Goal: Task Accomplishment & Management: Use online tool/utility

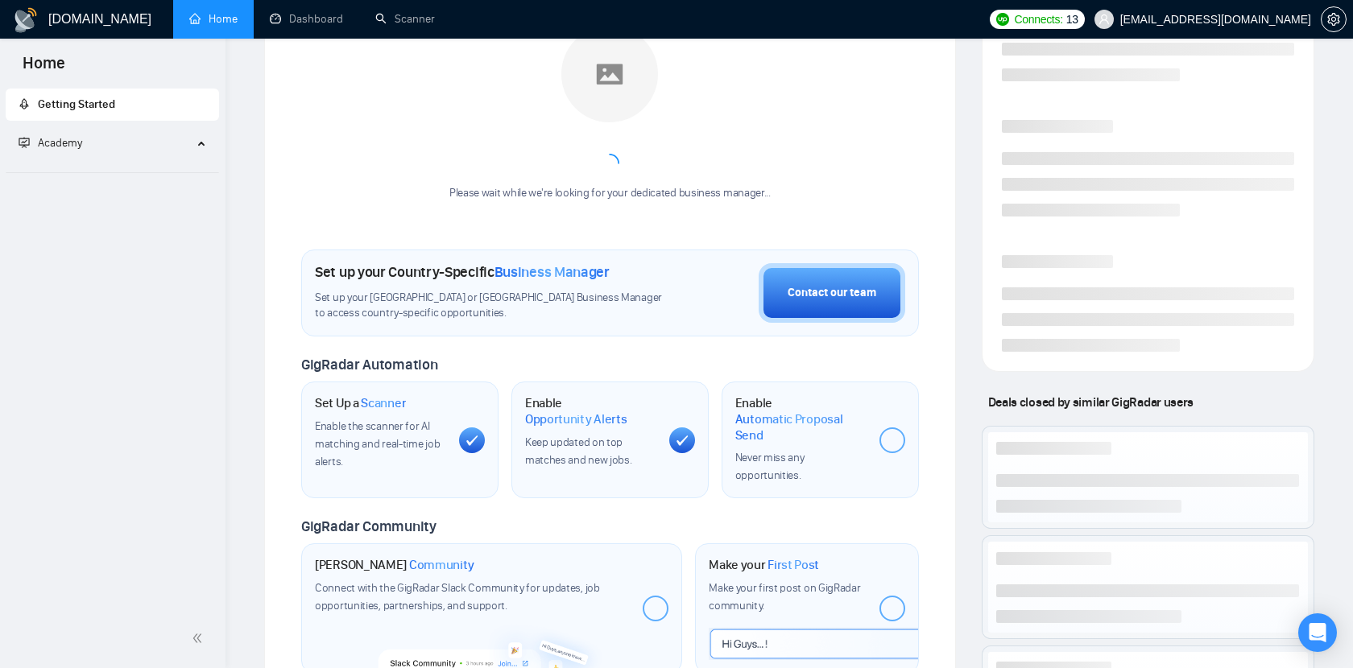
scroll to position [325, 0]
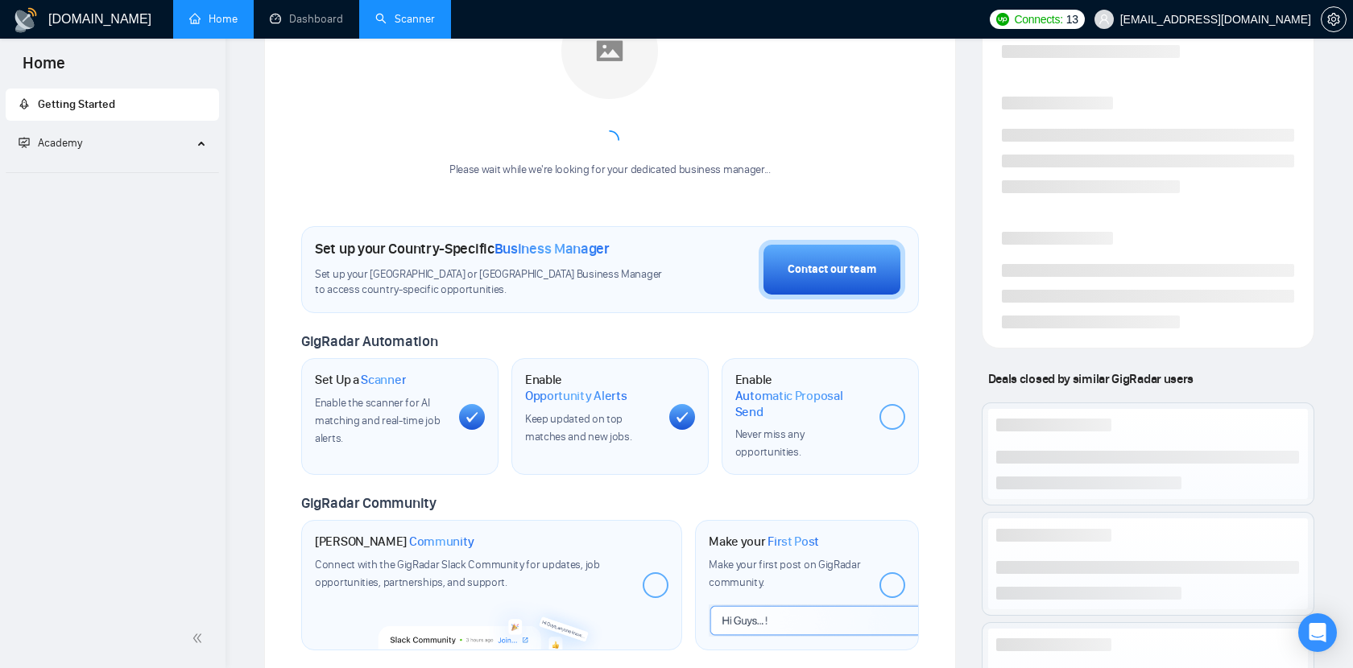
click at [397, 19] on link "Scanner" at bounding box center [405, 19] width 60 height 14
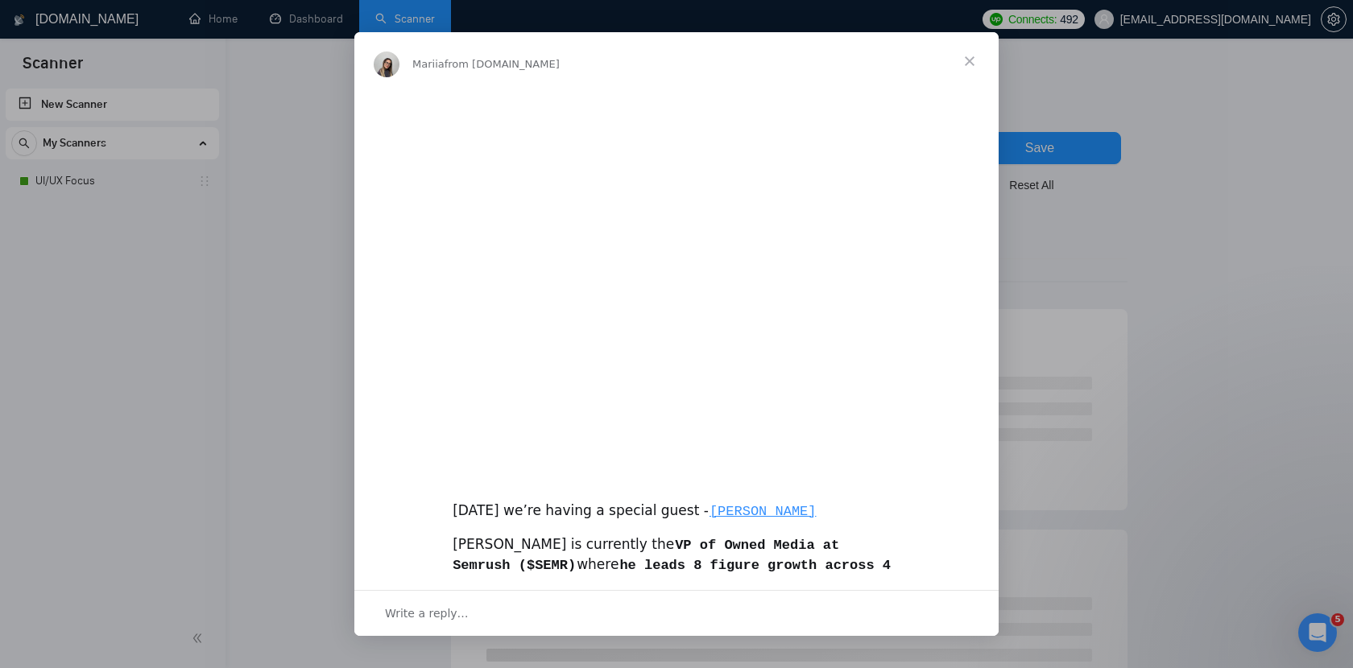
click at [969, 69] on span "Close" at bounding box center [969, 61] width 58 height 58
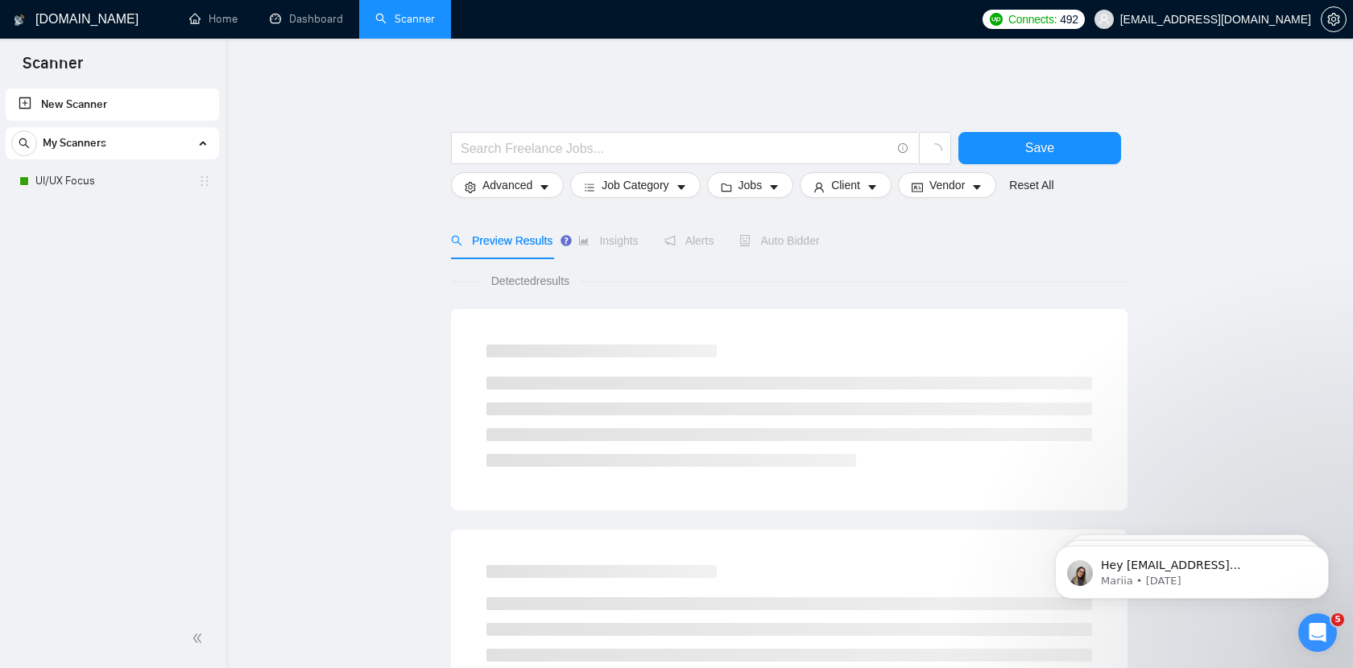
click at [966, 29] on ul "Home Dashboard Scanner" at bounding box center [570, 19] width 807 height 39
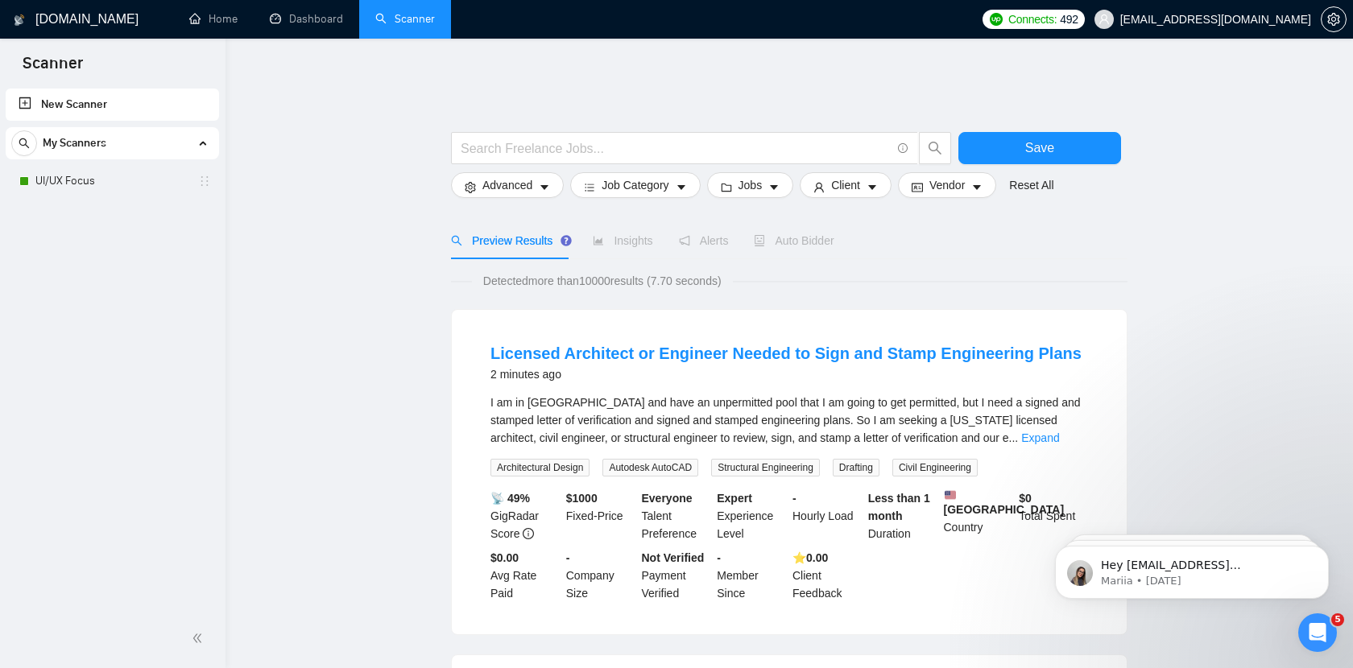
click at [102, 134] on span "My Scanners" at bounding box center [75, 143] width 64 height 32
click at [112, 263] on div "New Scanner My Scanners UI/UX Focus" at bounding box center [112, 347] width 225 height 524
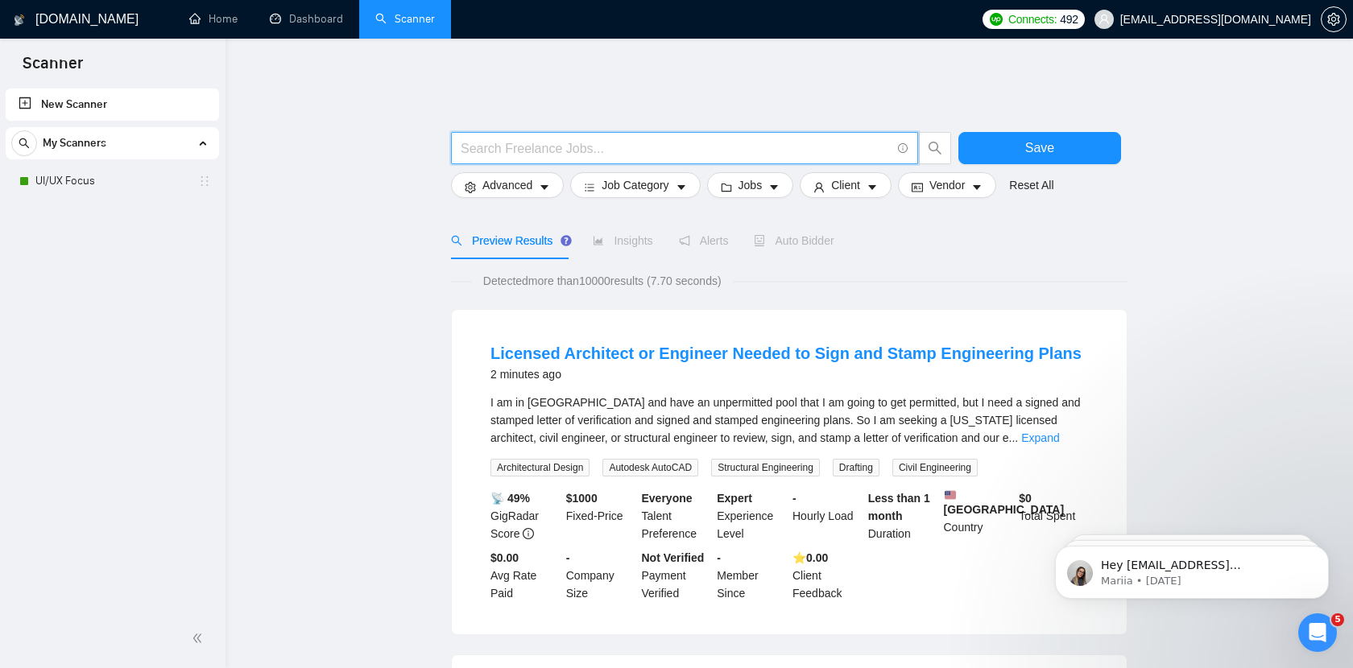
click at [605, 138] on input "text" at bounding box center [676, 148] width 430 height 20
click at [586, 143] on input "text" at bounding box center [676, 148] width 430 height 20
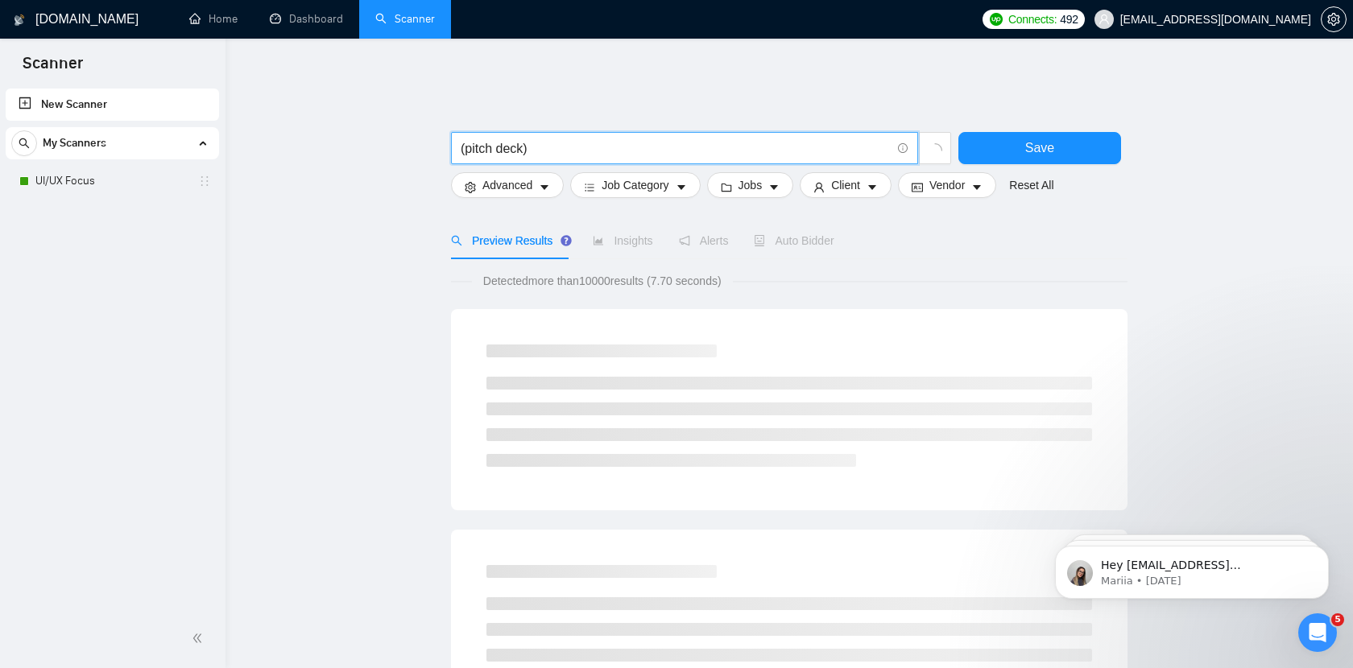
click at [495, 138] on input "(pitch deck)" at bounding box center [676, 148] width 430 height 20
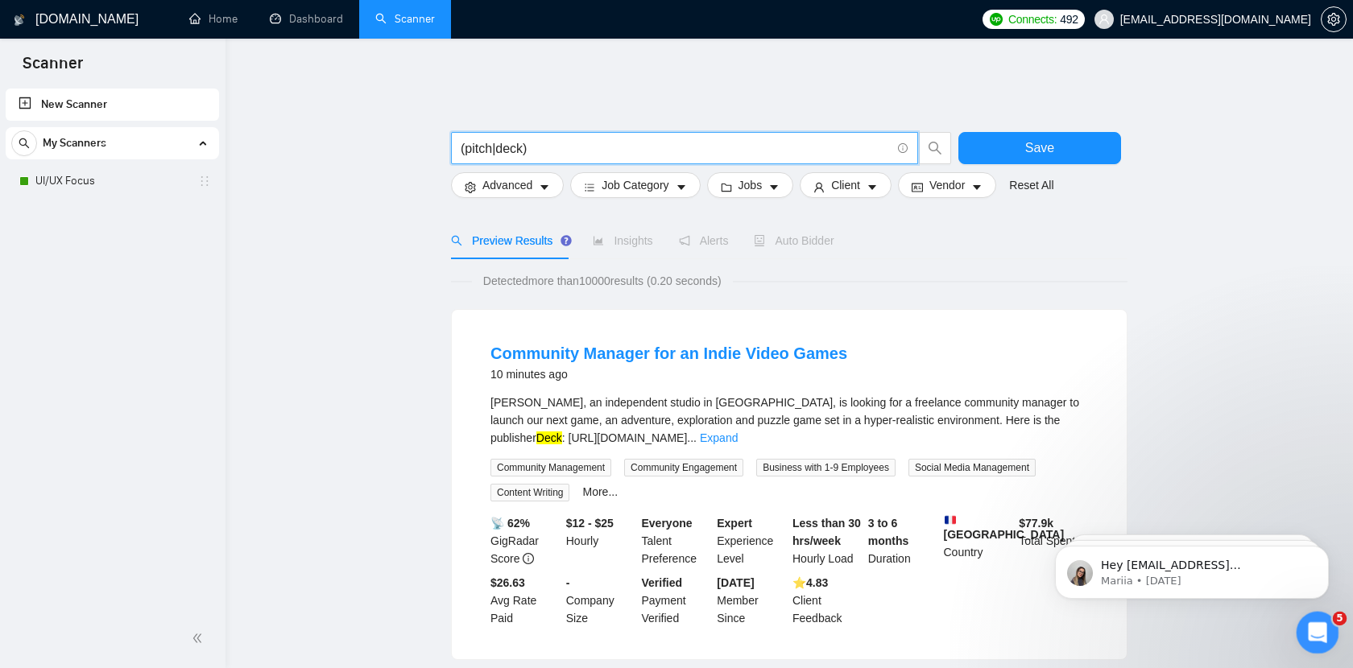
click at [1311, 626] on icon "Open Intercom Messenger" at bounding box center [1315, 631] width 27 height 27
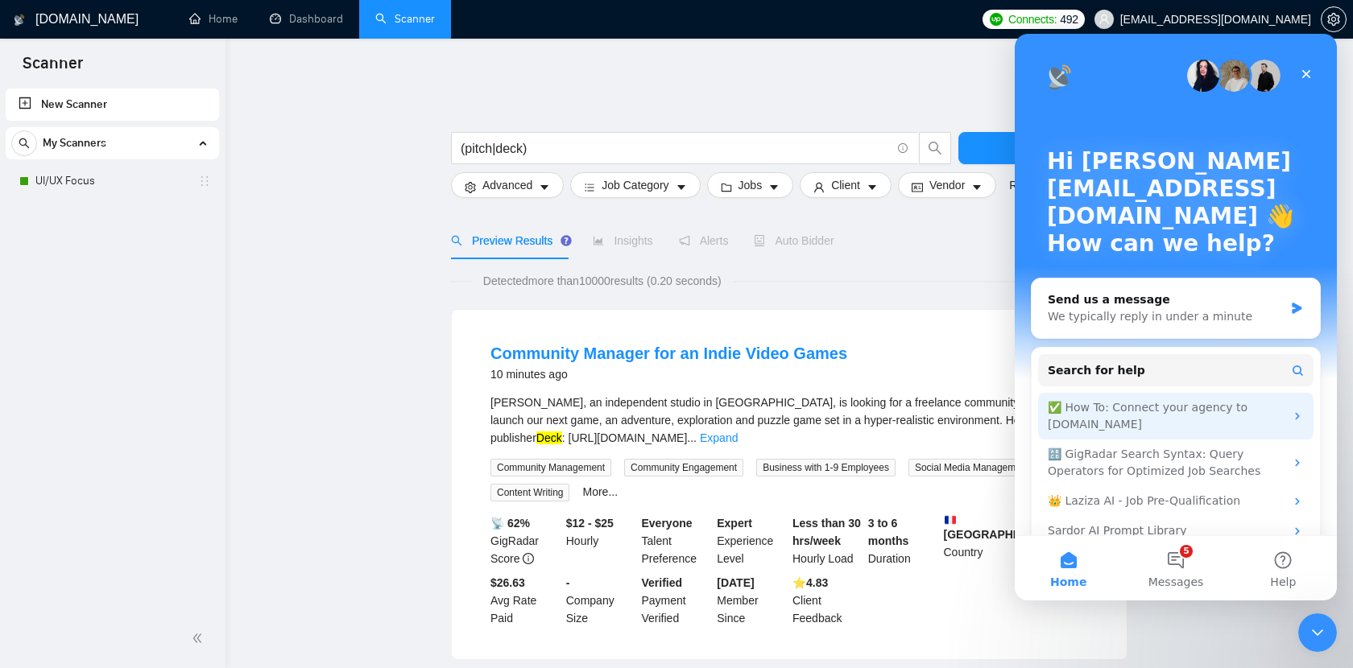
scroll to position [26, 0]
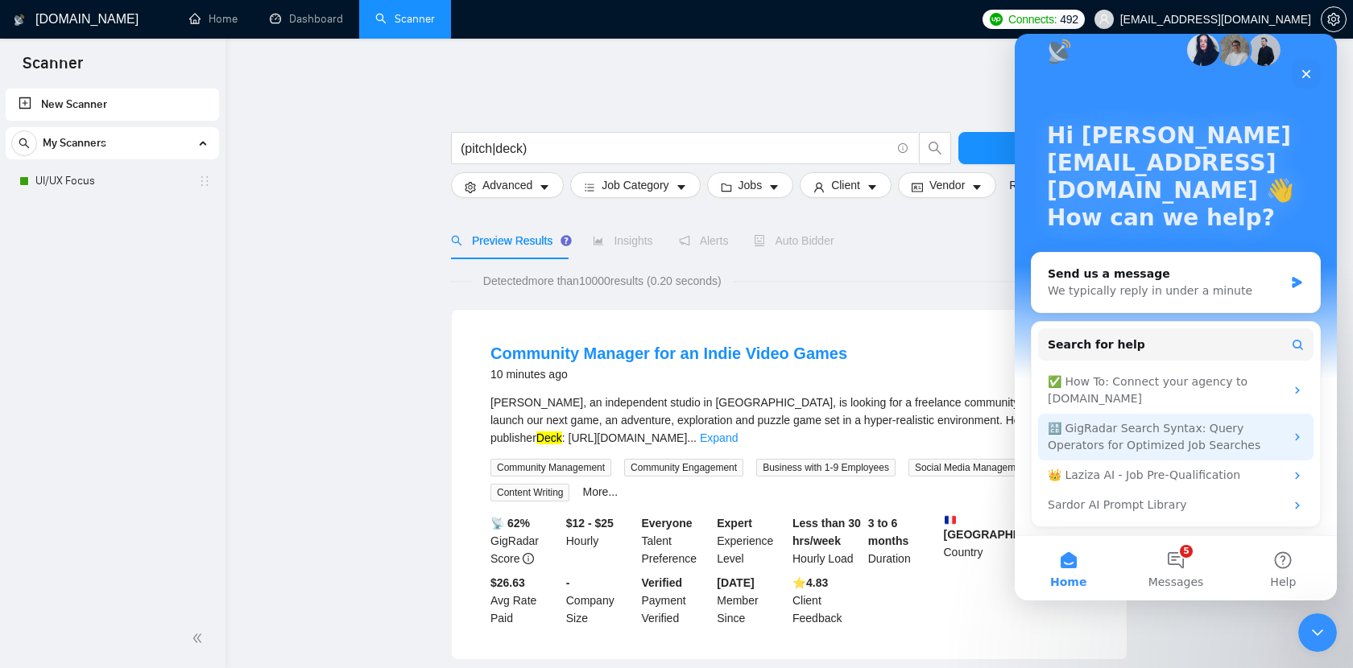
click at [1157, 436] on div "🔠 GigRadar Search Syntax: Query Operators for Optimized Job Searches" at bounding box center [1165, 437] width 237 height 34
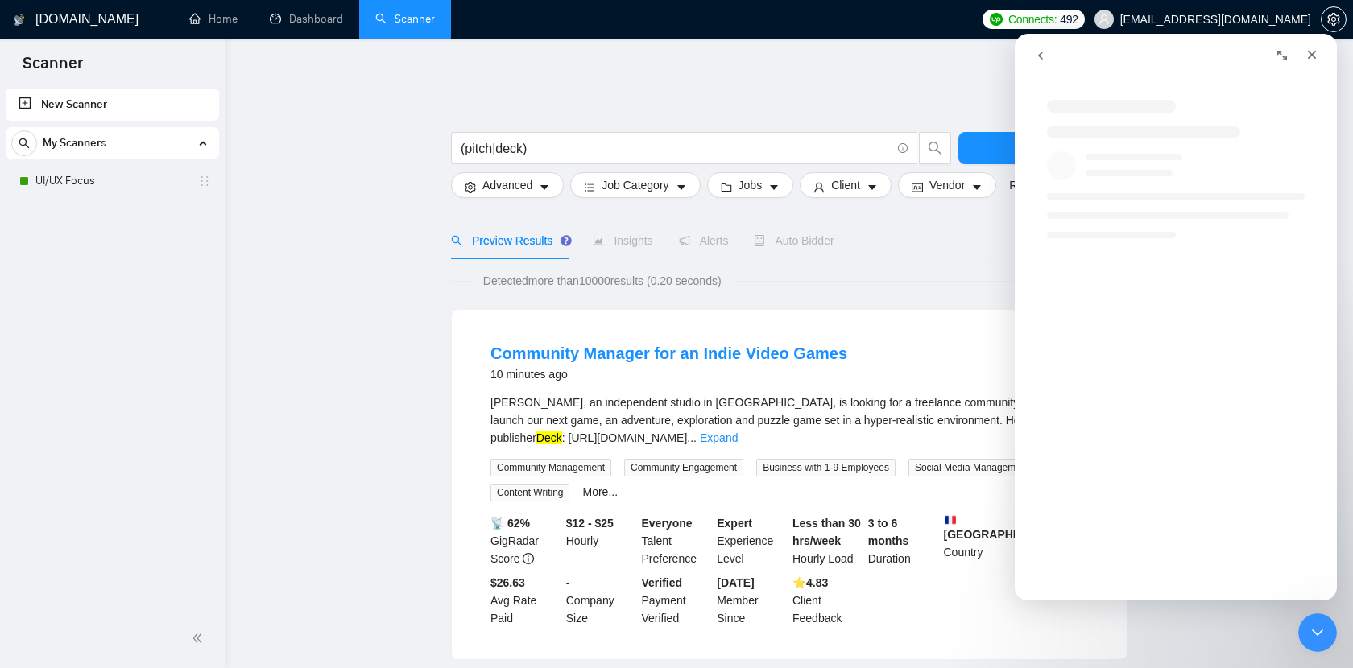
scroll to position [0, 0]
click at [1299, 442] on div "Intercom messenger" at bounding box center [1192, 437] width 322 height 155
click at [538, 138] on input "(pitch|deck)" at bounding box center [676, 148] width 430 height 20
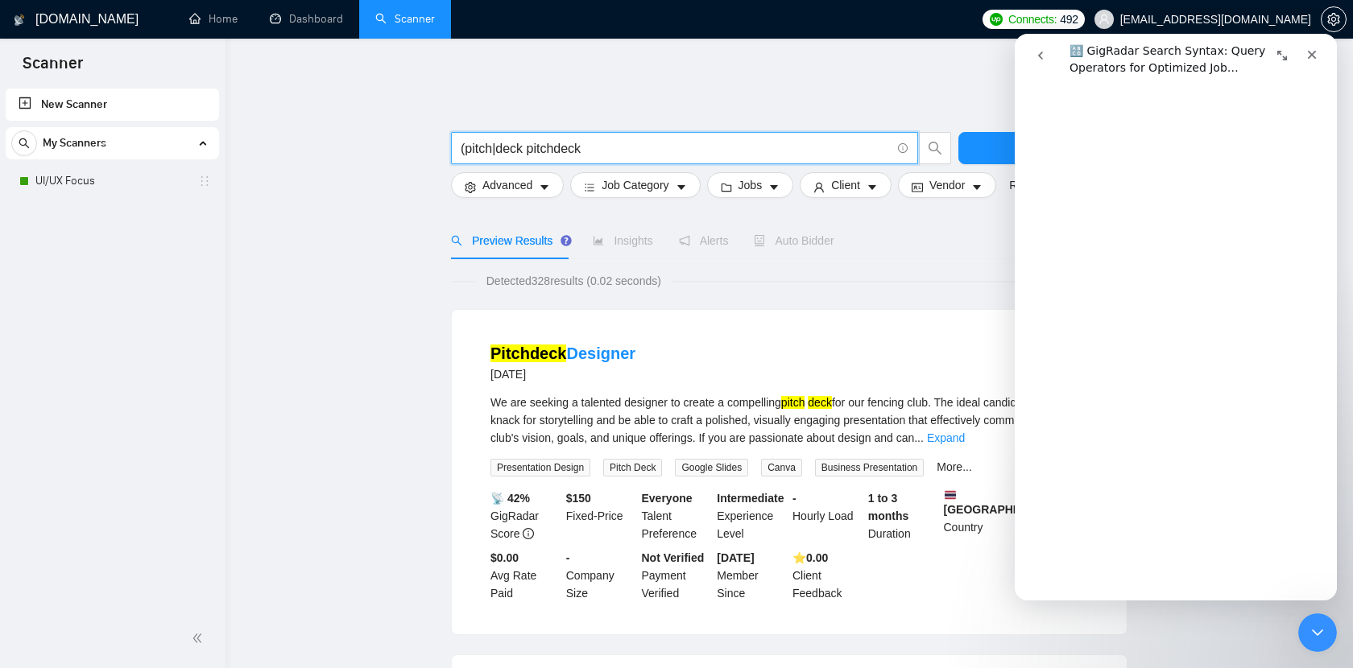
scroll to position [2427, 0]
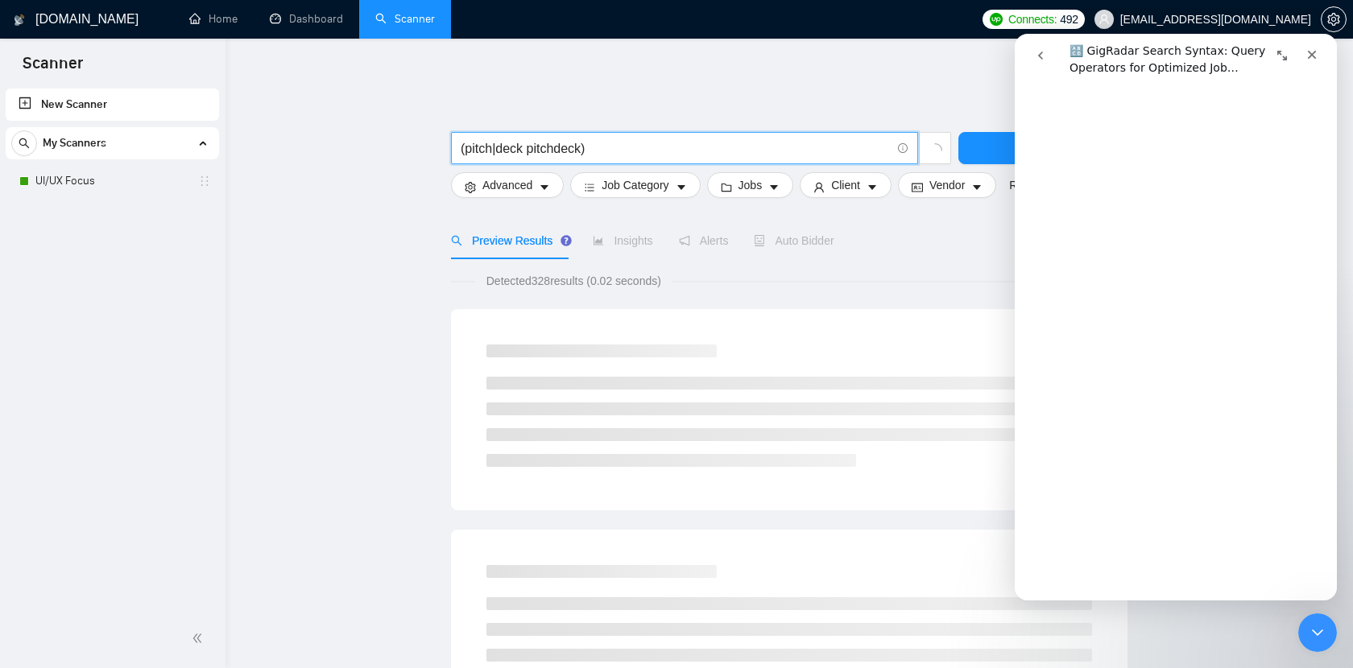
click at [529, 138] on input "(pitch|deck pitchdeck)" at bounding box center [676, 148] width 430 height 20
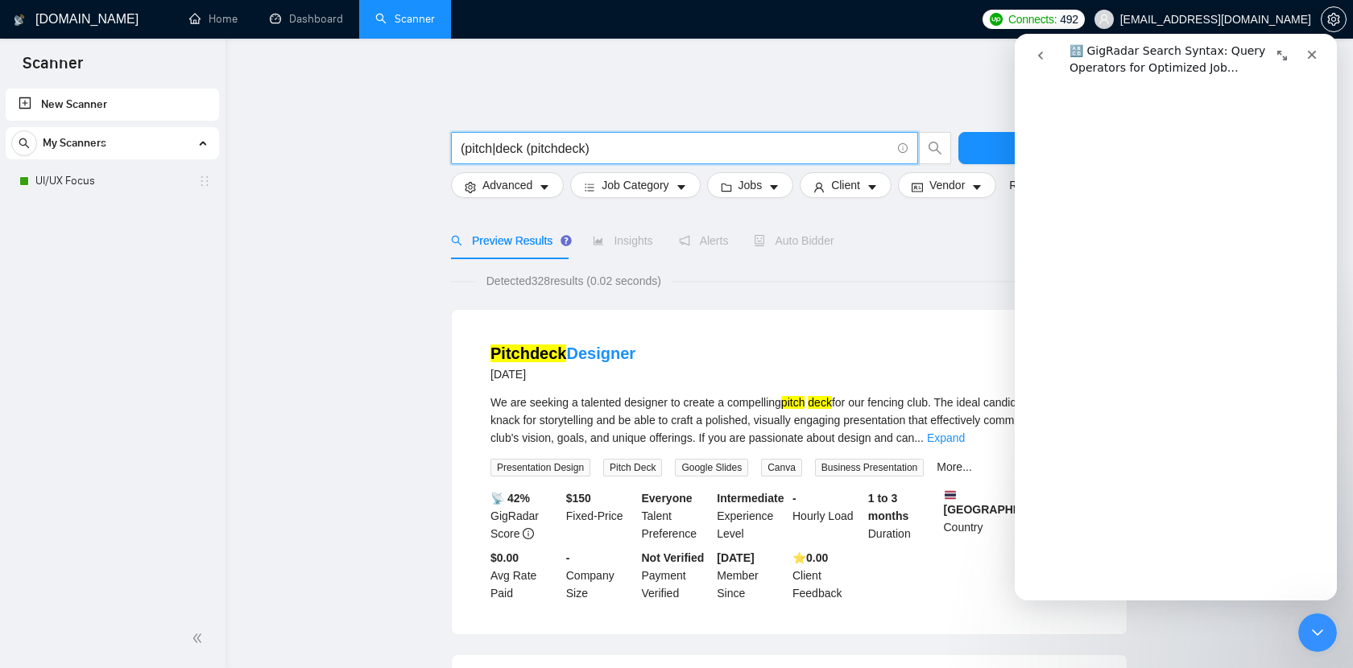
scroll to position [2576, 0]
click at [525, 140] on input "(pitch|deck (pitchdeck)" at bounding box center [676, 148] width 430 height 20
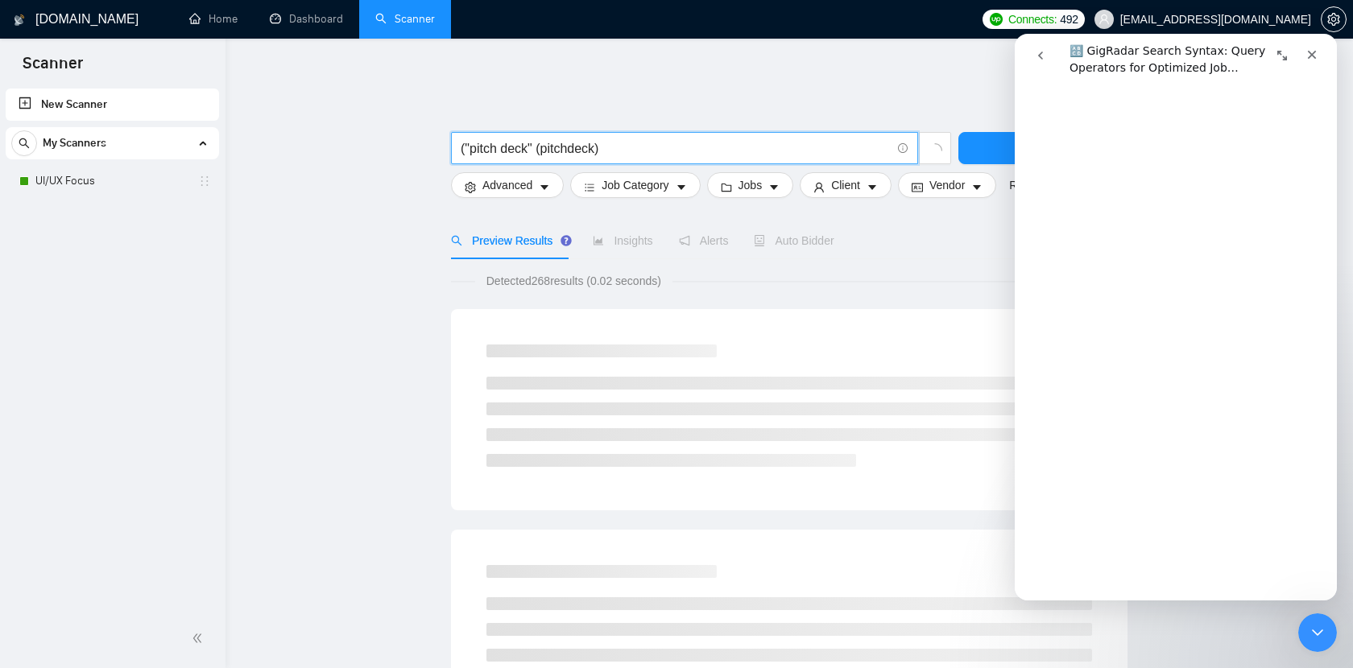
click at [547, 140] on input "("pitch deck" (pitchdeck)" at bounding box center [676, 148] width 430 height 20
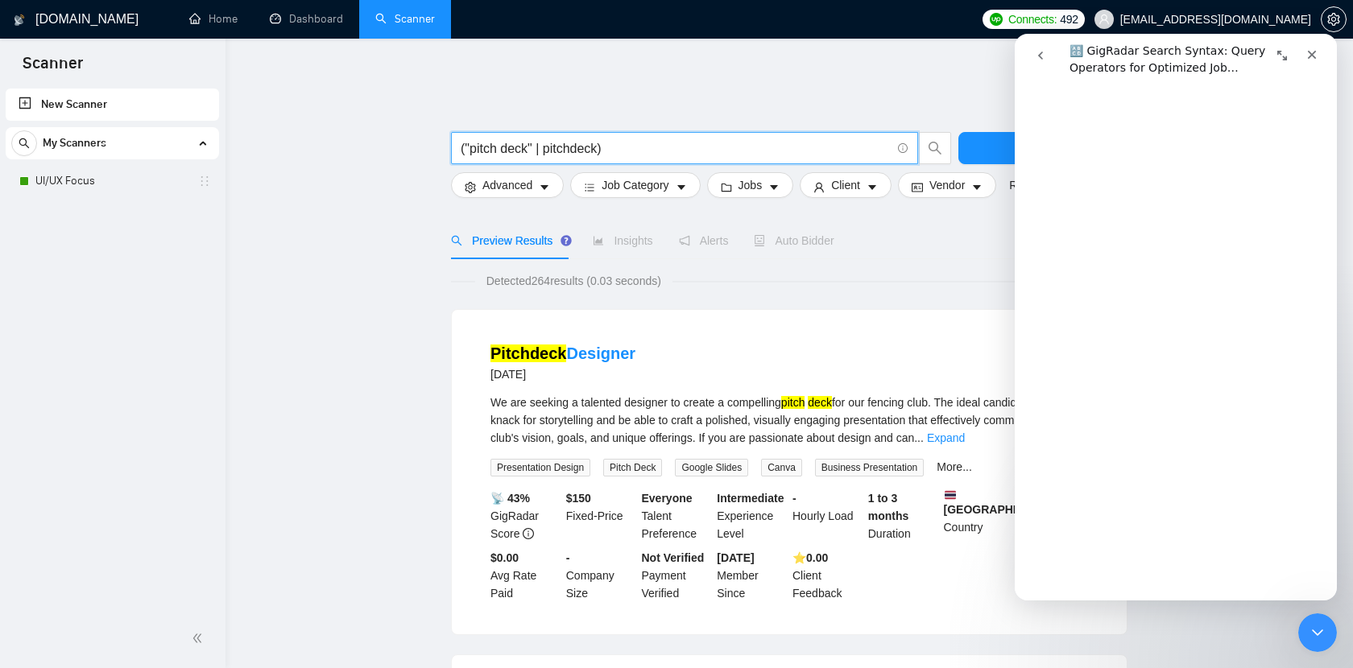
click at [654, 138] on input "("pitch deck" | pitchdeck)" at bounding box center [676, 148] width 430 height 20
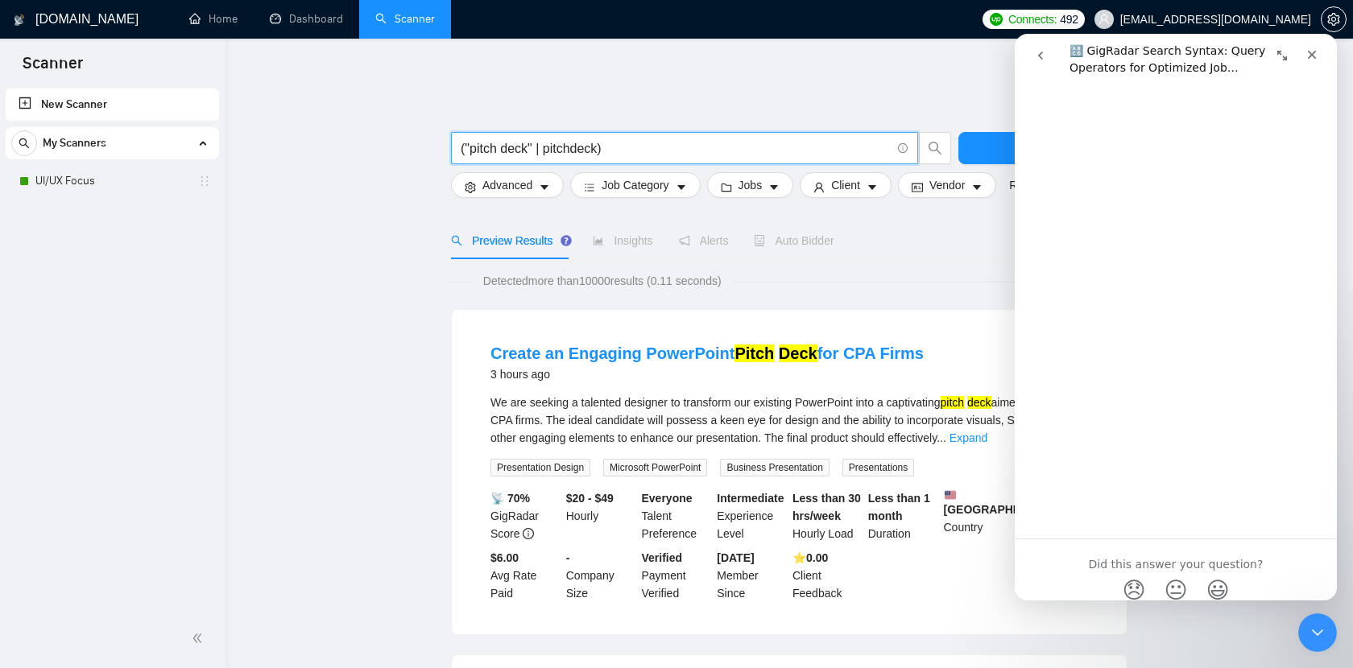
scroll to position [5681, 0]
type input "("pitch deck" | pitchdeck)"
click at [939, 329] on li "Create an Engaging PowerPoint Pitch Deck for CPA Firms 3 hours ago We are seeki…" at bounding box center [789, 472] width 636 height 286
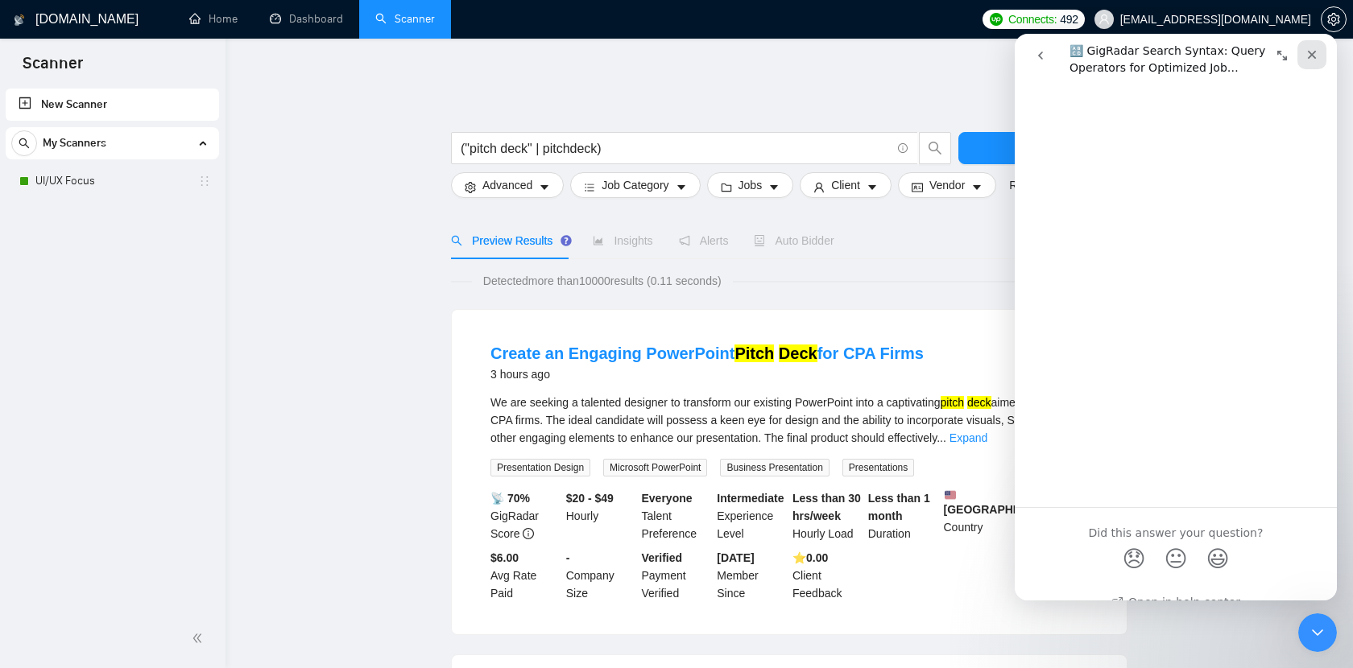
click at [1316, 51] on icon "Close" at bounding box center [1311, 54] width 13 height 13
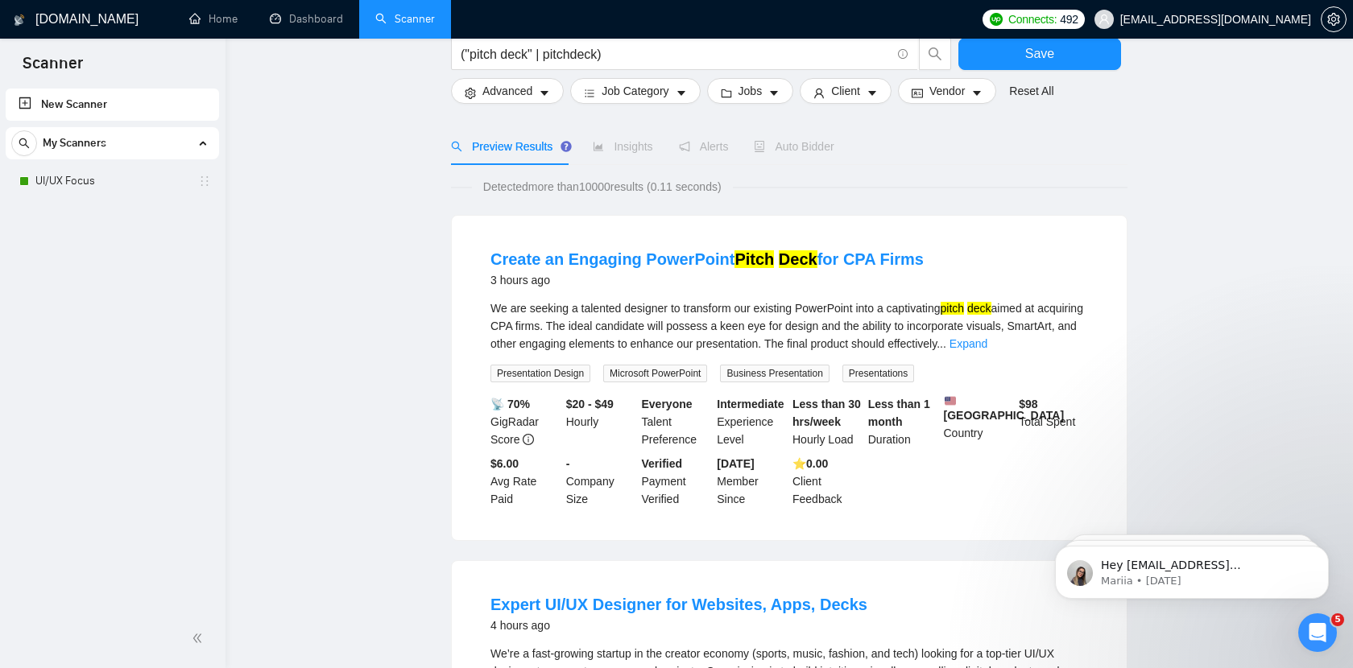
scroll to position [0, 0]
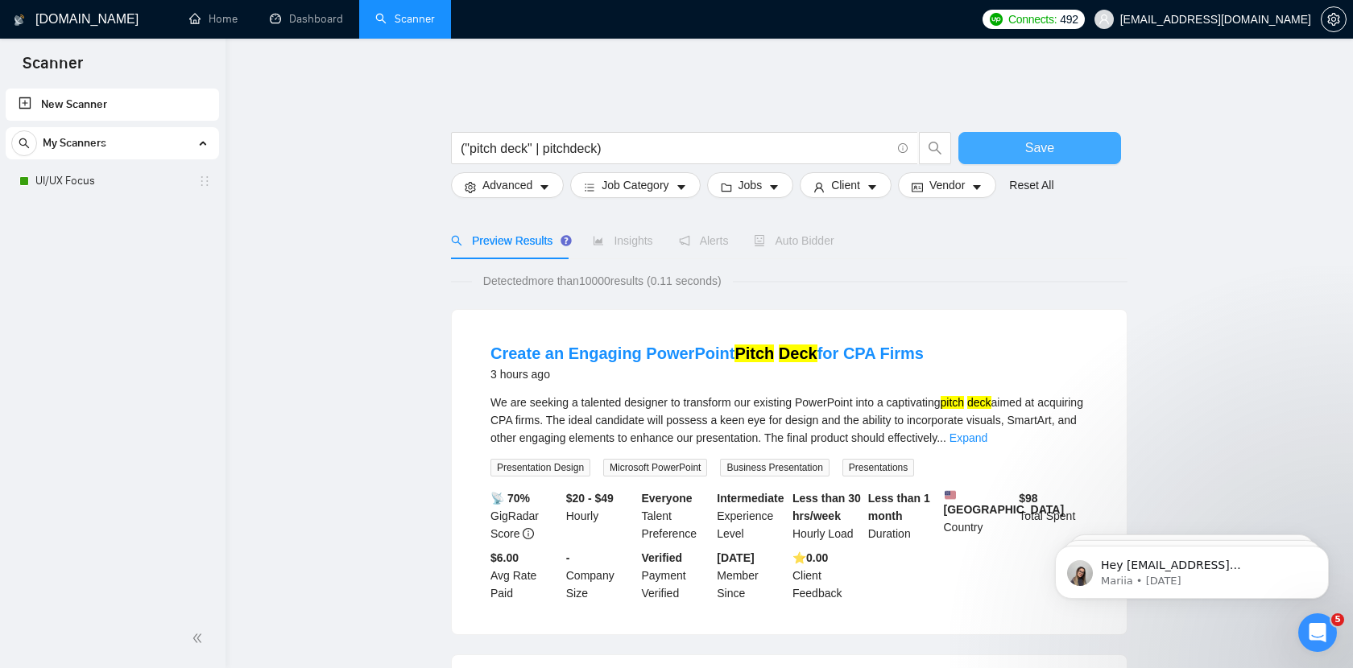
click at [1038, 138] on span "Save" at bounding box center [1039, 148] width 29 height 20
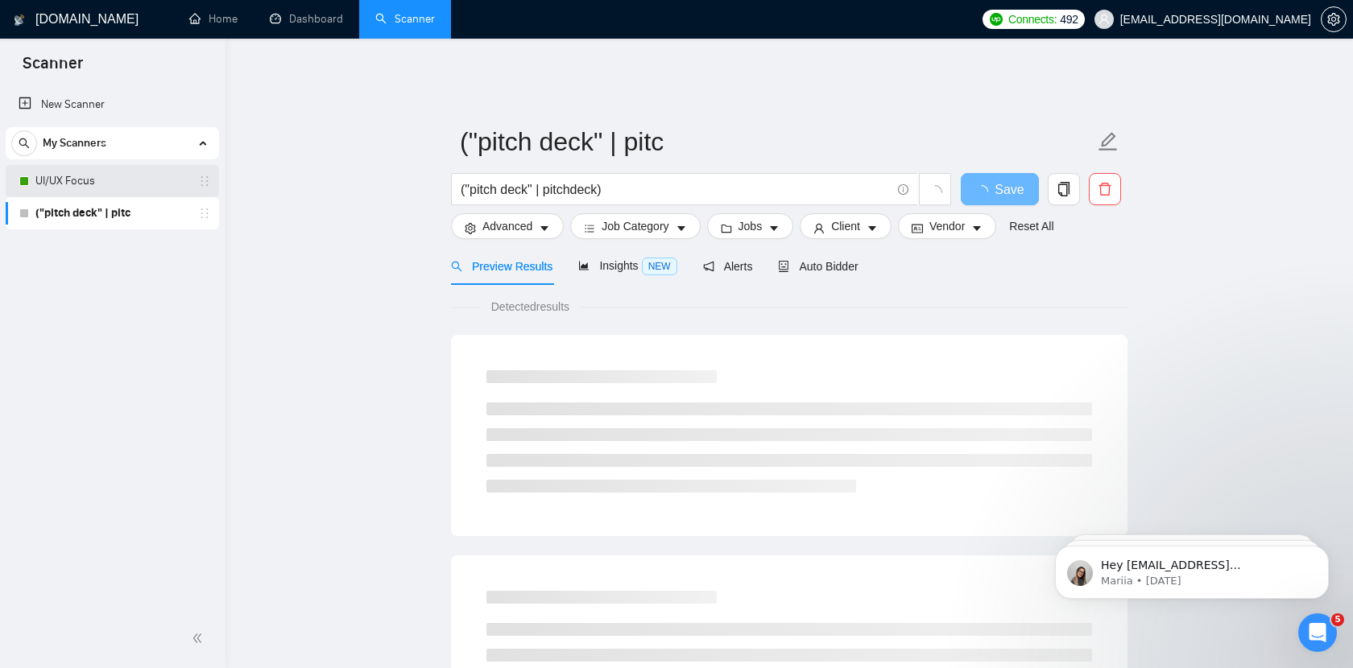
click at [120, 188] on link "UI/UX Focus" at bounding box center [111, 181] width 153 height 32
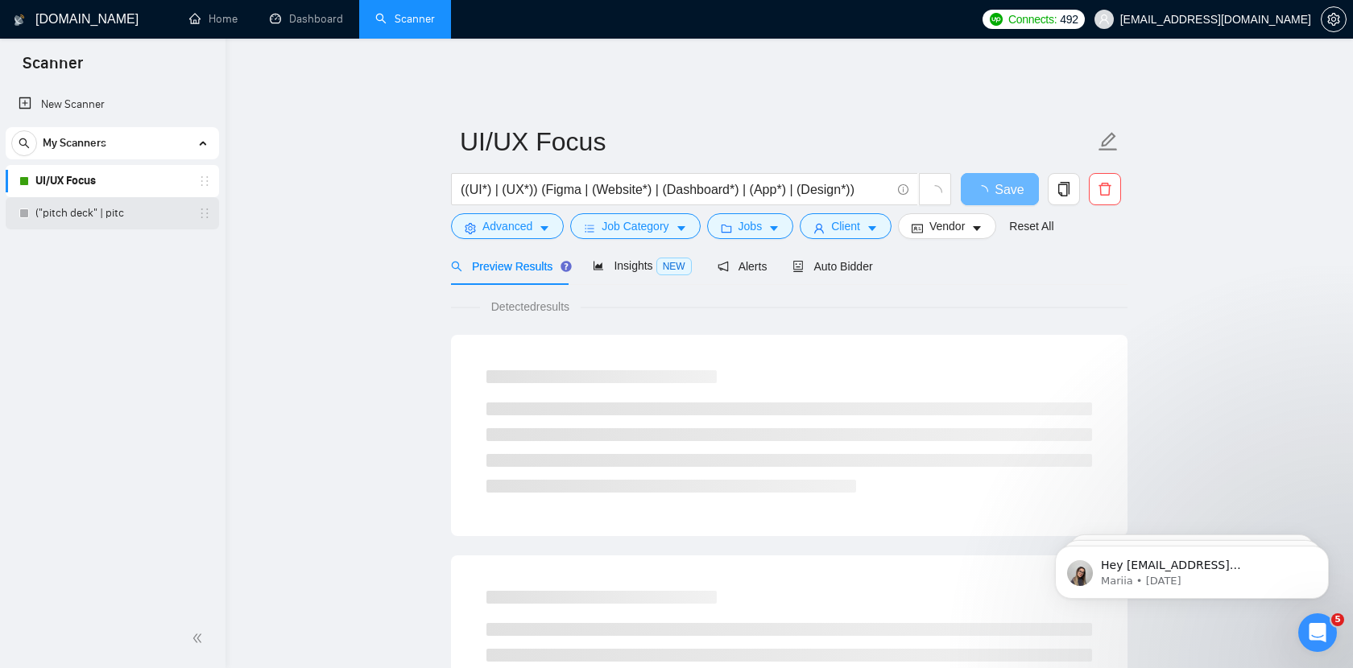
click at [124, 202] on link "("pitch deck" | pitc" at bounding box center [111, 213] width 153 height 32
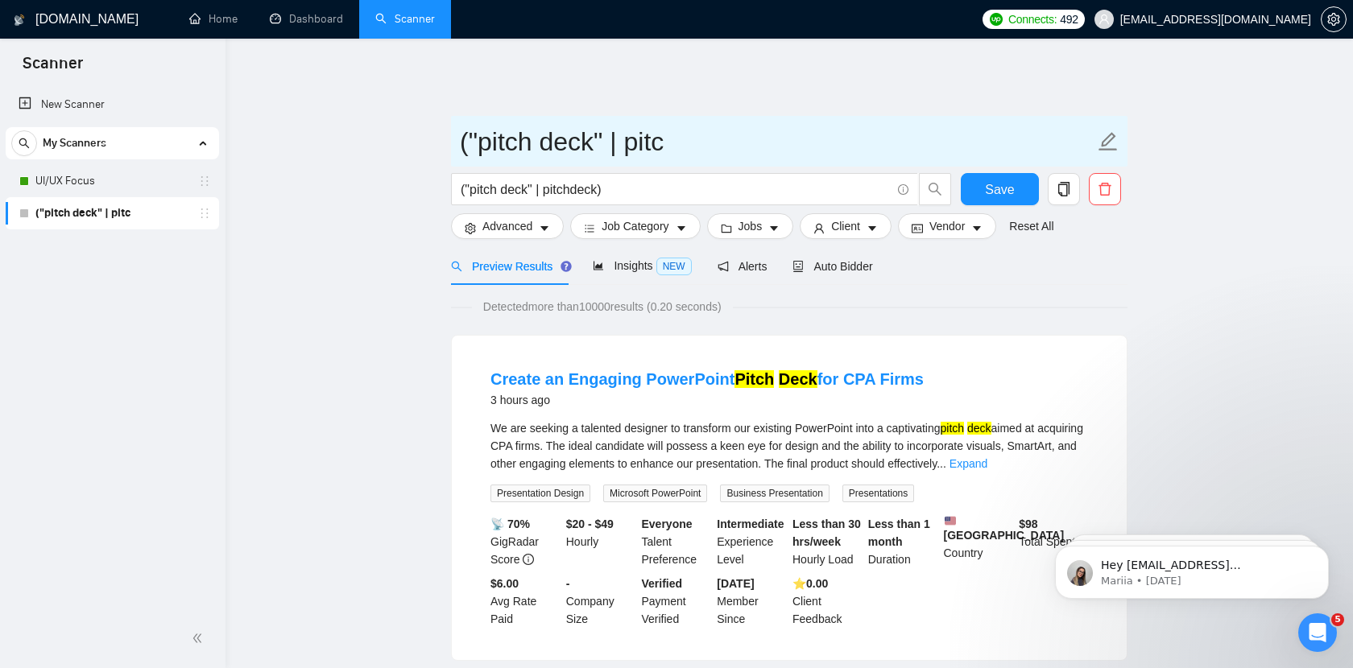
click at [1106, 132] on icon "edit" at bounding box center [1108, 141] width 19 height 19
type input "Pitch Deck"
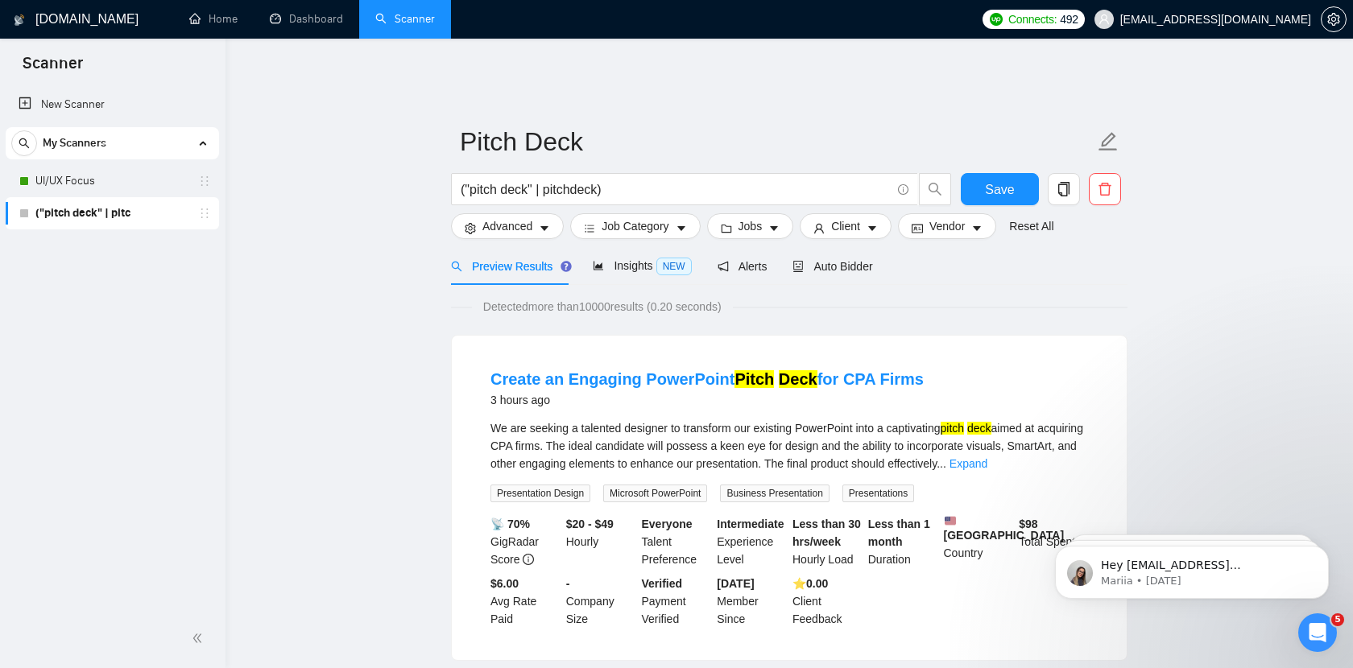
click at [692, 183] on input "("pitch deck" | pitchdeck)" at bounding box center [676, 190] width 430 height 20
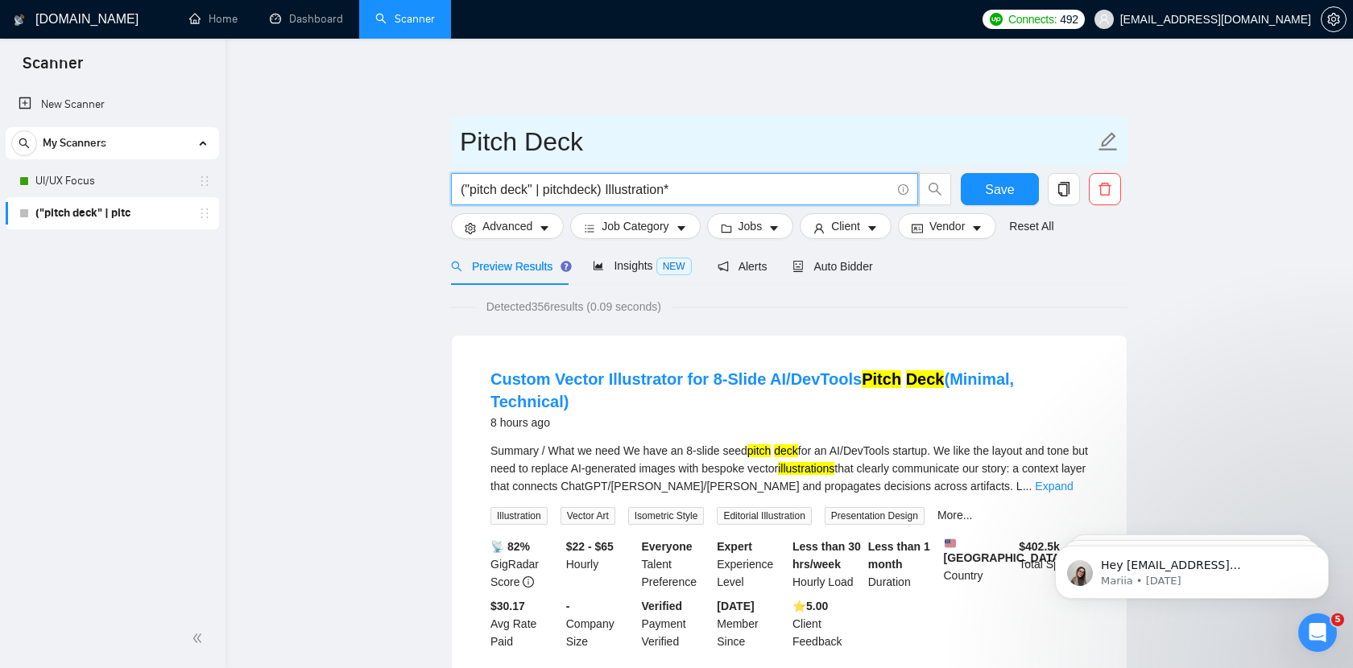
type input "("pitch deck" | pitchdeck) Illustration*"
click at [732, 137] on input "Pitch Deck" at bounding box center [777, 142] width 634 height 40
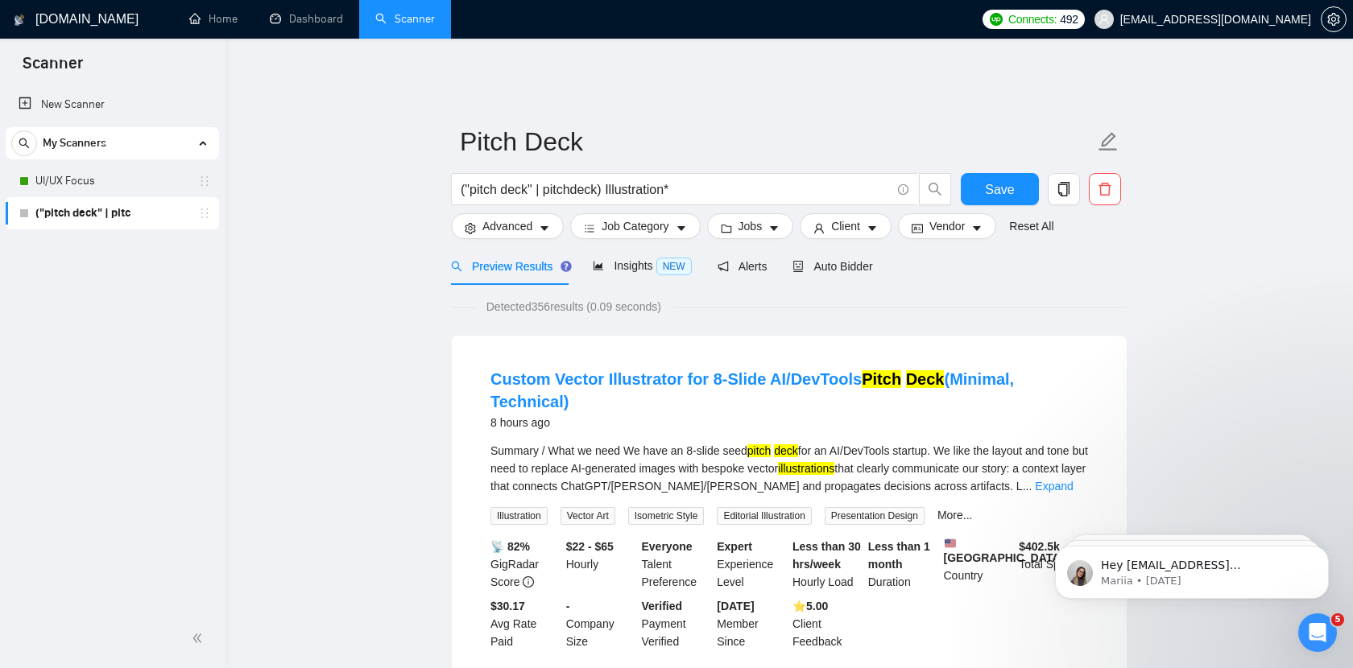
click at [543, 223] on icon "caret-down" at bounding box center [544, 228] width 11 height 11
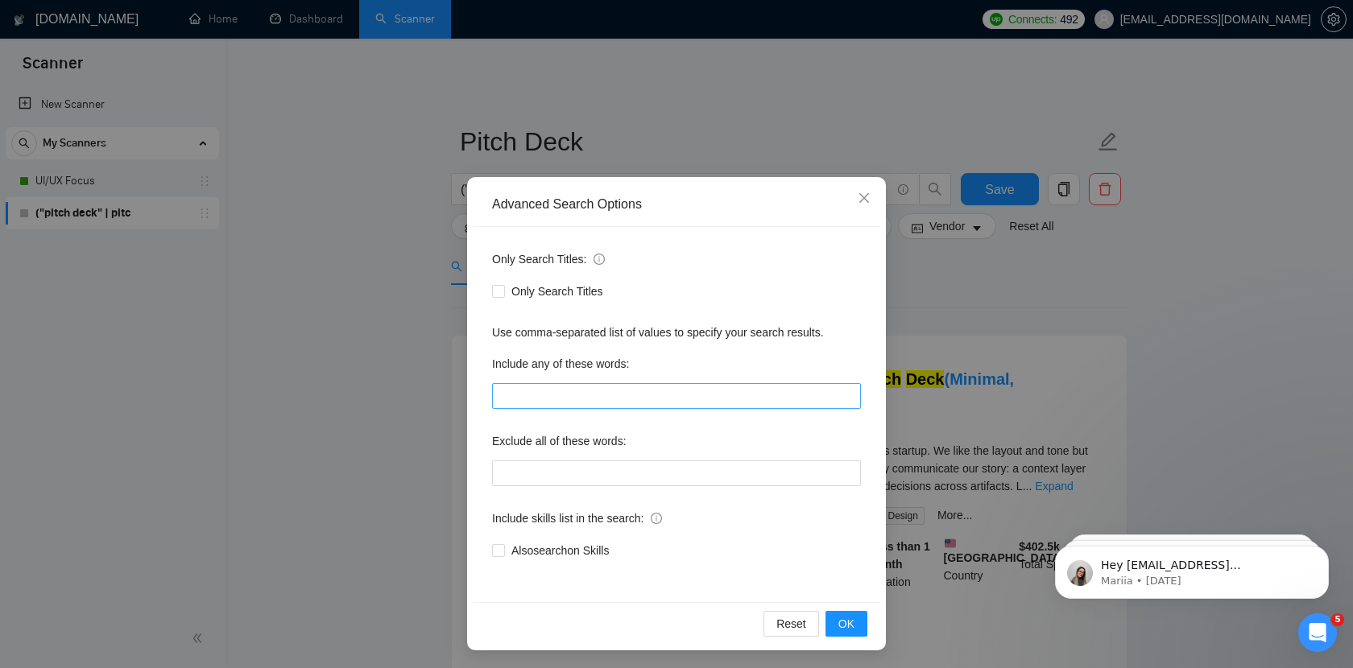
scroll to position [2, 0]
click at [584, 398] on input "text" at bounding box center [676, 395] width 369 height 26
type input "Agency"
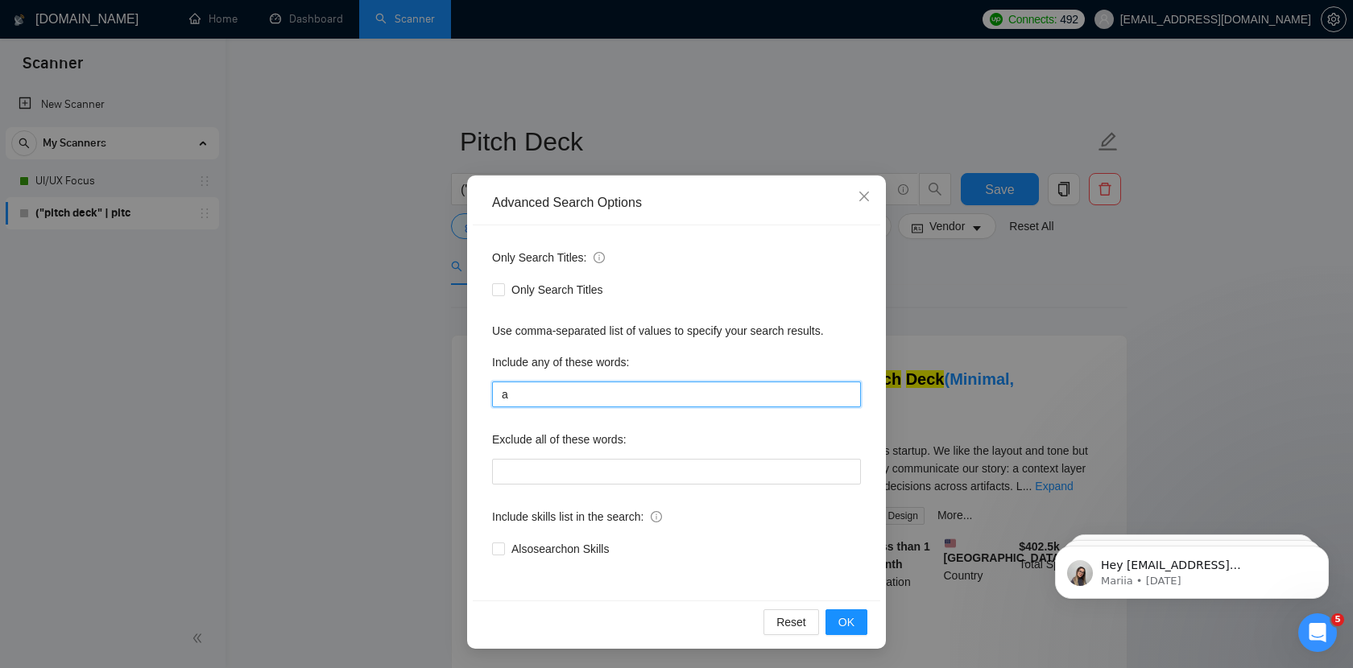
type input "Agency"
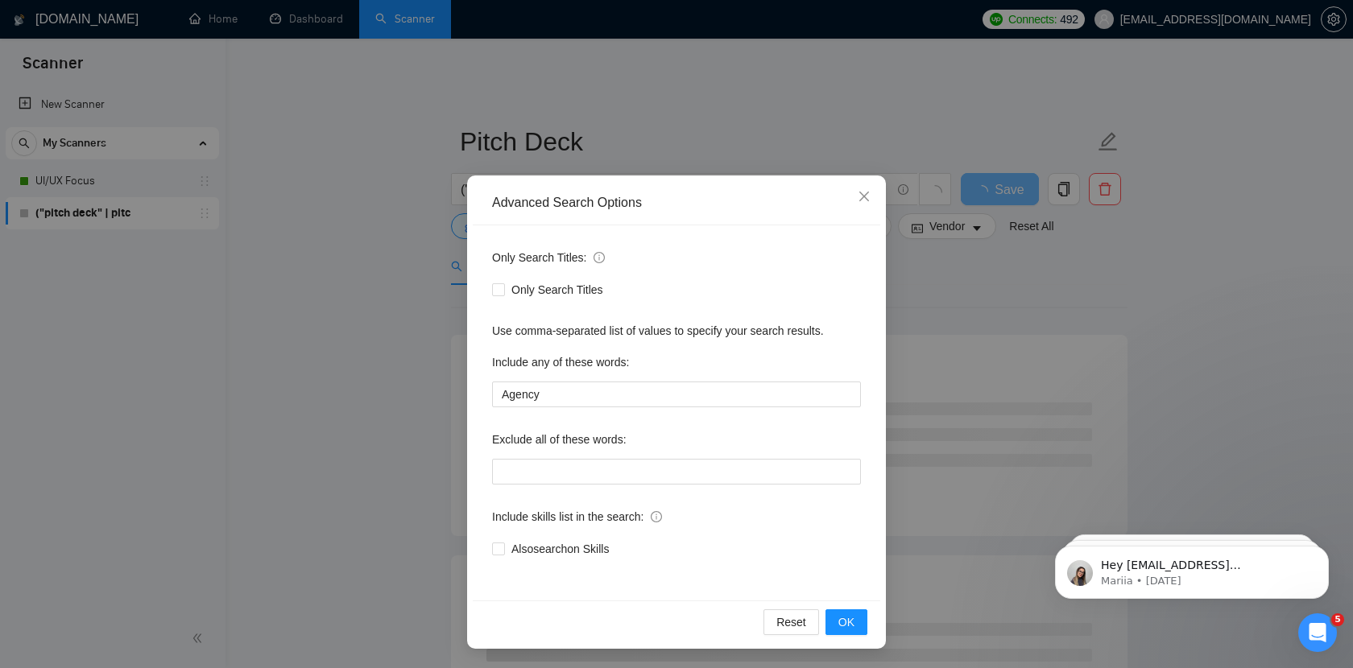
click at [687, 354] on div "Include any of these words:" at bounding box center [676, 365] width 369 height 32
click at [621, 467] on input "text" at bounding box center [676, 472] width 369 height 26
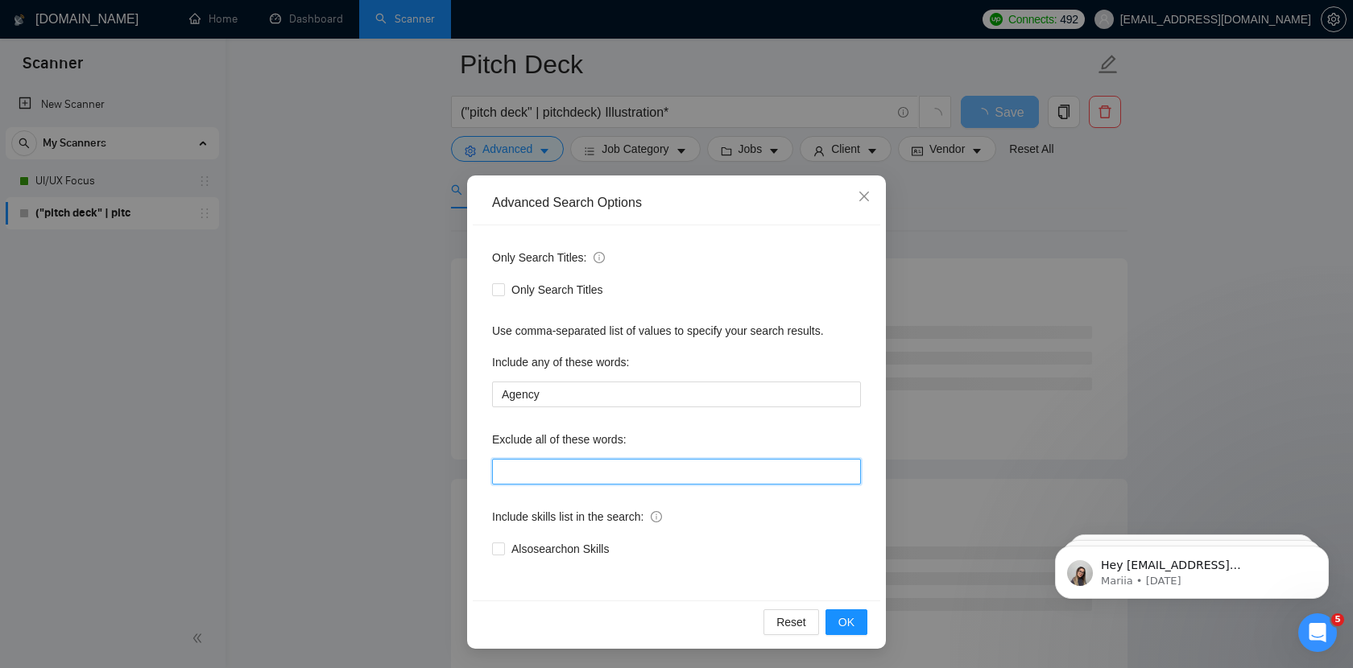
scroll to position [0, 0]
click at [621, 482] on input "text" at bounding box center [676, 474] width 369 height 26
type input "non-profit, Based, Agency"
click at [603, 480] on input "text" at bounding box center [676, 474] width 369 height 26
type input "non-profit, Based, Agency, Writer"
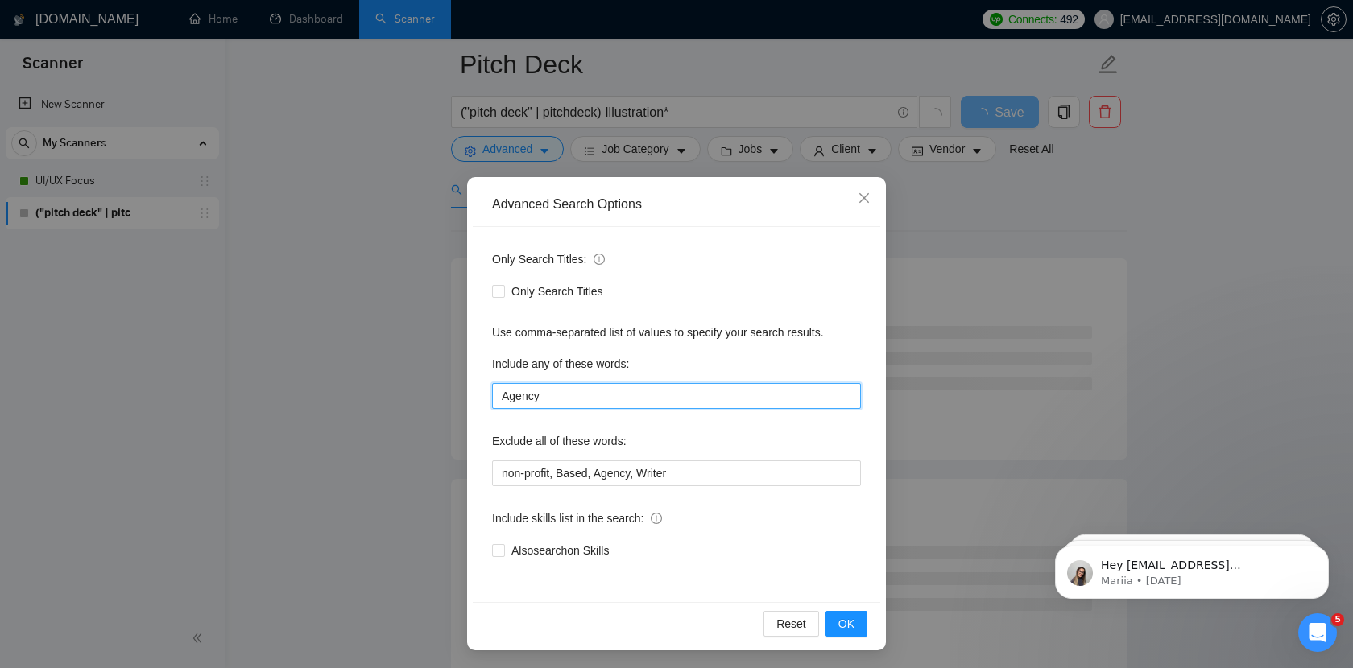
click at [525, 400] on input "Agency" at bounding box center [676, 396] width 369 height 26
click at [770, 343] on div "Only Search Titles: Only Search Titles Use comma-separated list of values to sp…" at bounding box center [676, 414] width 407 height 375
click at [848, 627] on span "OK" at bounding box center [846, 624] width 16 height 18
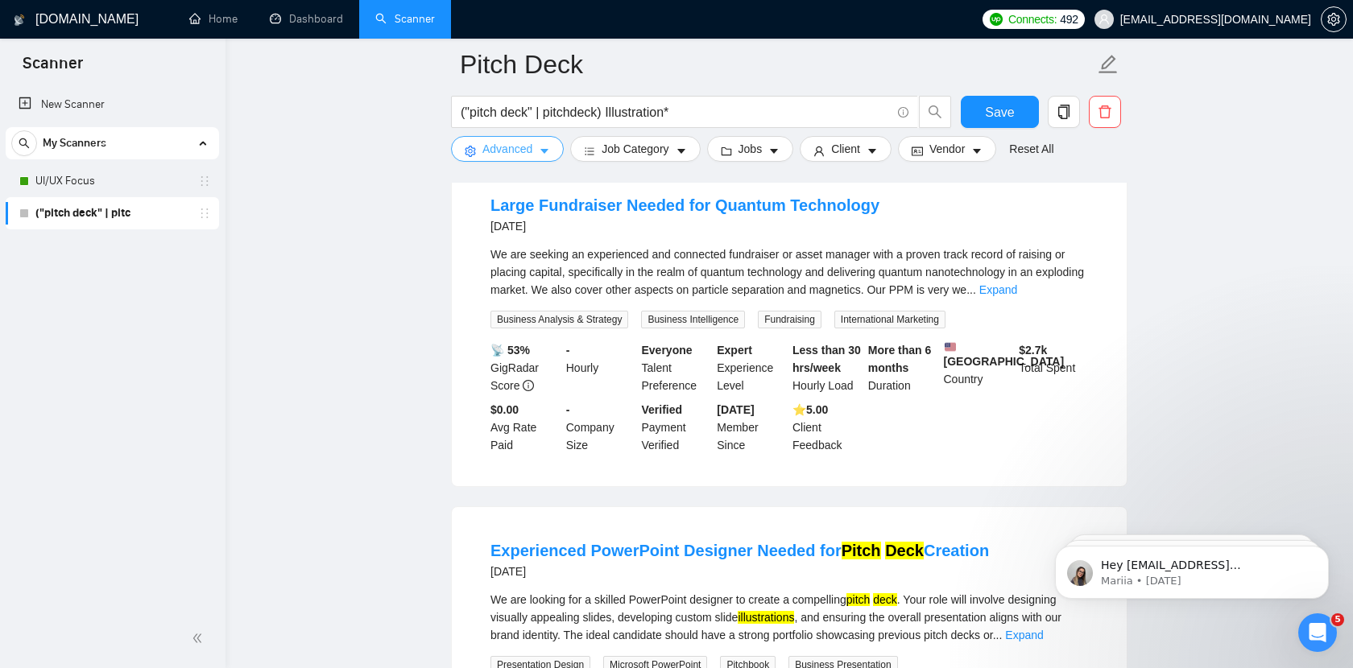
scroll to position [1873, 0]
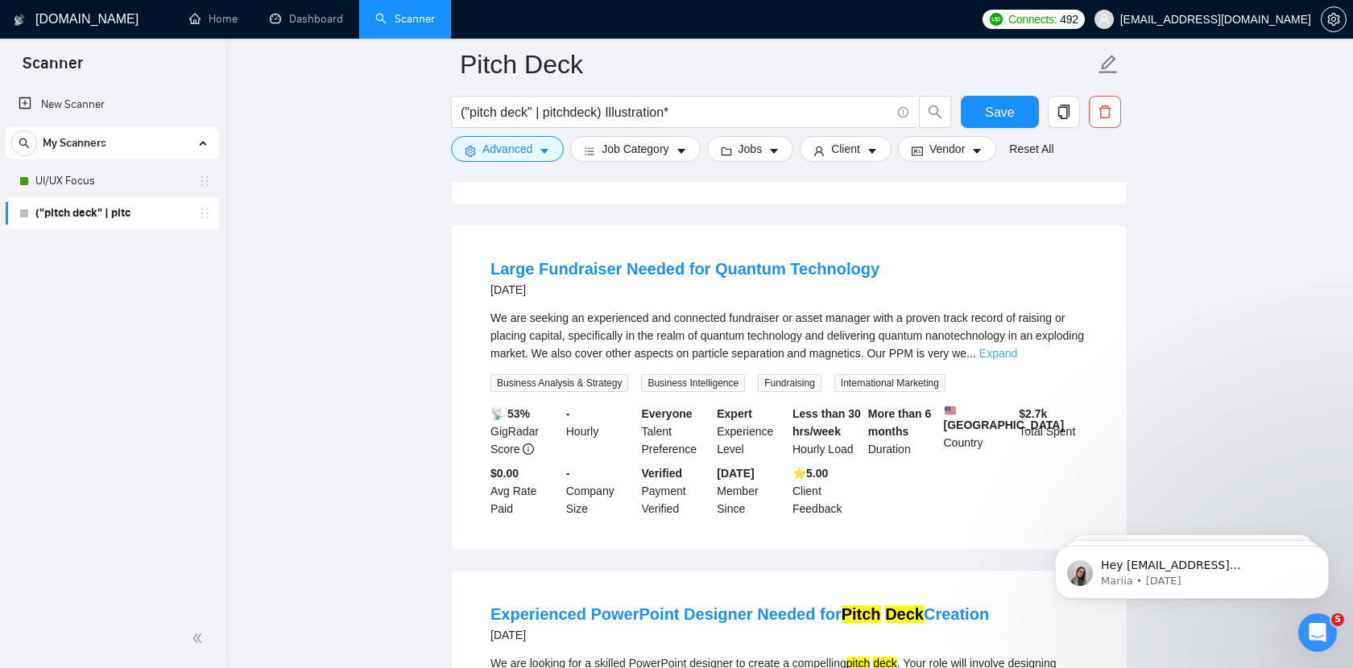
click at [1017, 347] on link "Expand" at bounding box center [998, 353] width 38 height 13
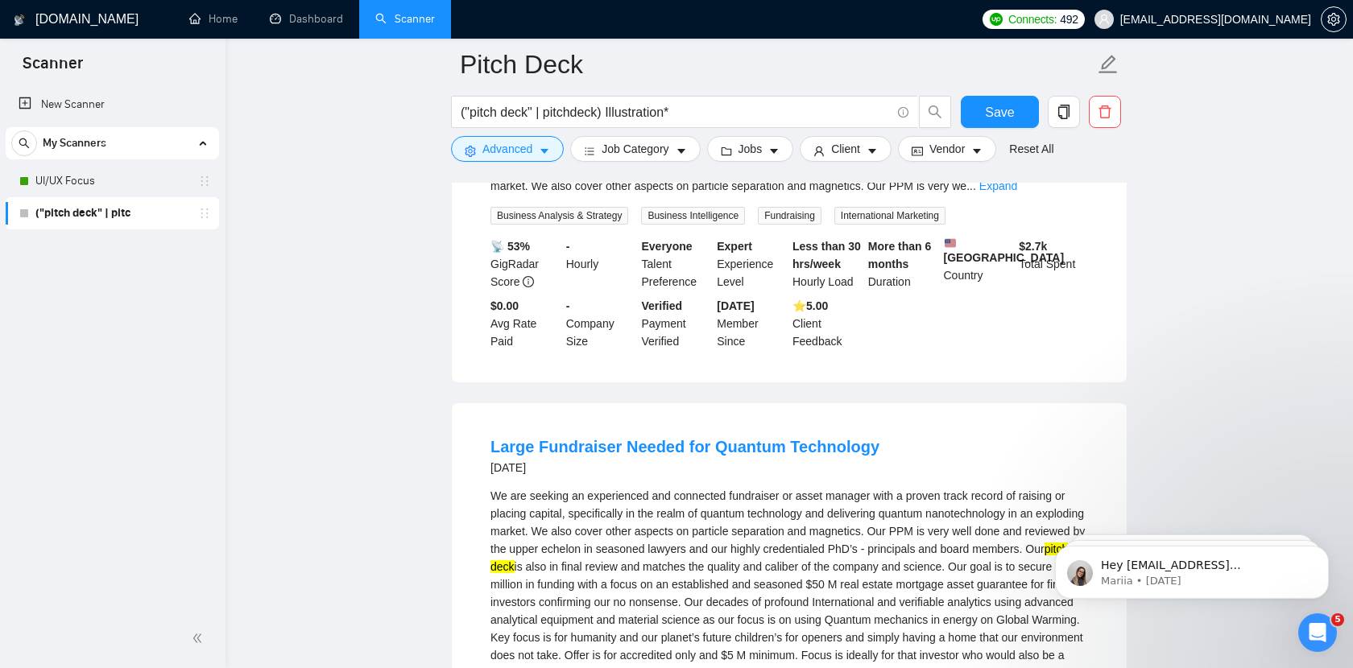
scroll to position [1676, 0]
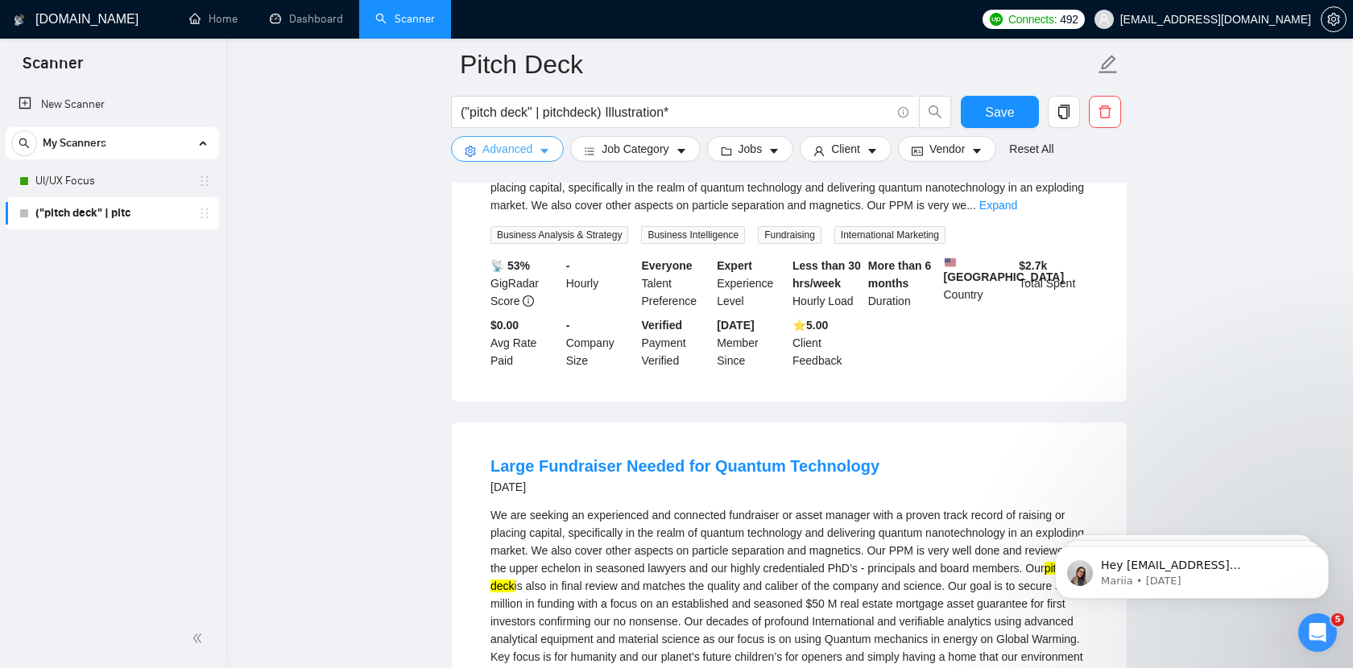
click at [558, 144] on button "Advanced" at bounding box center [507, 149] width 113 height 26
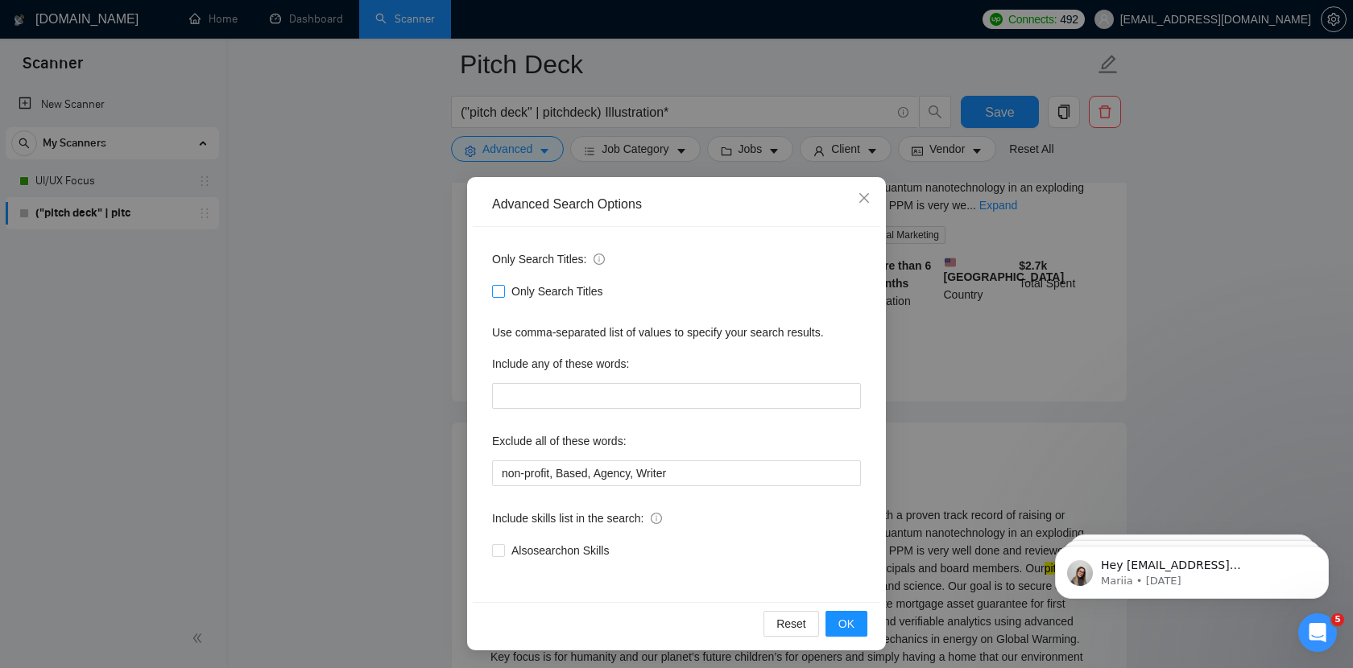
click at [535, 294] on span "Only Search Titles" at bounding box center [557, 292] width 105 height 18
click at [503, 294] on input "Only Search Titles" at bounding box center [497, 290] width 11 height 11
checkbox input "true"
click at [855, 633] on button "OK" at bounding box center [846, 624] width 42 height 26
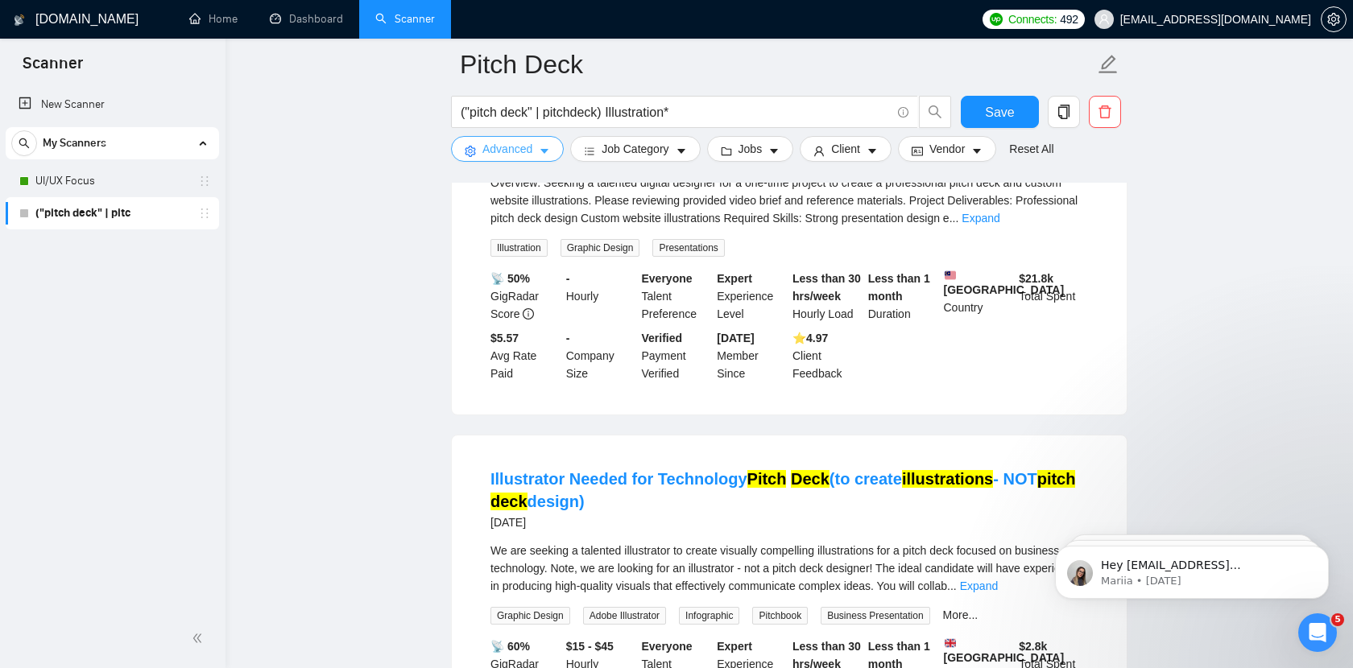
scroll to position [1542, 0]
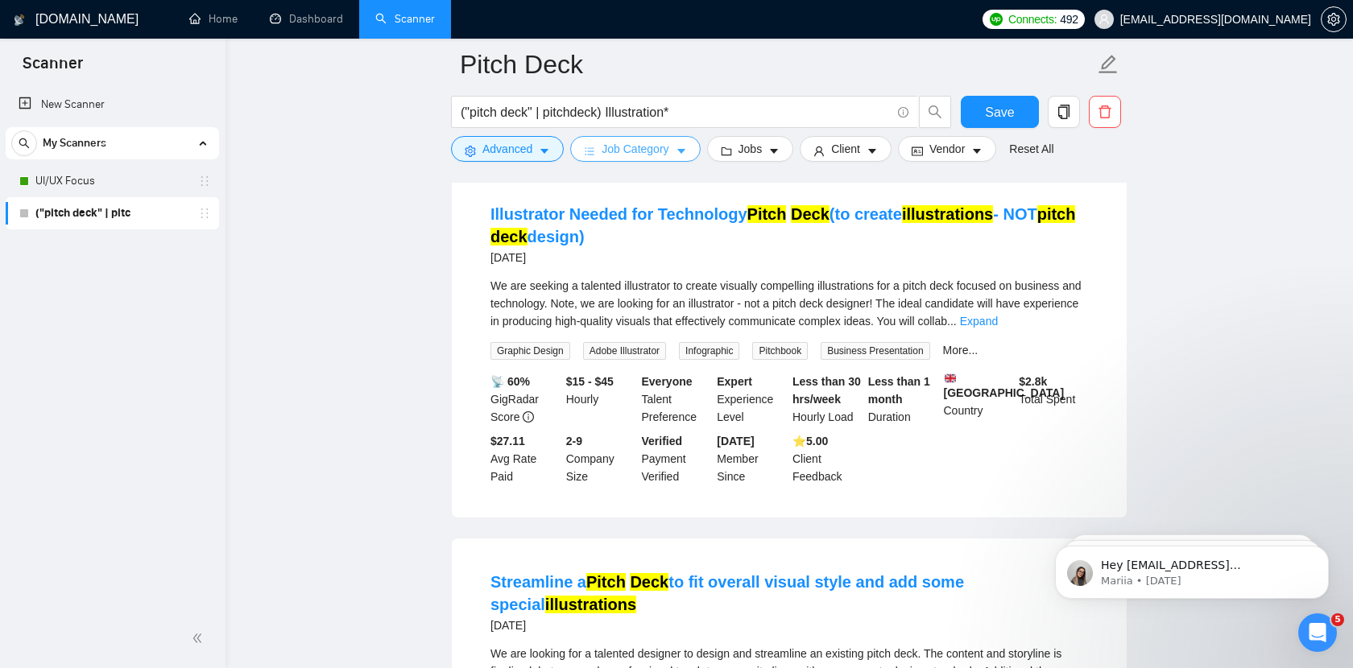
click at [685, 150] on icon "caret-down" at bounding box center [681, 152] width 8 height 5
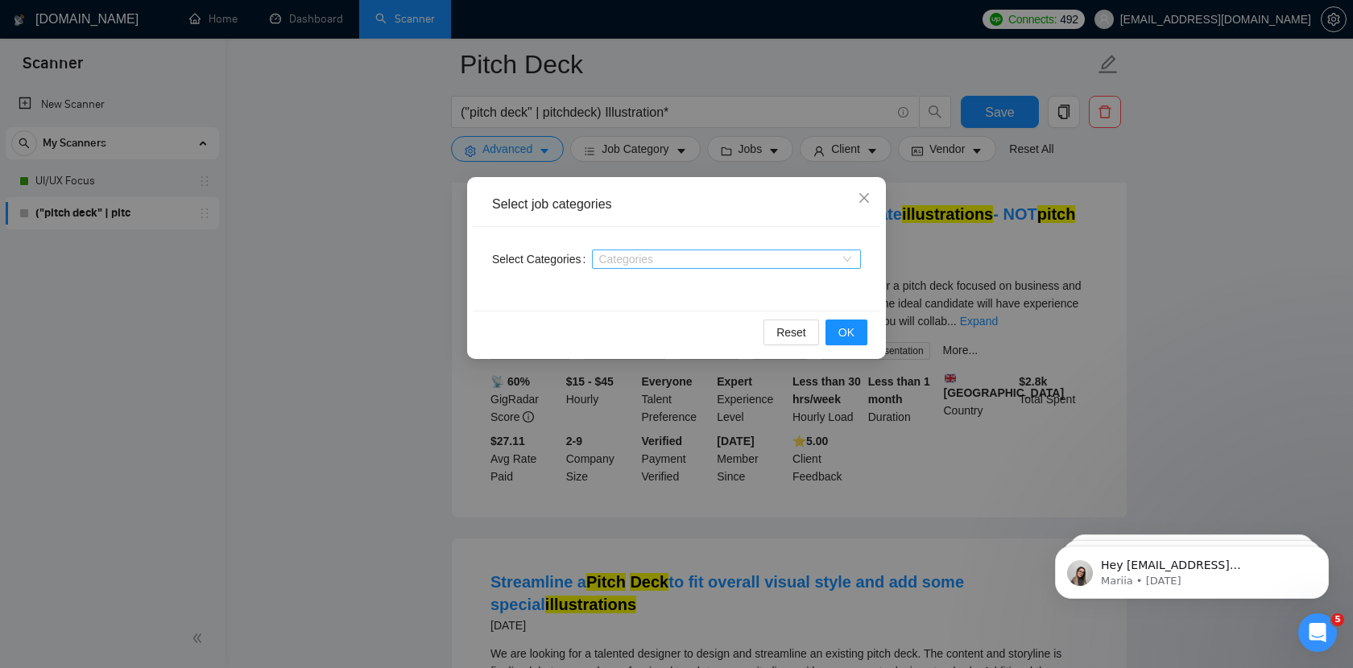
click at [703, 254] on div at bounding box center [718, 259] width 245 height 13
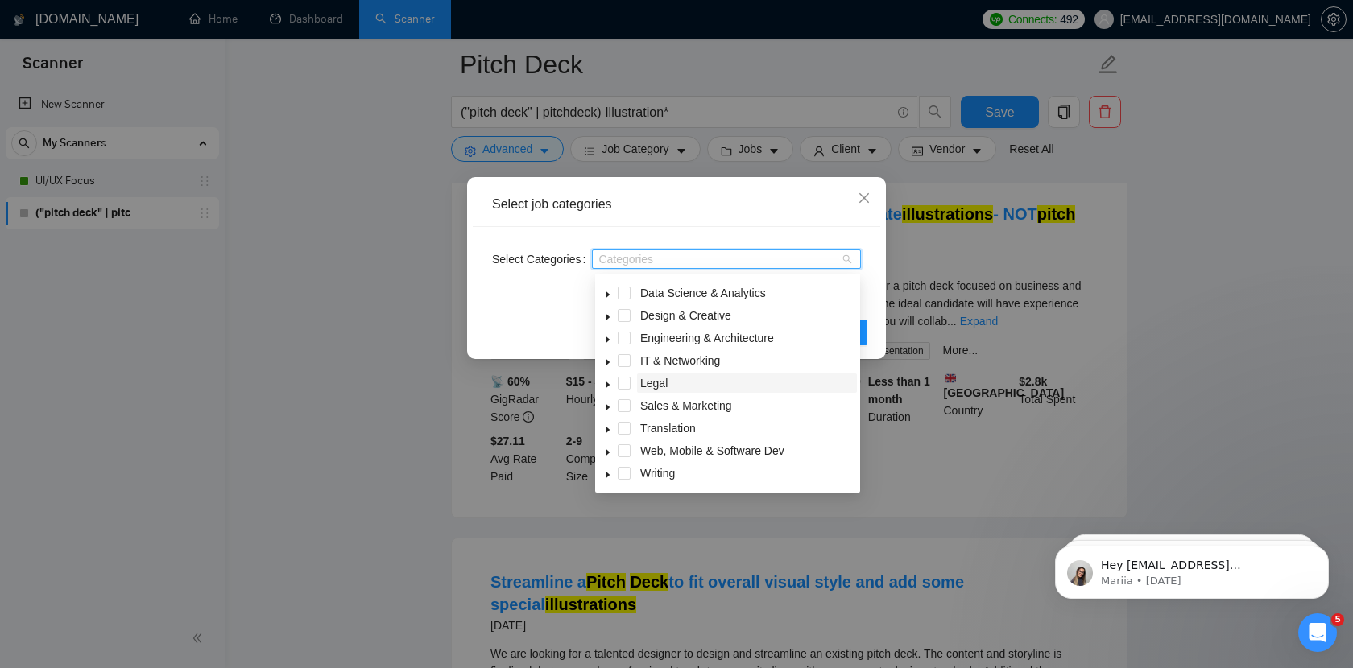
scroll to position [0, 0]
click at [816, 227] on div "Select Categories Categories" at bounding box center [676, 269] width 407 height 84
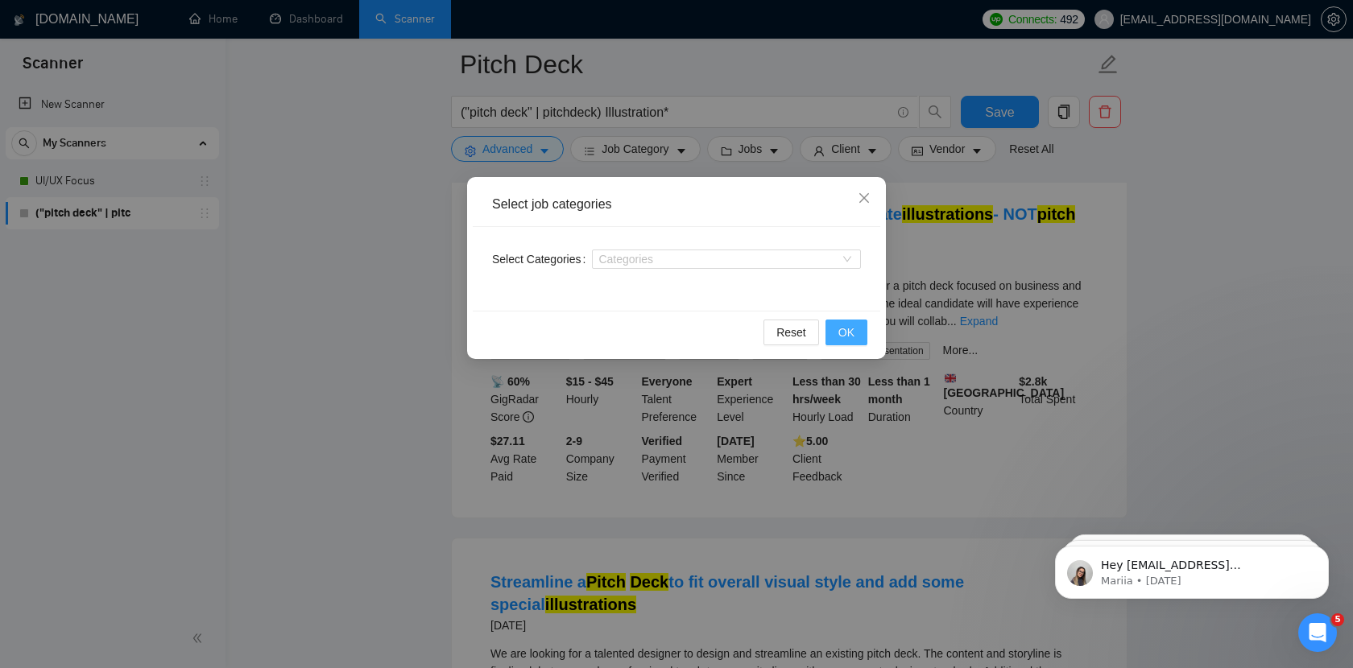
click at [858, 341] on button "OK" at bounding box center [846, 333] width 42 height 26
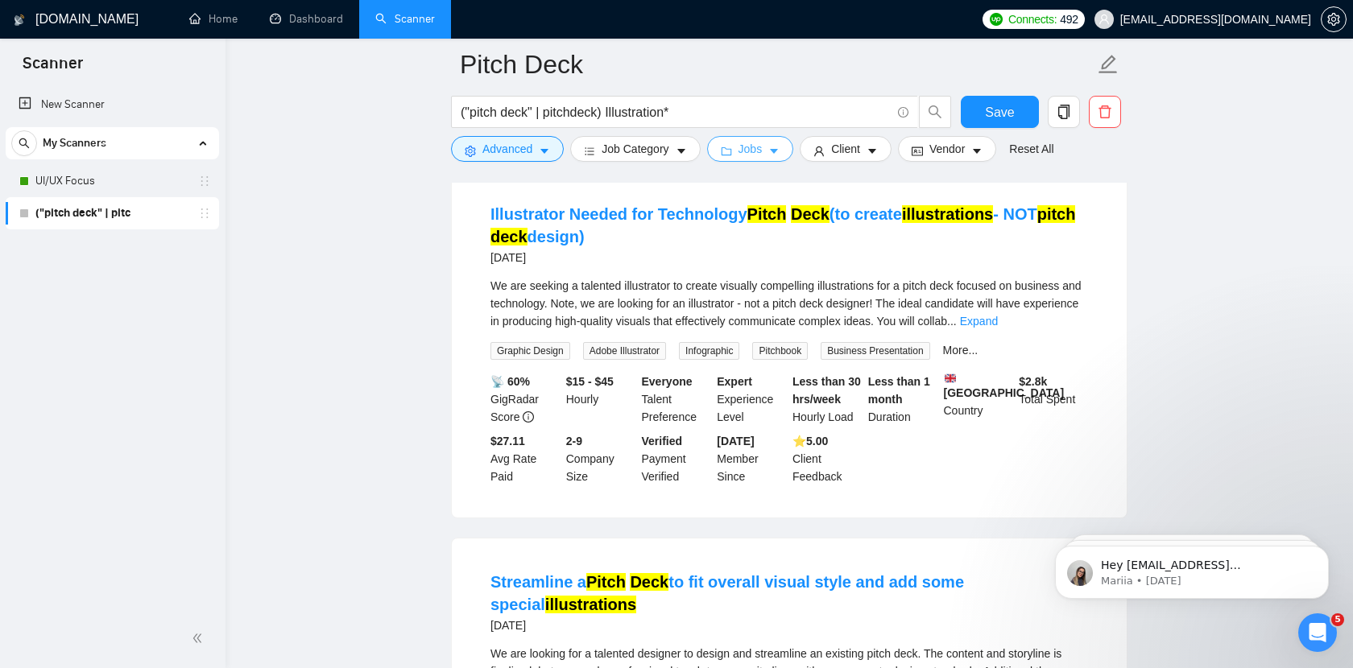
click at [772, 148] on button "Jobs" at bounding box center [750, 149] width 87 height 26
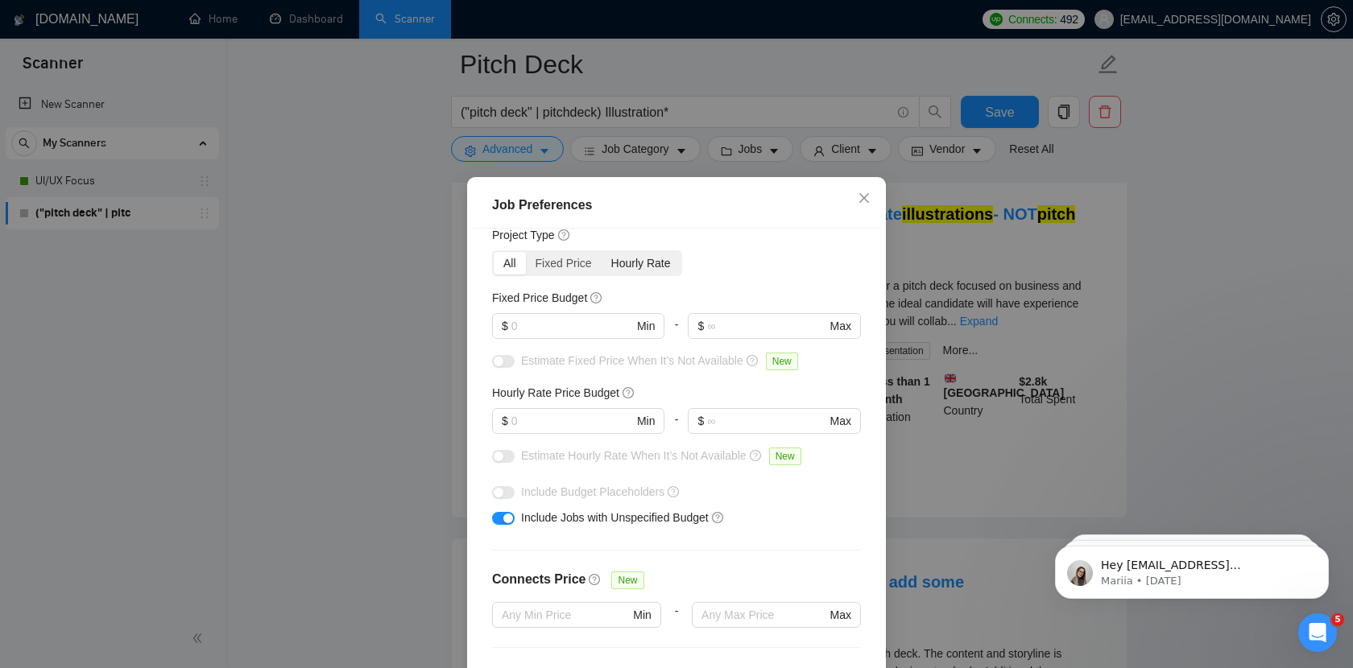
scroll to position [78, 0]
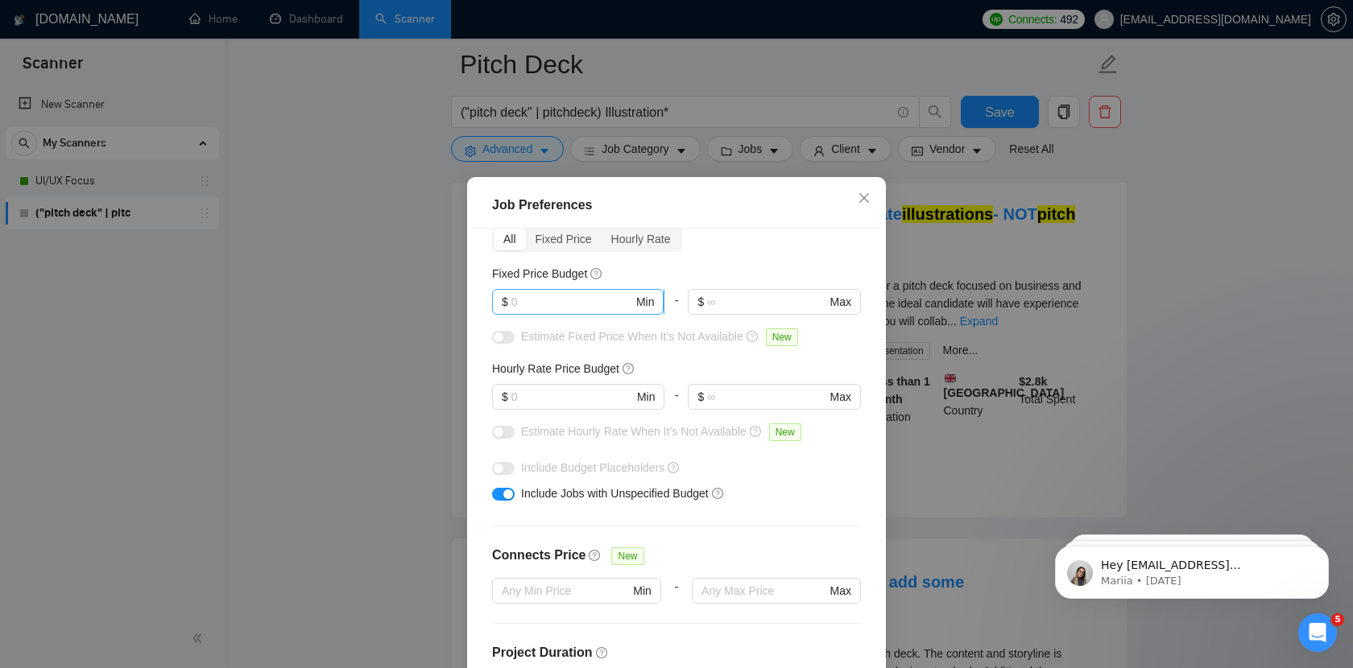
click at [552, 300] on input "text" at bounding box center [572, 302] width 122 height 18
type input "300"
click at [754, 301] on input "text" at bounding box center [766, 302] width 118 height 18
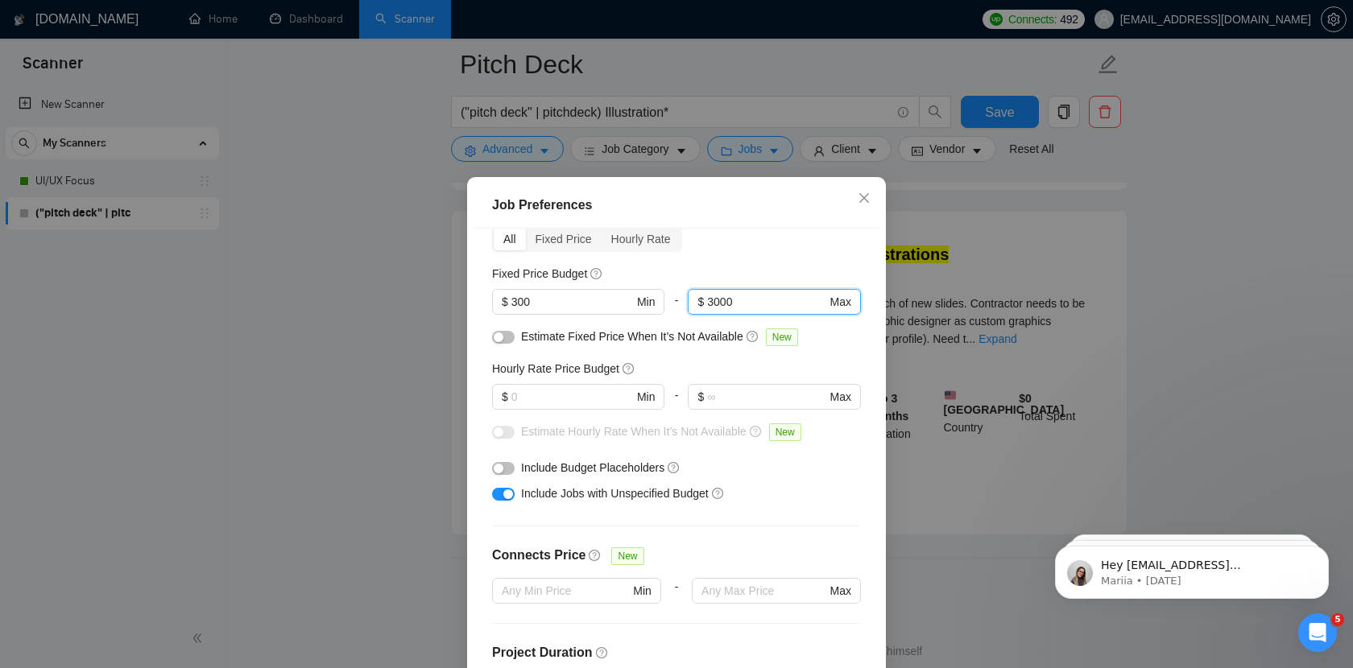
scroll to position [919, 0]
type input "3000"
click at [559, 353] on div "Estimate Fixed Price When It’s Not Available New" at bounding box center [676, 341] width 369 height 26
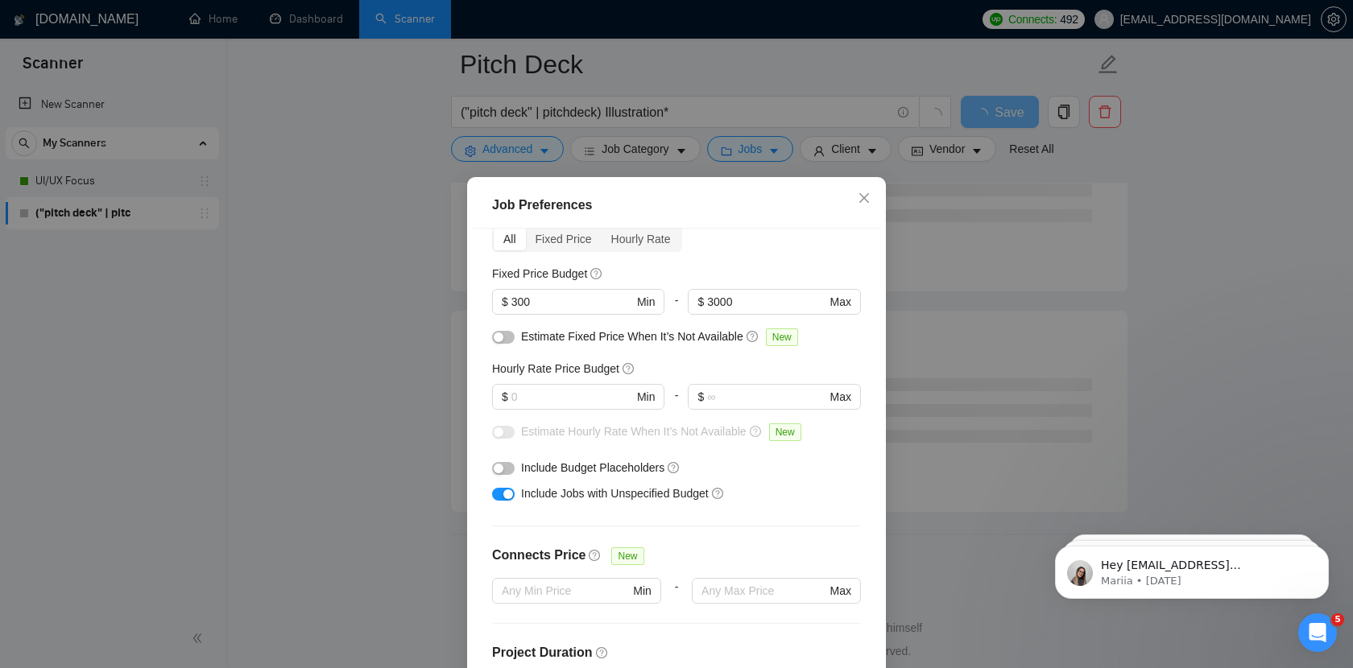
click at [509, 340] on button "button" at bounding box center [503, 337] width 23 height 13
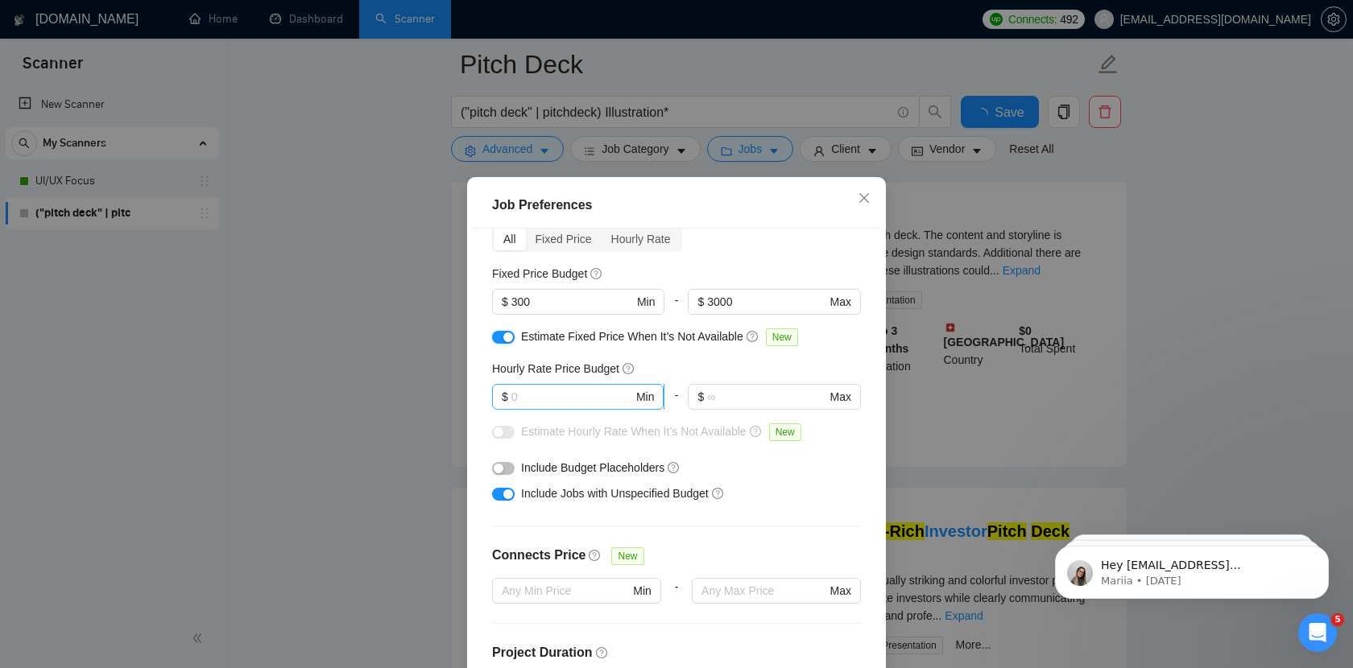
scroll to position [116, 0]
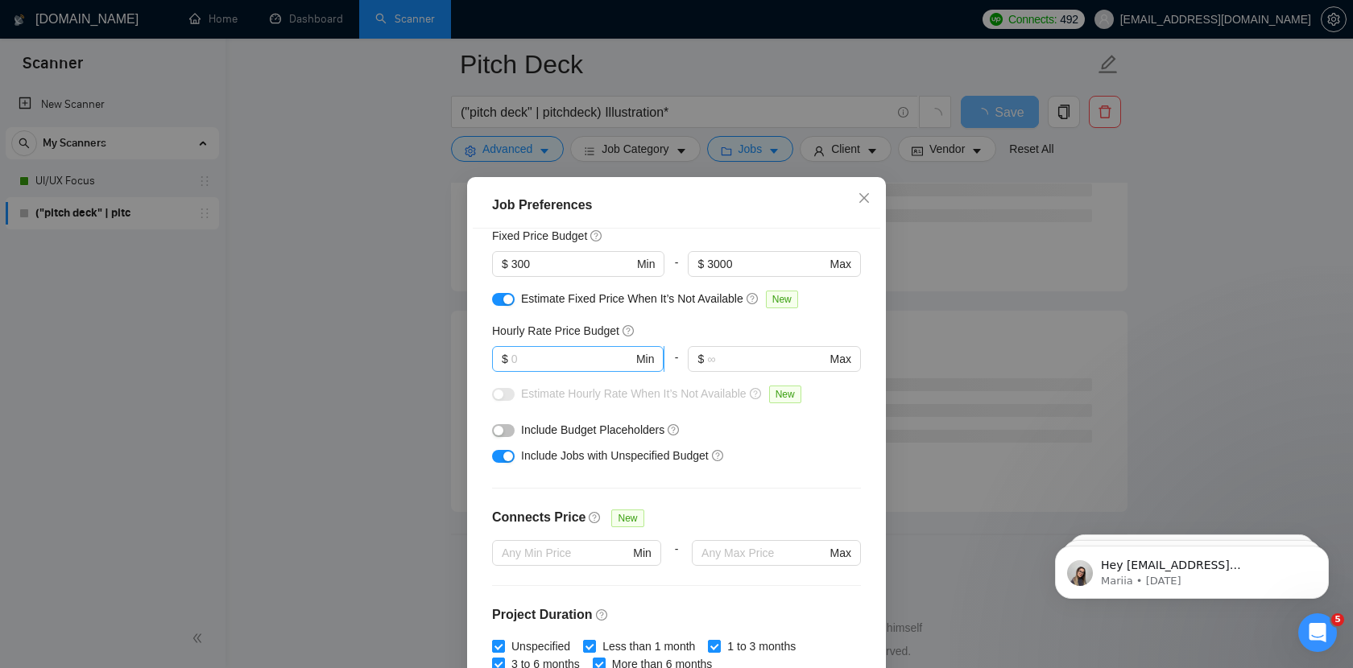
click at [552, 360] on input "text" at bounding box center [572, 359] width 122 height 18
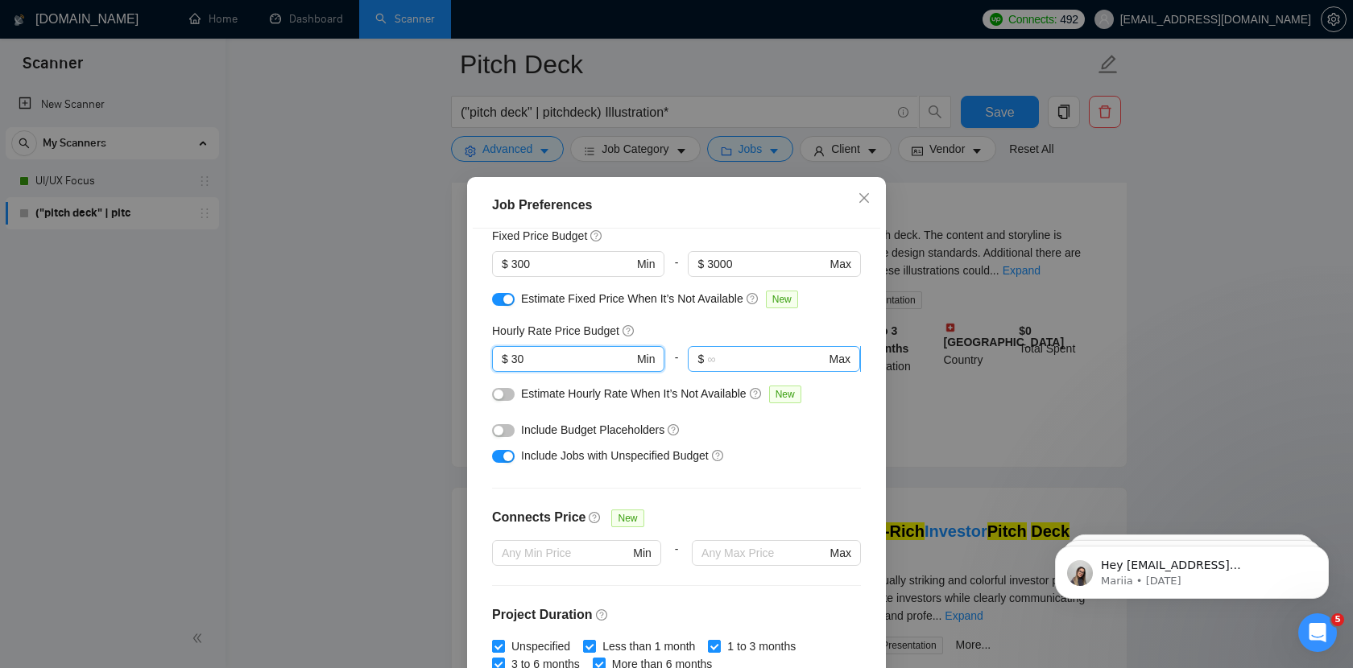
type input "30"
click at [738, 370] on span "$ Max" at bounding box center [773, 359] width 171 height 26
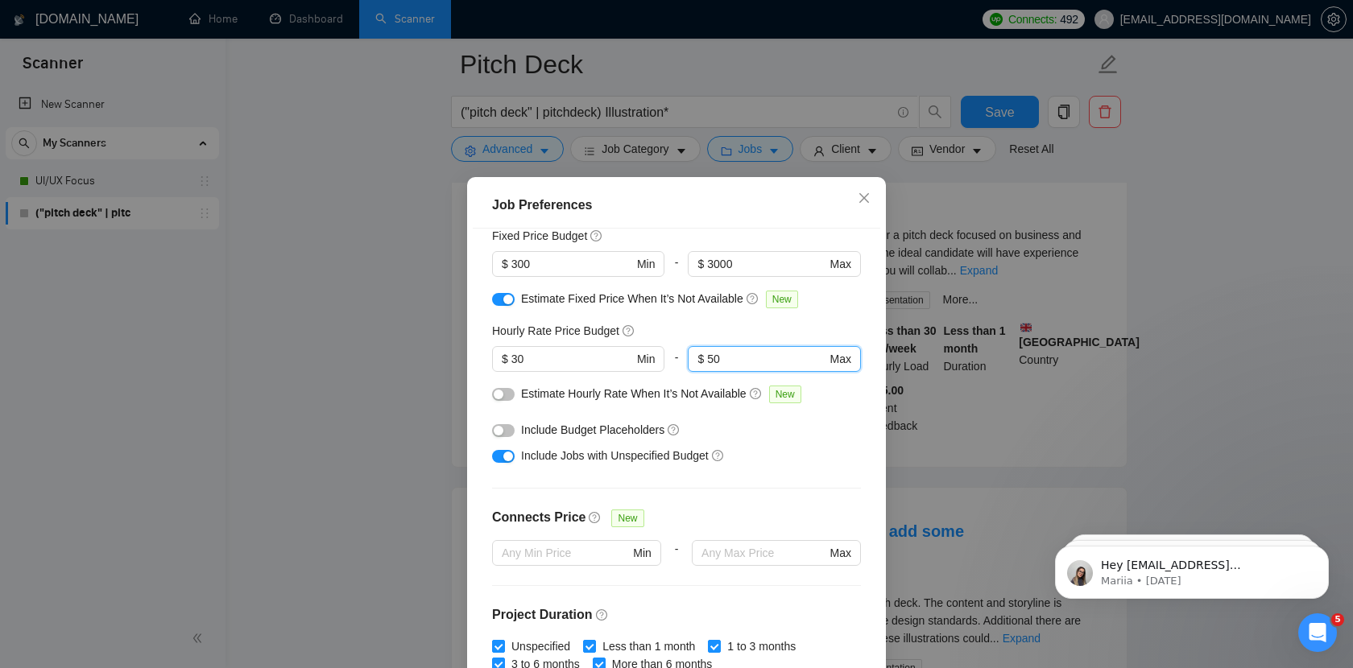
type input "50"
click at [696, 330] on div "Hourly Rate Price Budget" at bounding box center [676, 331] width 369 height 18
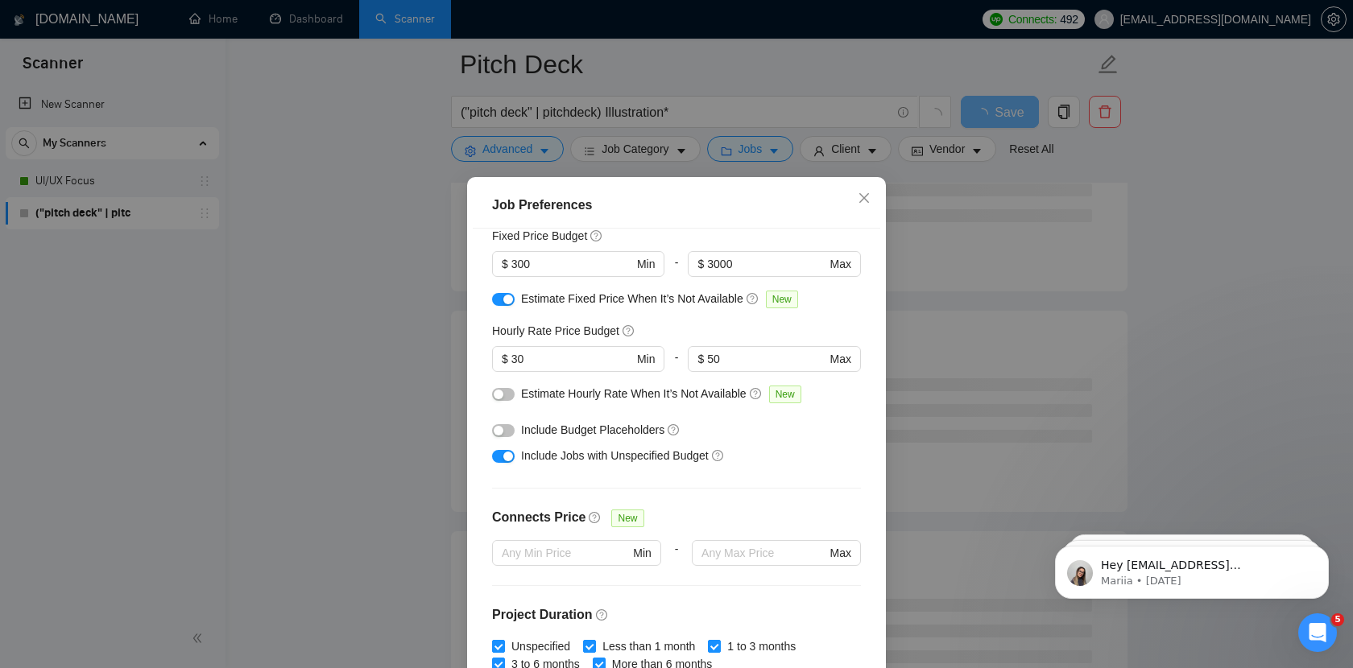
scroll to position [163, 0]
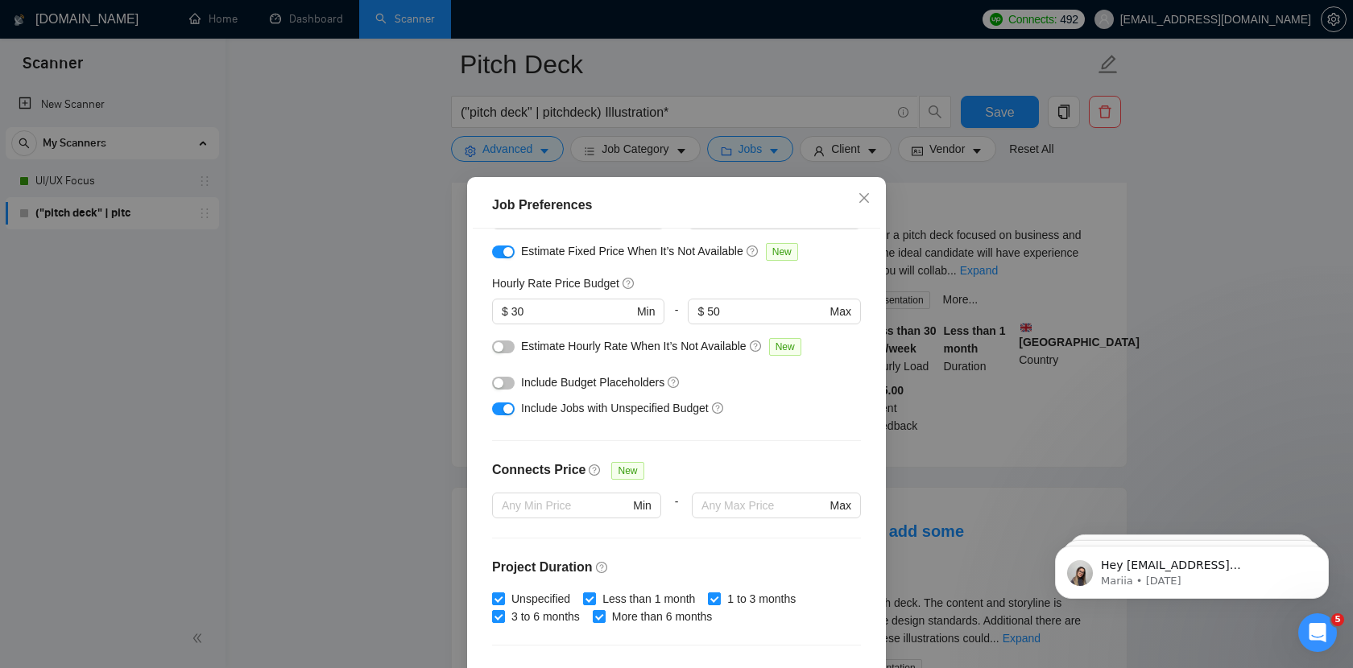
click at [504, 351] on button "button" at bounding box center [503, 347] width 23 height 13
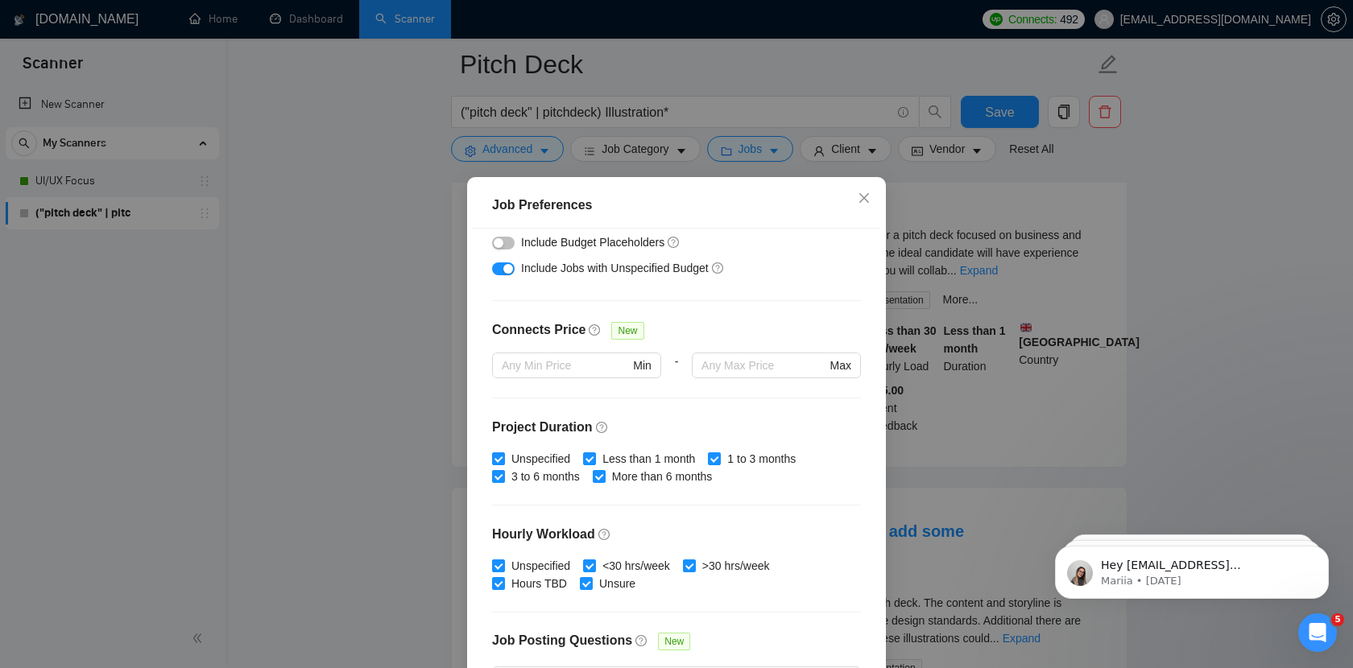
scroll to position [344, 0]
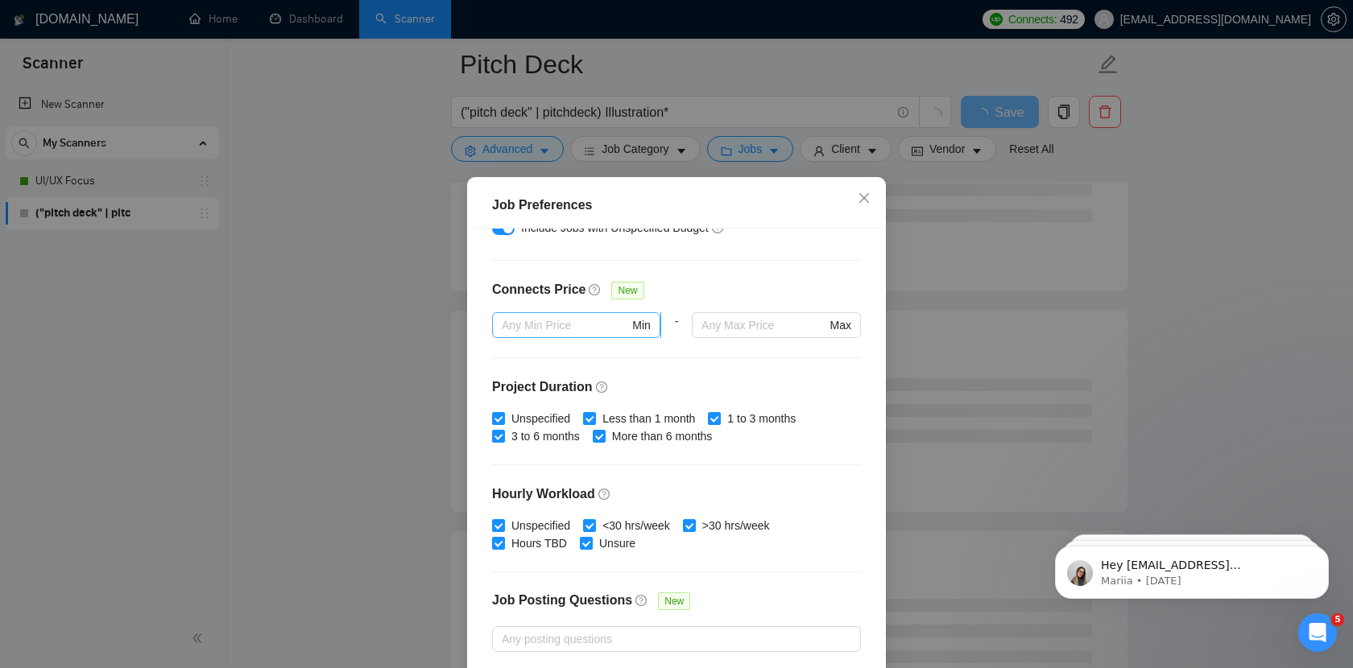
click at [577, 328] on input "text" at bounding box center [565, 325] width 127 height 18
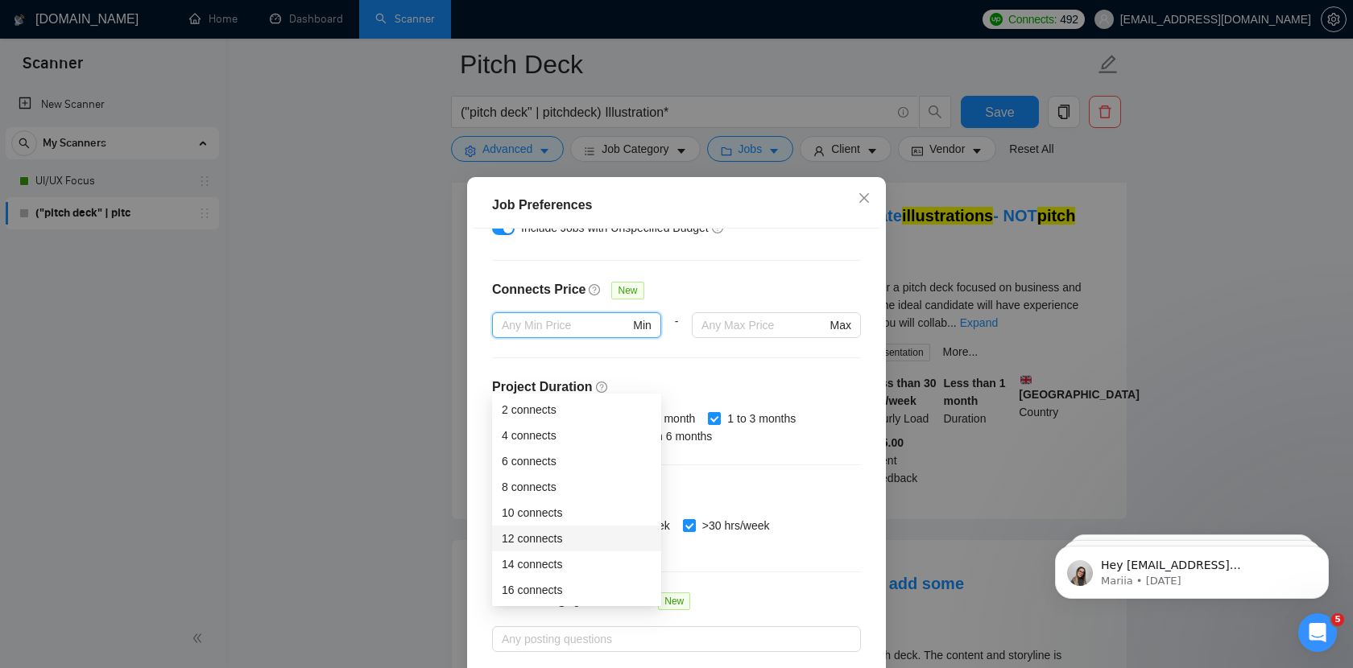
scroll to position [837, 0]
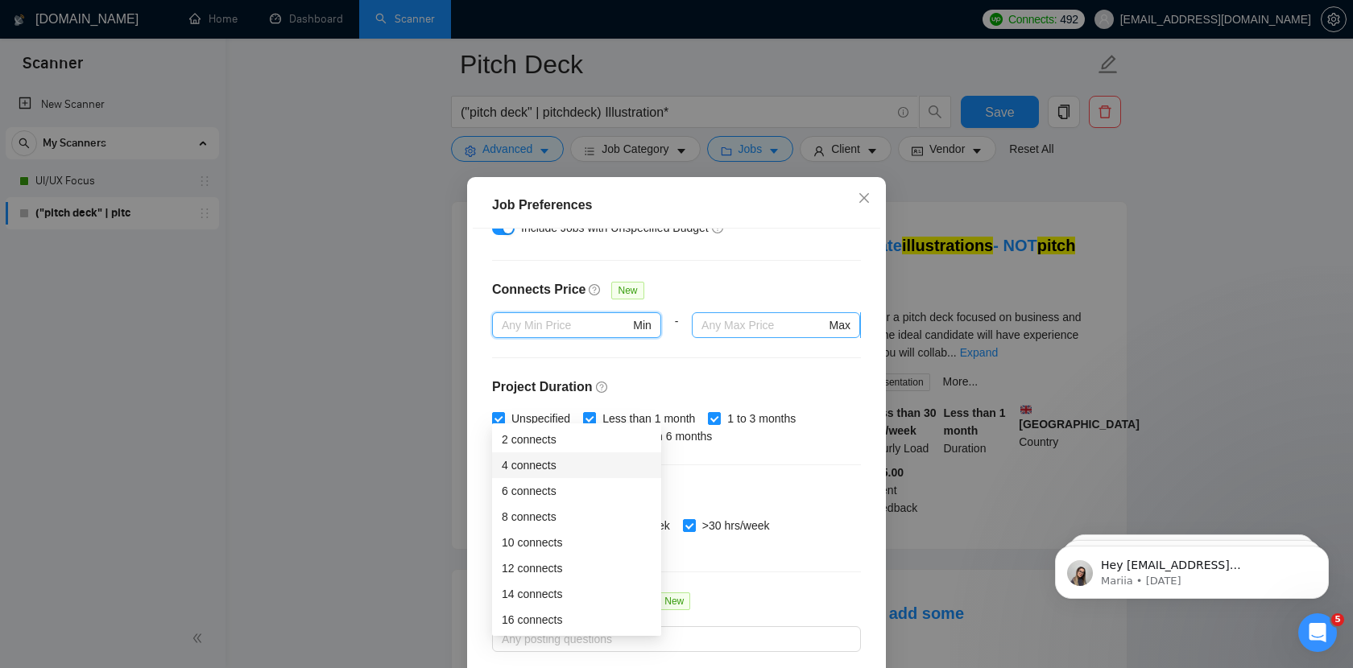
click at [736, 316] on input "text" at bounding box center [763, 325] width 124 height 18
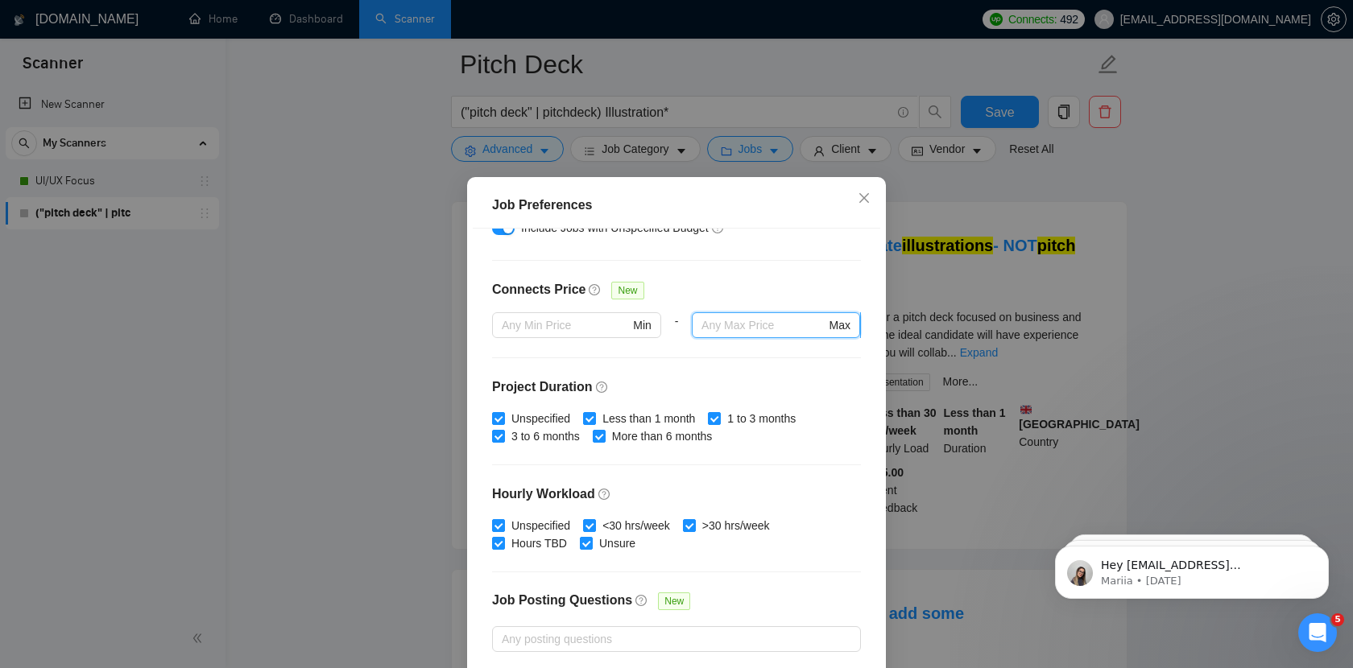
click at [741, 321] on input "text" at bounding box center [763, 325] width 124 height 18
click at [733, 333] on input "text" at bounding box center [763, 325] width 124 height 18
type input "100"
click at [705, 286] on div "Connects Price New" at bounding box center [676, 296] width 369 height 32
click at [556, 328] on input "text" at bounding box center [565, 325] width 127 height 18
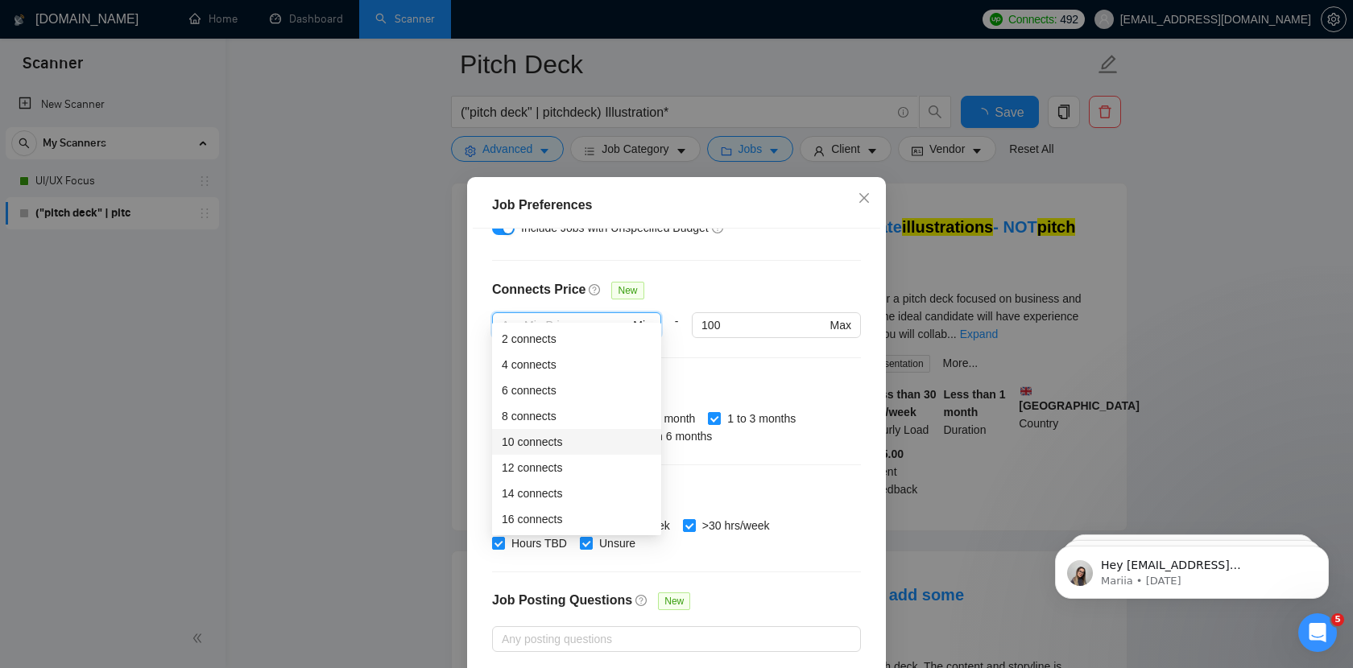
scroll to position [866, 0]
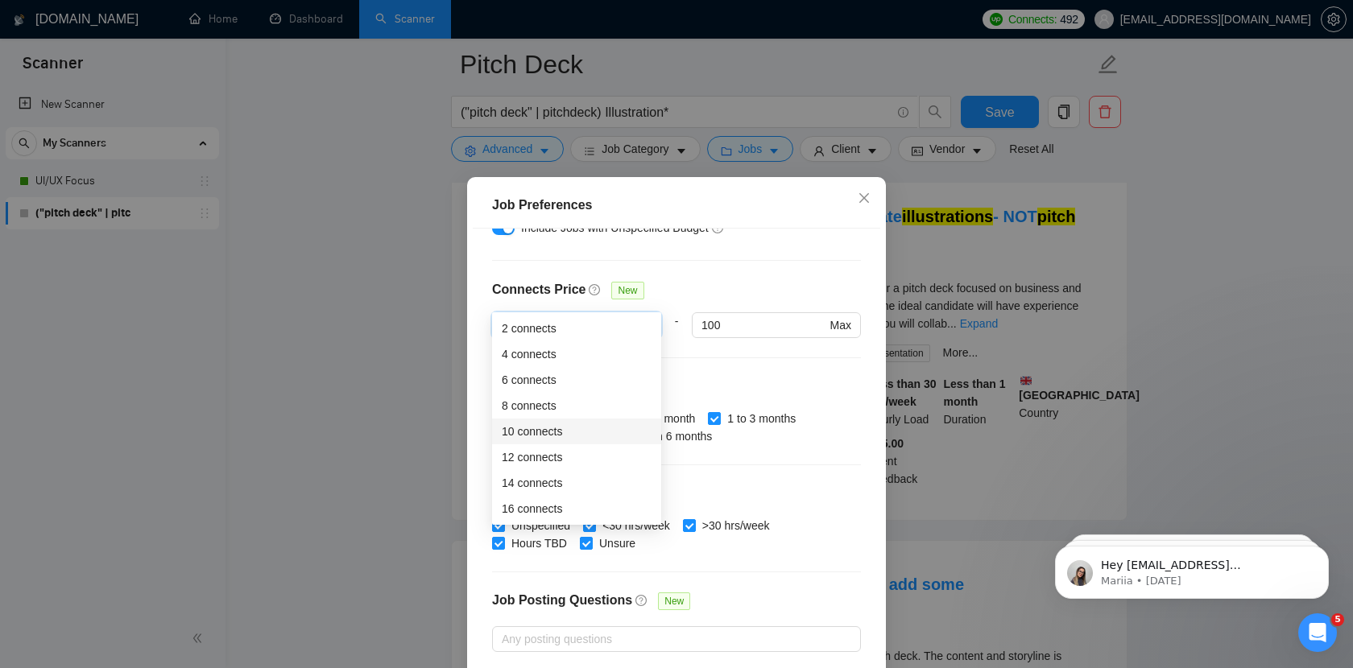
click at [552, 437] on div "10 connects" at bounding box center [577, 432] width 150 height 18
type input "10"
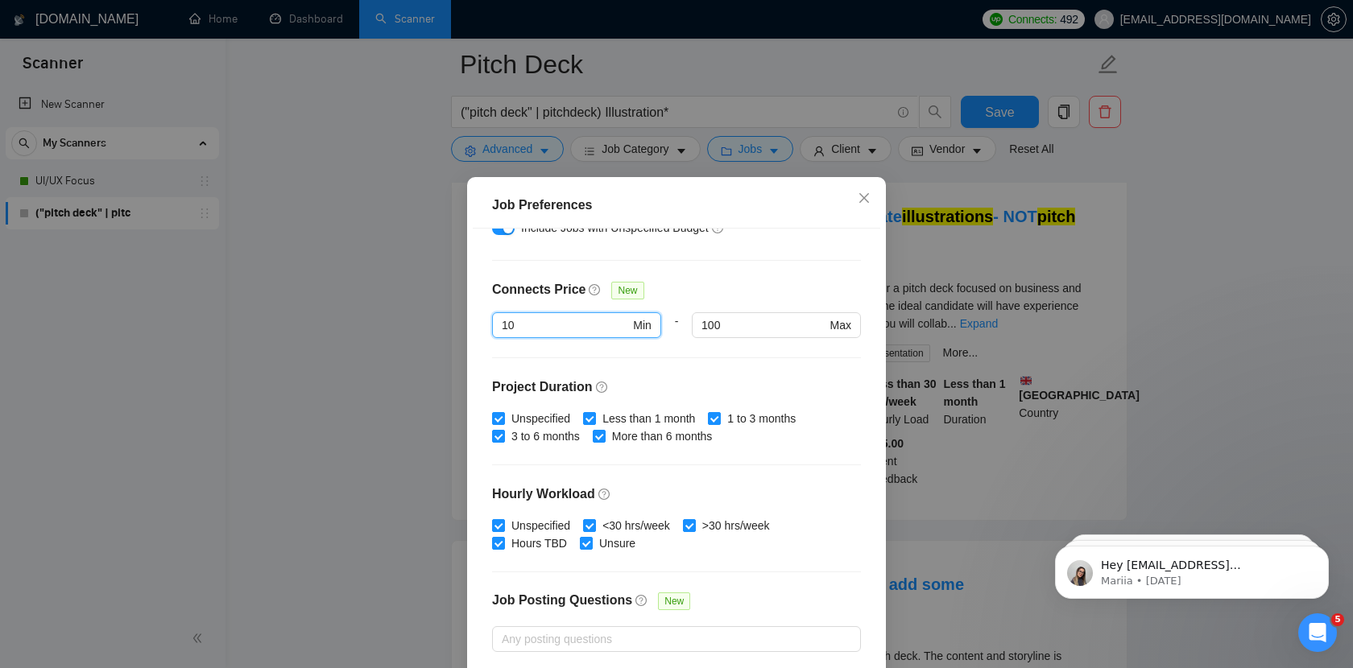
click at [721, 294] on div "Connects Price New" at bounding box center [676, 296] width 369 height 32
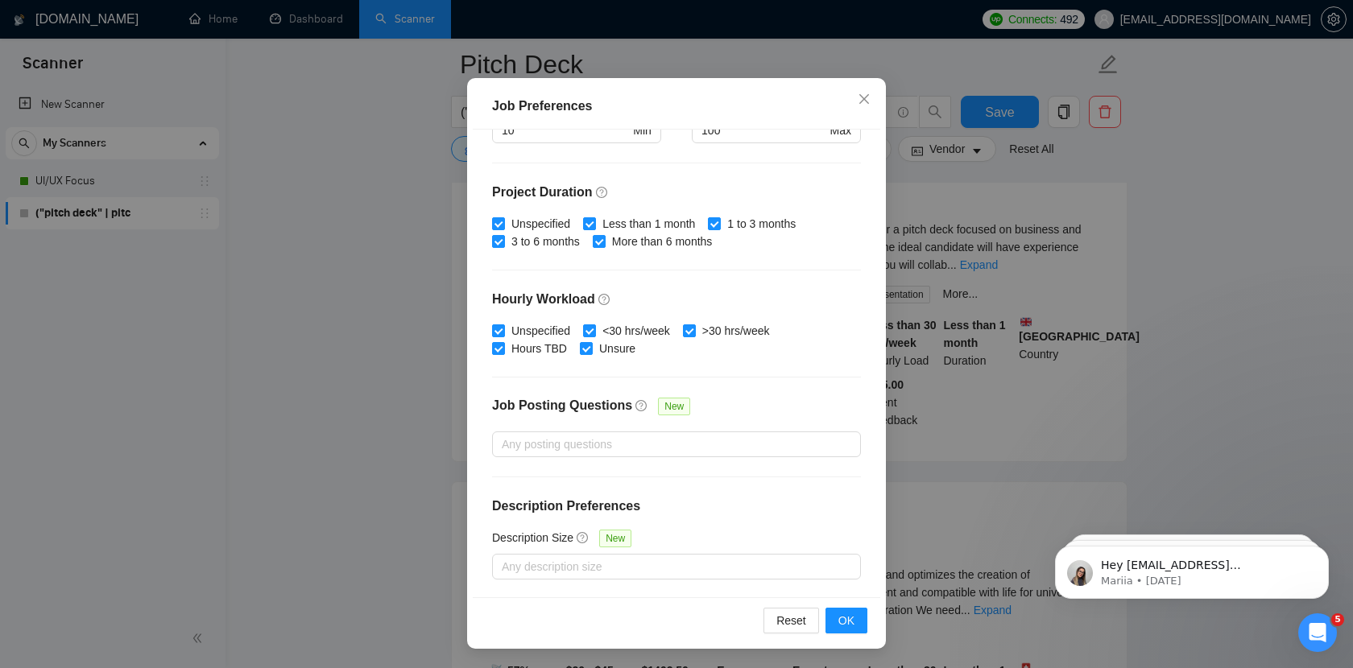
scroll to position [929, 0]
click at [593, 450] on div at bounding box center [668, 444] width 345 height 19
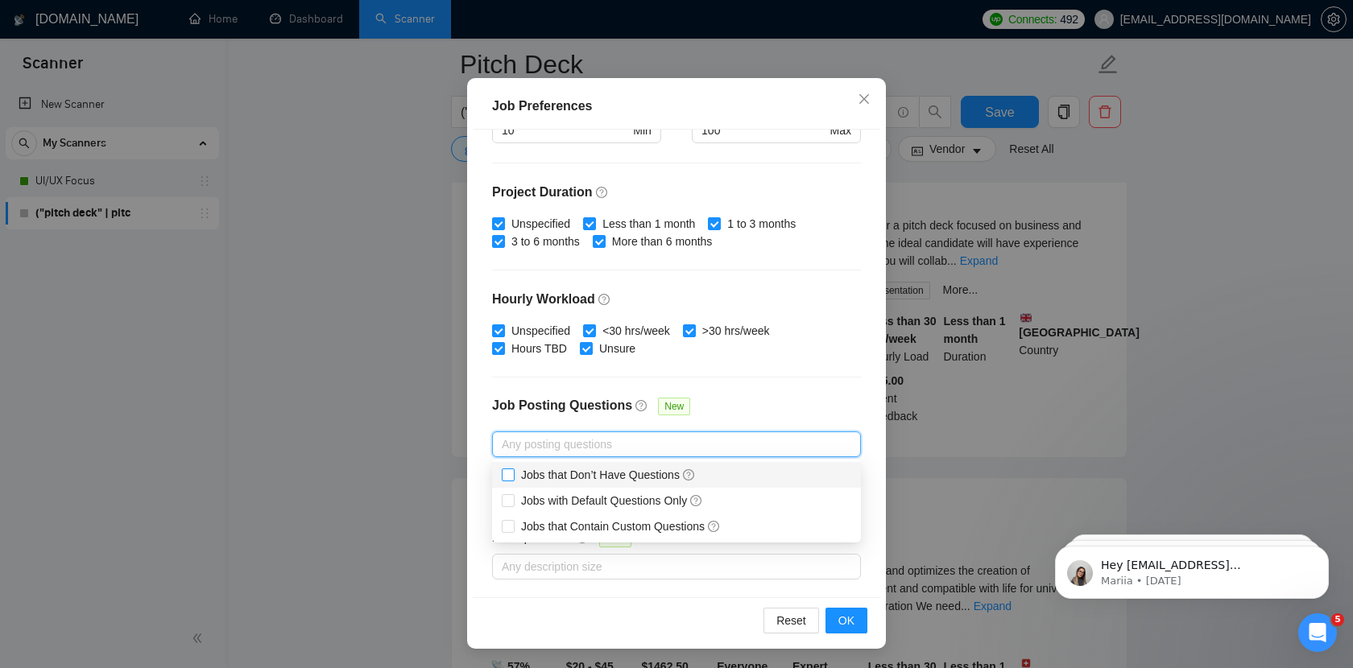
click at [510, 477] on input "Jobs that Don’t Have Questions" at bounding box center [507, 474] width 11 height 11
checkbox input "true"
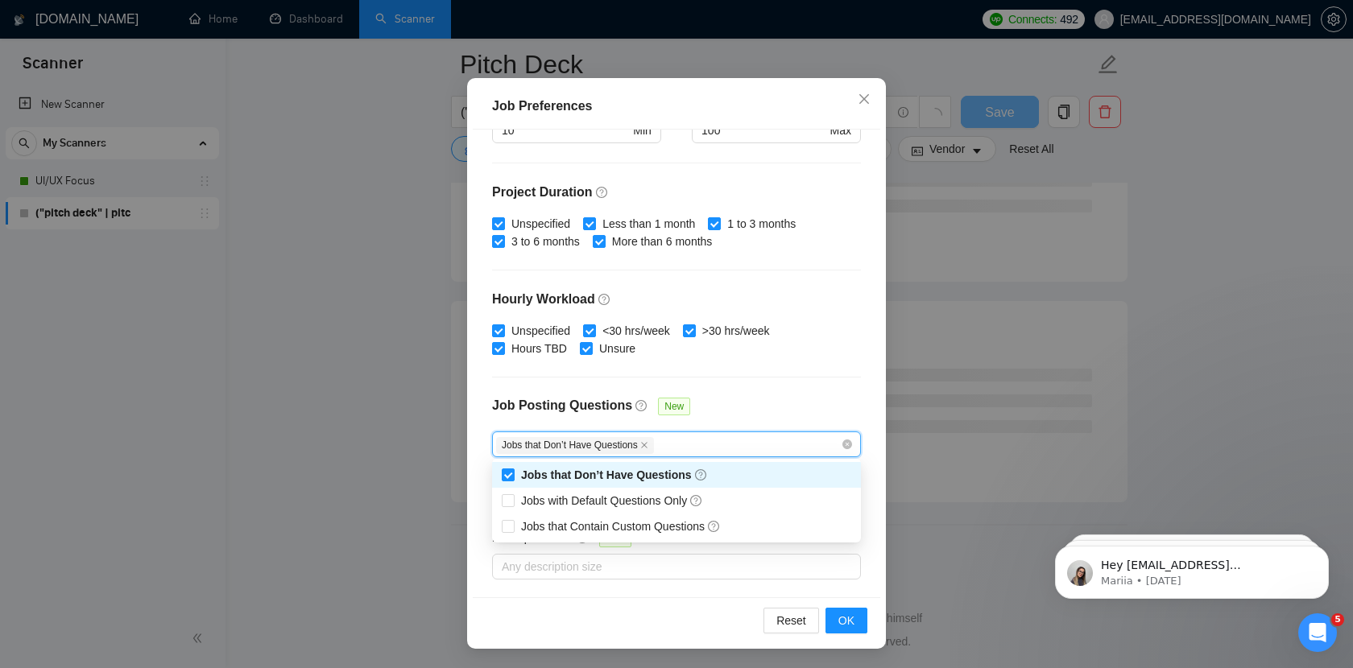
scroll to position [919, 0]
click at [750, 401] on div "Job Posting Questions New" at bounding box center [676, 414] width 369 height 35
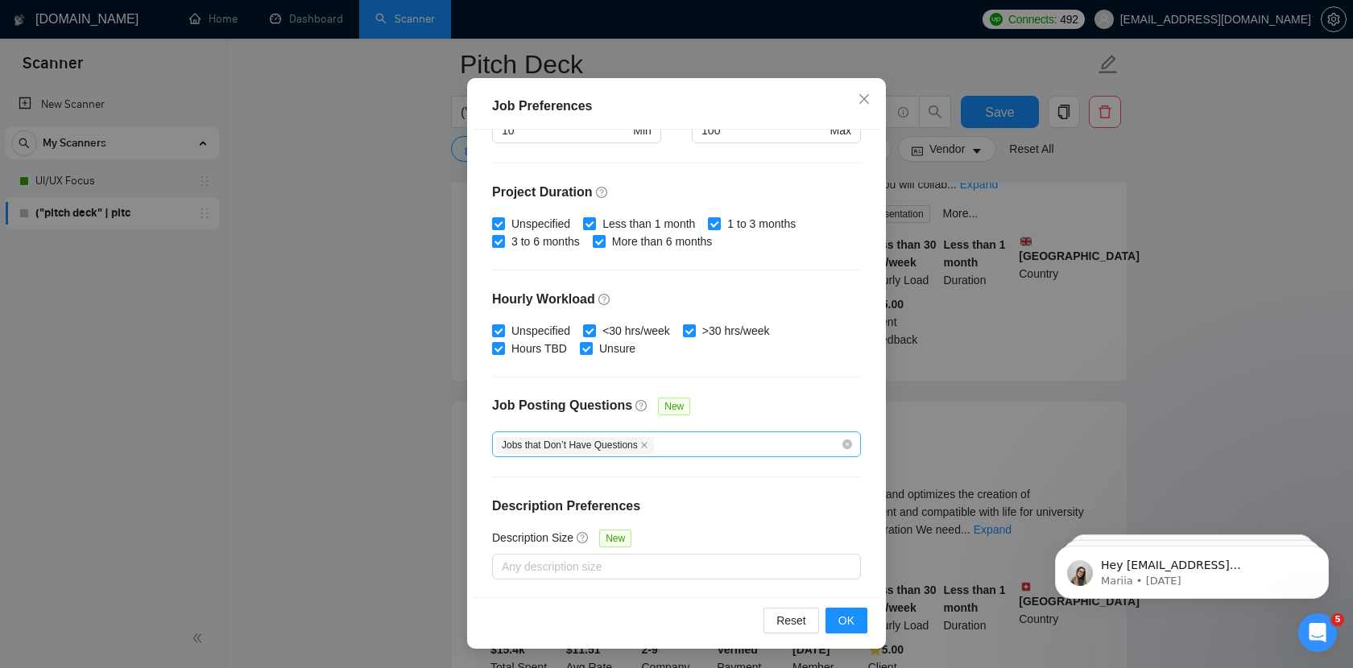
scroll to position [1009, 0]
click at [842, 619] on span "OK" at bounding box center [846, 621] width 16 height 18
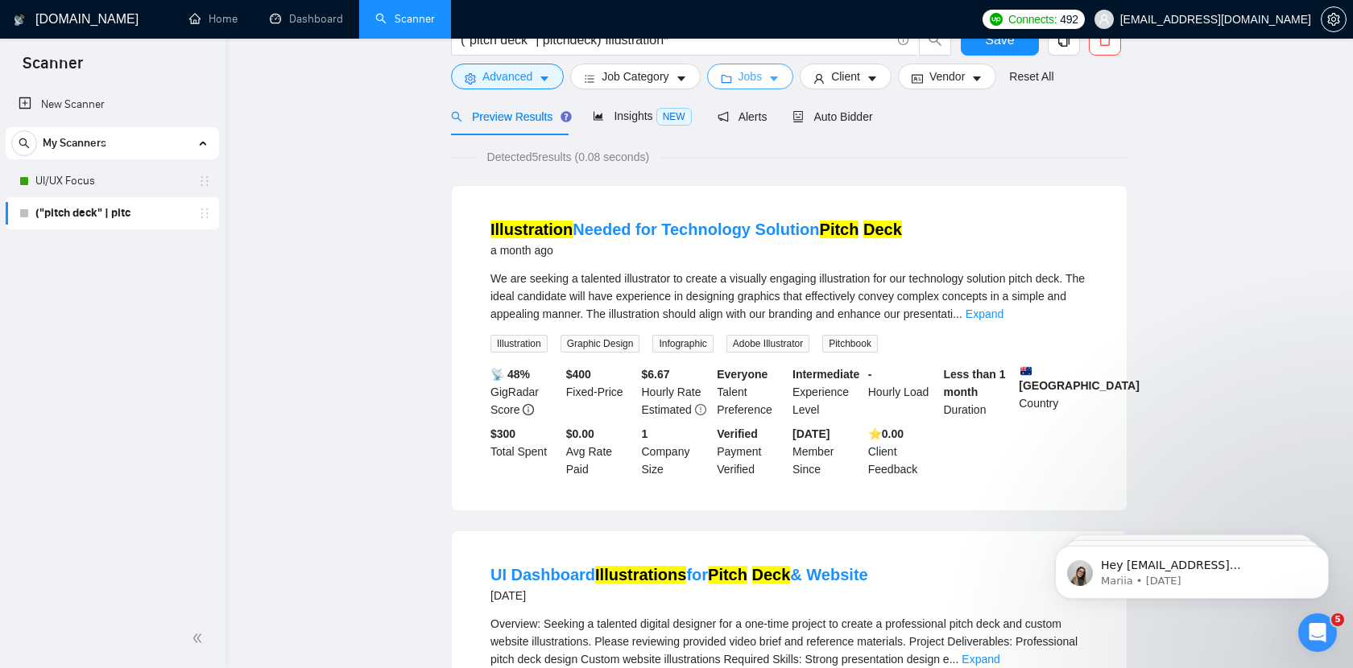
scroll to position [0, 0]
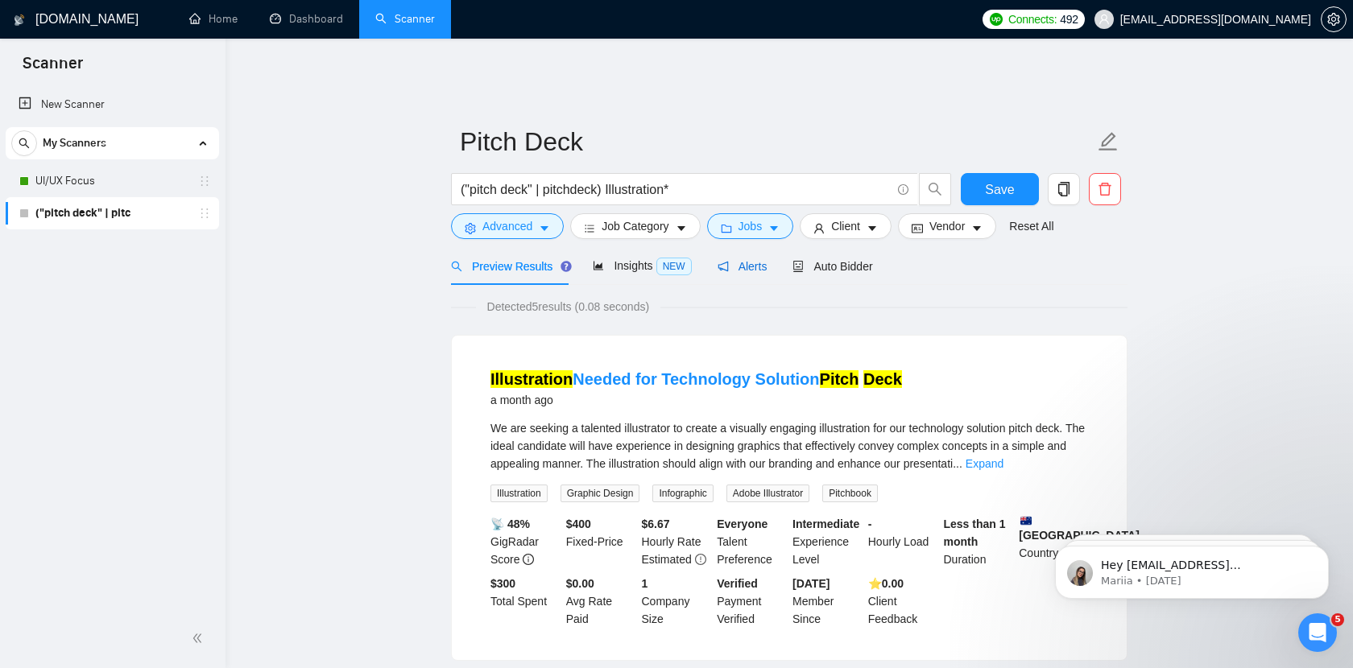
click at [750, 258] on div "Alerts" at bounding box center [742, 267] width 50 height 18
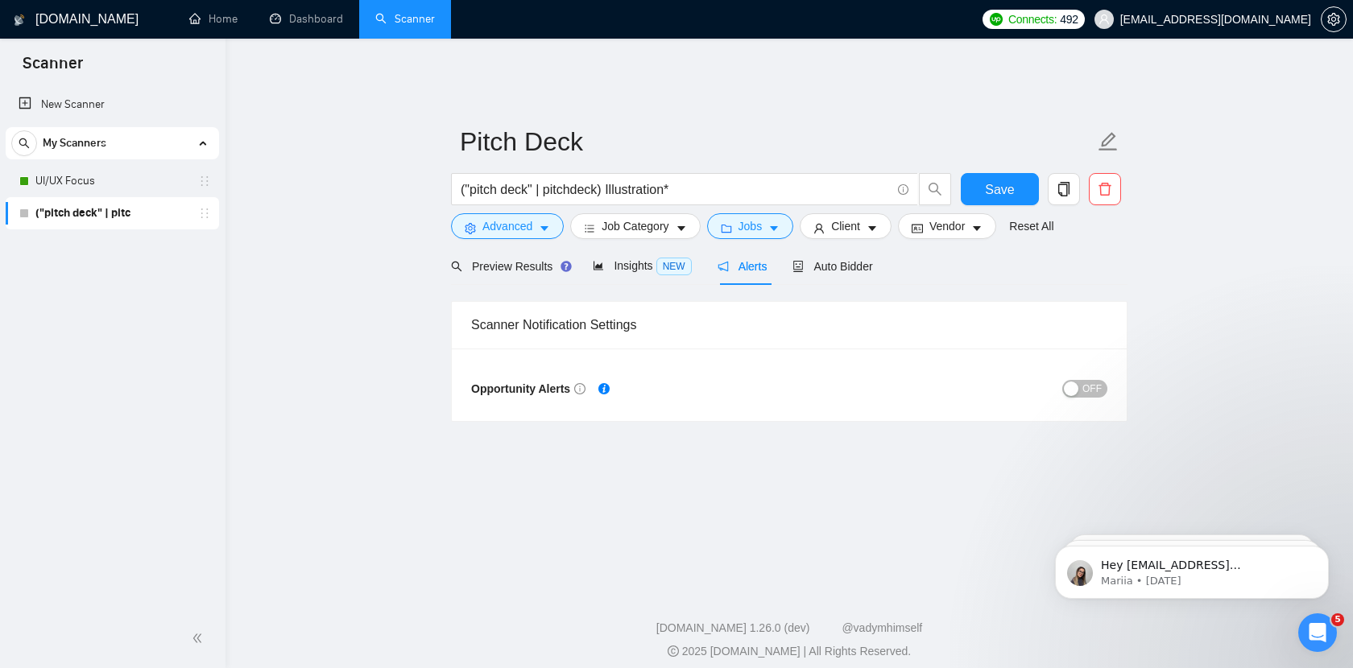
click at [1088, 380] on span "OFF" at bounding box center [1091, 389] width 19 height 18
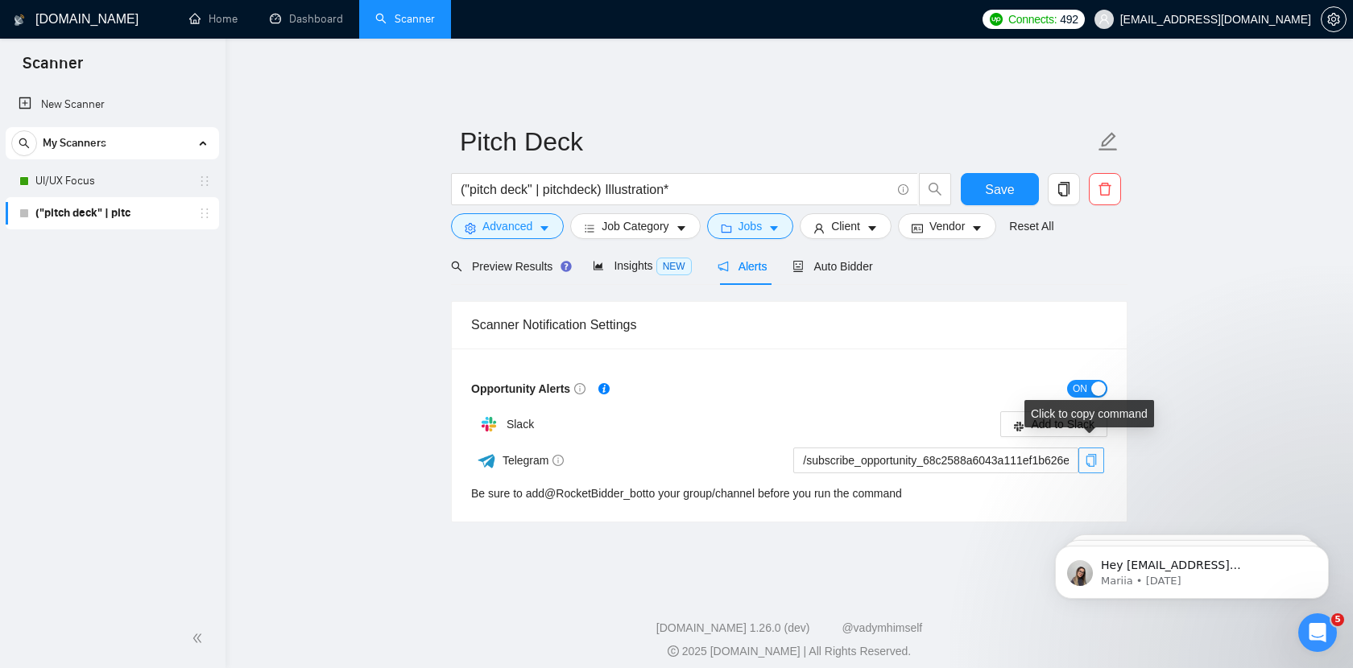
click at [1092, 455] on icon "copy" at bounding box center [1091, 460] width 10 height 13
click at [826, 260] on span "Auto Bidder" at bounding box center [832, 266] width 80 height 13
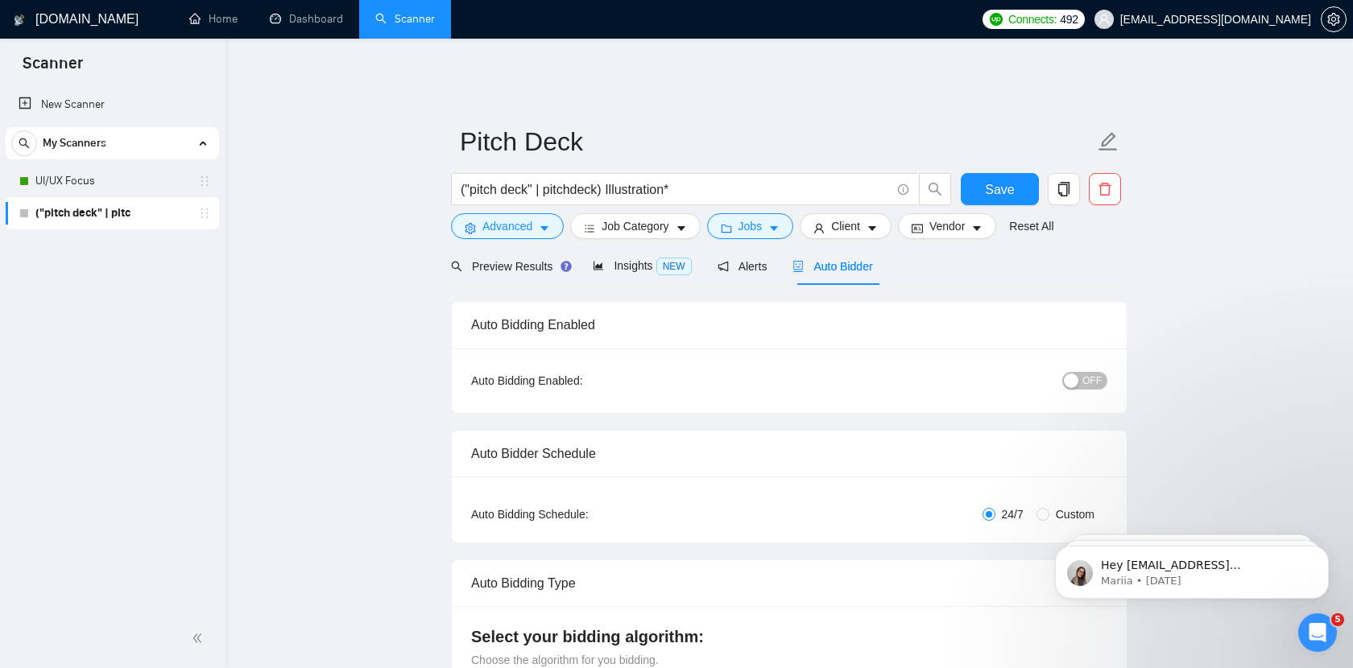
click at [1088, 374] on span "OFF" at bounding box center [1091, 381] width 19 height 18
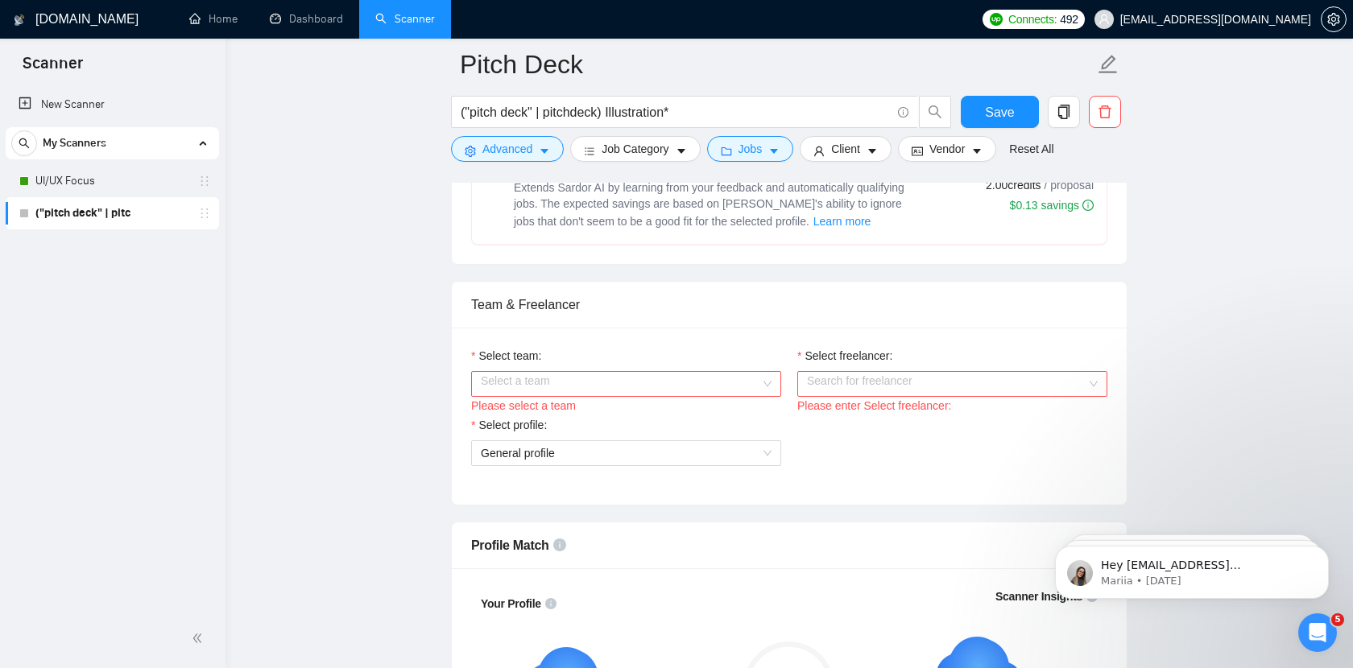
scroll to position [727, 0]
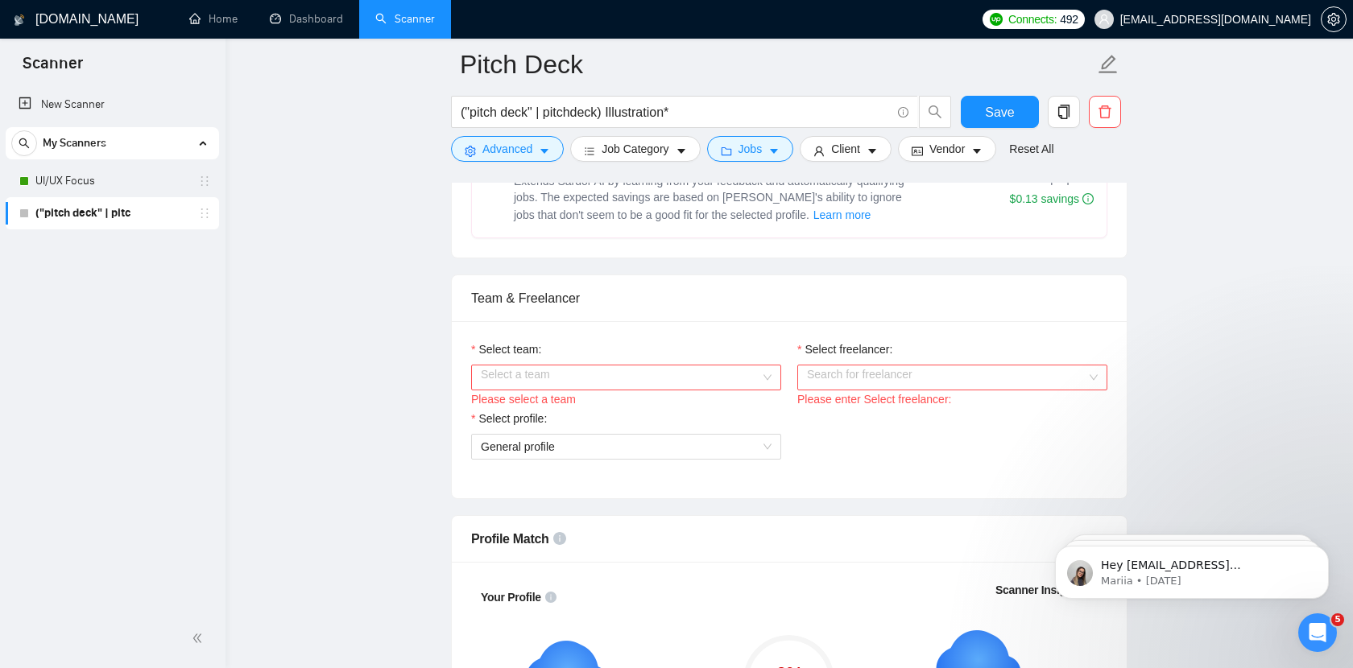
click at [614, 390] on div "Please select a team" at bounding box center [626, 399] width 310 height 18
click at [594, 371] on input "Select team:" at bounding box center [620, 378] width 279 height 24
click at [560, 399] on div "Dipa Inhouse" at bounding box center [626, 398] width 291 height 18
click at [882, 390] on div "Please enter Select freelancer:" at bounding box center [952, 399] width 310 height 18
click at [897, 372] on input "Select freelancer:" at bounding box center [946, 378] width 279 height 24
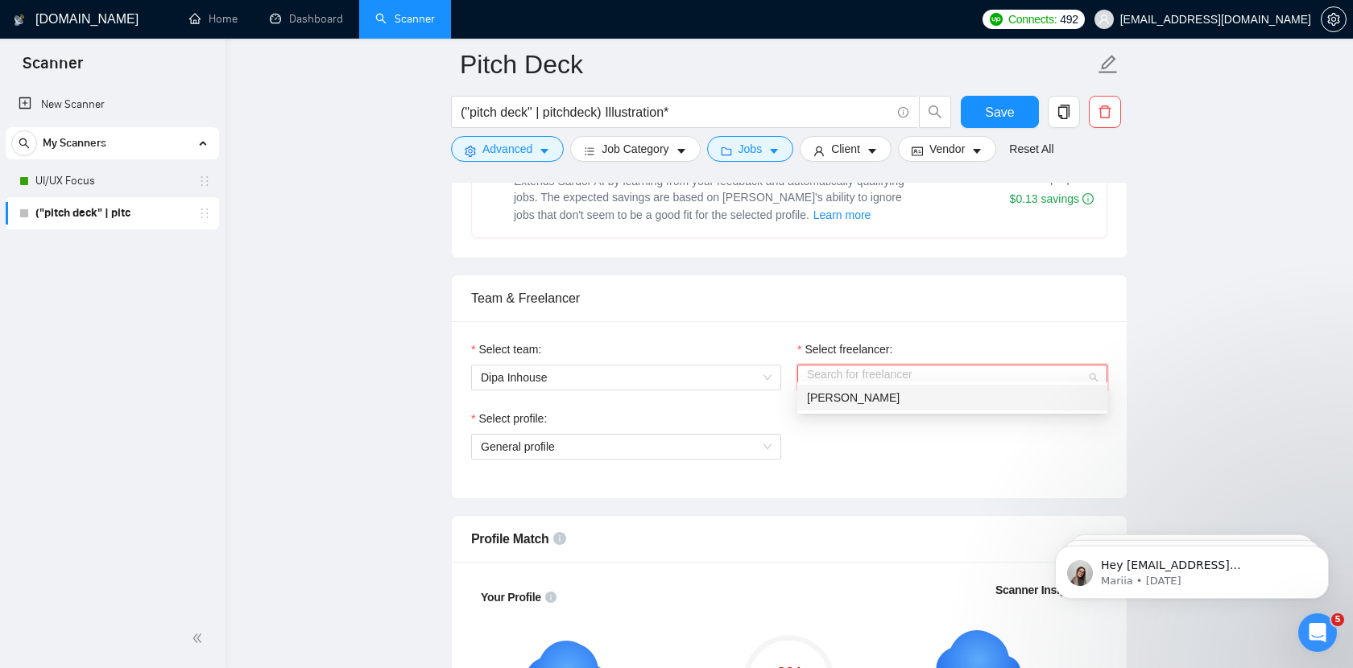
click at [881, 407] on div "[PERSON_NAME]" at bounding box center [952, 398] width 310 height 26
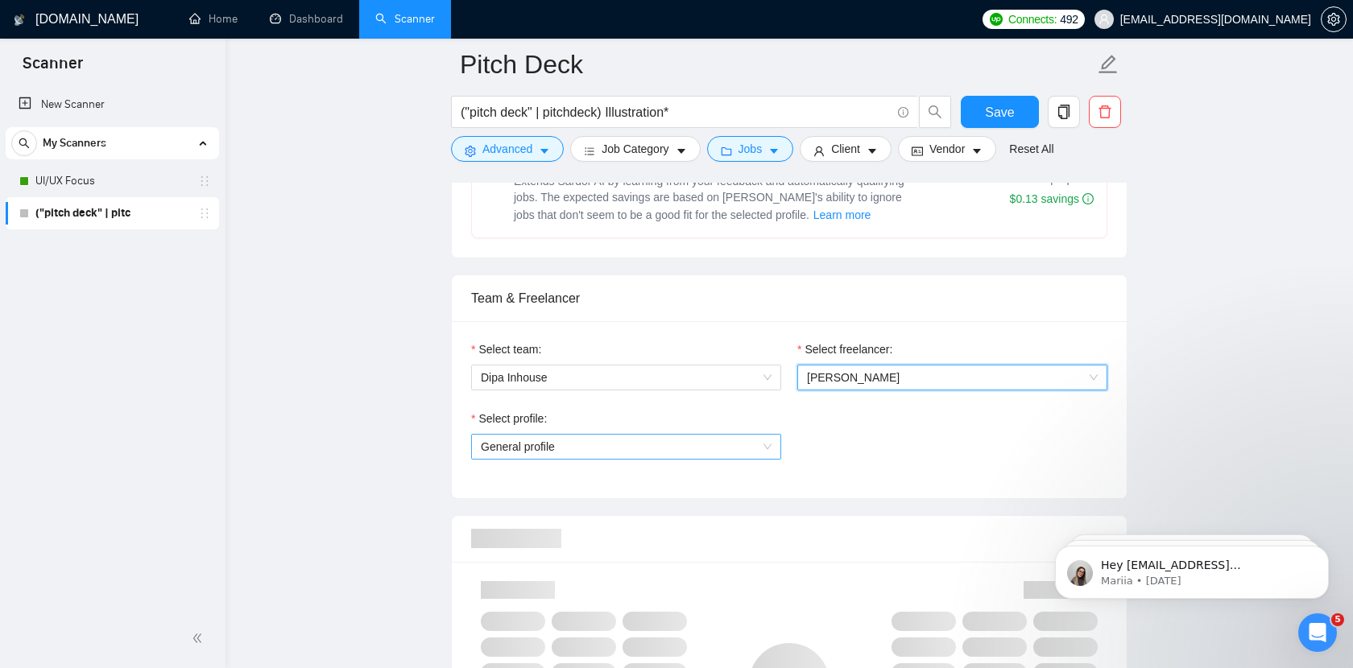
click at [700, 435] on span "General profile" at bounding box center [626, 447] width 291 height 24
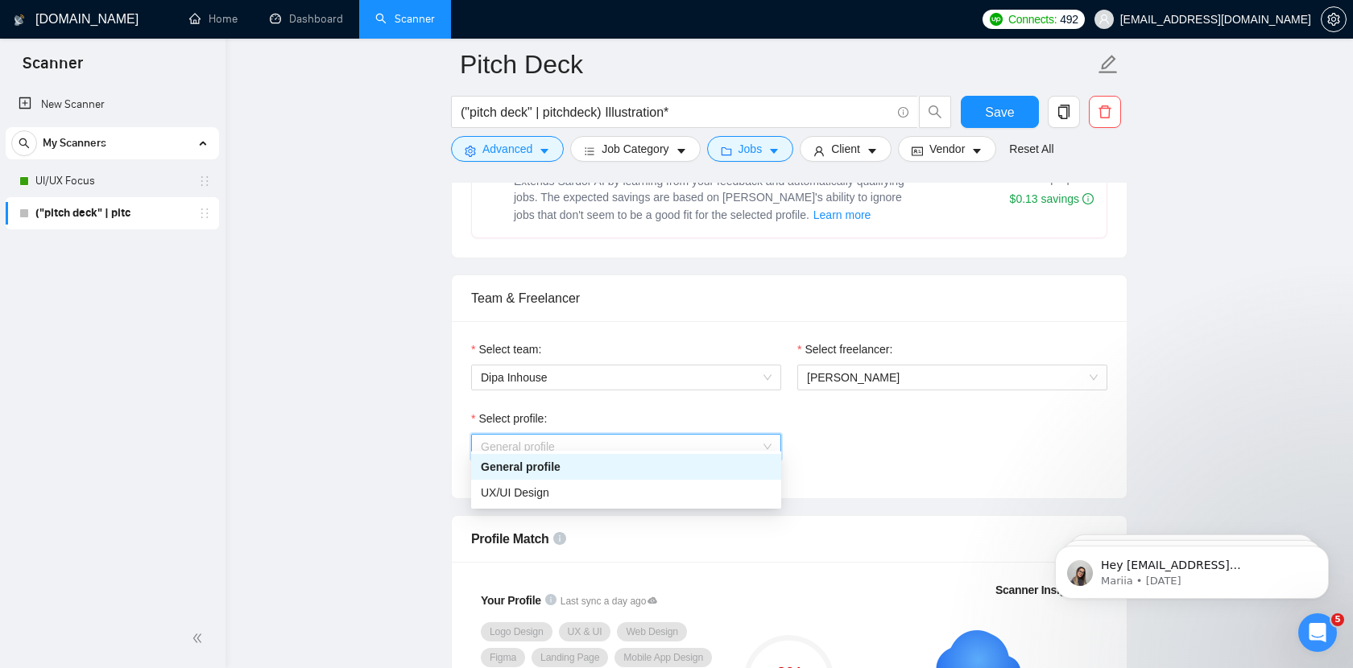
click at [630, 474] on div "General profile" at bounding box center [626, 467] width 291 height 18
click at [896, 432] on div "Select profile: General profile General profile" at bounding box center [789, 444] width 652 height 69
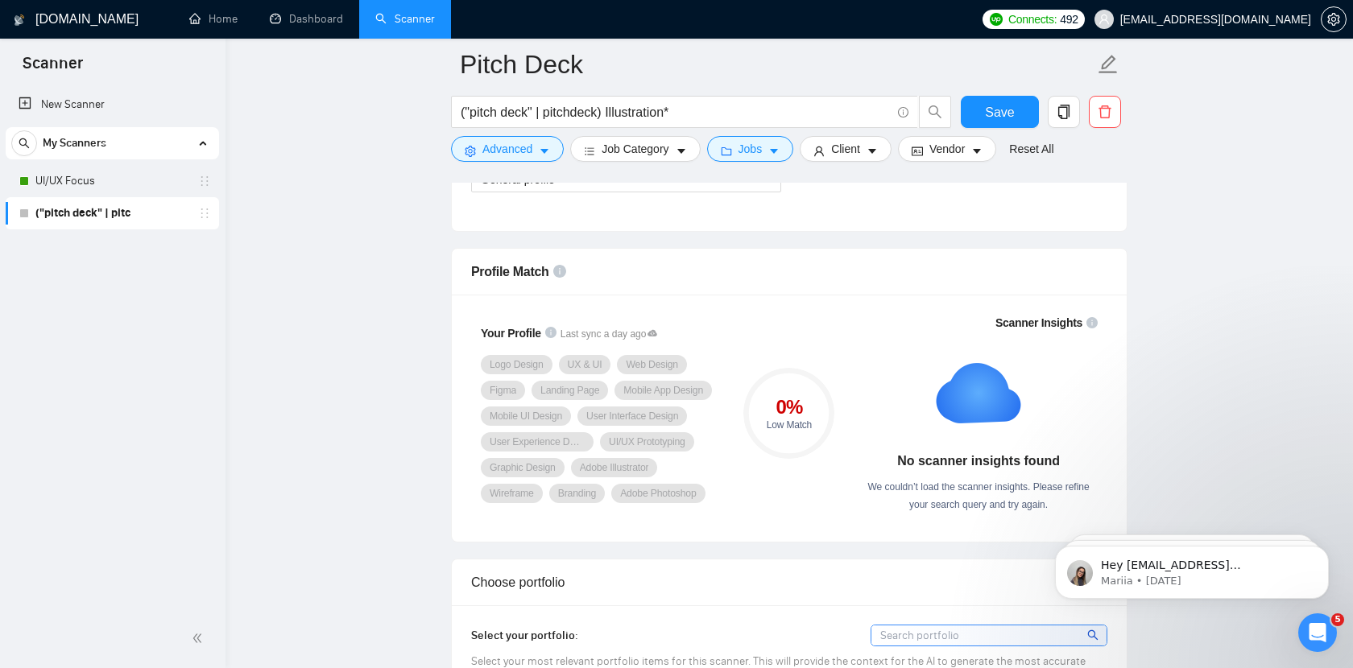
scroll to position [995, 0]
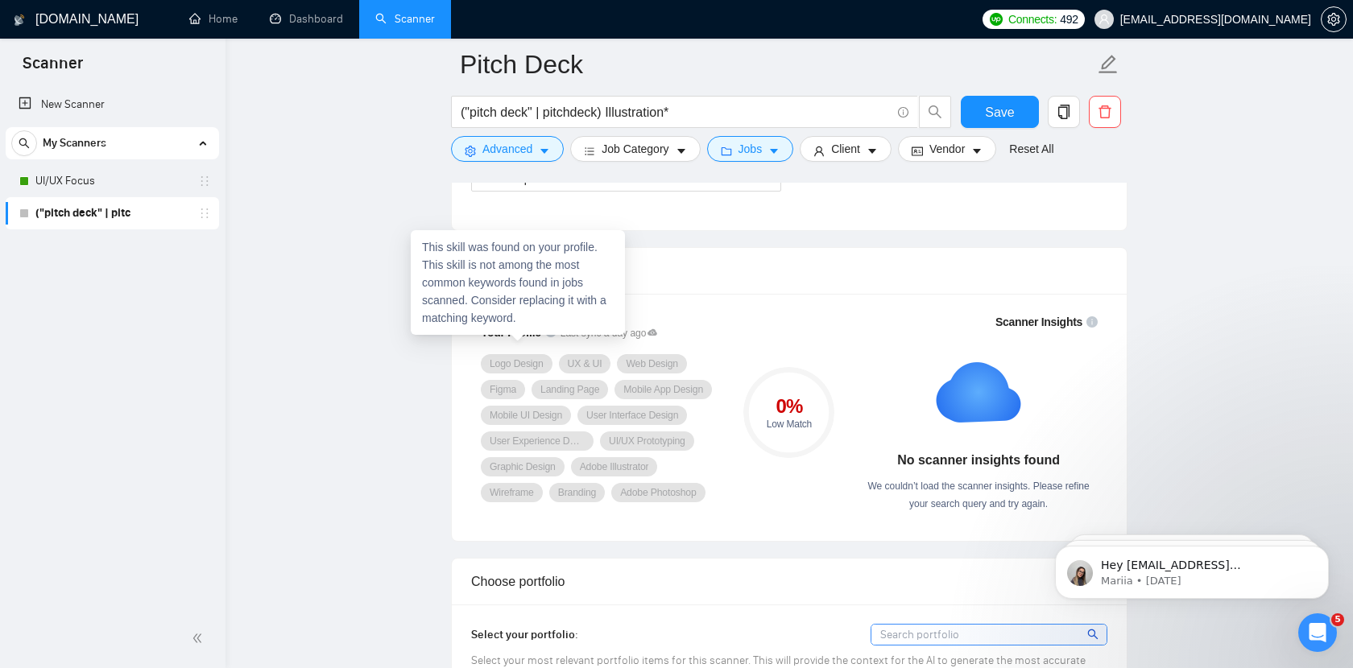
click at [515, 357] on span "Logo Design" at bounding box center [517, 363] width 54 height 13
click at [531, 357] on span "Logo Design" at bounding box center [517, 363] width 54 height 13
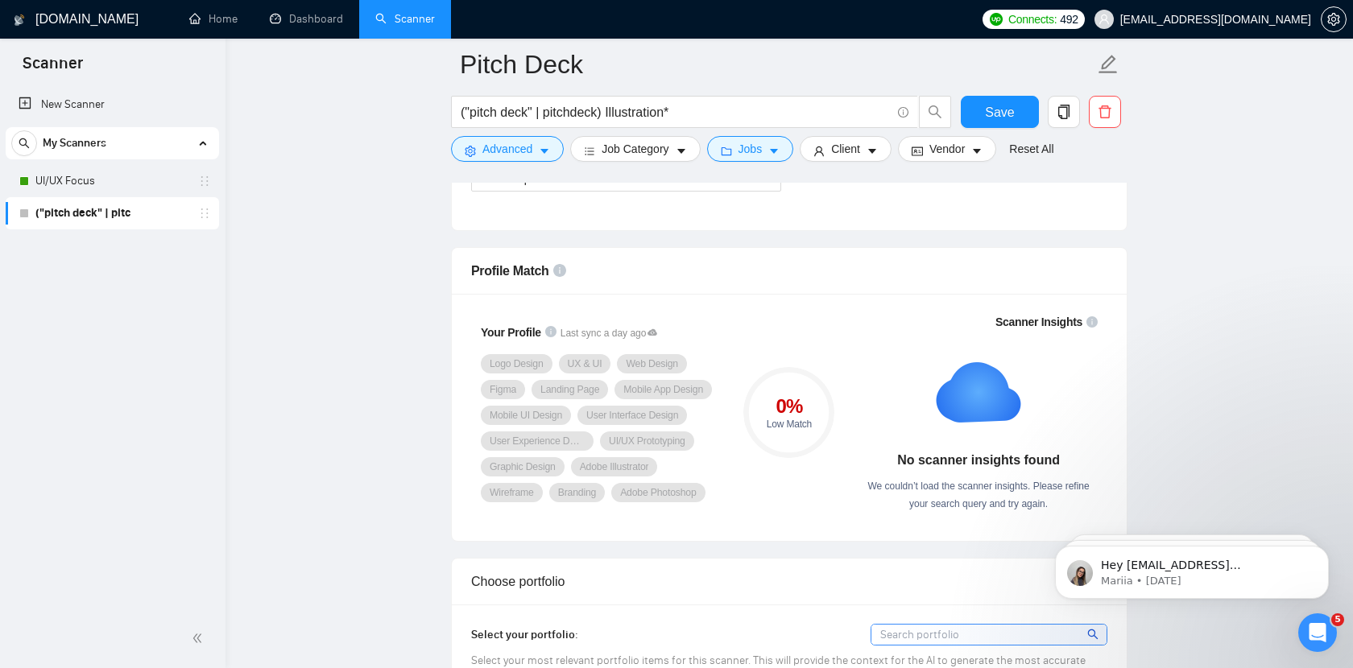
click at [965, 294] on div "Your Profile Last sync a day ago Logo Design UX & UI Web Design Figma Landing P…" at bounding box center [789, 417] width 675 height 247
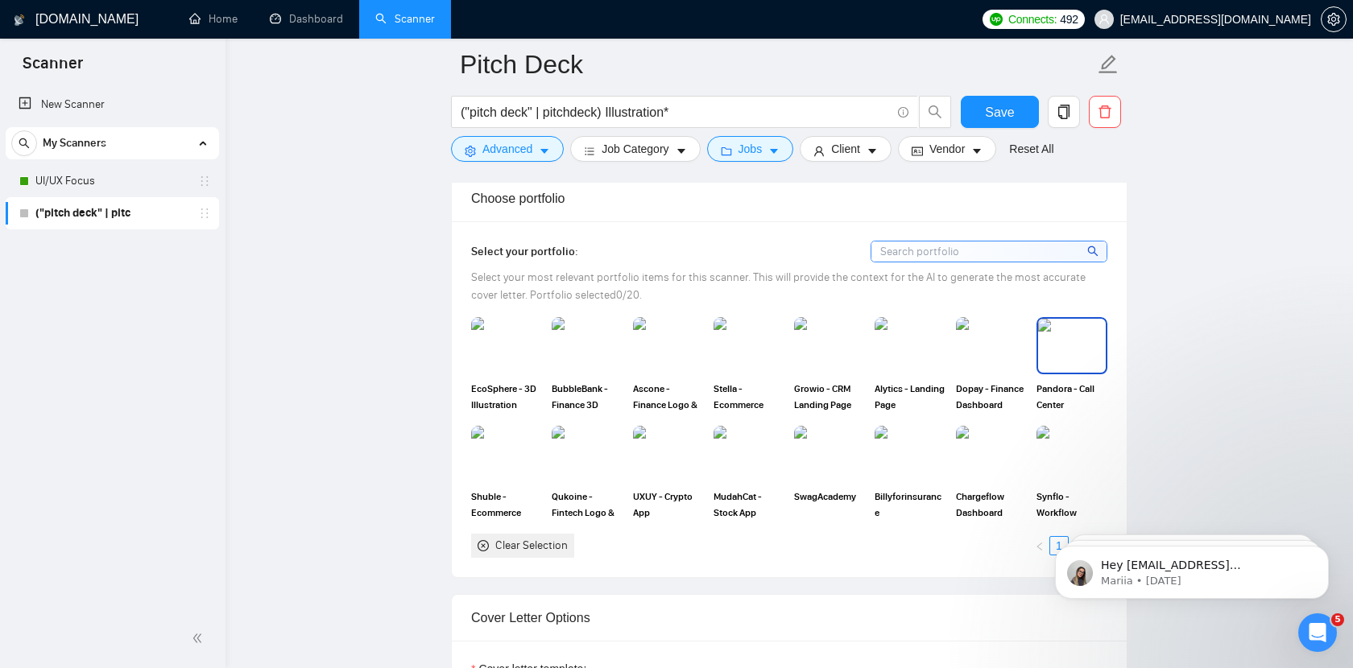
scroll to position [1414, 0]
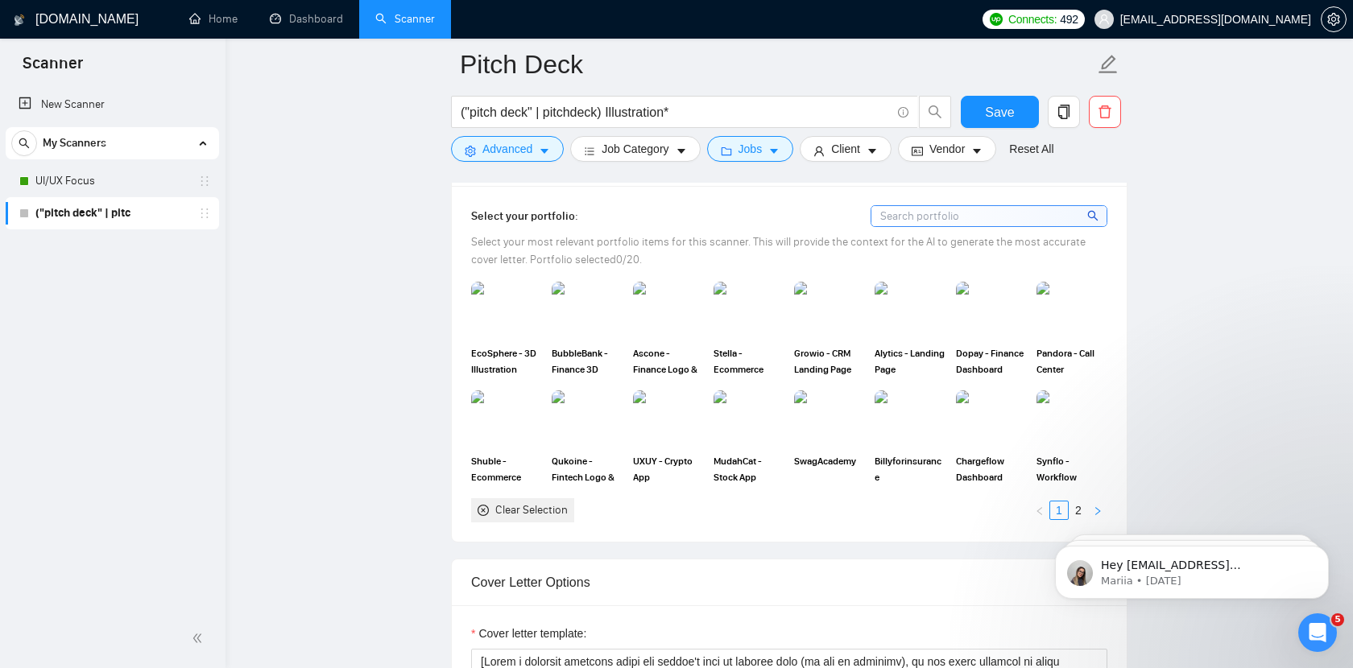
click at [1097, 506] on icon "right" at bounding box center [1097, 510] width 5 height 8
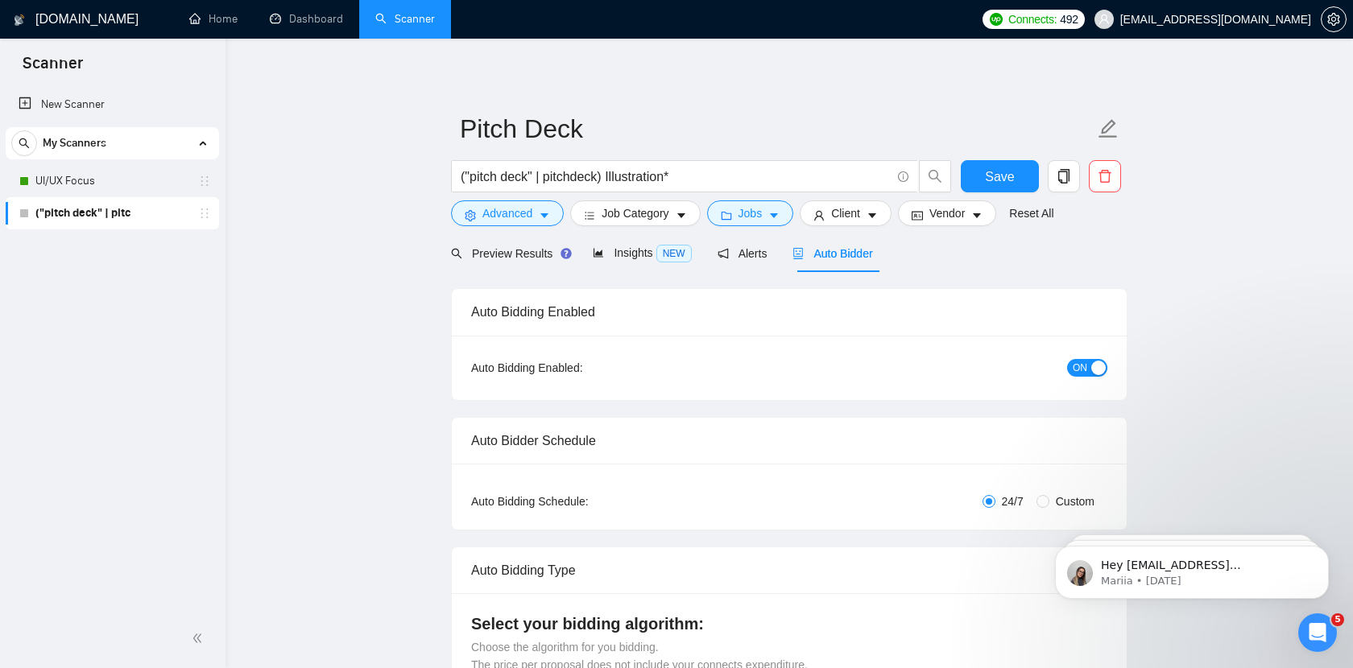
scroll to position [0, 0]
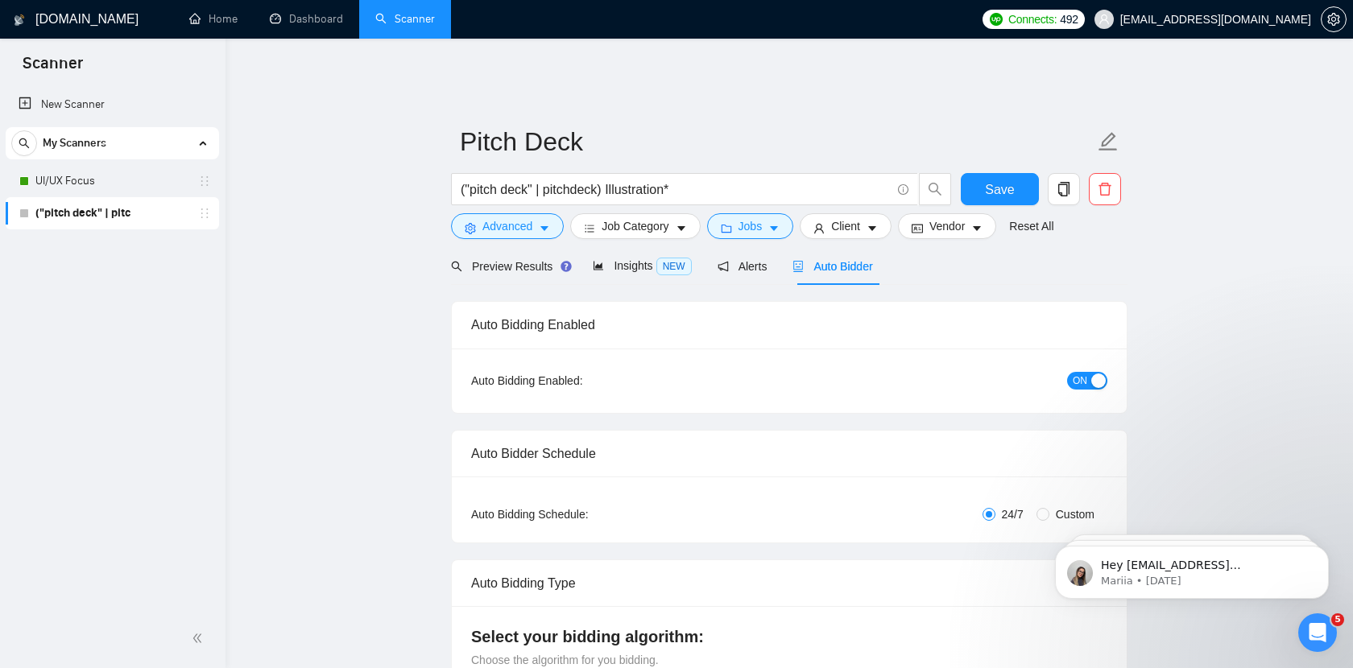
click at [1093, 376] on div "button" at bounding box center [1098, 381] width 14 height 14
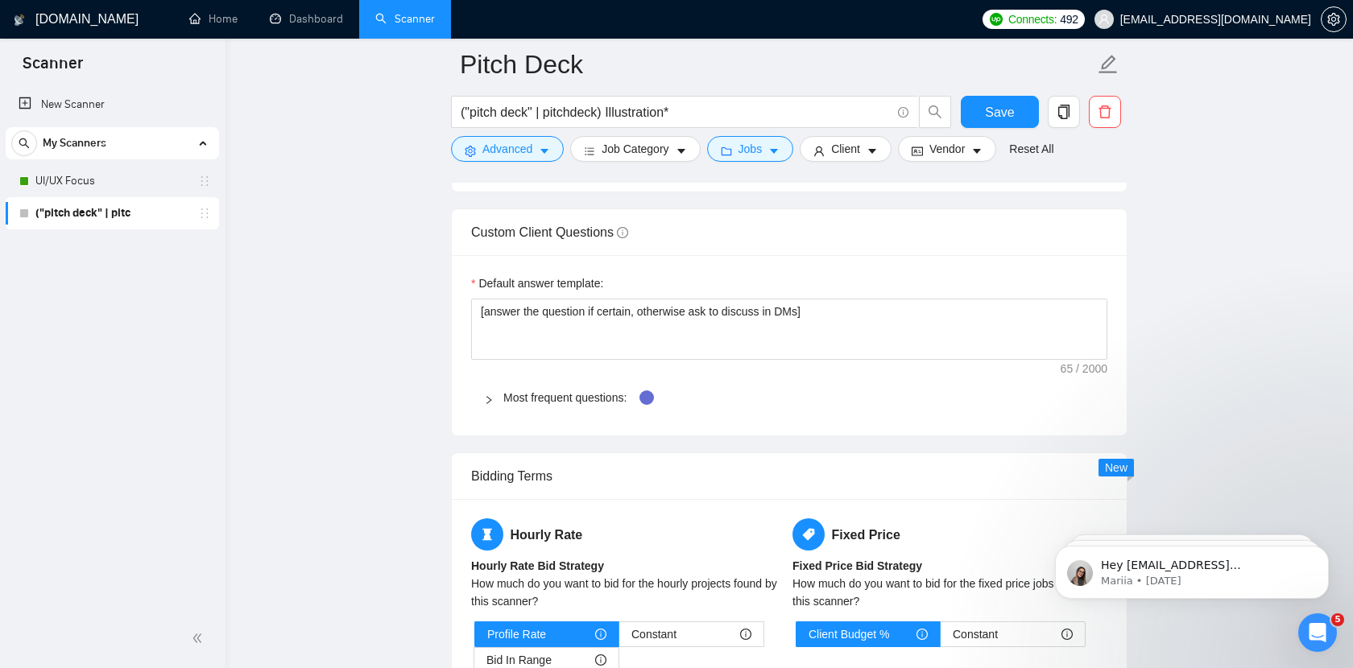
scroll to position [2163, 0]
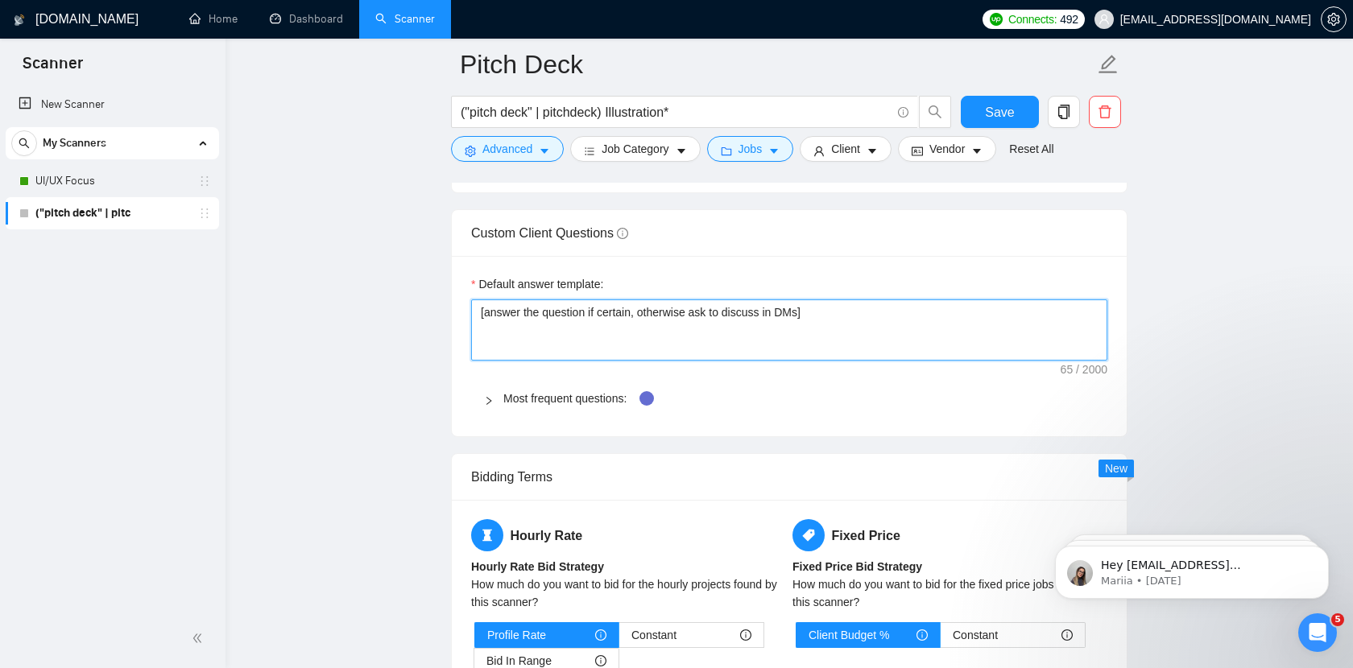
click at [830, 318] on textarea "[answer the question if certain, otherwise ask to discuss in DMs]" at bounding box center [789, 330] width 636 height 61
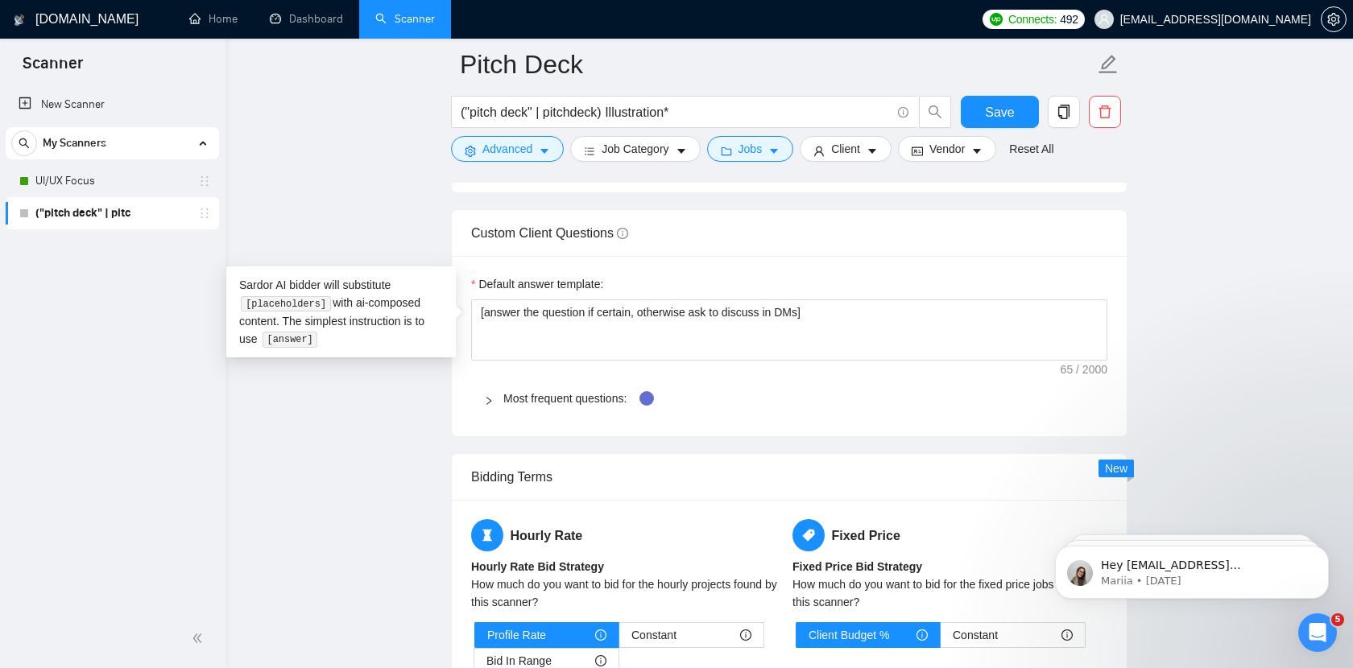
click at [786, 381] on div "Most frequent questions:" at bounding box center [789, 398] width 636 height 37
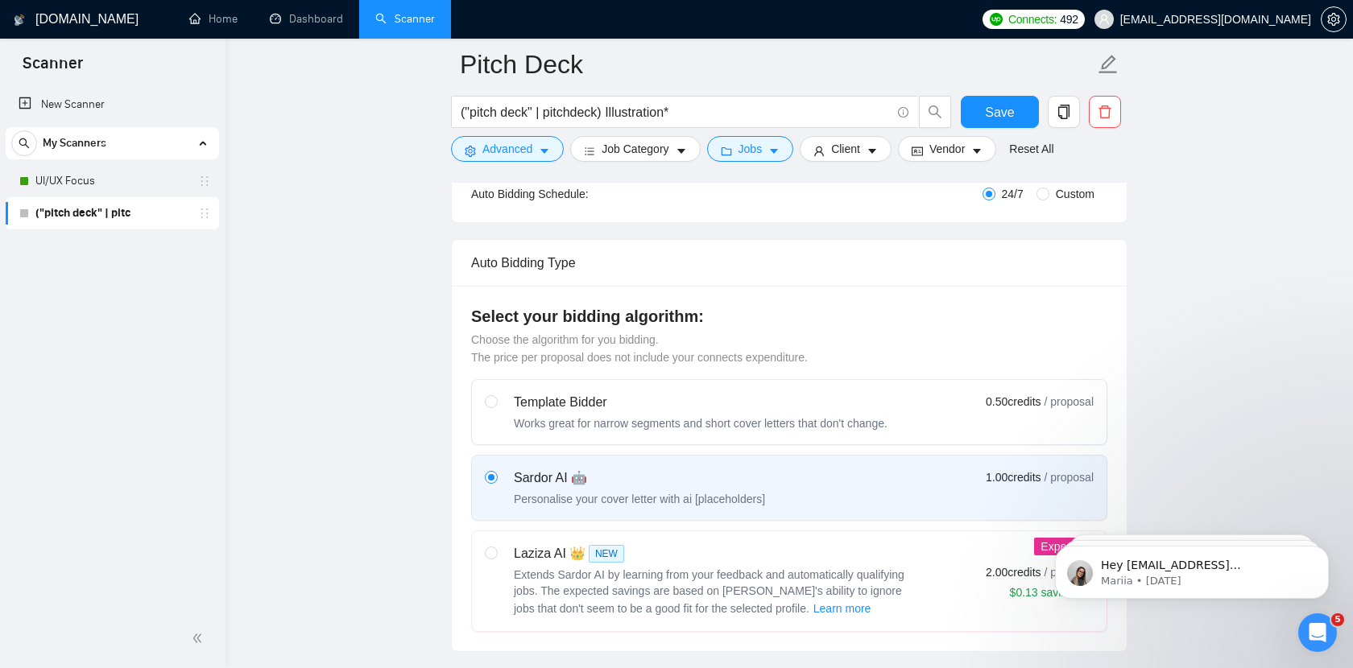
scroll to position [115, 0]
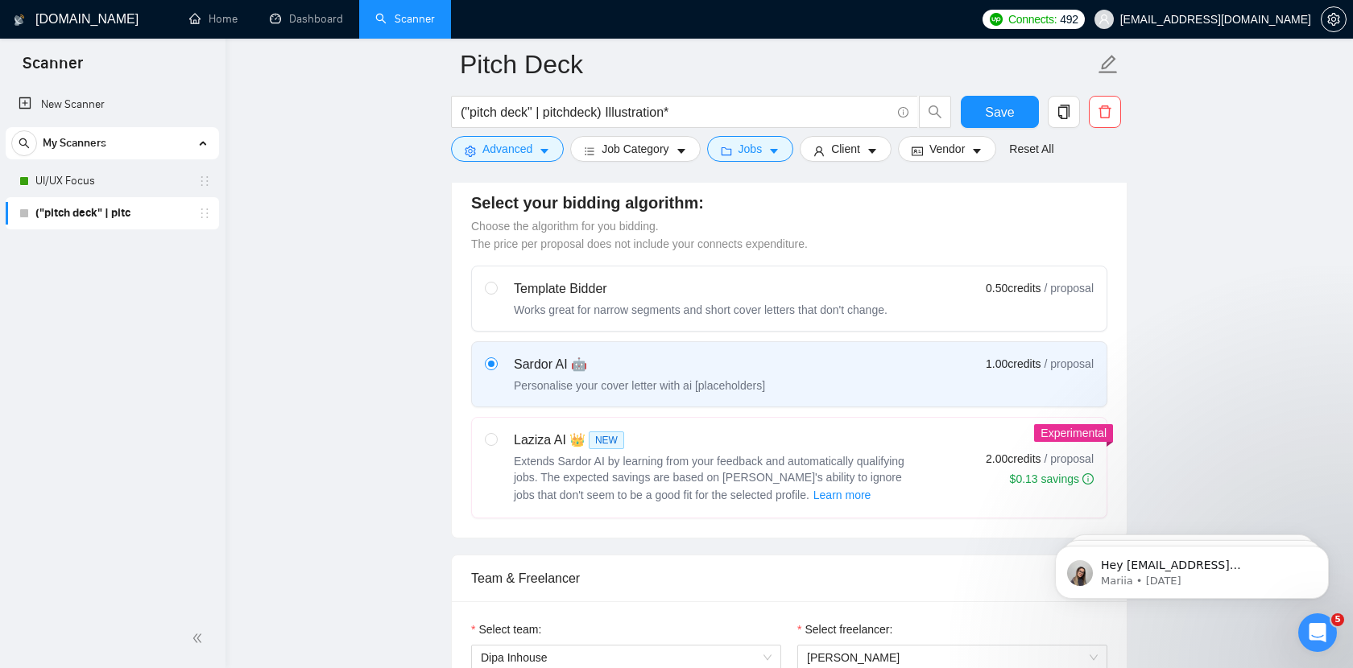
scroll to position [492, 0]
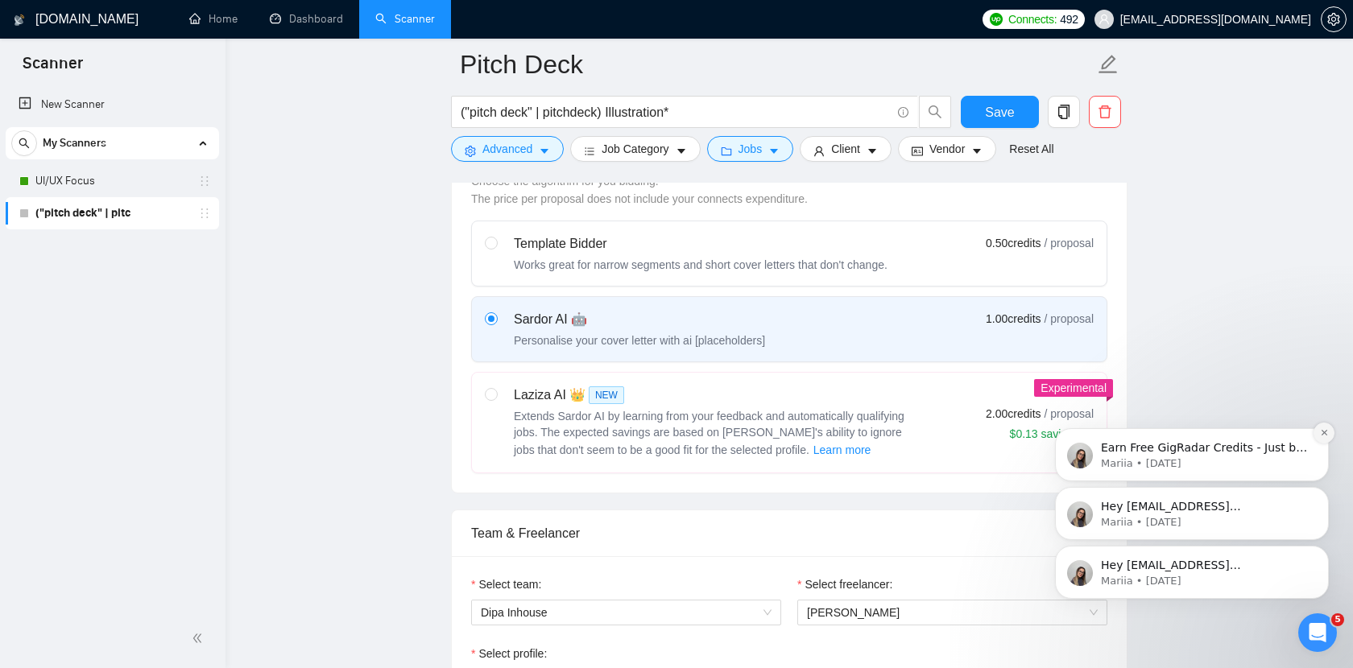
click at [1329, 432] on button "Dismiss notification" at bounding box center [1323, 433] width 21 height 21
click at [1322, 492] on icon "Dismiss notification" at bounding box center [1323, 492] width 5 height 5
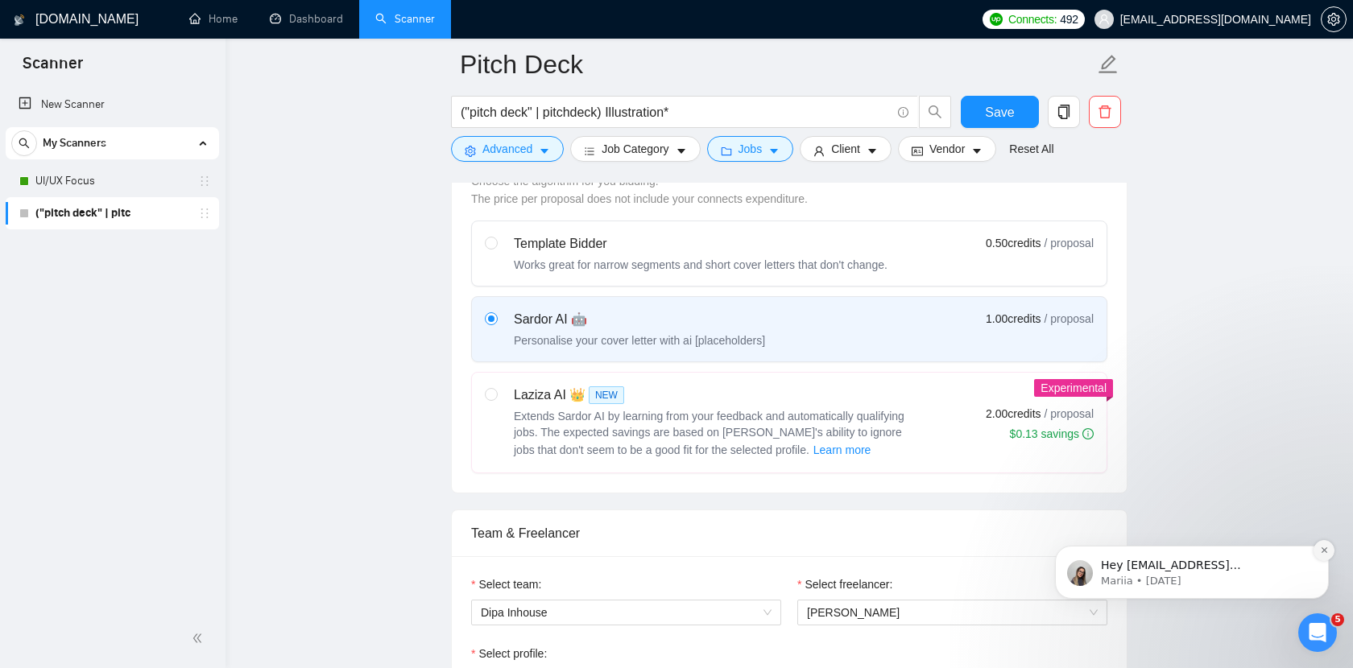
click at [1323, 549] on icon "Dismiss notification" at bounding box center [1324, 550] width 9 height 9
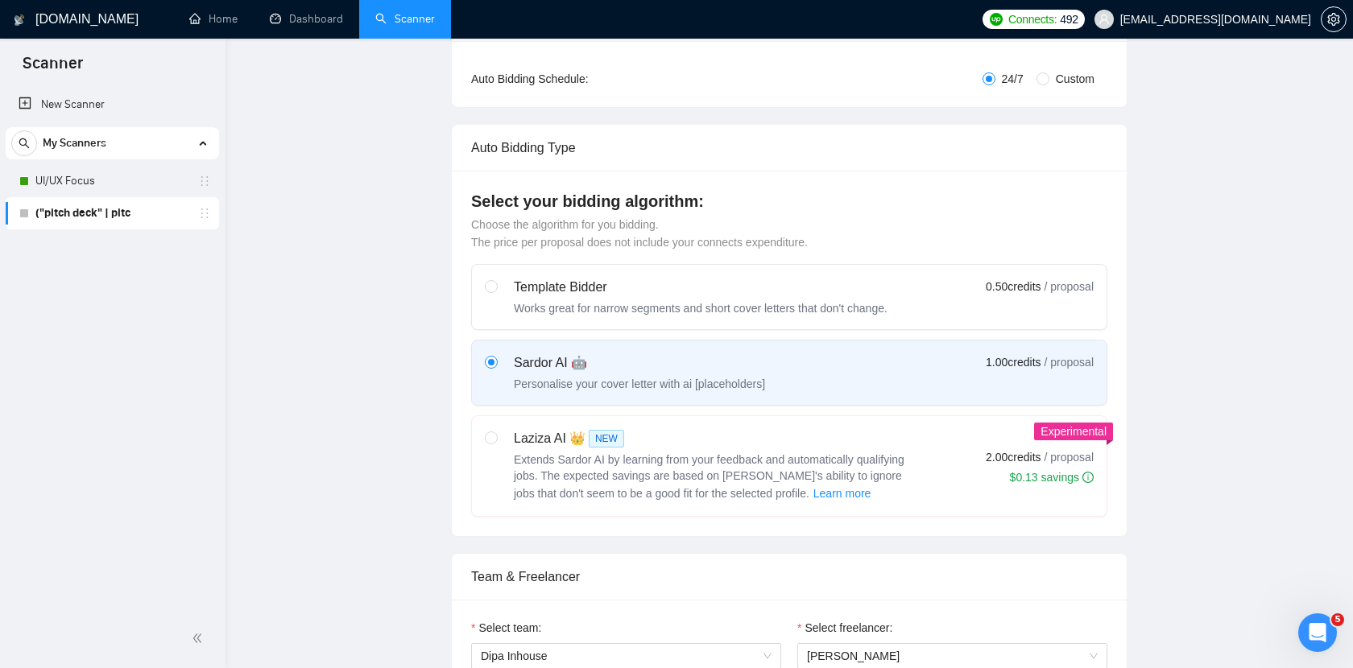
scroll to position [0, 0]
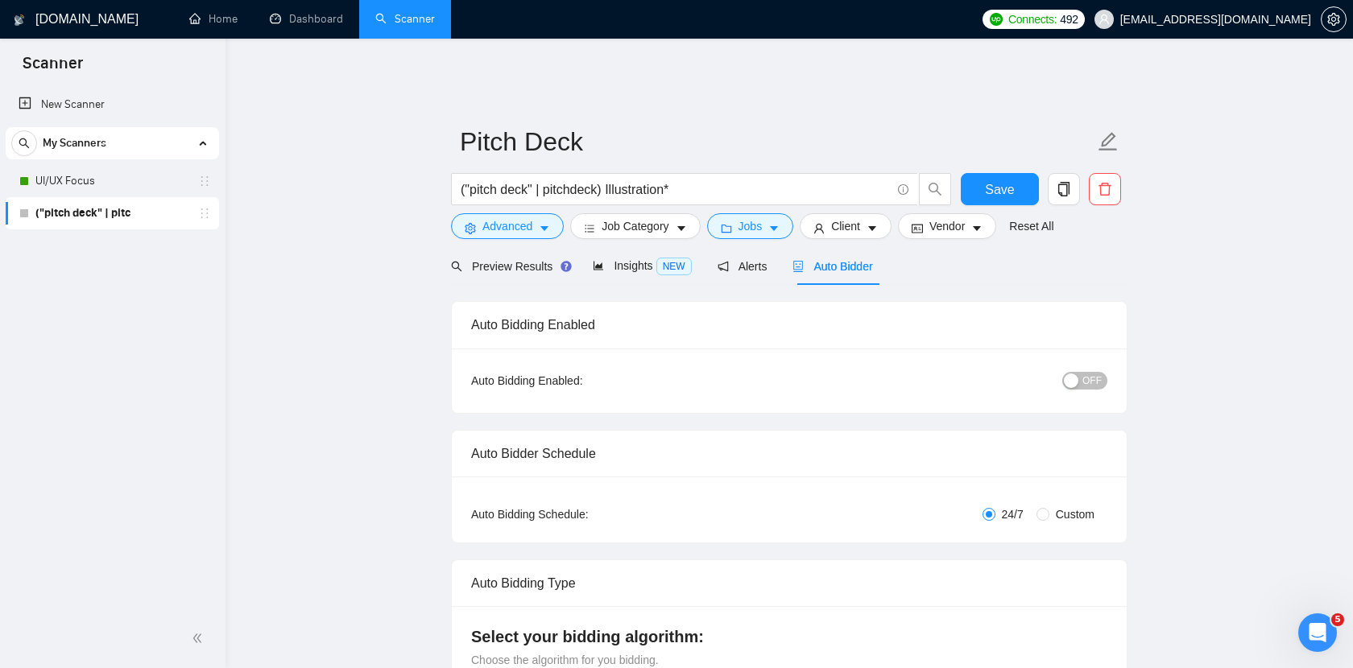
click at [166, 300] on div "New Scanner My Scanners UI/UX Focus ("pitch deck" | pitc" at bounding box center [112, 347] width 225 height 524
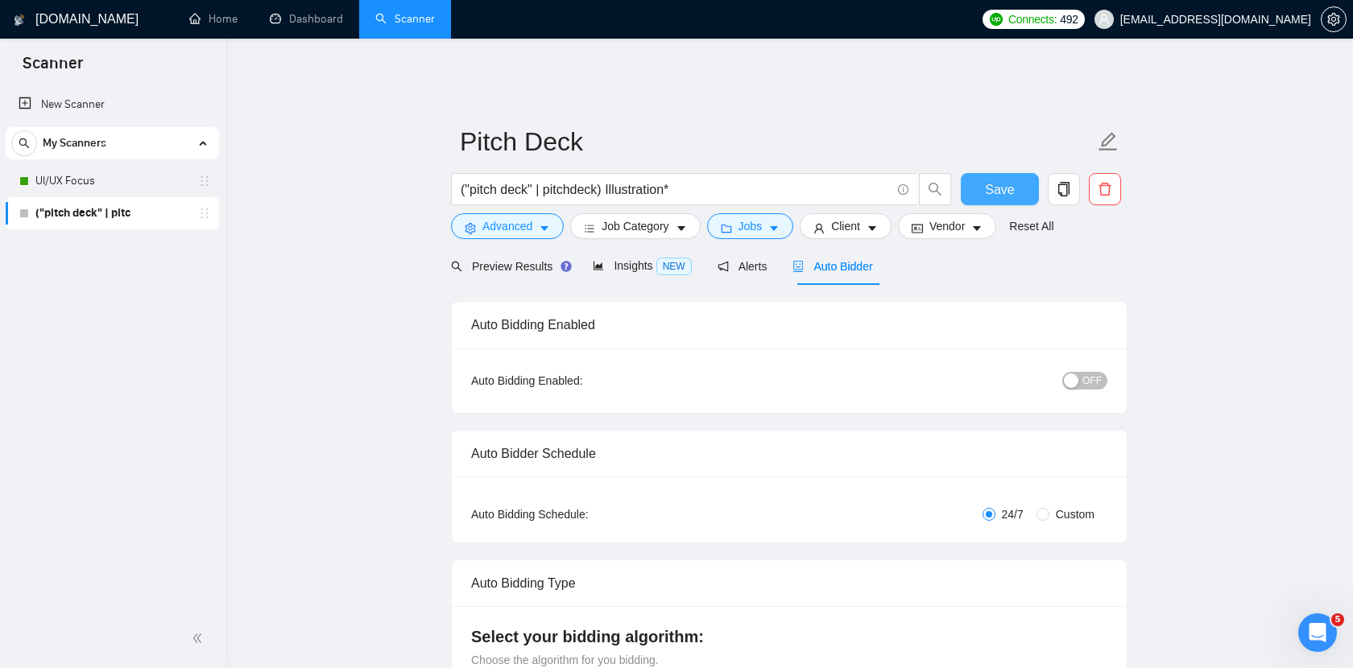
click at [1025, 176] on button "Save" at bounding box center [1000, 189] width 78 height 32
click at [72, 138] on span "My Scanners" at bounding box center [75, 143] width 64 height 32
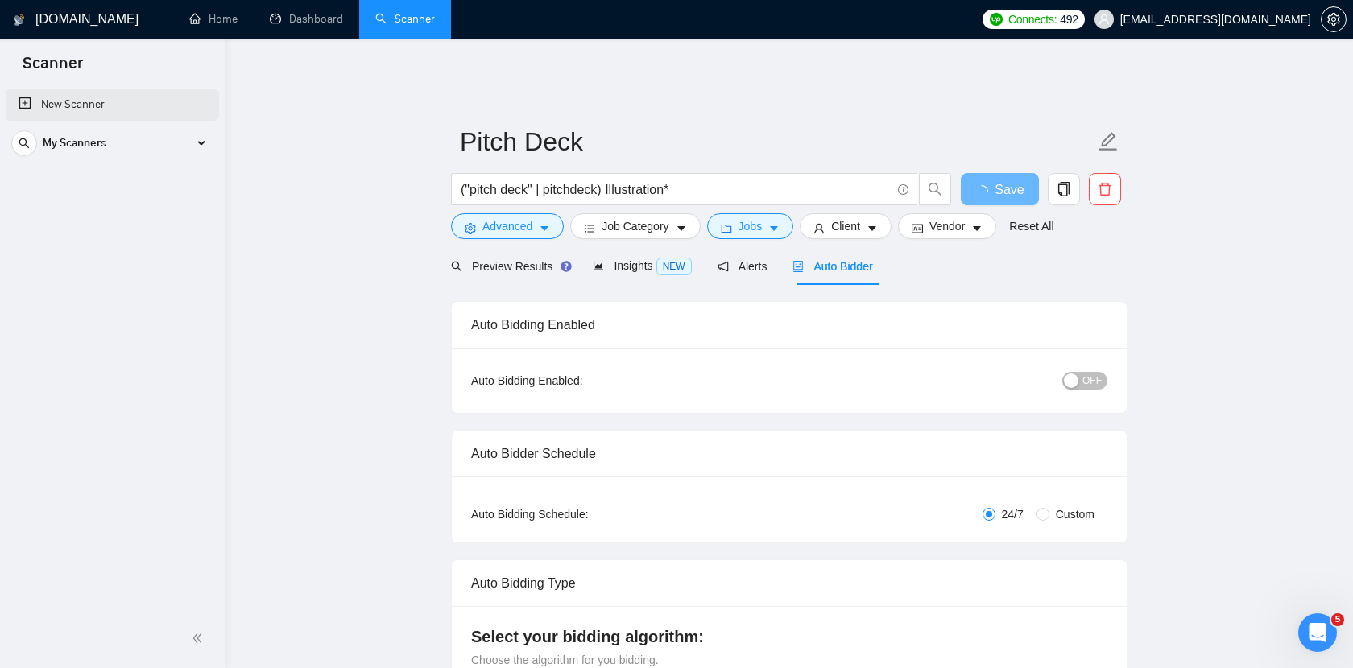
click at [83, 103] on link "New Scanner" at bounding box center [113, 105] width 188 height 32
click at [65, 147] on span "My Scanners" at bounding box center [75, 143] width 64 height 32
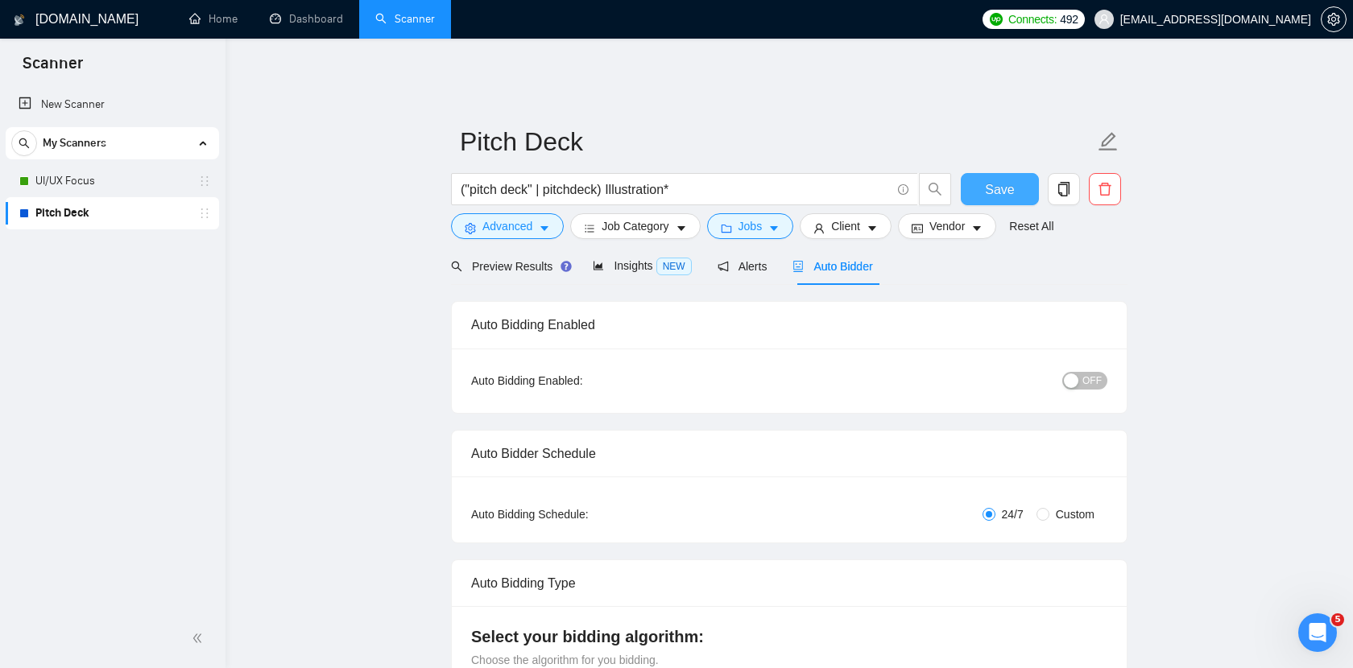
click at [1023, 173] on button "Save" at bounding box center [1000, 189] width 78 height 32
click at [99, 112] on link "New Scanner" at bounding box center [113, 105] width 188 height 32
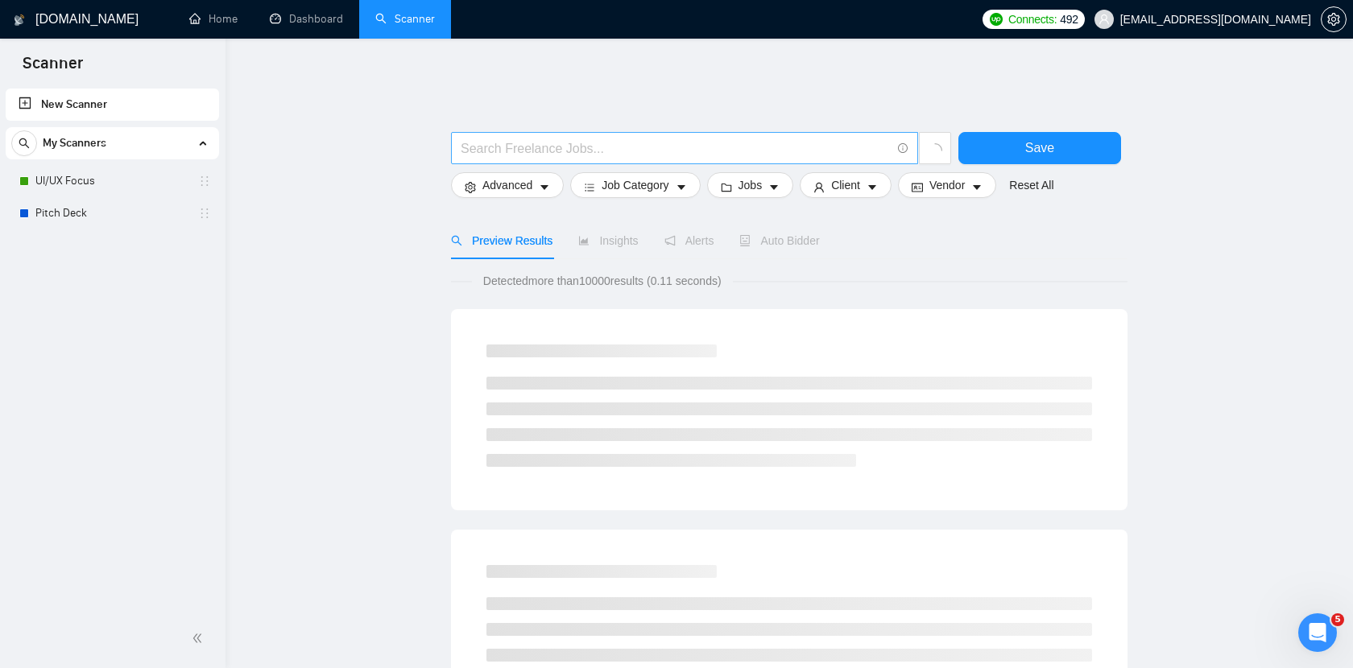
click at [638, 138] on input "text" at bounding box center [676, 148] width 430 height 20
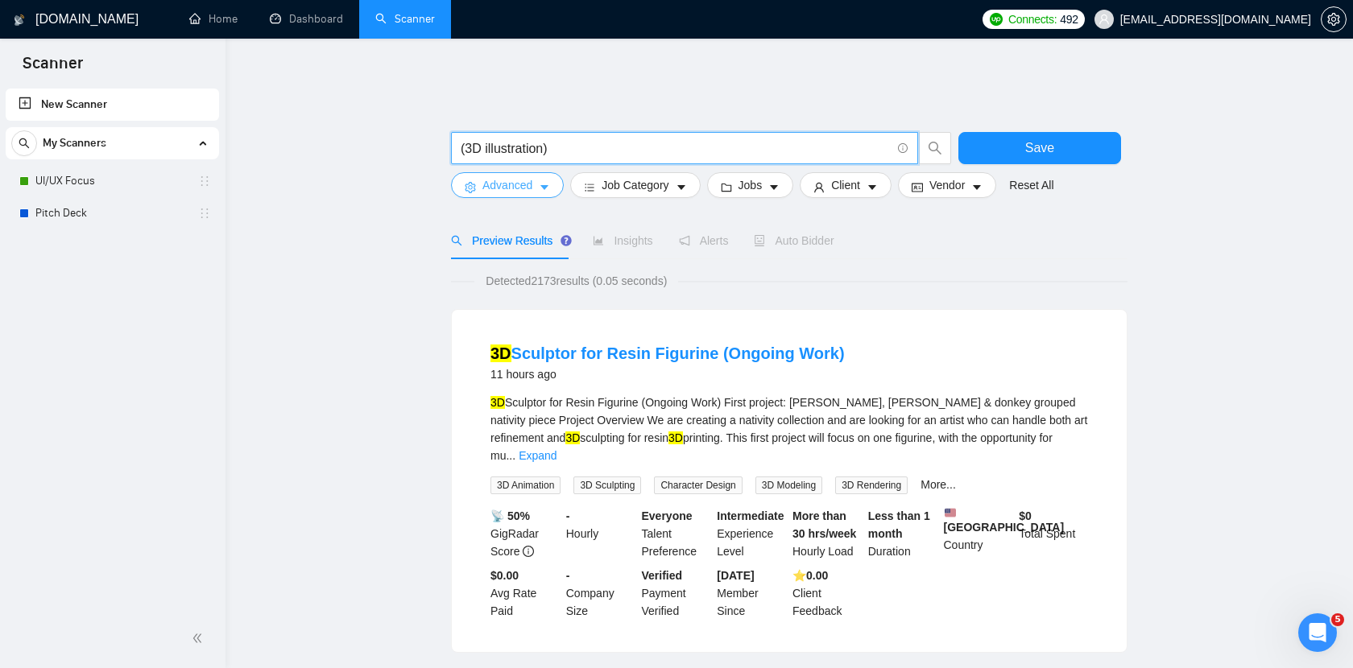
type input "(3D illustration)"
click at [540, 182] on icon "caret-down" at bounding box center [544, 187] width 11 height 11
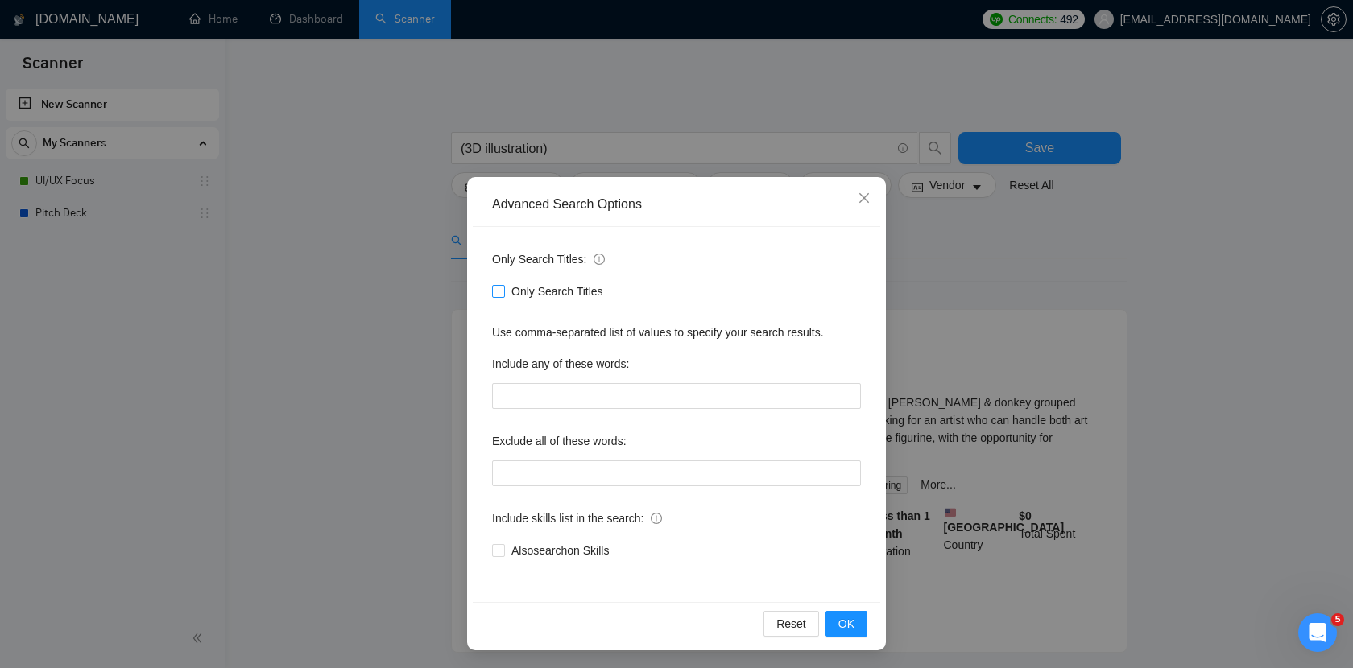
click at [522, 287] on span "Only Search Titles" at bounding box center [557, 292] width 105 height 18
click at [503, 287] on input "Only Search Titles" at bounding box center [497, 290] width 11 height 11
checkbox input "true"
click at [858, 626] on button "OK" at bounding box center [846, 624] width 42 height 26
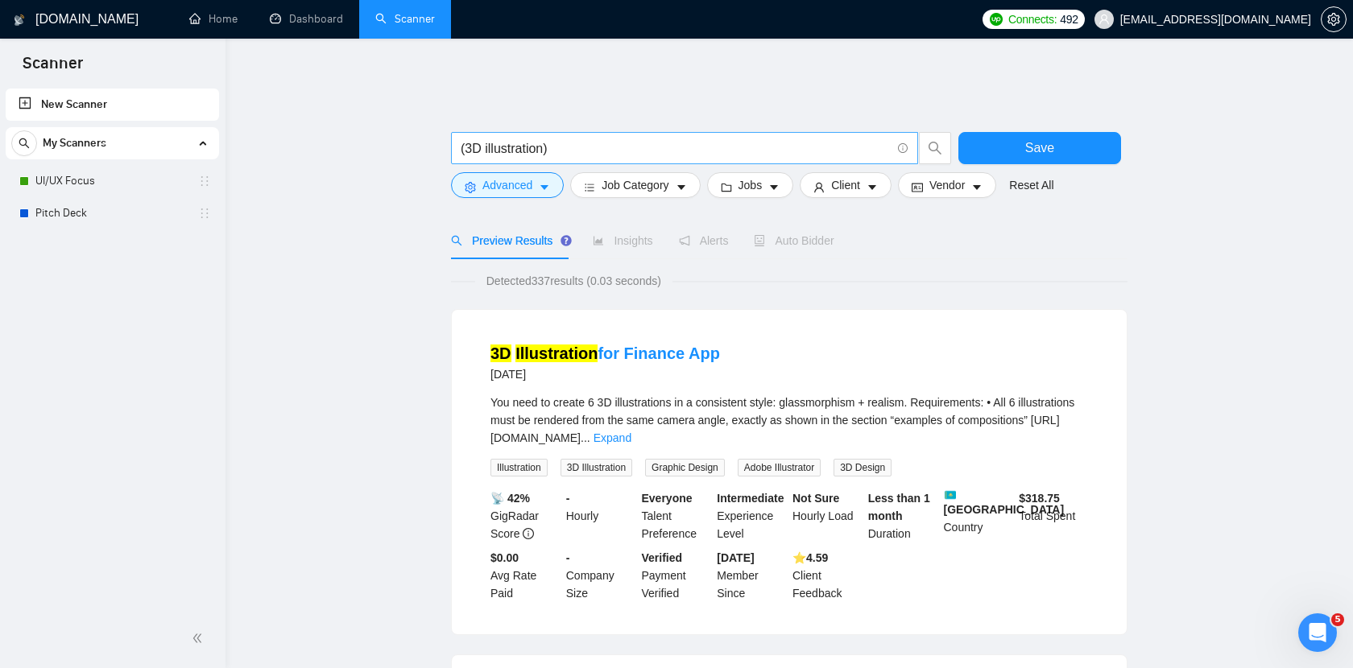
click at [585, 143] on input "(3D illustration)" at bounding box center [676, 148] width 430 height 20
click at [698, 142] on input "(3D illustration) (3D*)" at bounding box center [676, 148] width 430 height 20
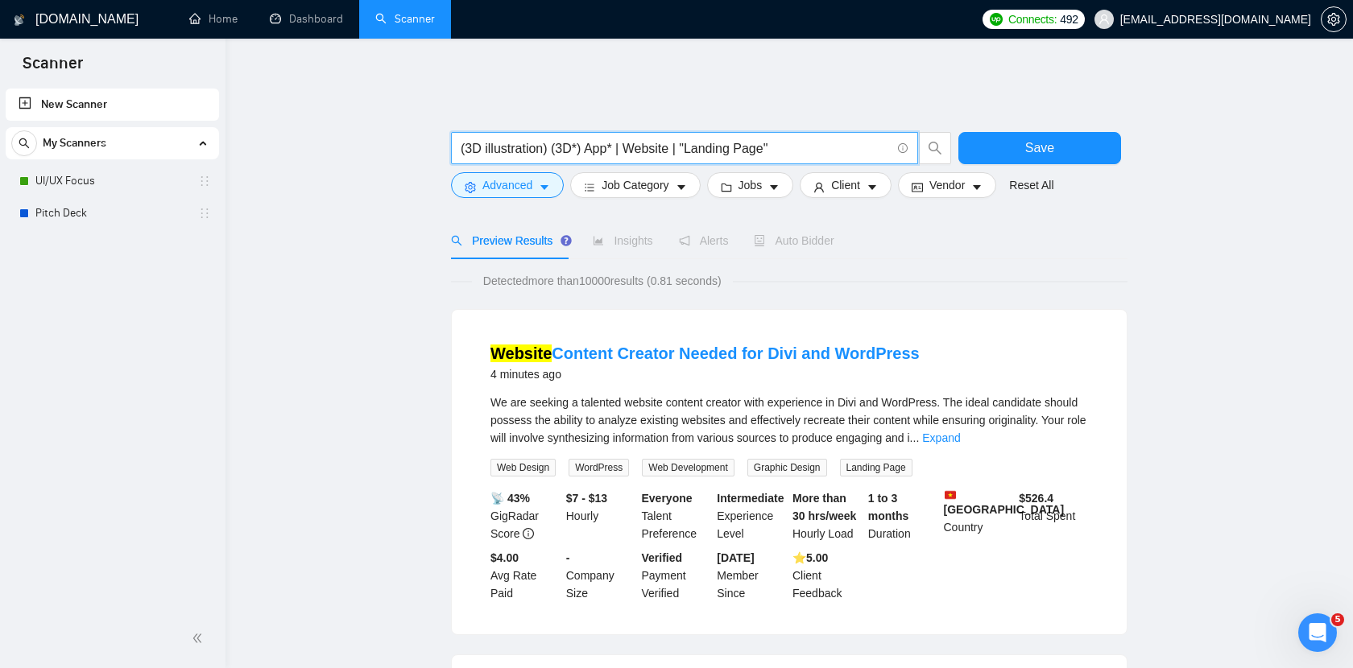
click at [798, 141] on input "(3D illustration) (3D*) App* | Website | "Landing Page"" at bounding box center [676, 148] width 430 height 20
drag, startPoint x: 798, startPoint y: 141, endPoint x: 621, endPoint y: 138, distance: 177.2
click at [621, 138] on input "(3D illustration) (3D*) App* | Website | "Landing Page"" at bounding box center [676, 148] width 430 height 20
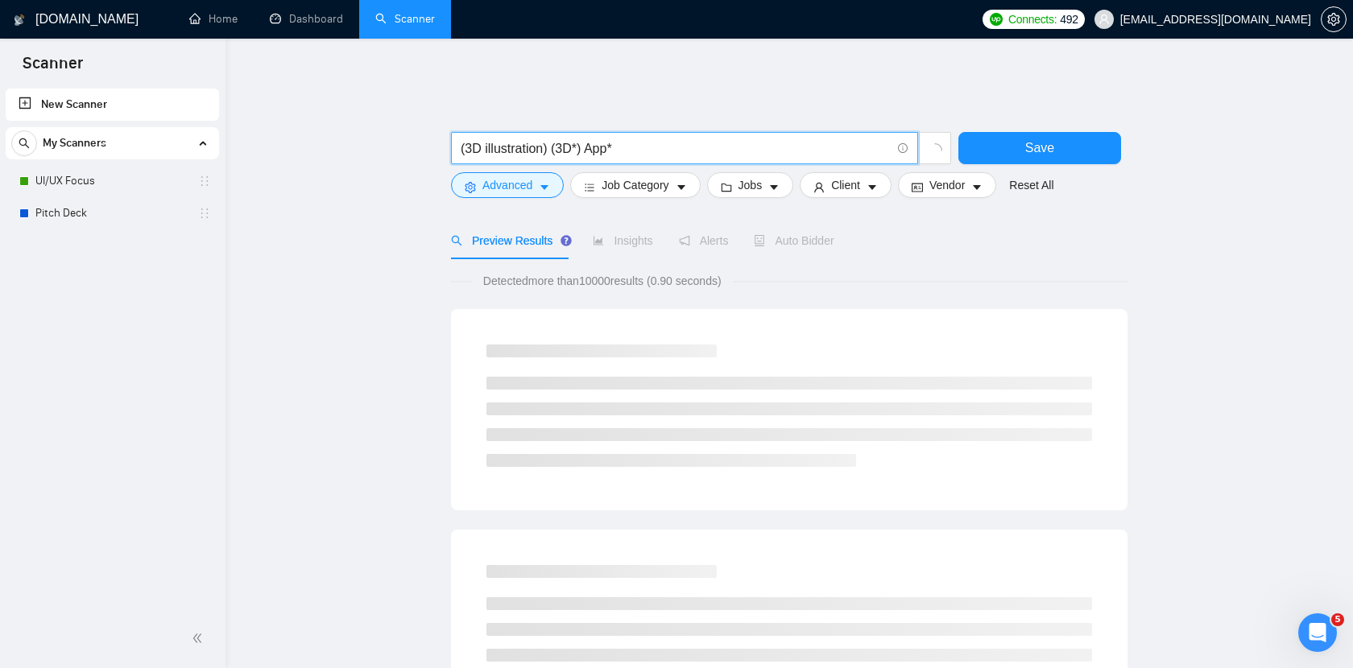
type input "(3D illustration) (3D*) App*"
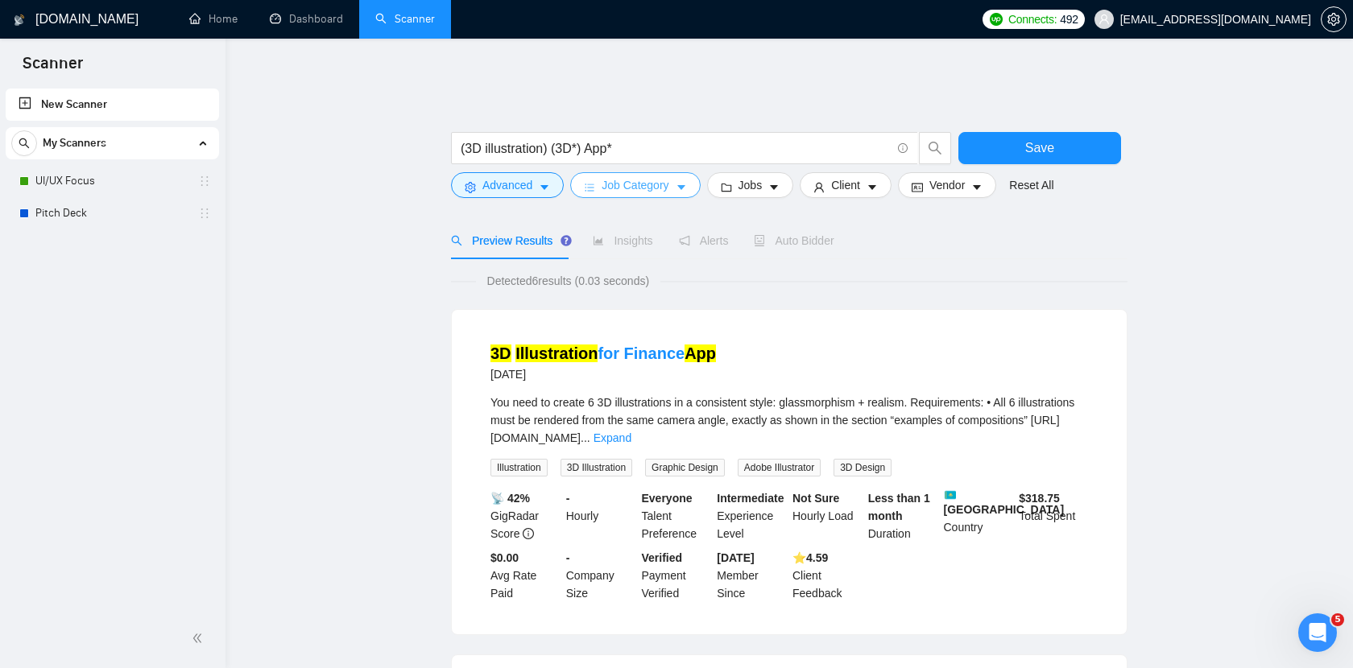
click at [626, 178] on span "Job Category" at bounding box center [634, 185] width 67 height 18
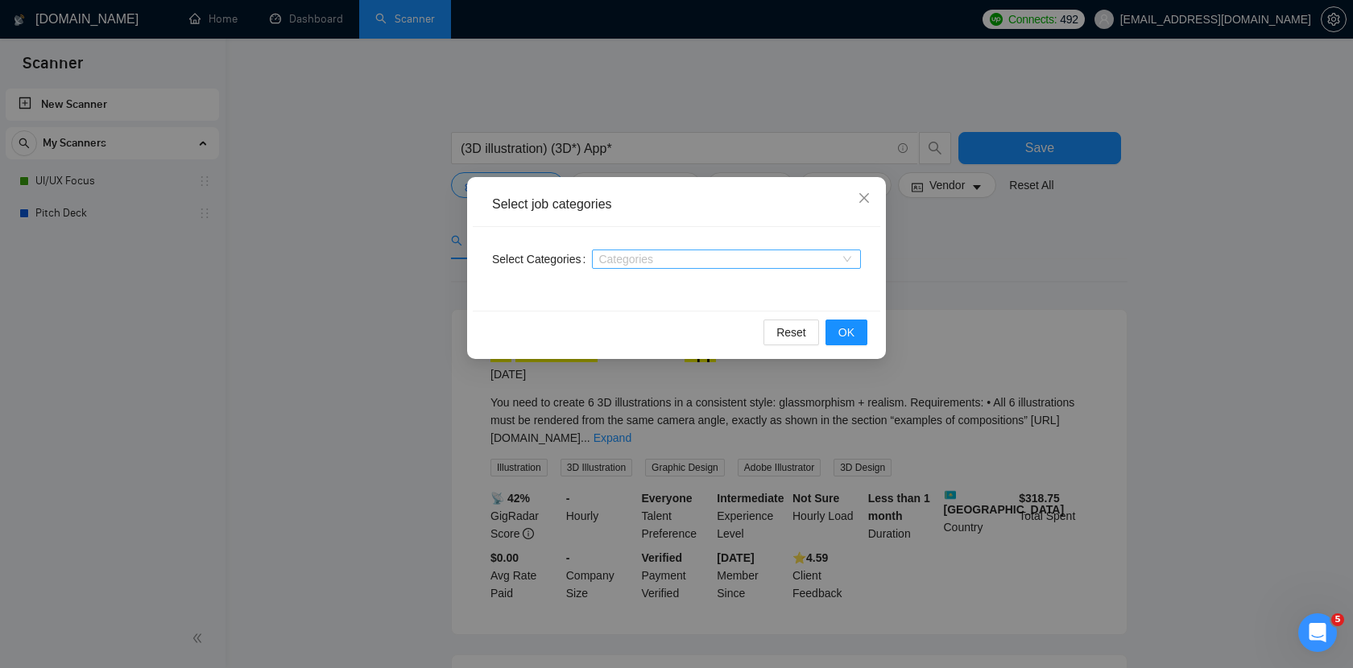
click at [636, 260] on div at bounding box center [718, 259] width 245 height 13
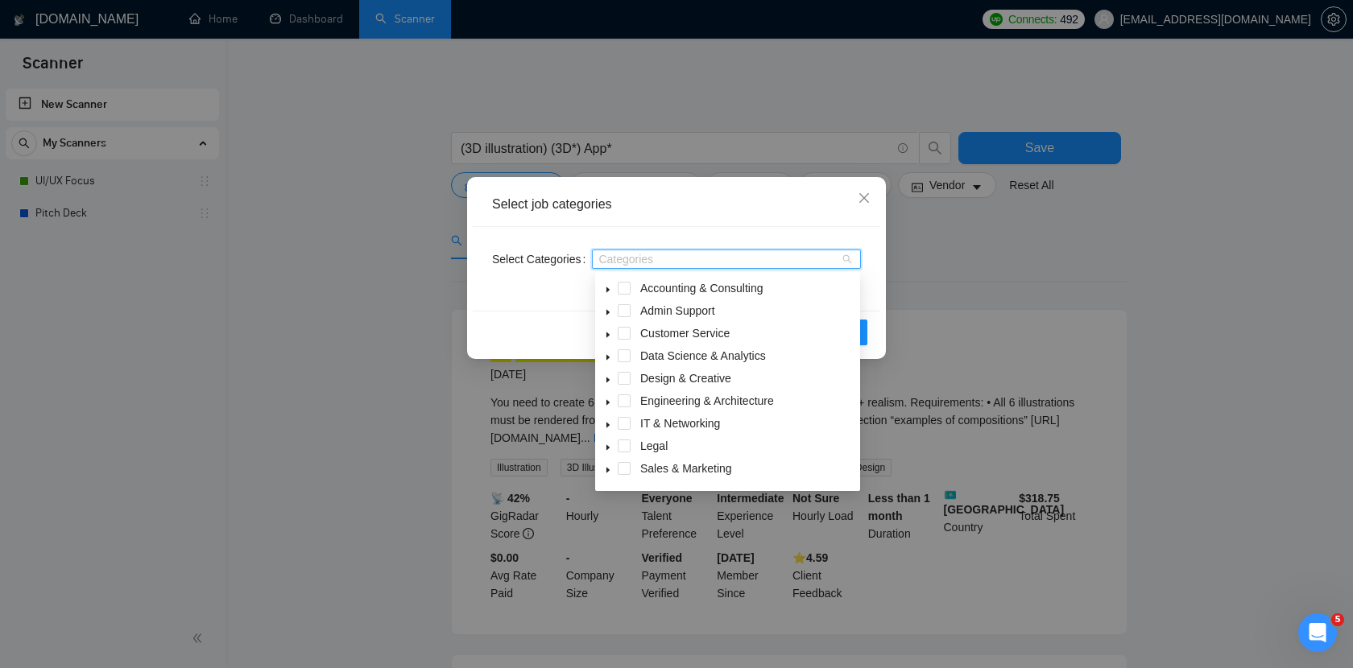
click at [632, 287] on div "Accounting & Consulting" at bounding box center [727, 290] width 258 height 23
click at [1021, 295] on div "Select job categories Select Categories Categories Reset OK" at bounding box center [676, 334] width 1353 height 668
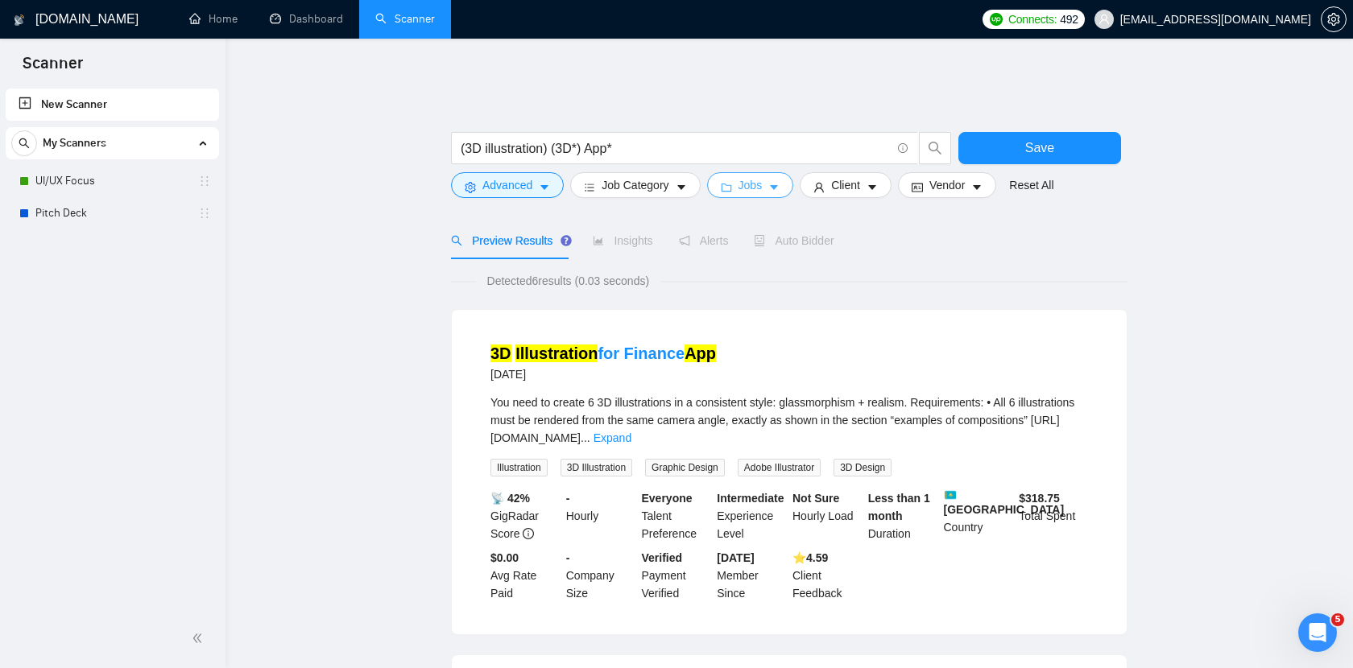
click at [762, 176] on span "Jobs" at bounding box center [750, 185] width 24 height 18
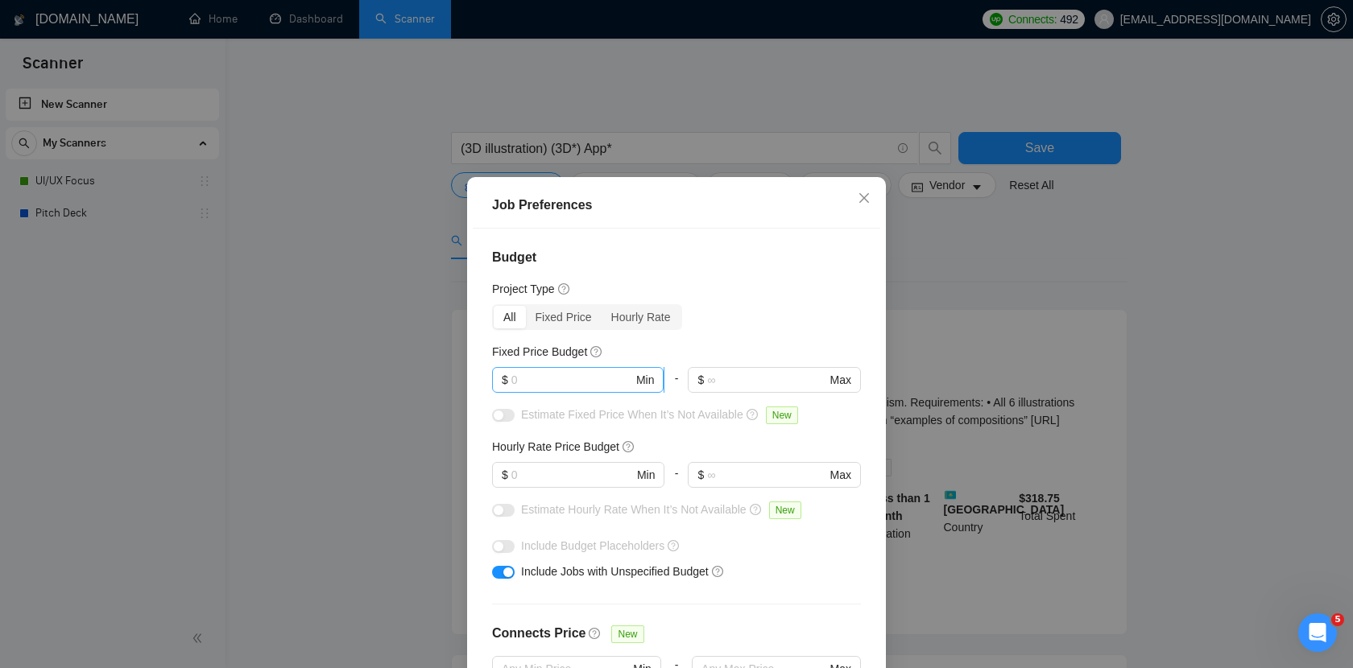
click at [571, 374] on input "text" at bounding box center [572, 380] width 122 height 18
type input "1000"
click at [748, 380] on input "text" at bounding box center [766, 380] width 118 height 18
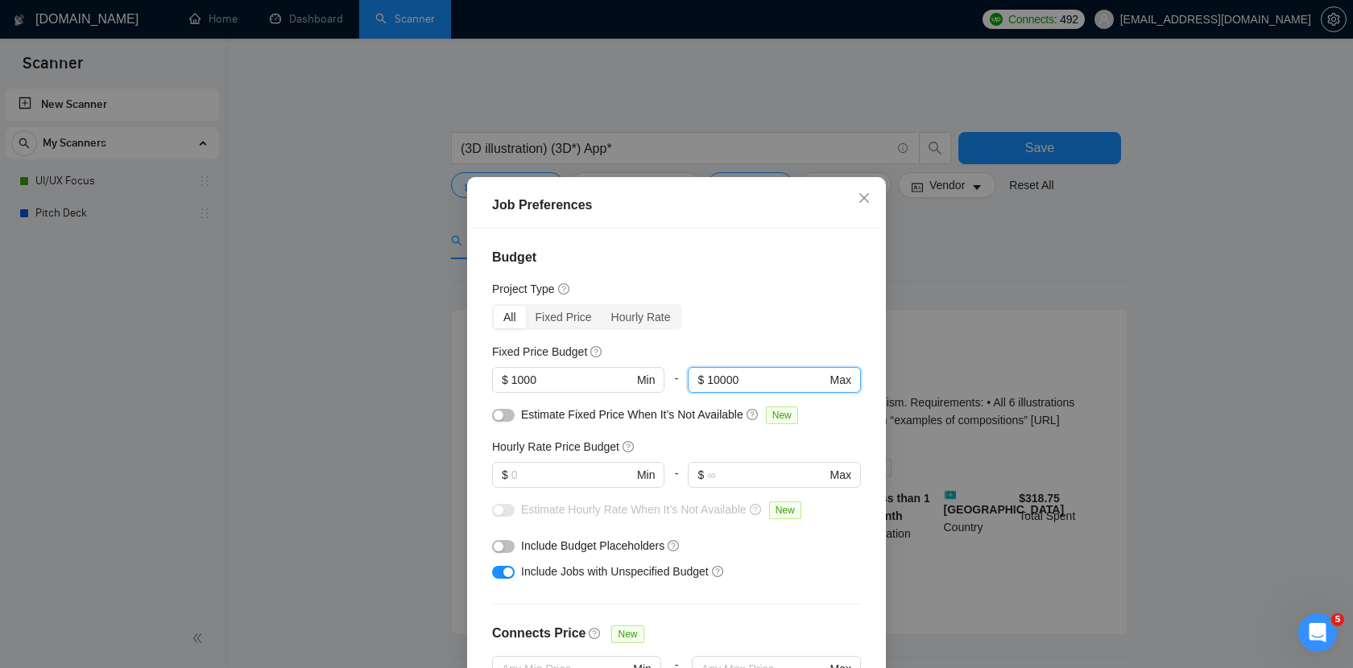
type input "10000"
click at [799, 318] on div "All Fixed Price Hourly Rate" at bounding box center [676, 317] width 369 height 26
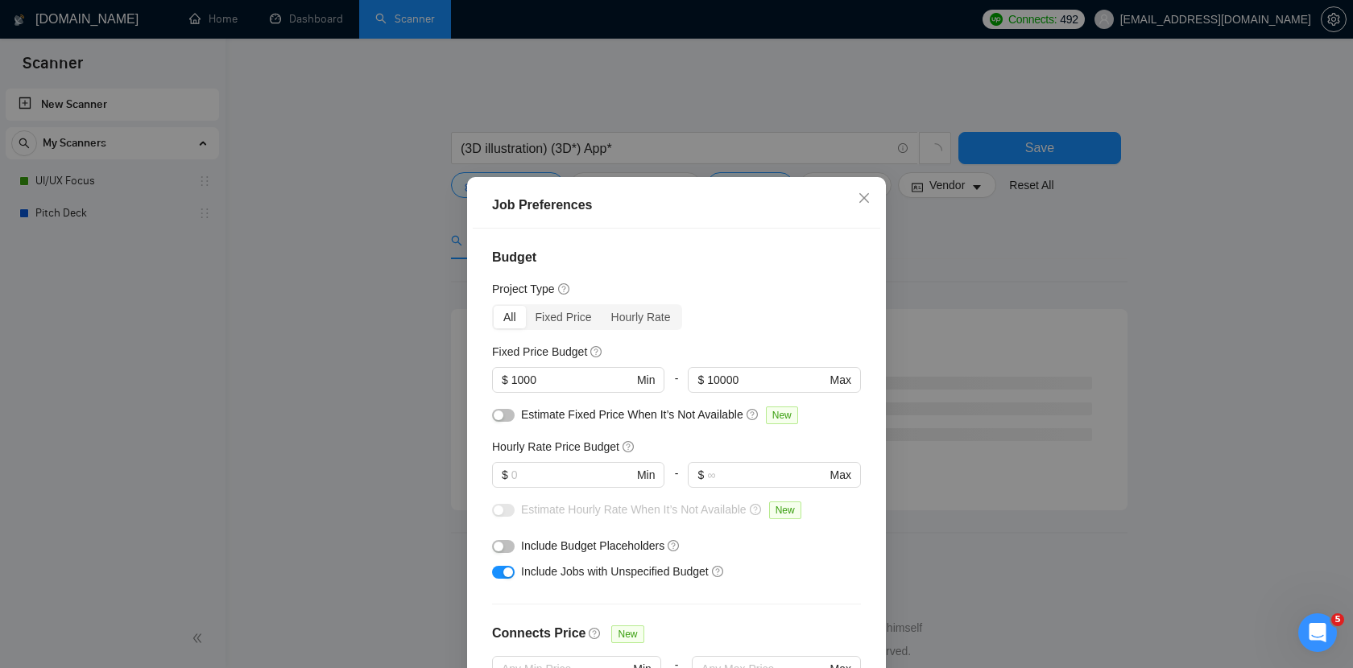
scroll to position [64, 0]
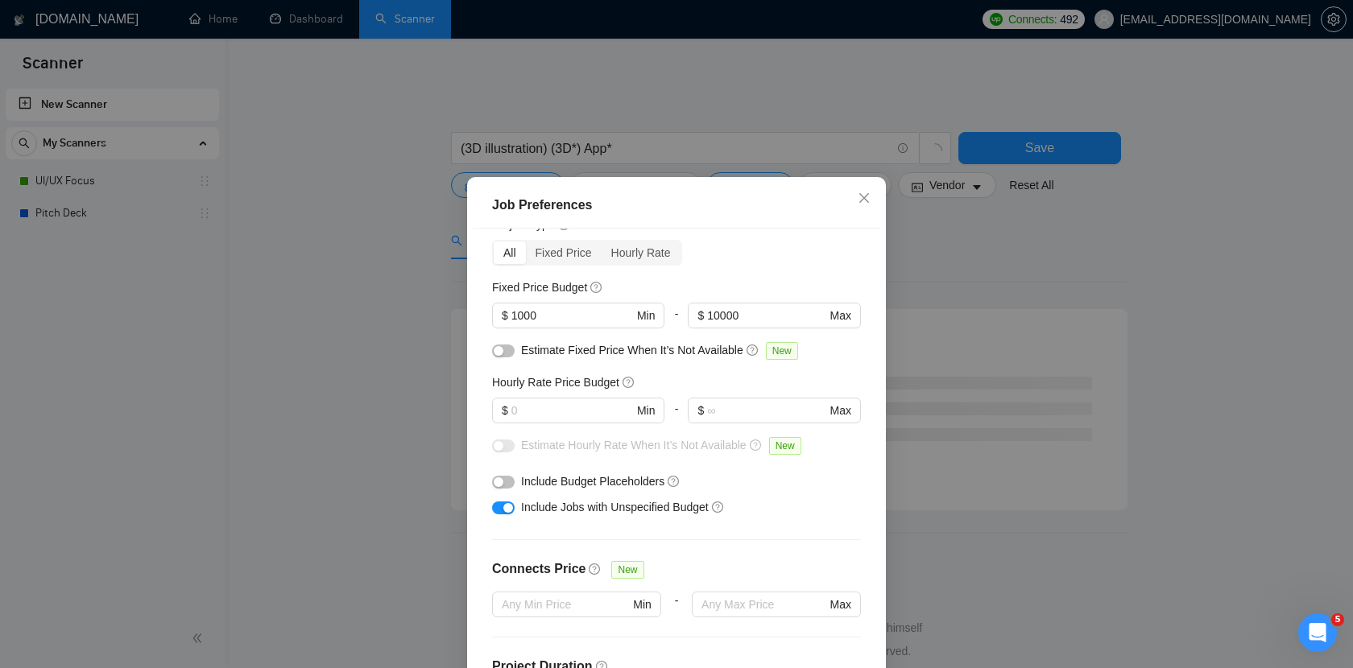
click at [509, 356] on button "button" at bounding box center [503, 351] width 23 height 13
click at [531, 408] on input "text" at bounding box center [572, 411] width 122 height 18
type input "40"
click at [714, 405] on input "text" at bounding box center [766, 411] width 118 height 18
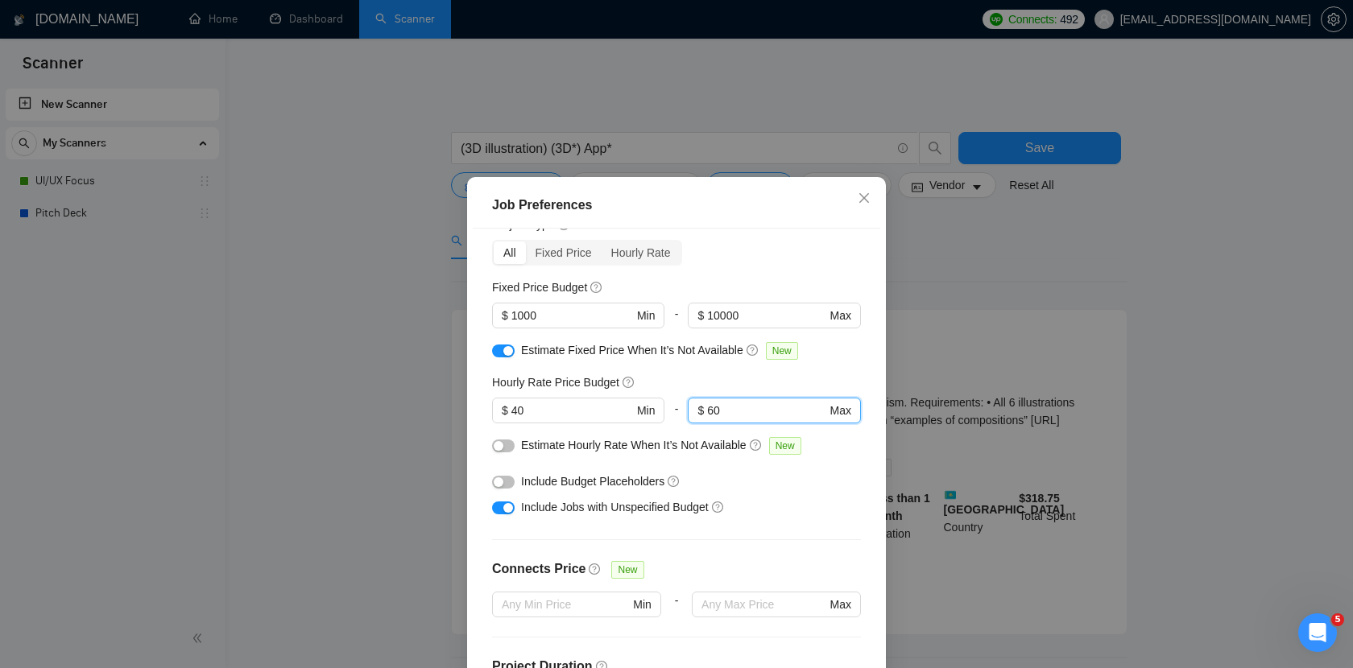
type input "6"
type input "70"
click at [717, 373] on div "Budget Project Type All Fixed Price Hourly Rate Fixed Price Budget $ 1000 Min -…" at bounding box center [676, 463] width 407 height 468
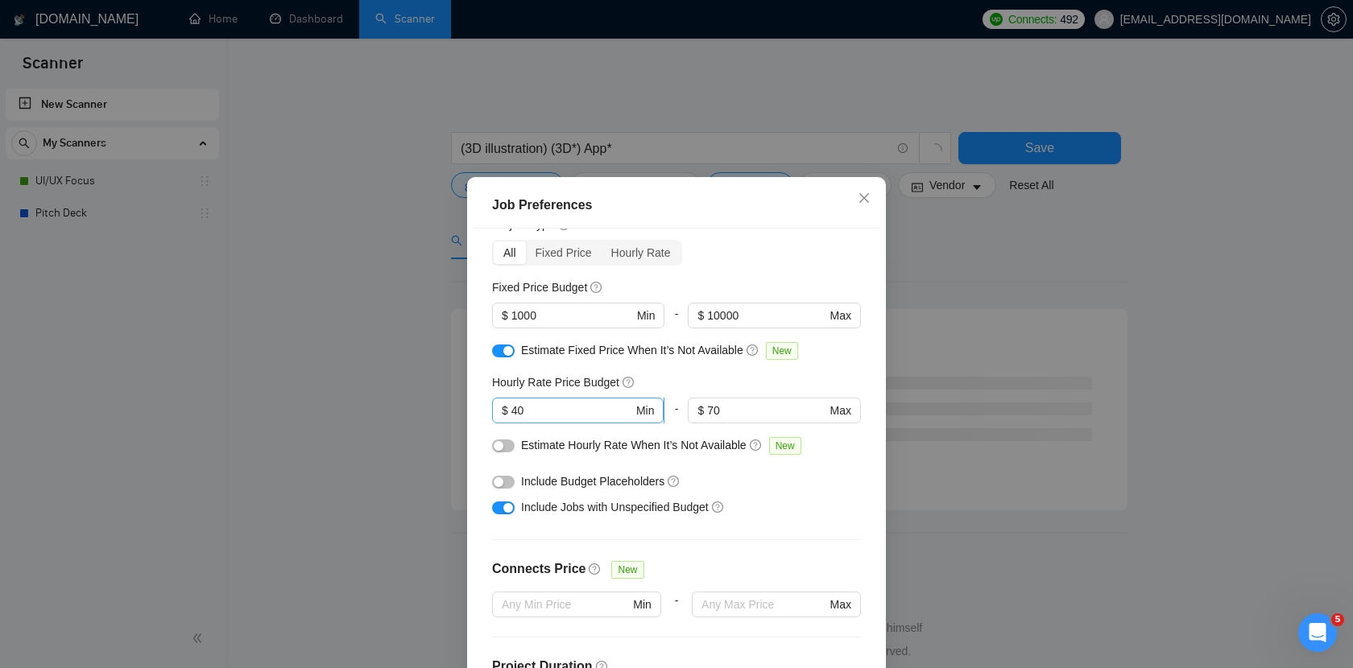
scroll to position [124, 0]
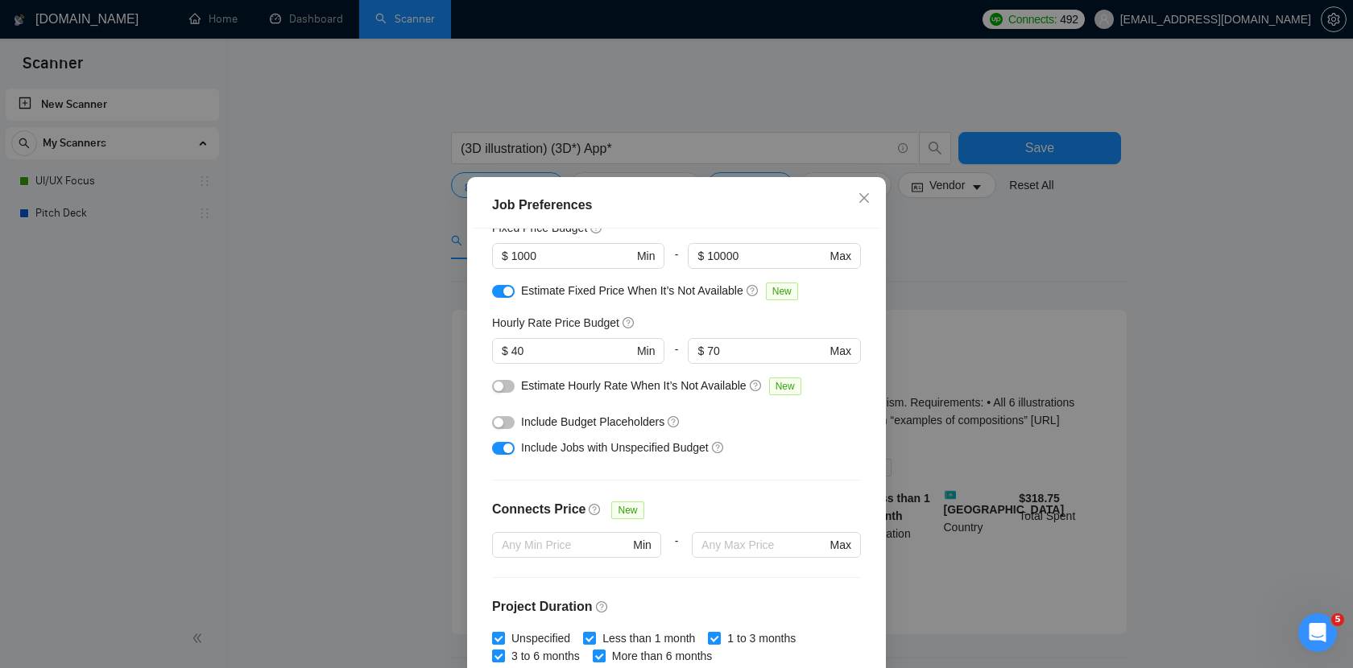
click at [511, 382] on button "button" at bounding box center [503, 386] width 23 height 13
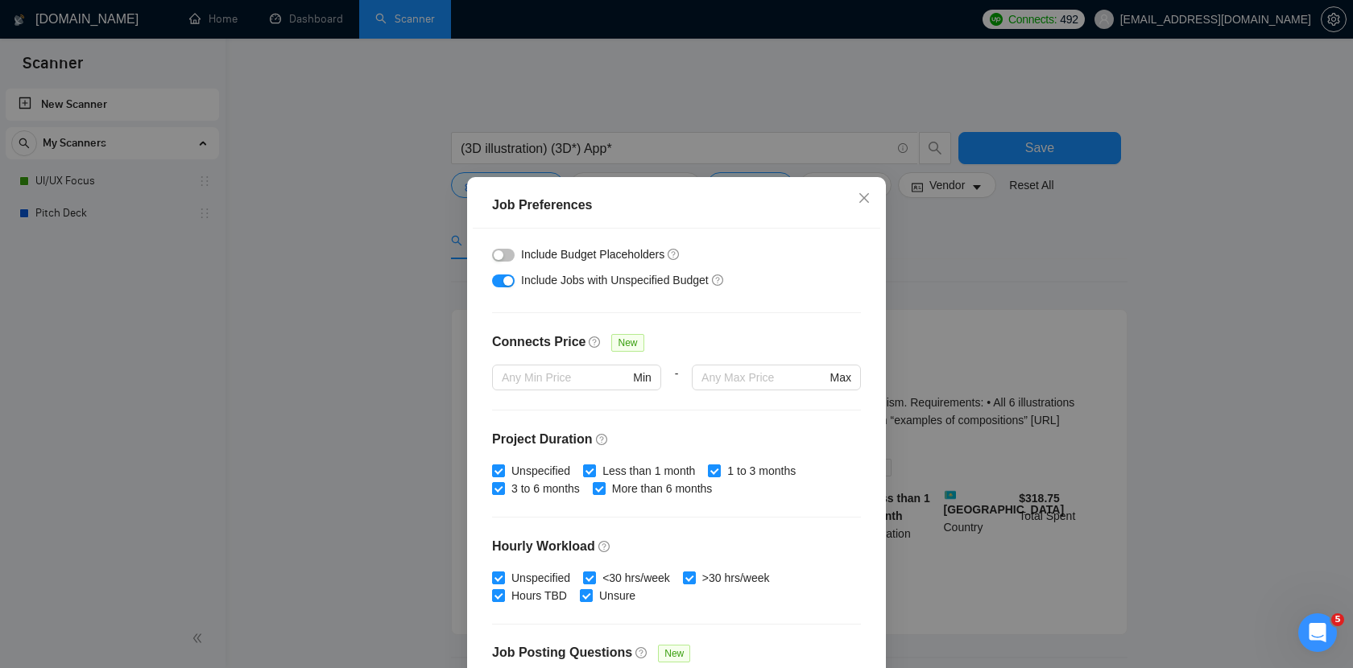
scroll to position [294, 0]
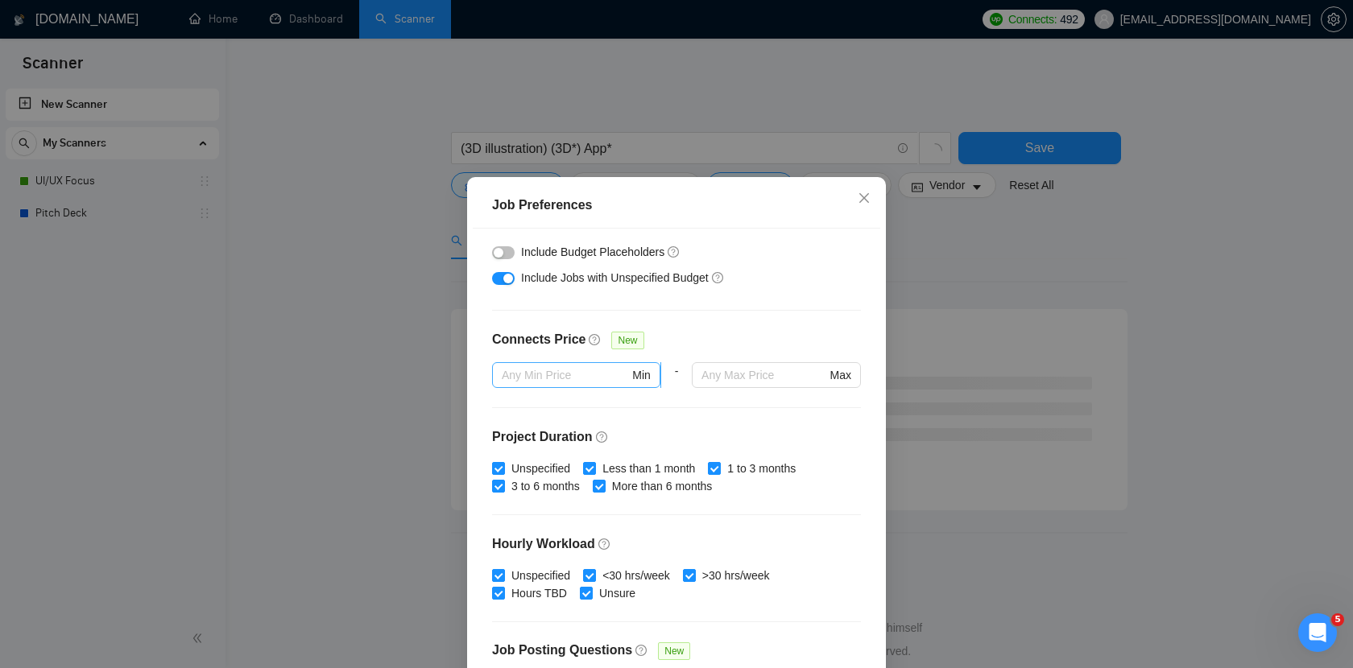
click at [558, 381] on input "text" at bounding box center [565, 375] width 127 height 18
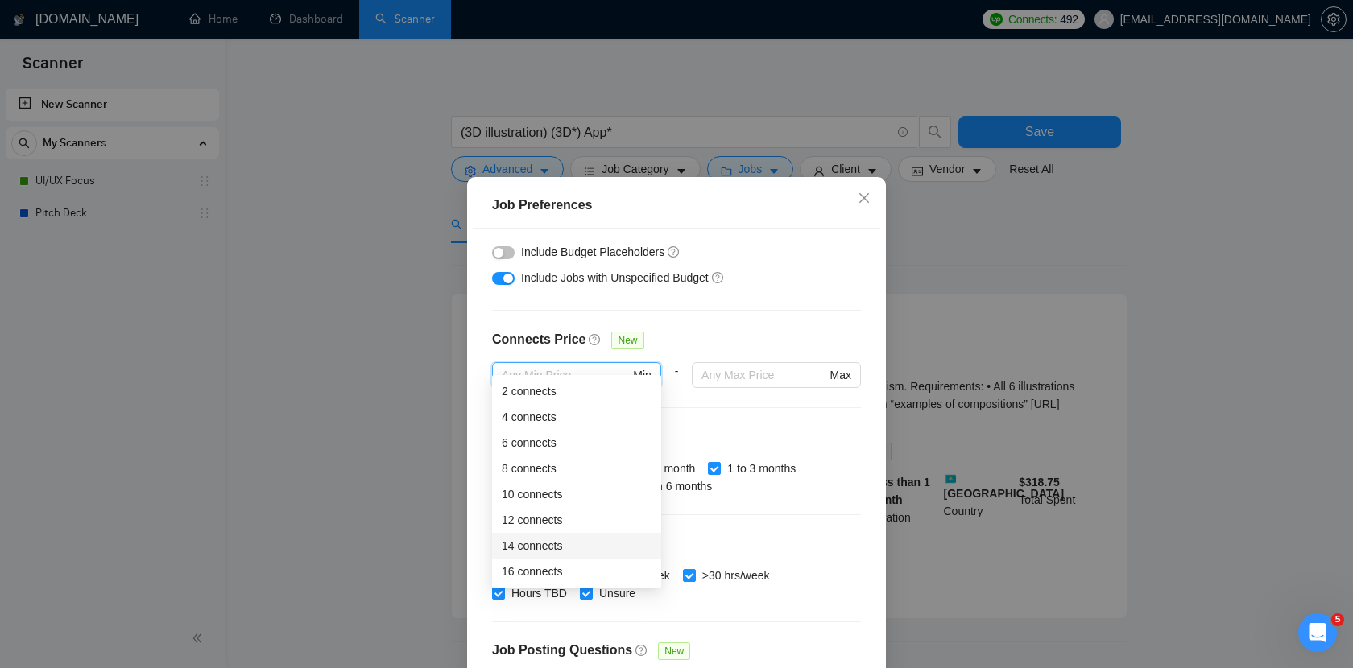
scroll to position [18, 0]
click at [552, 501] on div "10 connects" at bounding box center [577, 493] width 150 height 18
type input "10"
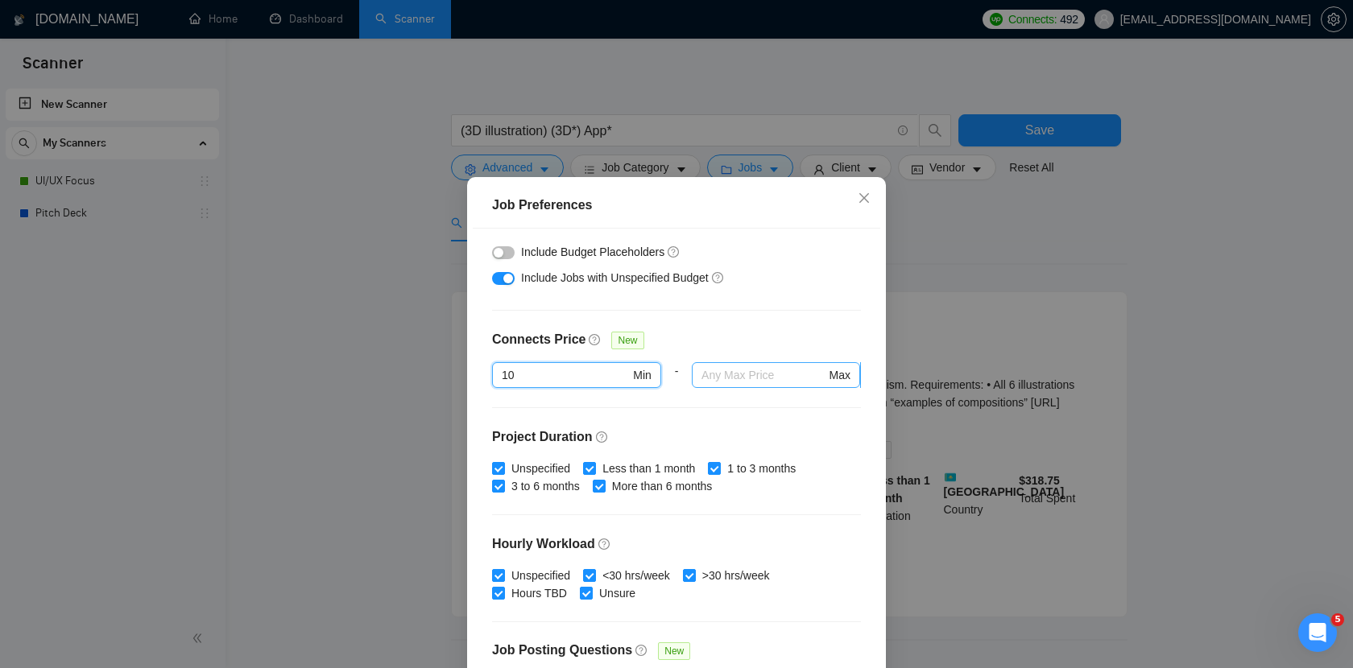
click at [729, 383] on input "text" at bounding box center [763, 375] width 124 height 18
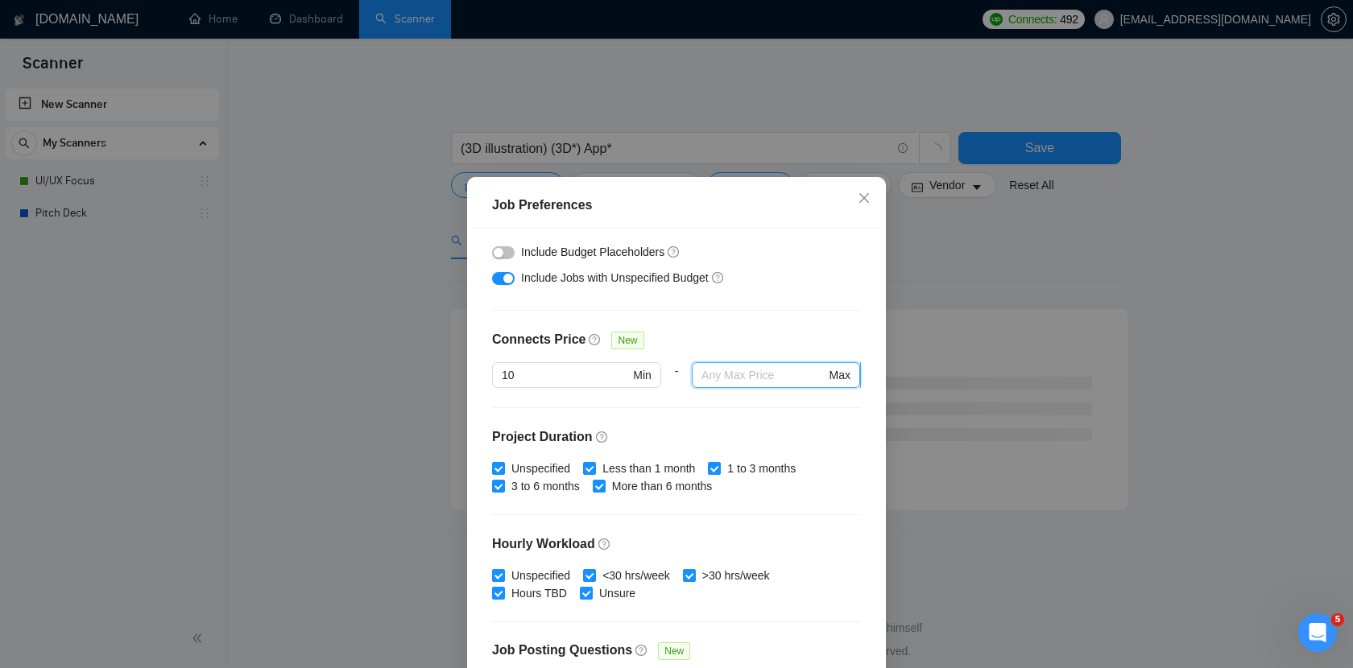
click at [752, 375] on input "text" at bounding box center [763, 375] width 124 height 18
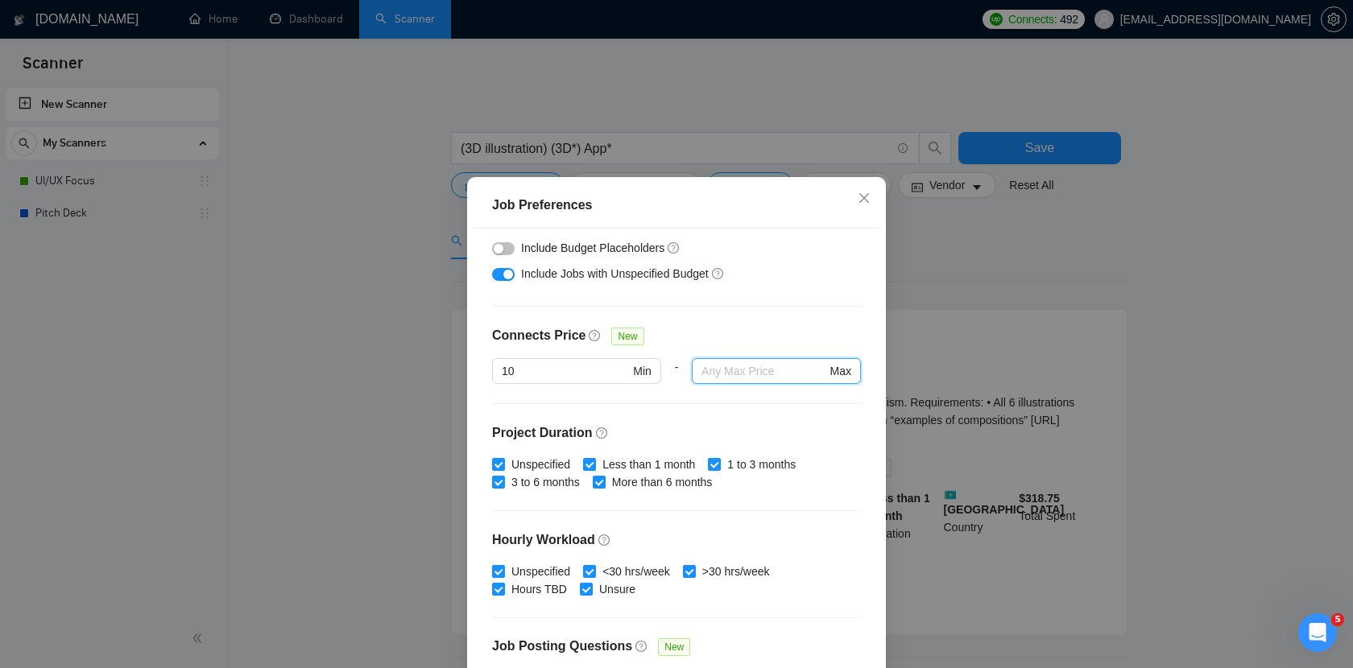
scroll to position [296, 0]
type input "1"
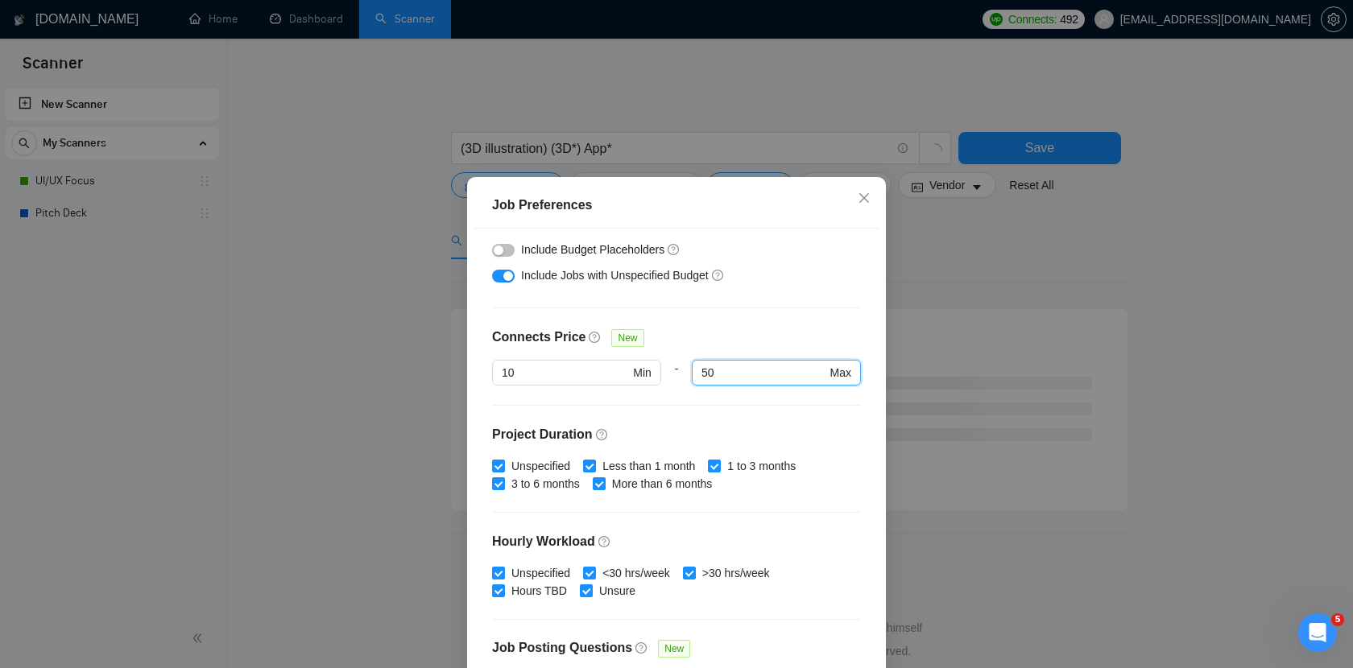
type input "50"
click at [803, 319] on div "Budget Project Type All Fixed Price Hourly Rate Fixed Price Budget $ 1000 Min -…" at bounding box center [676, 463] width 407 height 468
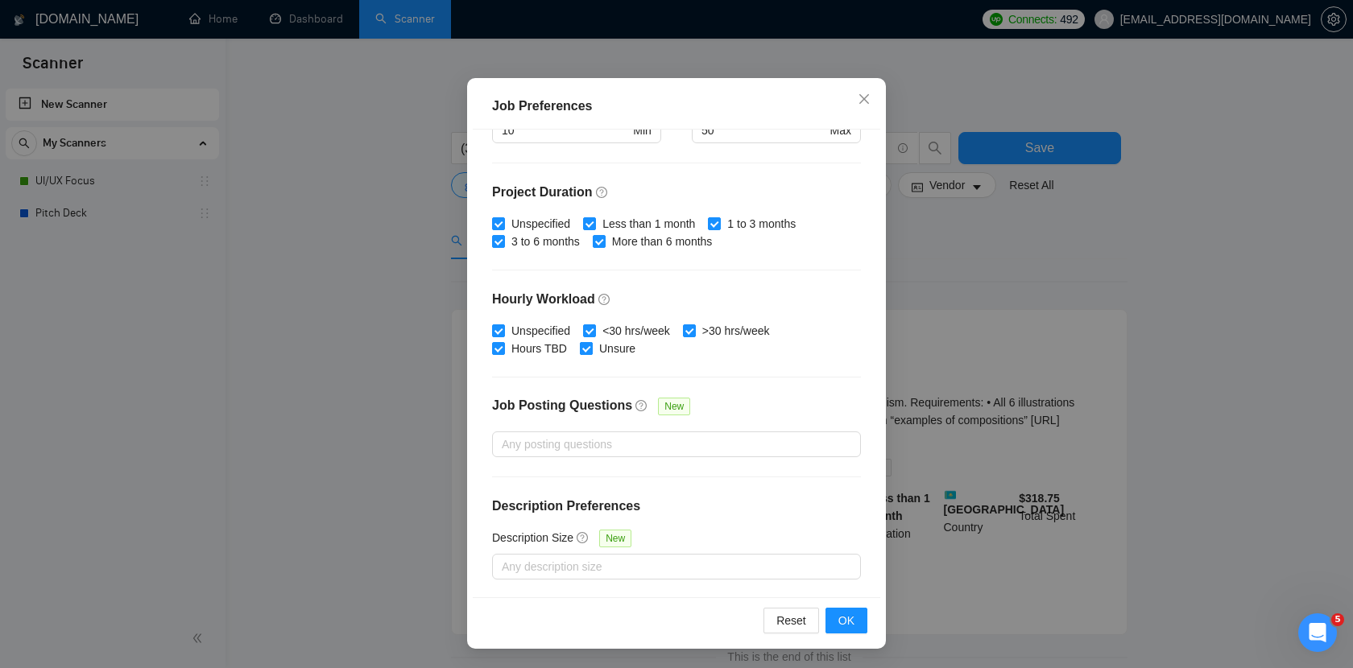
scroll to position [122, 0]
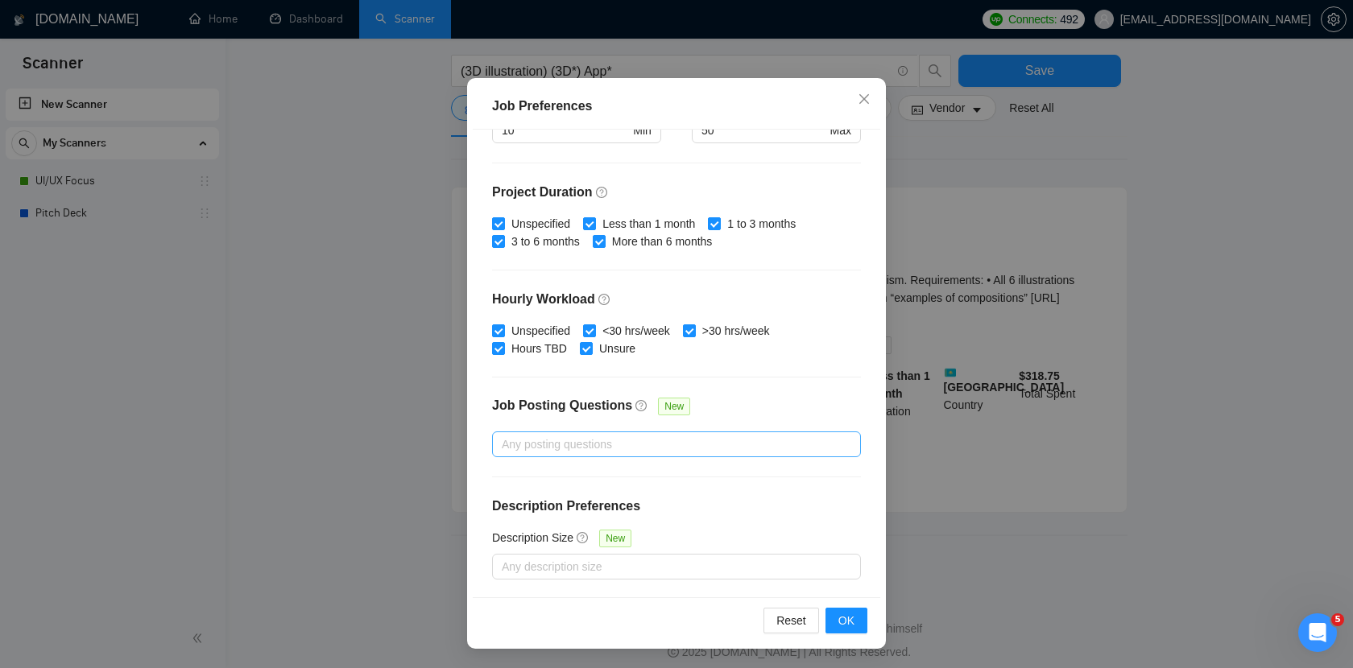
click at [651, 444] on div at bounding box center [668, 444] width 345 height 19
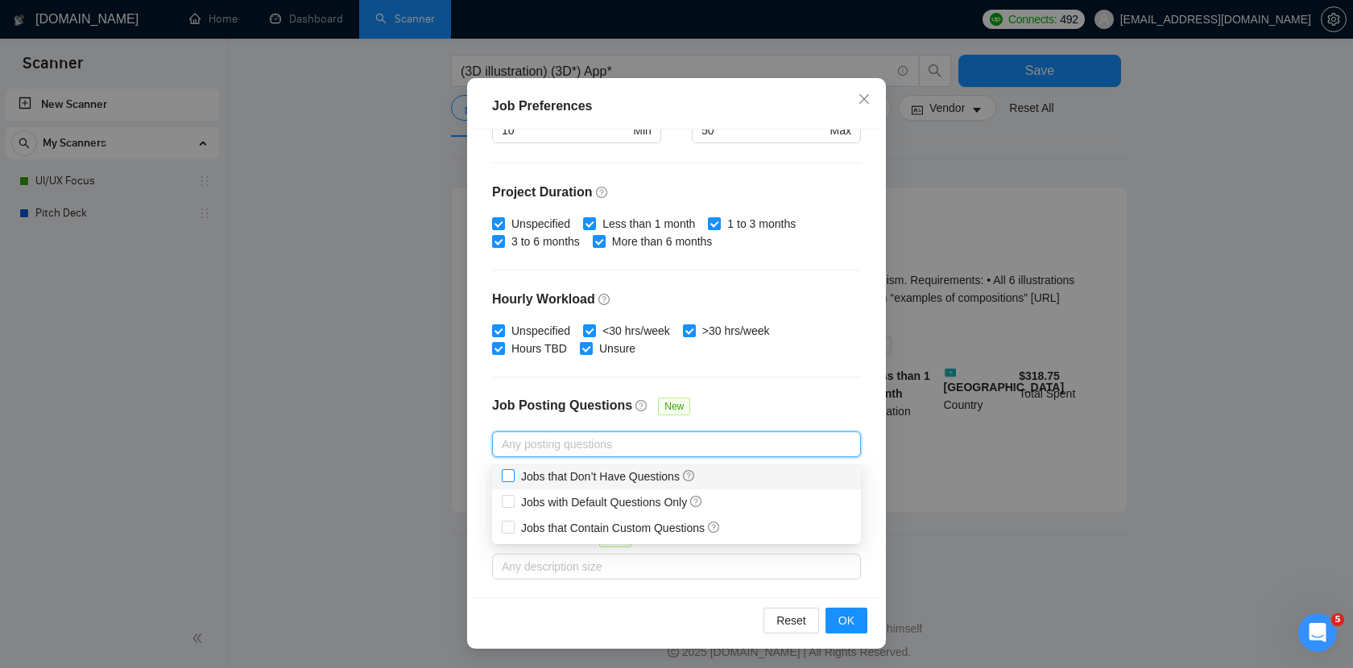
click at [514, 473] on span at bounding box center [508, 475] width 13 height 13
click at [513, 473] on input "Jobs that Don’t Have Questions" at bounding box center [507, 474] width 11 height 11
click at [509, 481] on span at bounding box center [508, 475] width 13 height 13
click at [509, 481] on input "Jobs that Don’t Have Questions" at bounding box center [507, 474] width 11 height 11
click at [537, 477] on span "Jobs that Don’t Have Questions" at bounding box center [608, 476] width 175 height 13
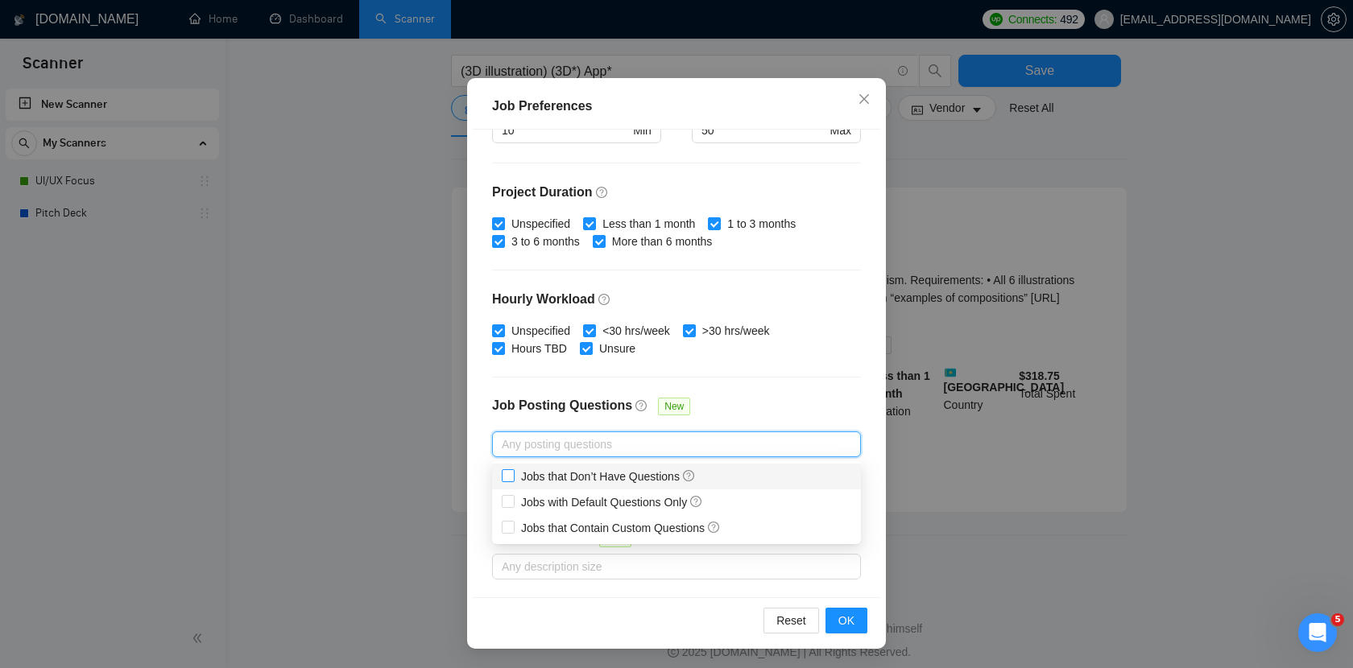
click at [513, 477] on input "Jobs that Don’t Have Questions" at bounding box center [507, 474] width 11 height 11
checkbox input "true"
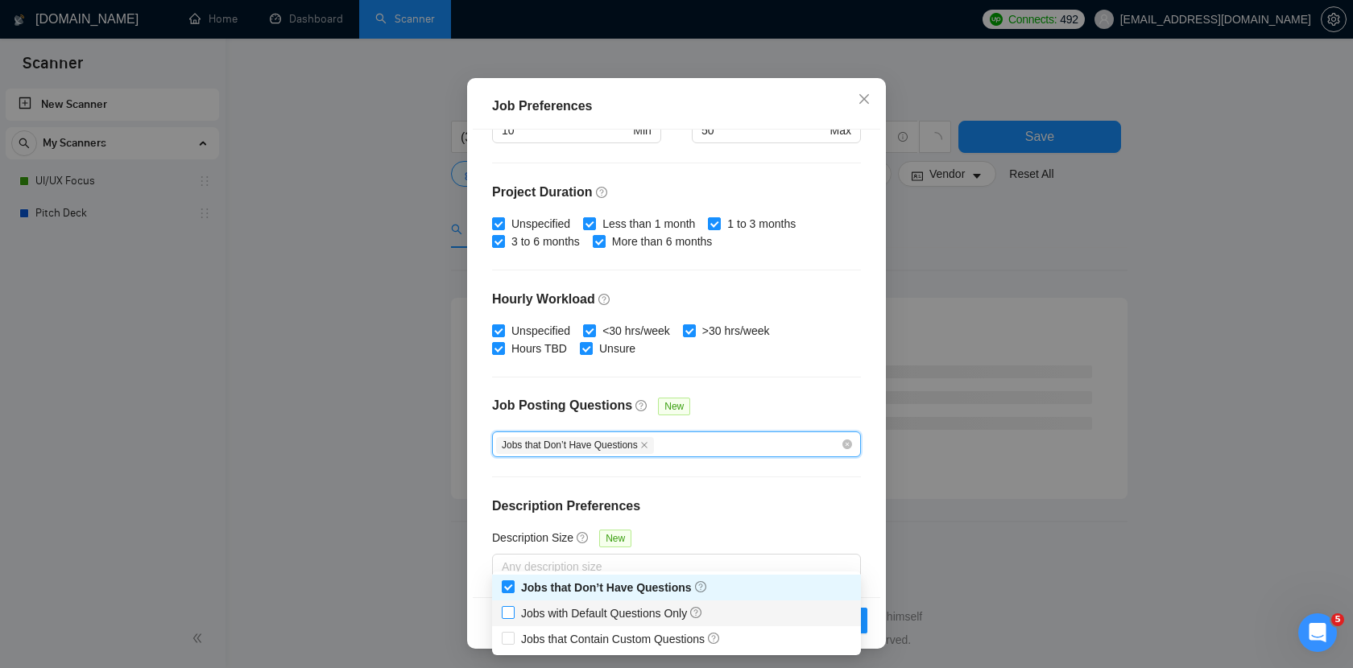
scroll to position [0, 0]
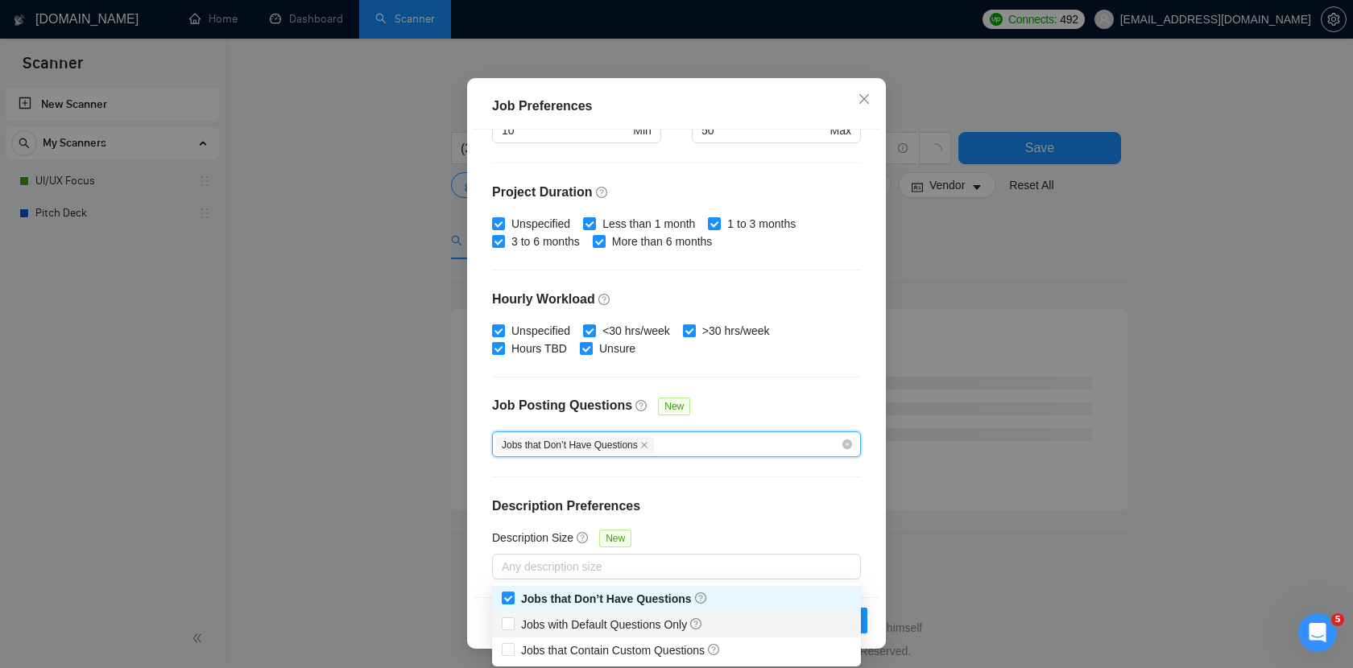
click at [791, 404] on div "Job Posting Questions New" at bounding box center [676, 414] width 369 height 35
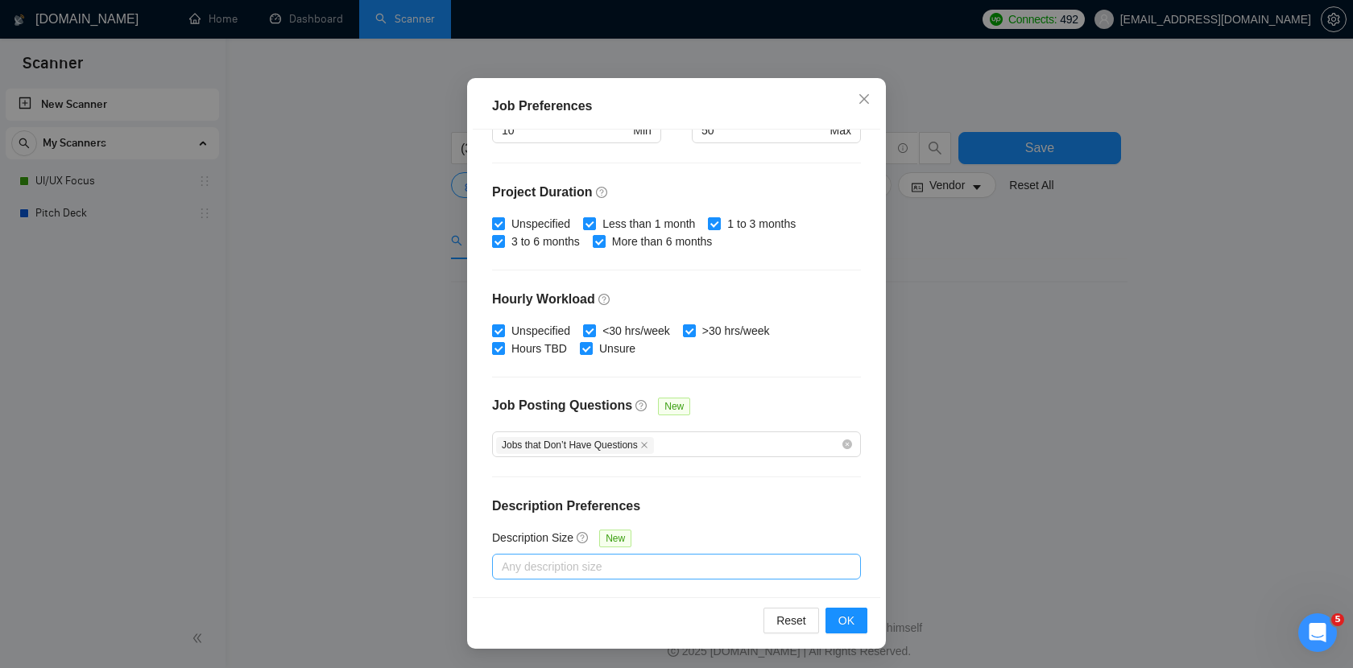
click at [713, 565] on div at bounding box center [668, 566] width 345 height 19
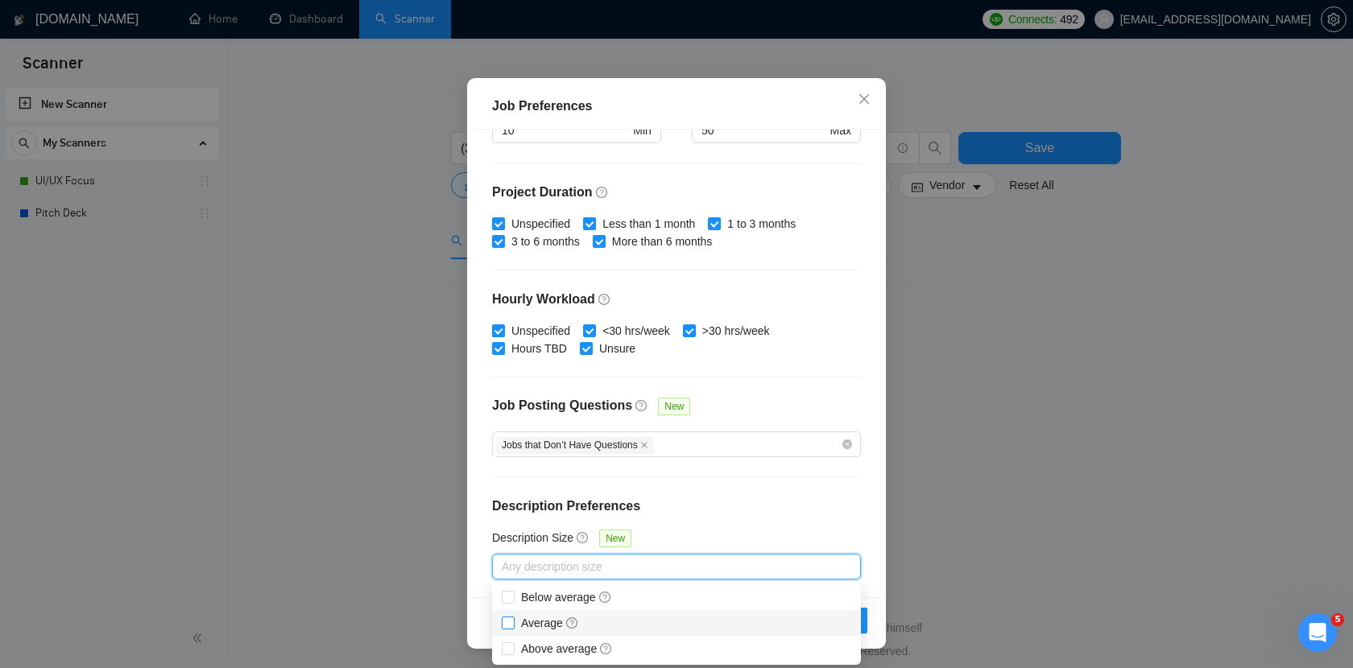
click at [542, 622] on span "Average" at bounding box center [550, 623] width 58 height 13
click at [513, 622] on input "Average" at bounding box center [507, 622] width 11 height 11
checkbox input "true"
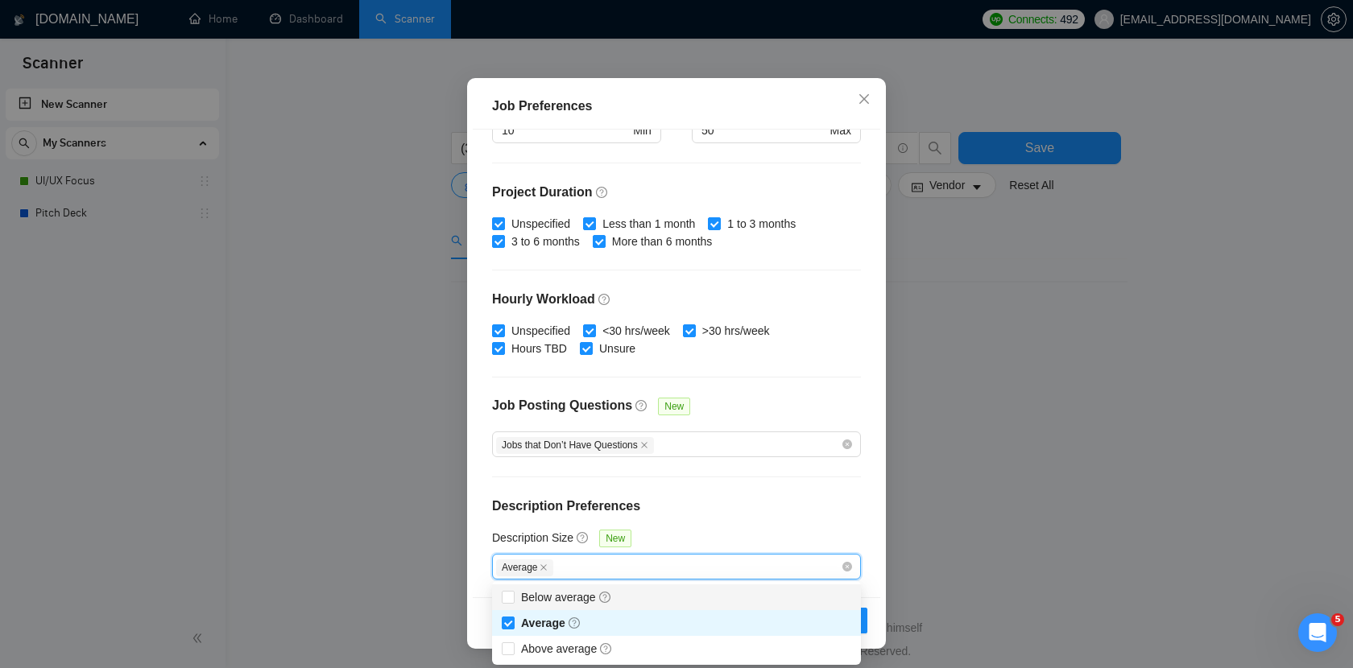
click at [795, 502] on h4 "Description Preferences" at bounding box center [676, 506] width 369 height 19
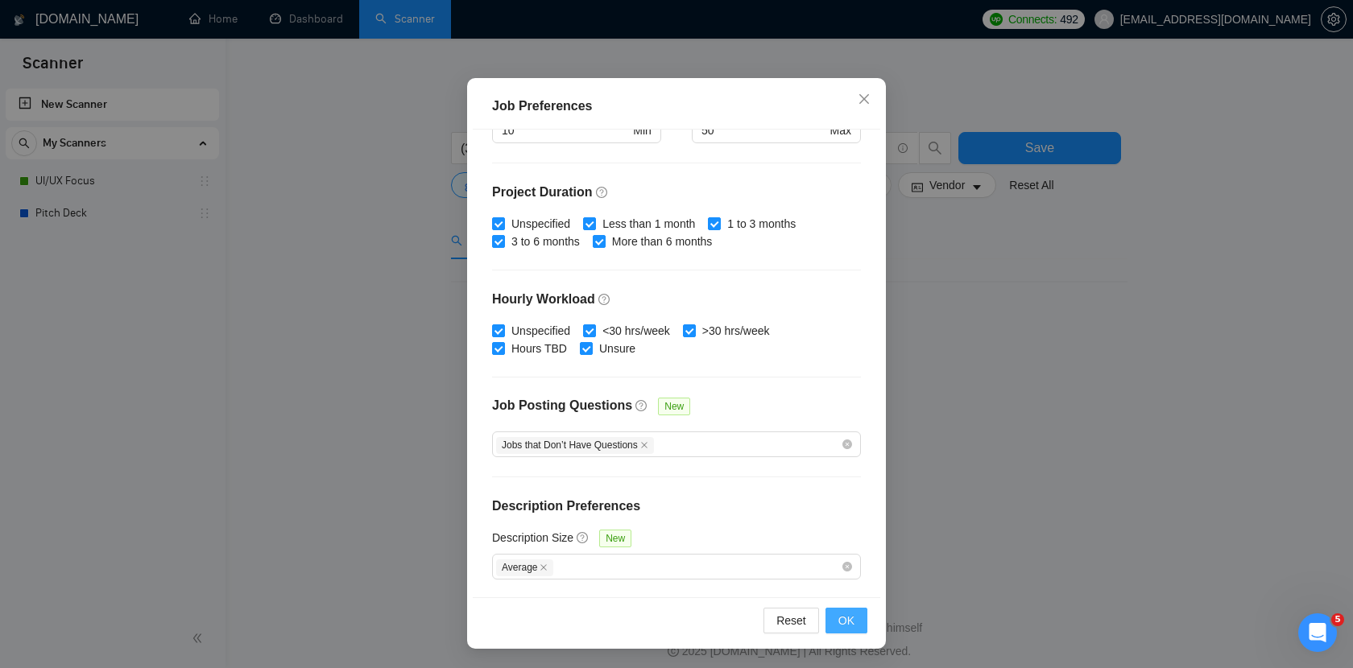
click at [847, 626] on span "OK" at bounding box center [846, 621] width 16 height 18
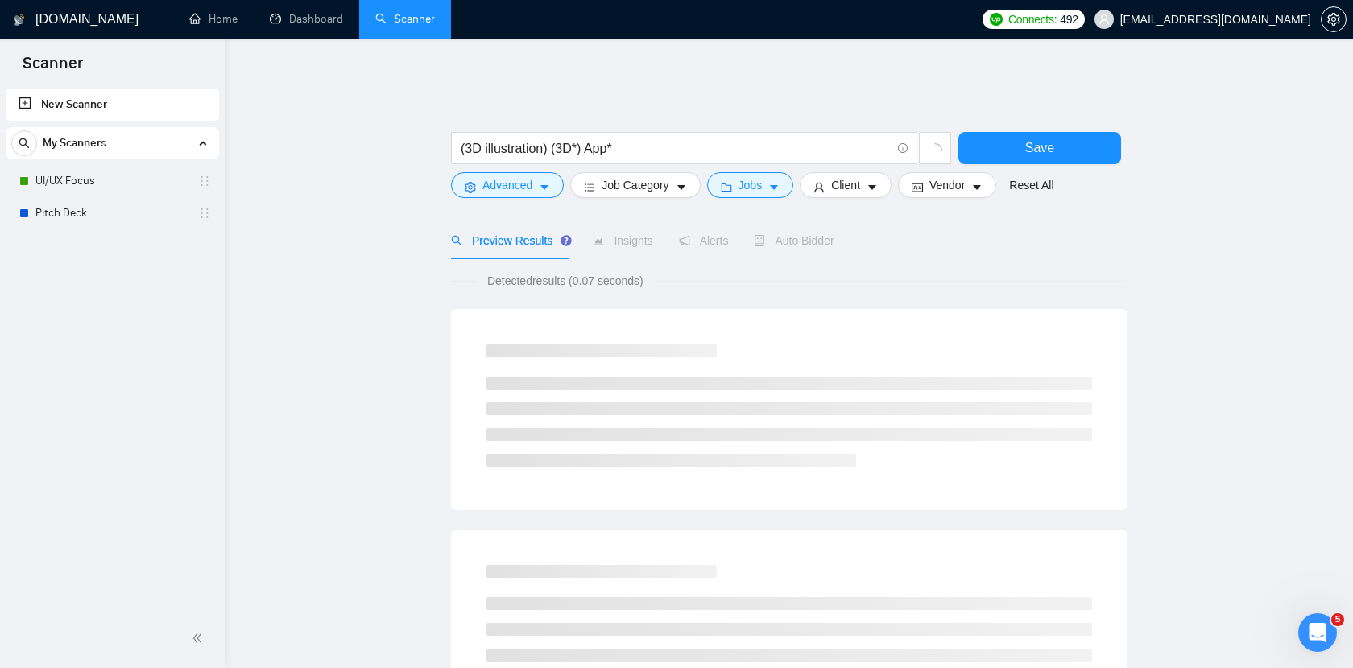
scroll to position [19, 0]
click at [860, 176] on span "Client" at bounding box center [845, 185] width 29 height 18
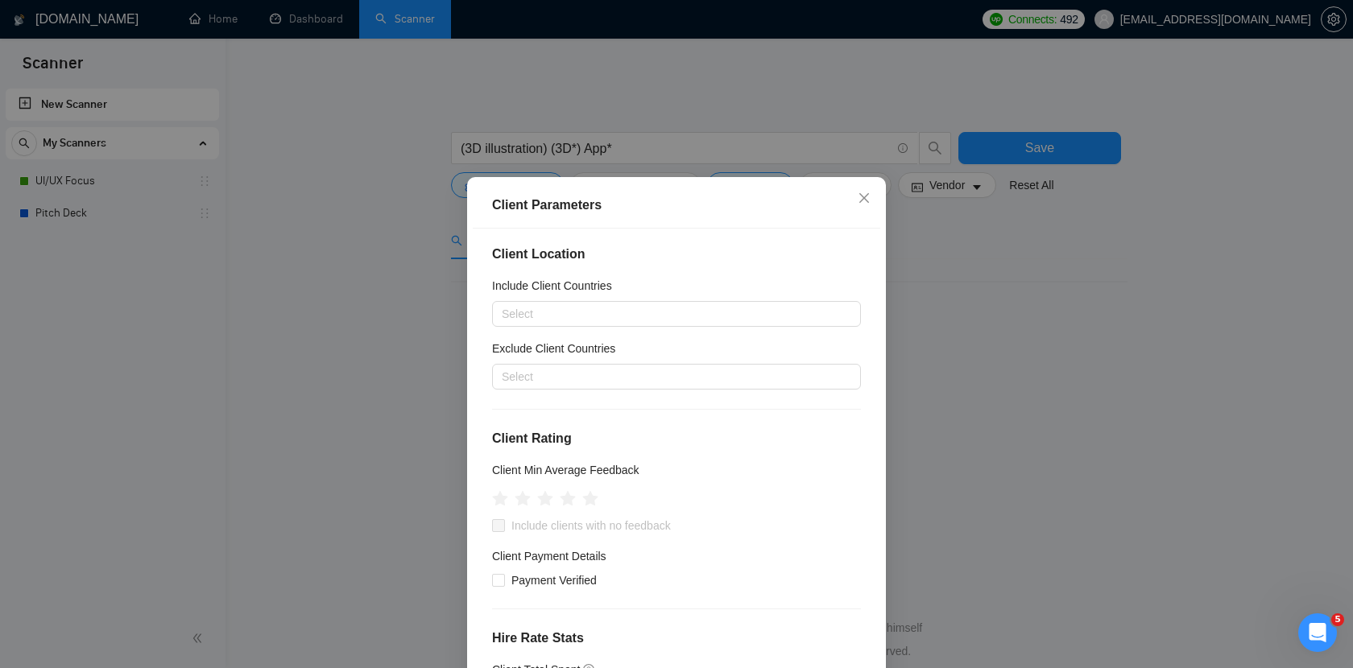
scroll to position [2, 0]
click at [669, 307] on div at bounding box center [668, 314] width 345 height 19
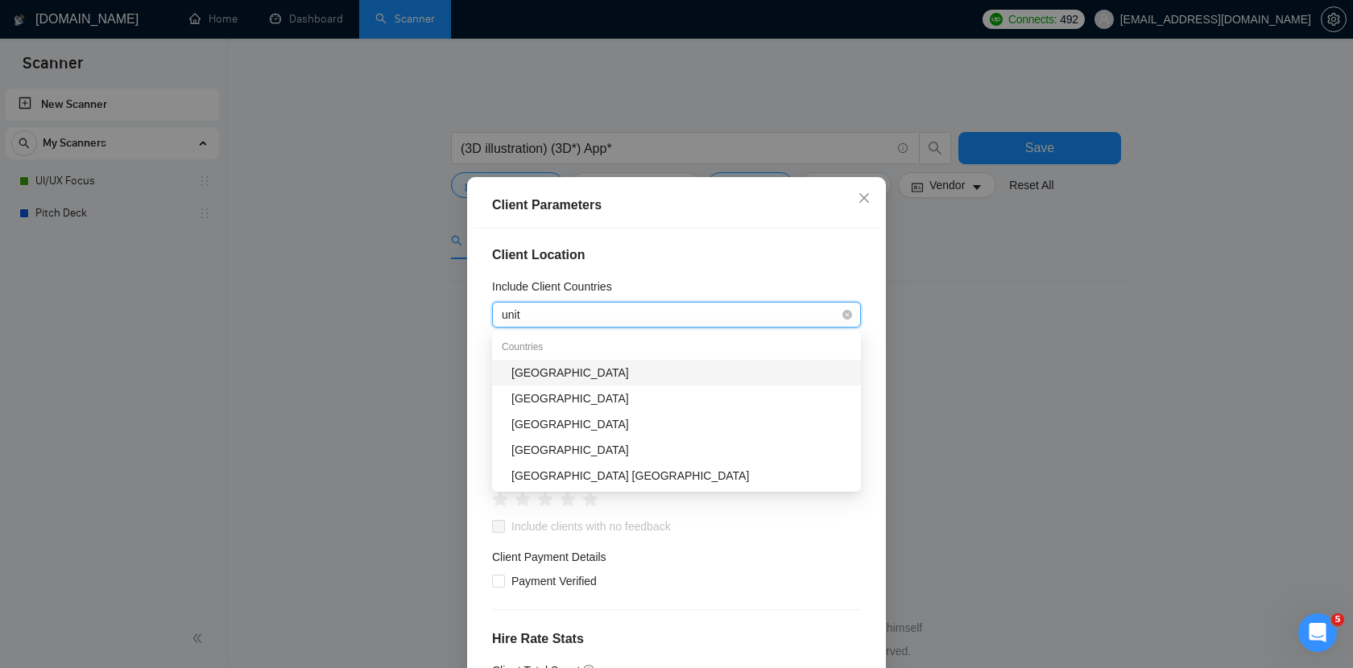
type input "unite"
click at [621, 375] on div "[GEOGRAPHIC_DATA]" at bounding box center [681, 373] width 340 height 18
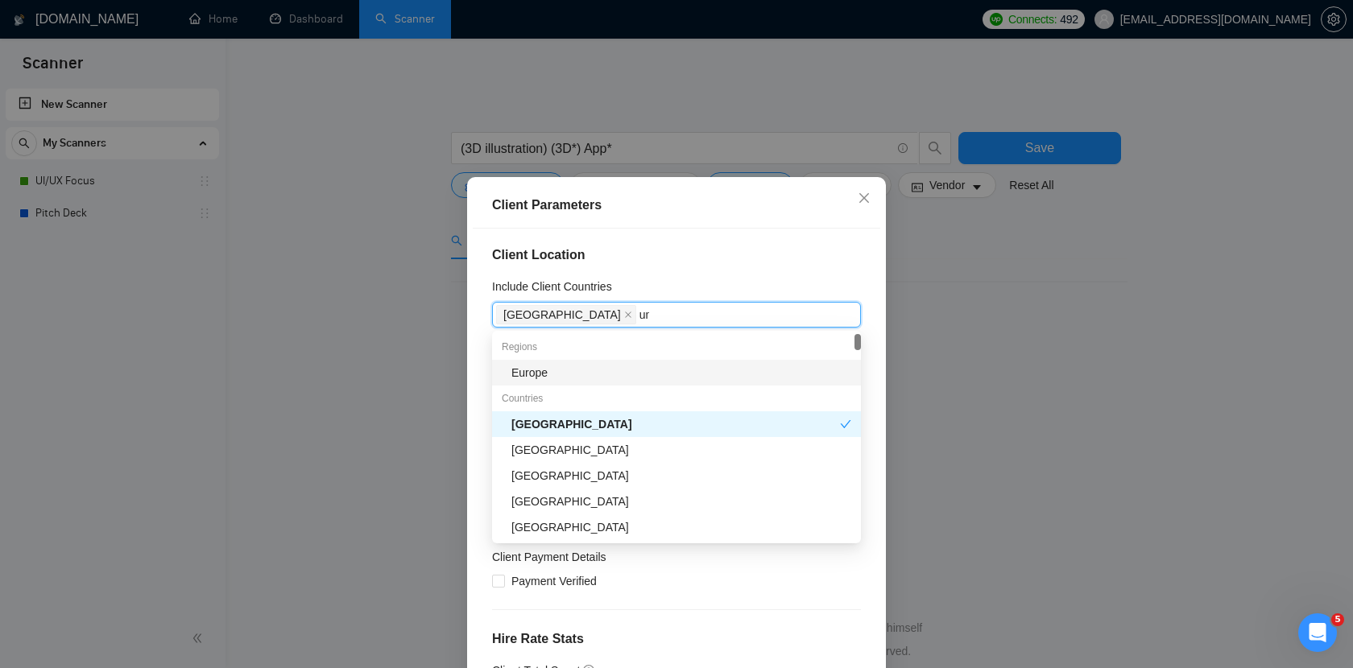
type input "uni"
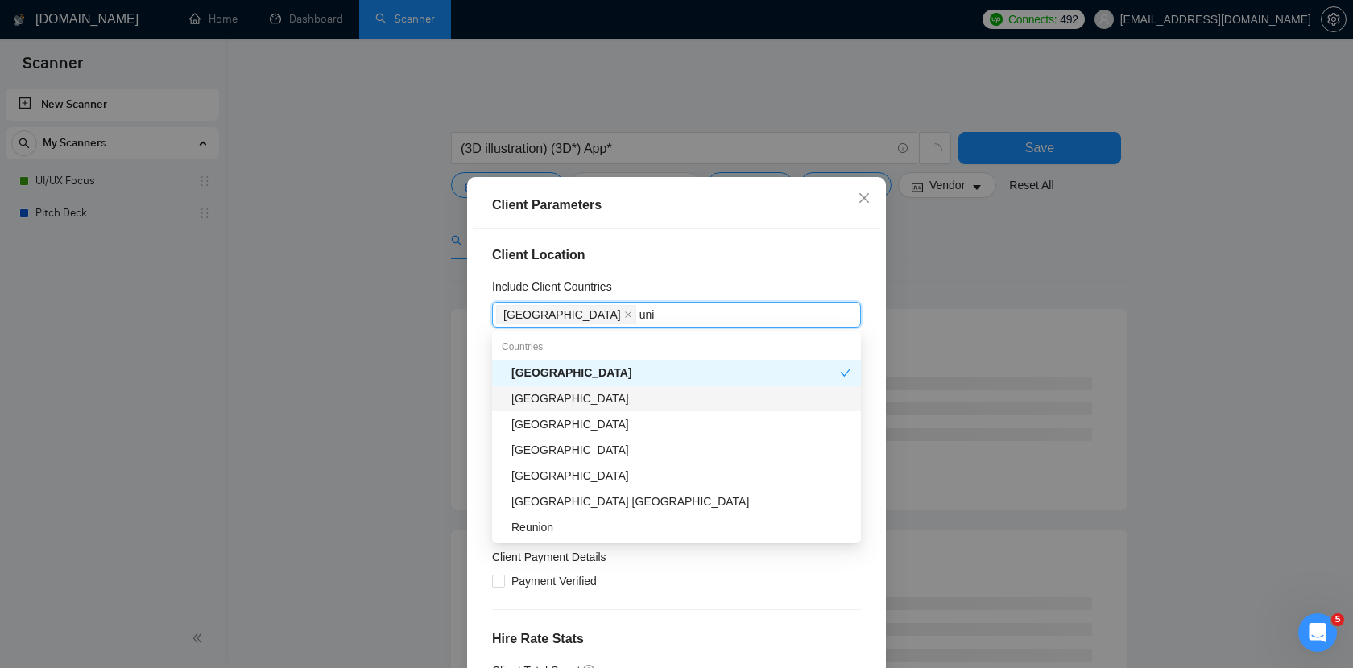
click at [604, 396] on div "[GEOGRAPHIC_DATA]" at bounding box center [681, 399] width 340 height 18
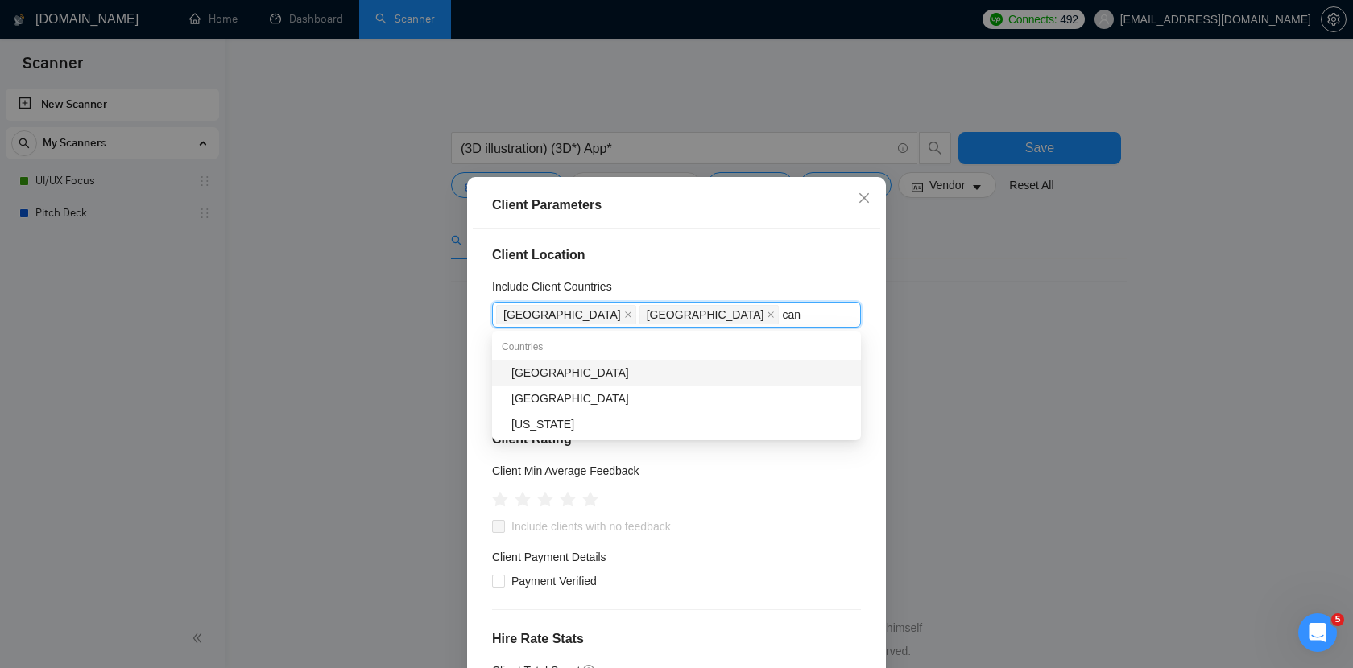
type input "cana"
click at [663, 369] on div "[GEOGRAPHIC_DATA]" at bounding box center [681, 373] width 340 height 18
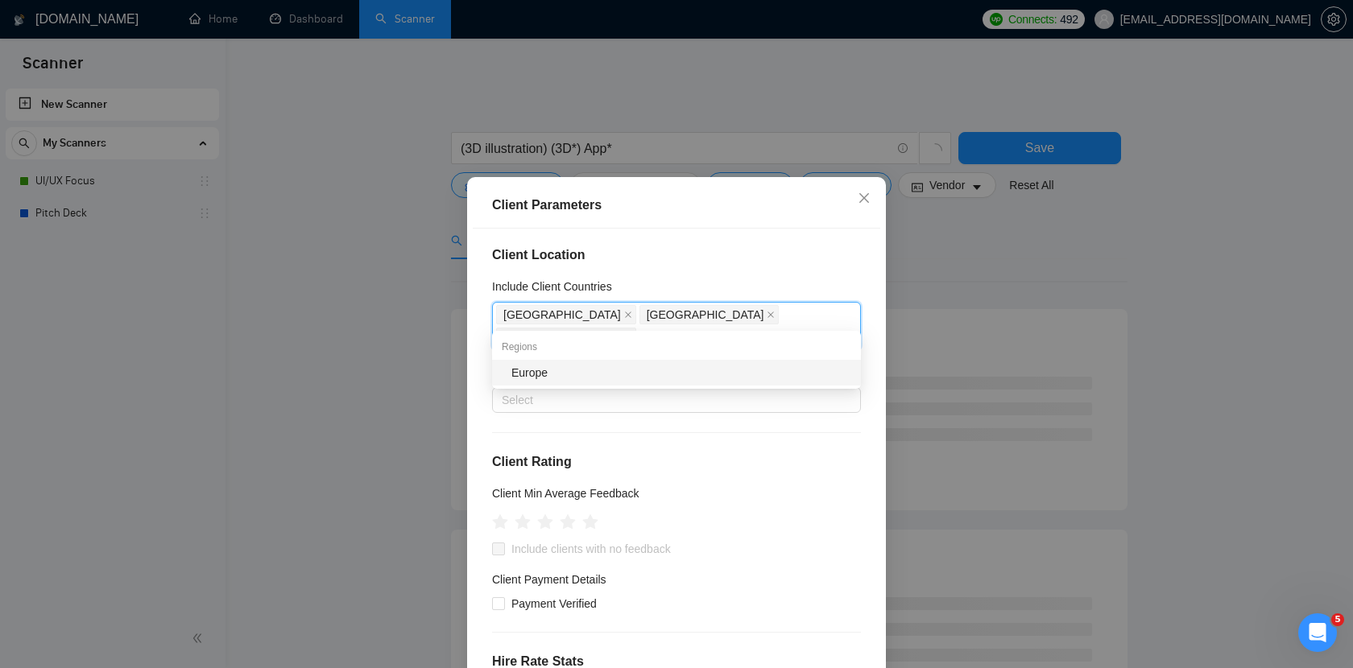
type input "euro"
click at [643, 376] on div "Europe" at bounding box center [681, 373] width 340 height 18
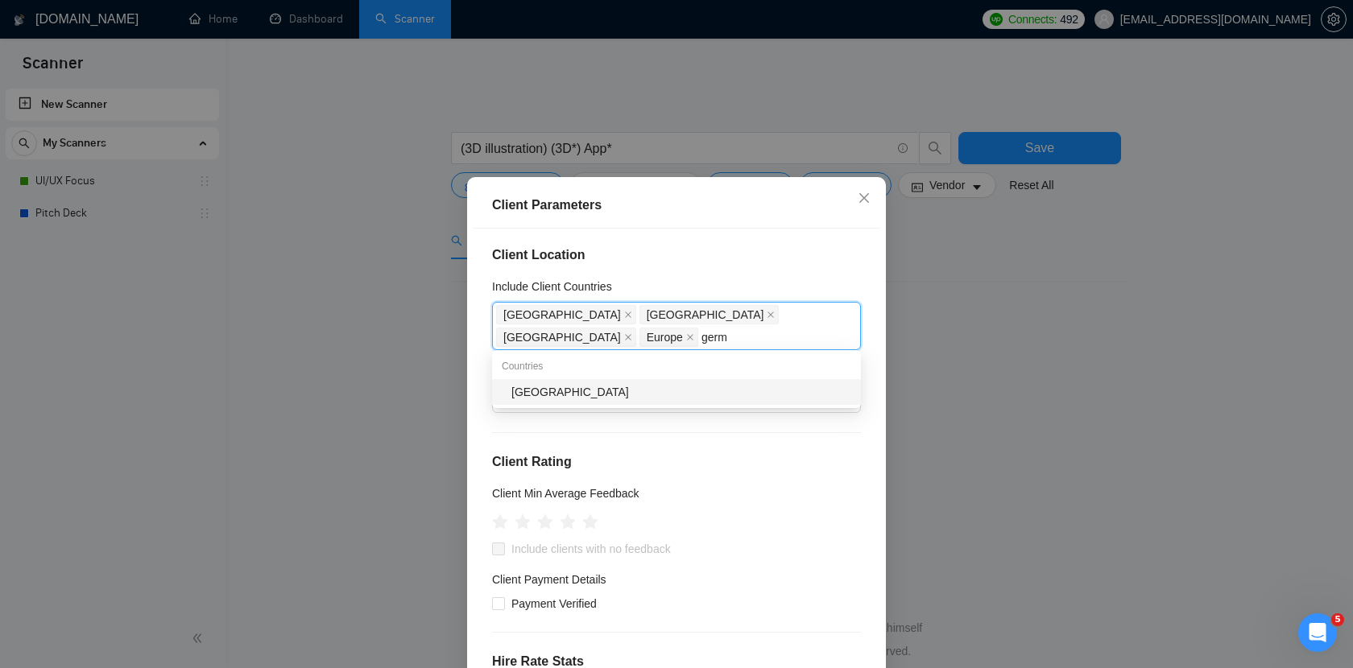
type input "germa"
click at [592, 396] on div "[GEOGRAPHIC_DATA]" at bounding box center [681, 392] width 340 height 18
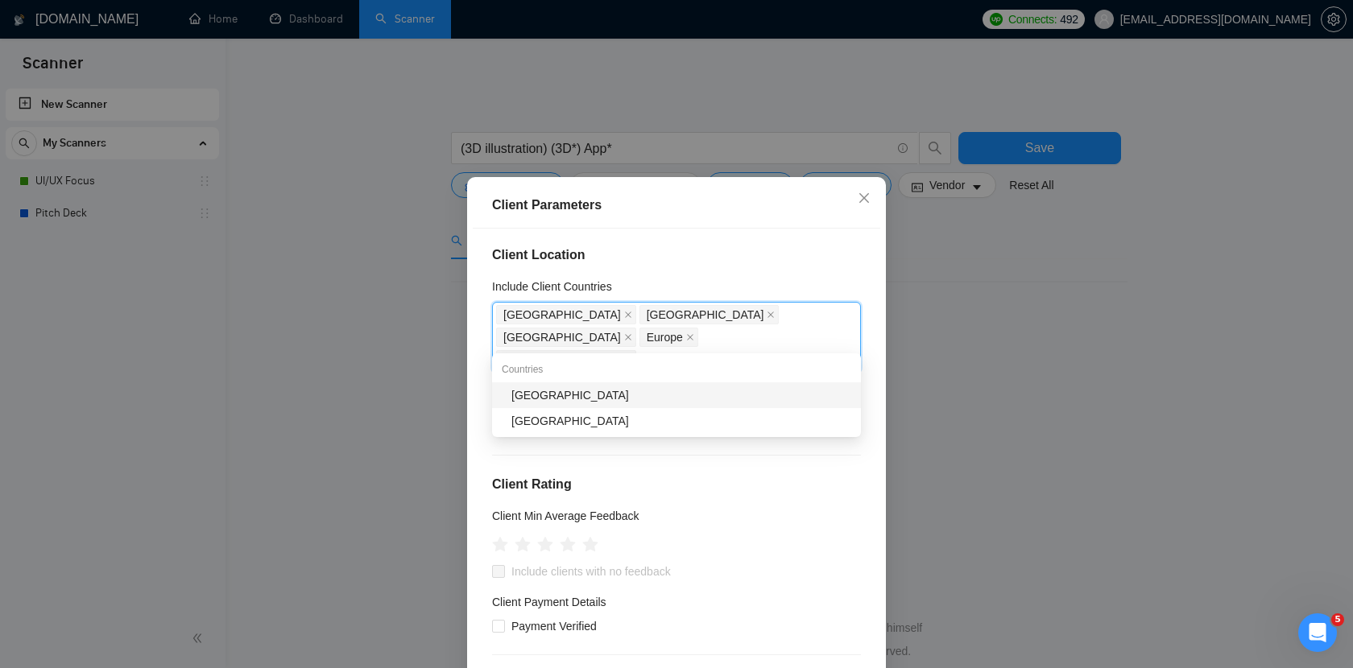
type input "[DEMOGRAPHIC_DATA]"
click at [563, 403] on div "[GEOGRAPHIC_DATA]" at bounding box center [681, 395] width 340 height 18
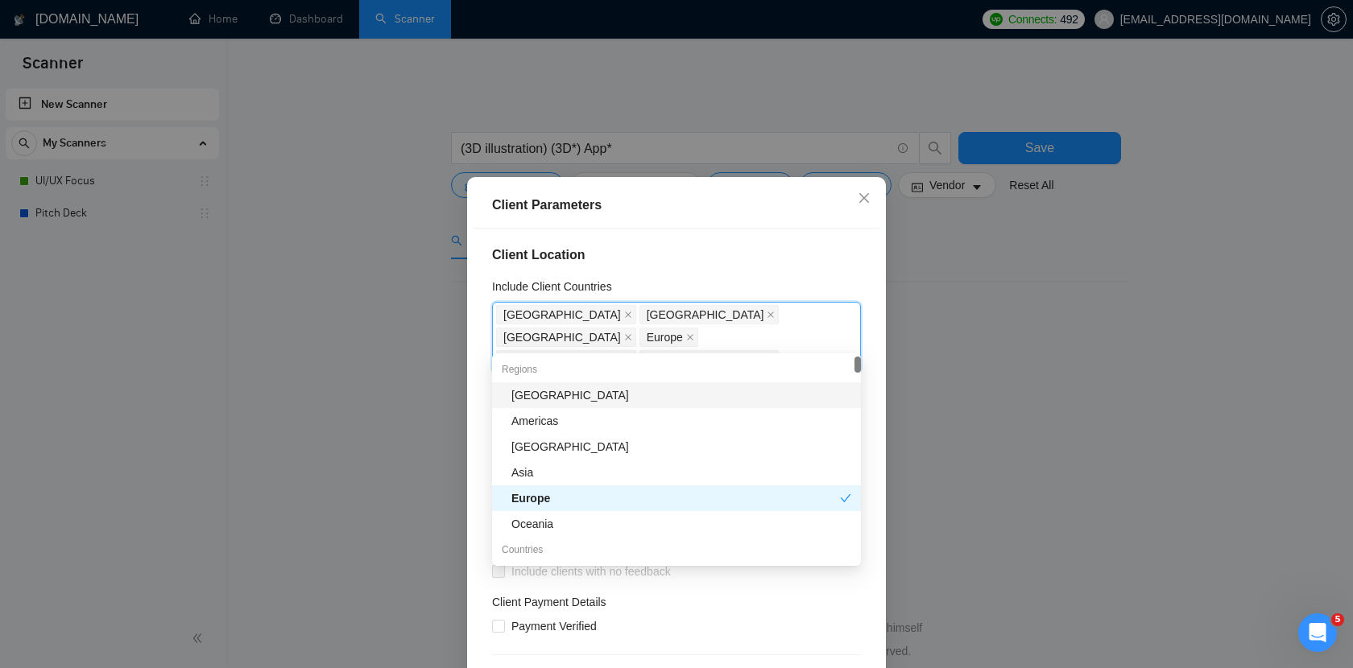
click at [651, 275] on div "Client Location Include Client Countries [GEOGRAPHIC_DATA] [GEOGRAPHIC_DATA] [G…" at bounding box center [676, 463] width 407 height 468
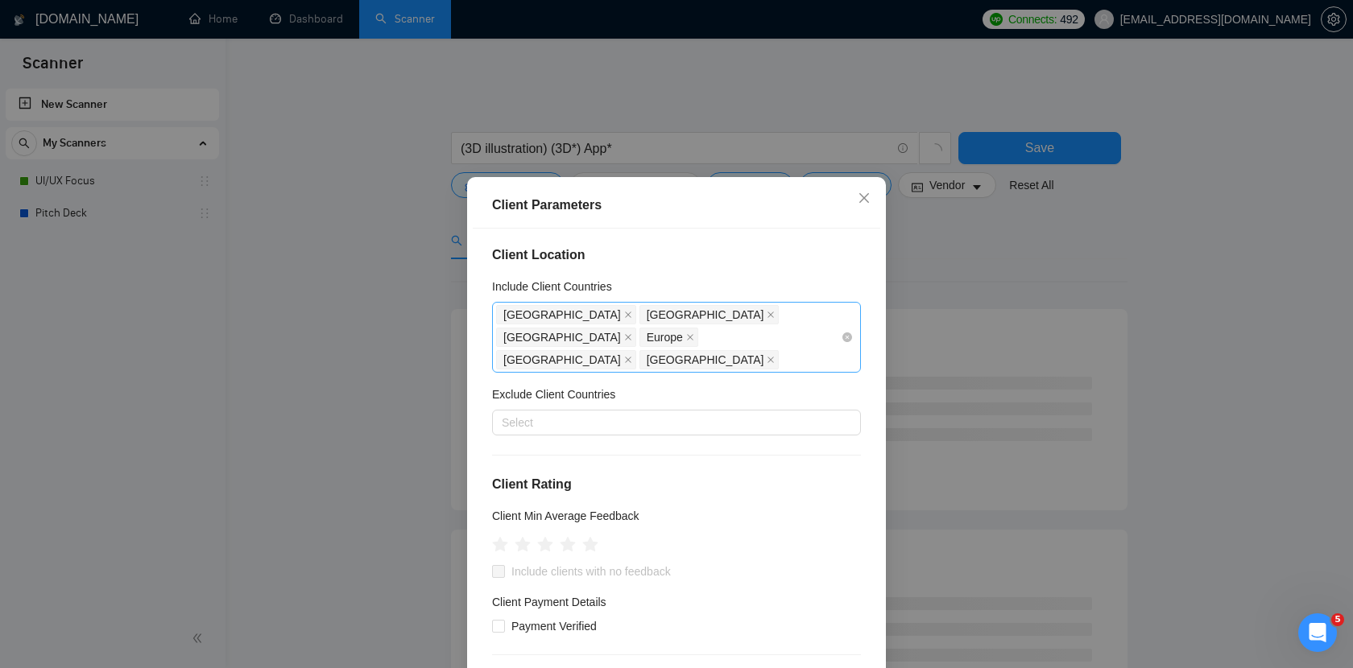
click at [661, 340] on div "[GEOGRAPHIC_DATA] [GEOGRAPHIC_DATA] [GEOGRAPHIC_DATA] [GEOGRAPHIC_DATA] [GEOGRA…" at bounding box center [668, 338] width 345 height 68
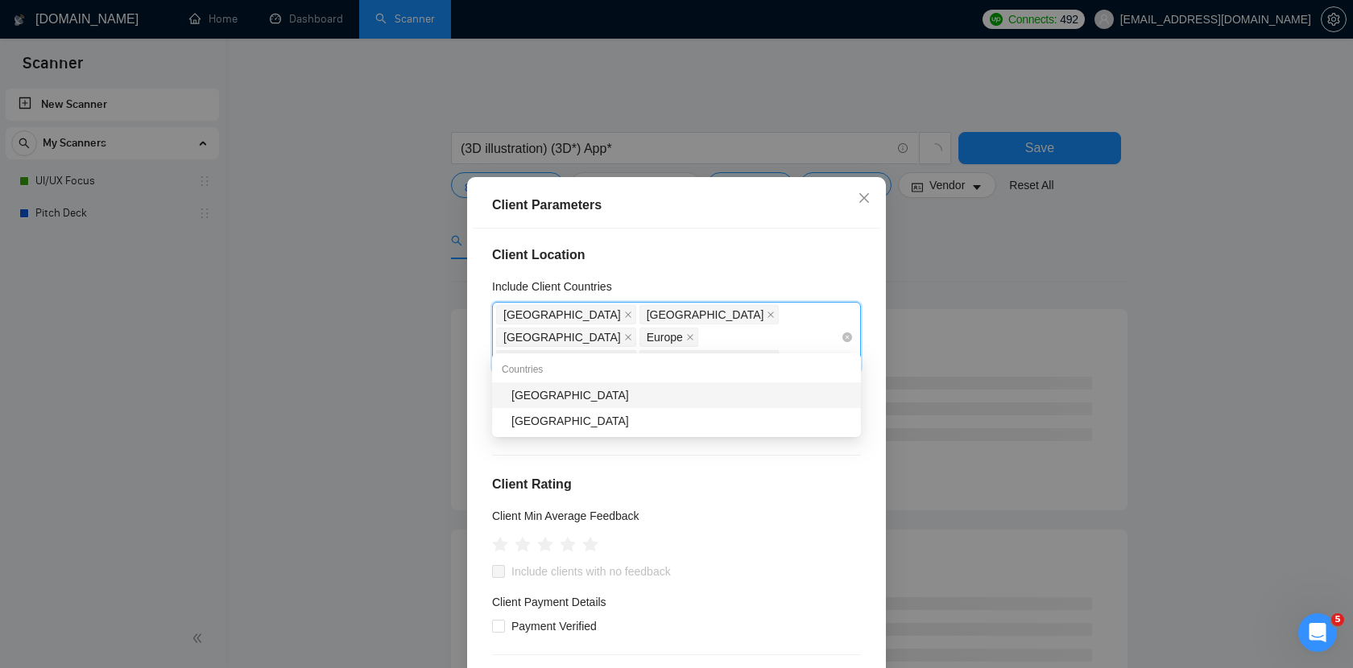
type input "austra"
click at [615, 398] on div "[GEOGRAPHIC_DATA]" at bounding box center [681, 395] width 340 height 18
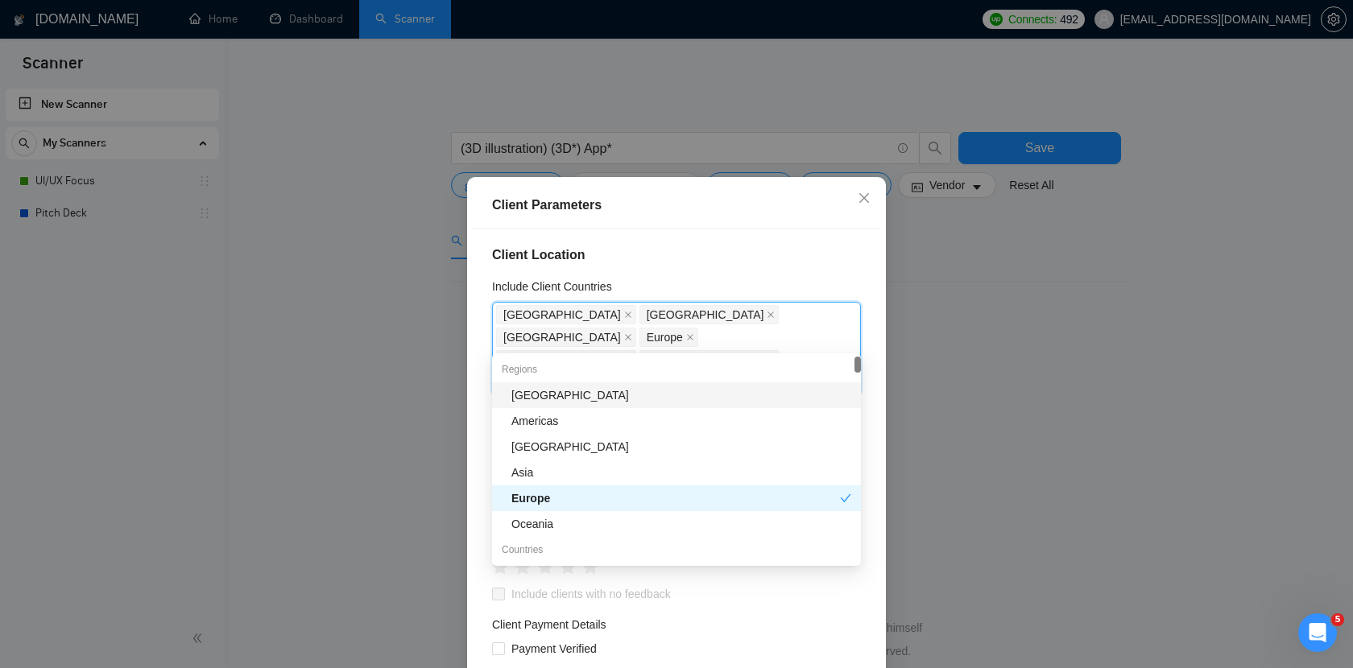
click at [710, 271] on div "Client Location Include Client Countries [GEOGRAPHIC_DATA] [GEOGRAPHIC_DATA] [G…" at bounding box center [676, 463] width 407 height 468
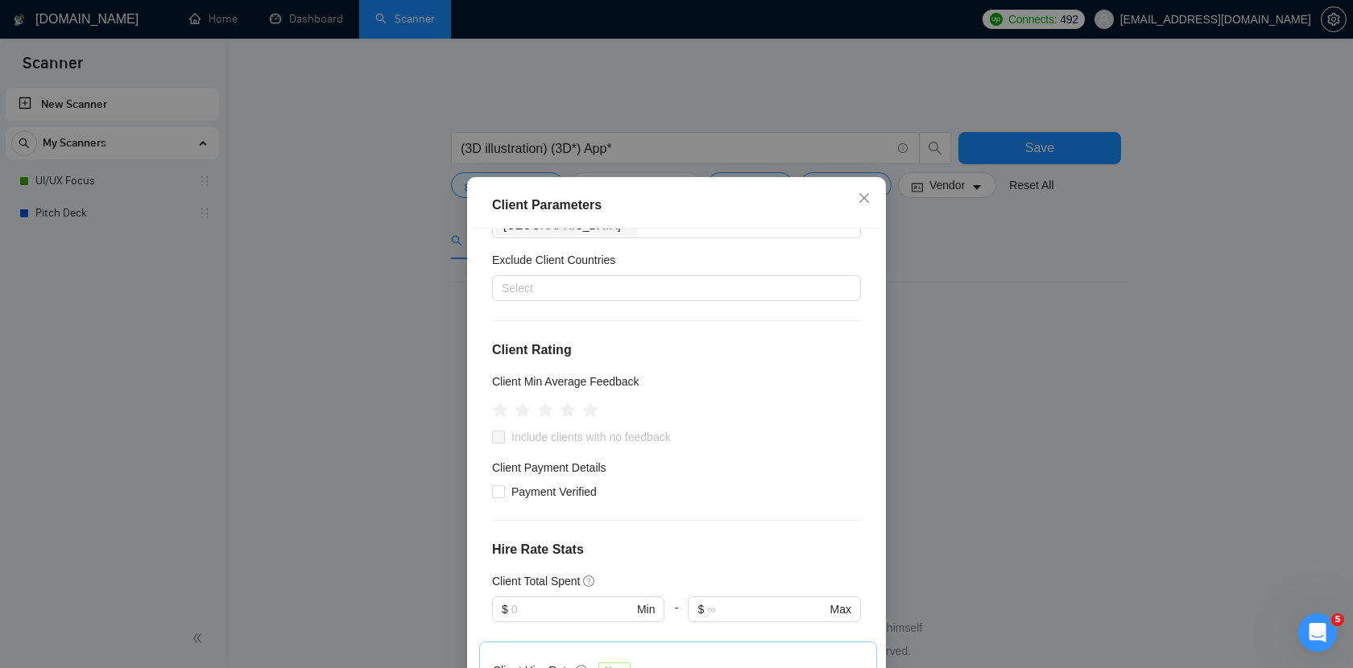
scroll to position [77, 0]
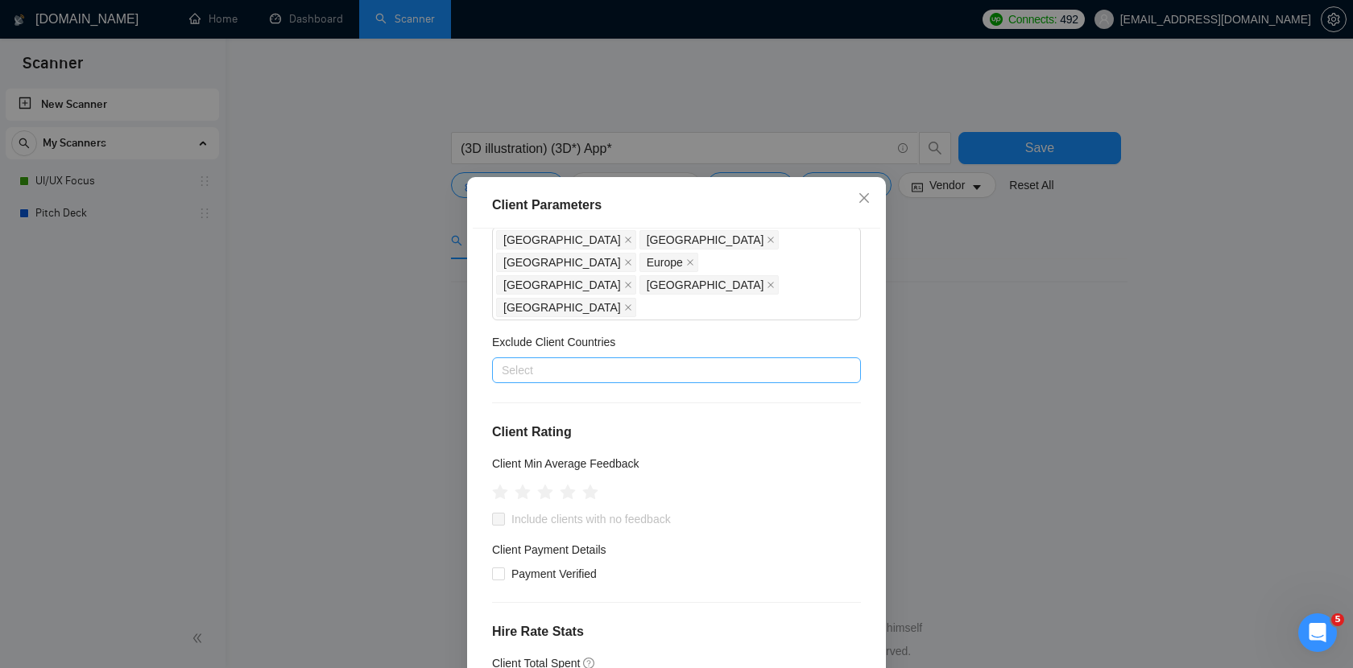
click at [643, 361] on div at bounding box center [668, 370] width 345 height 19
type input "n"
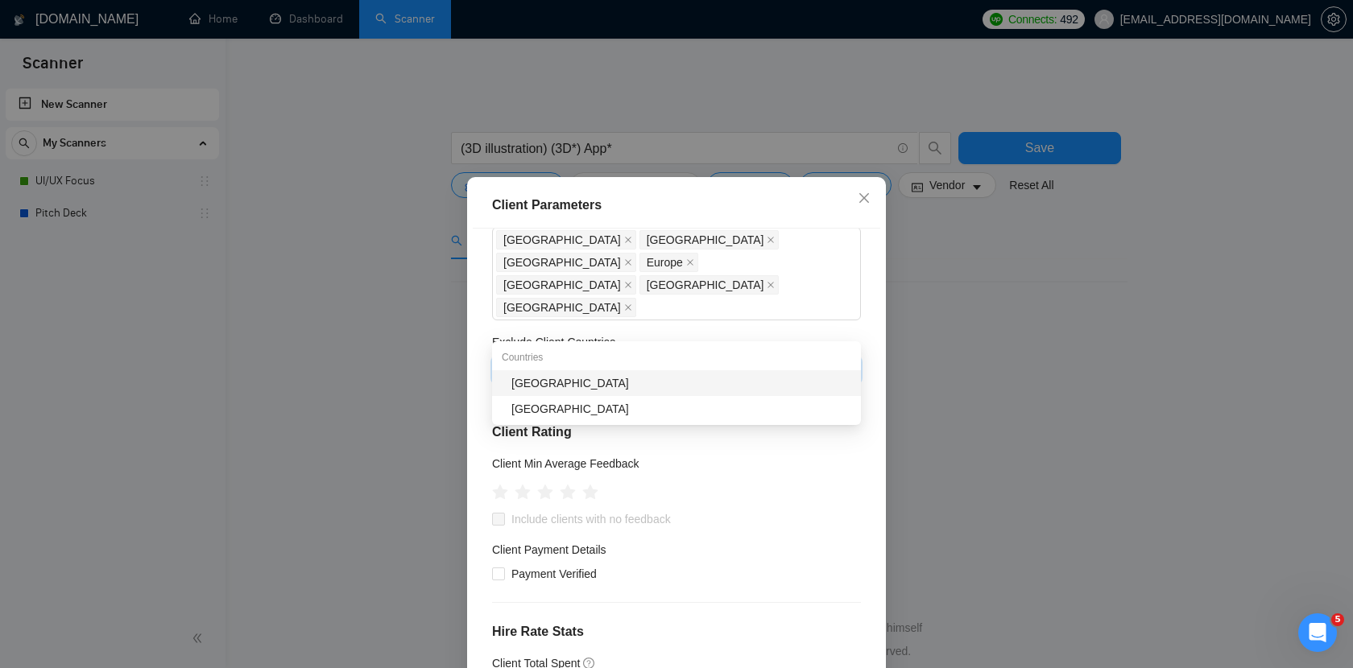
type input "india"
click at [624, 384] on div "[GEOGRAPHIC_DATA]" at bounding box center [681, 383] width 340 height 18
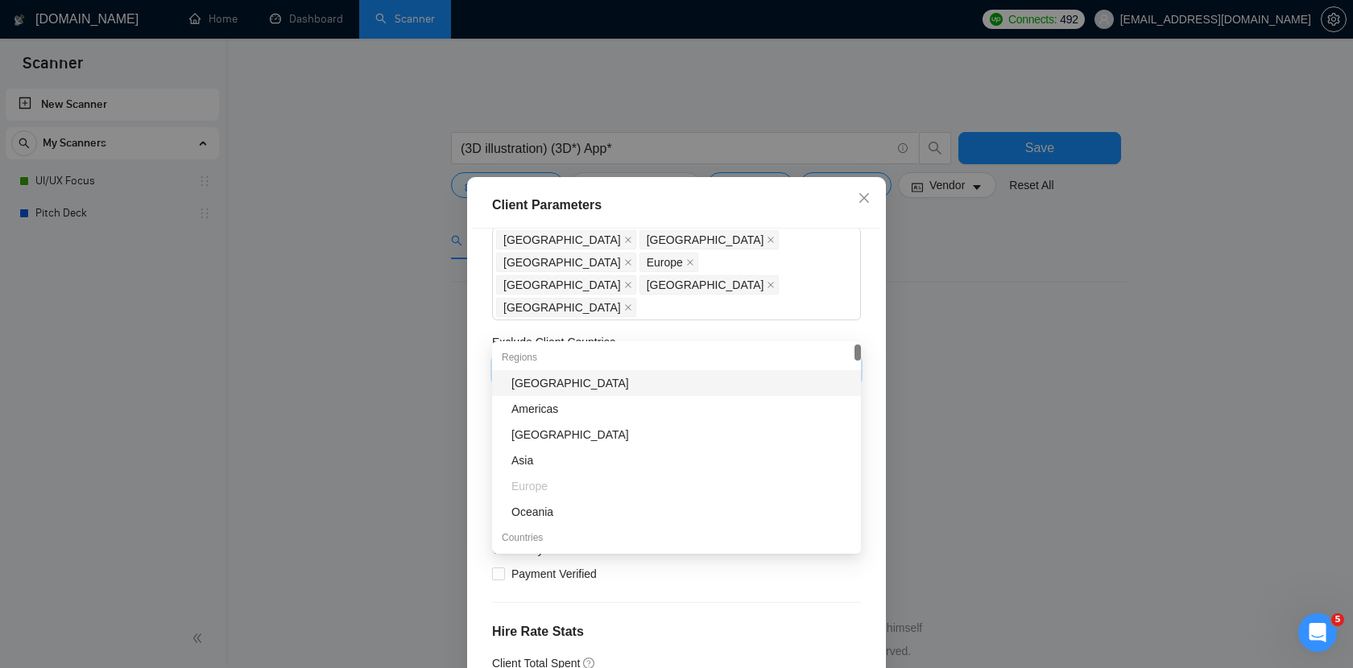
click at [655, 333] on div "Exclude Client Countries" at bounding box center [676, 345] width 369 height 24
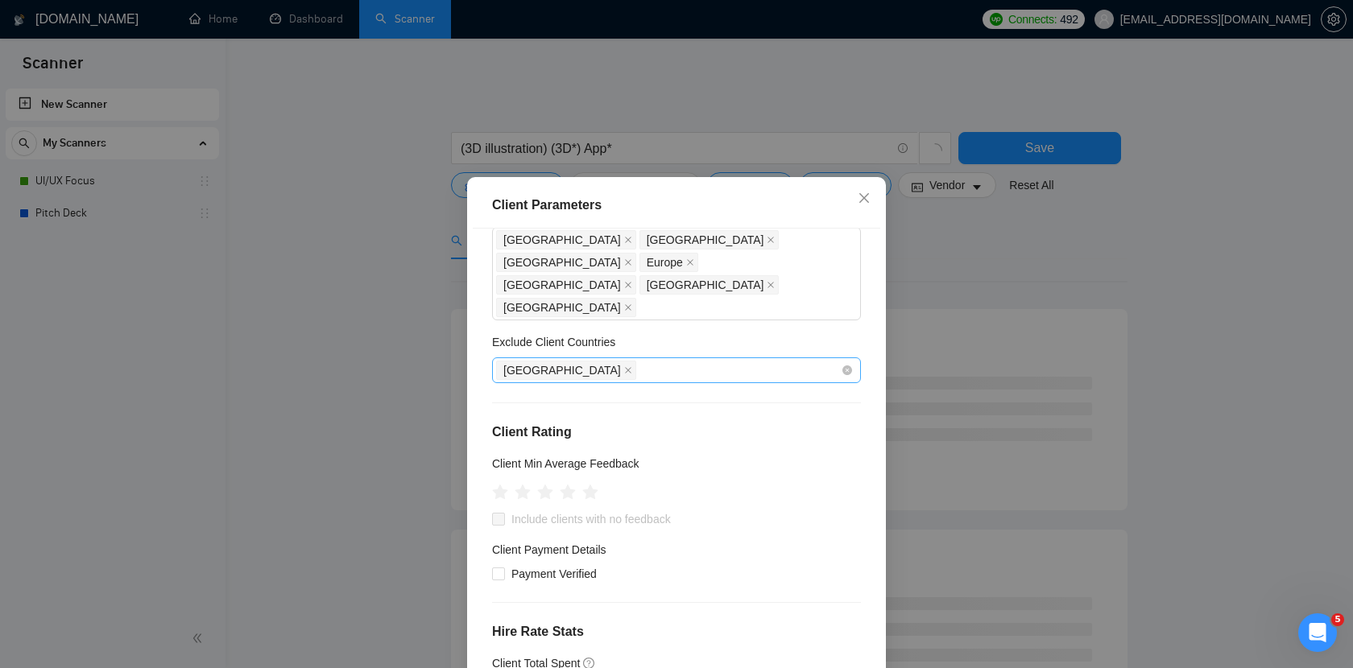
click at [612, 359] on div "[GEOGRAPHIC_DATA]" at bounding box center [668, 370] width 345 height 23
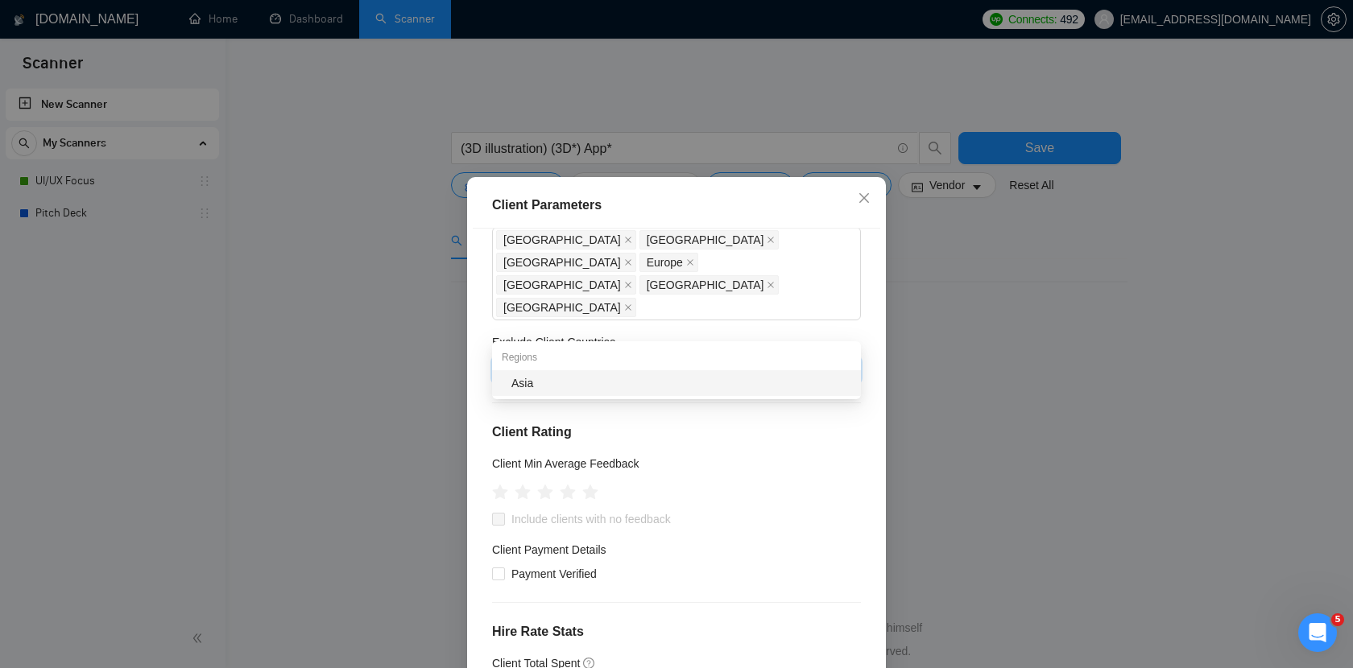
type input "asia"
click at [570, 386] on div "Asia" at bounding box center [681, 383] width 340 height 18
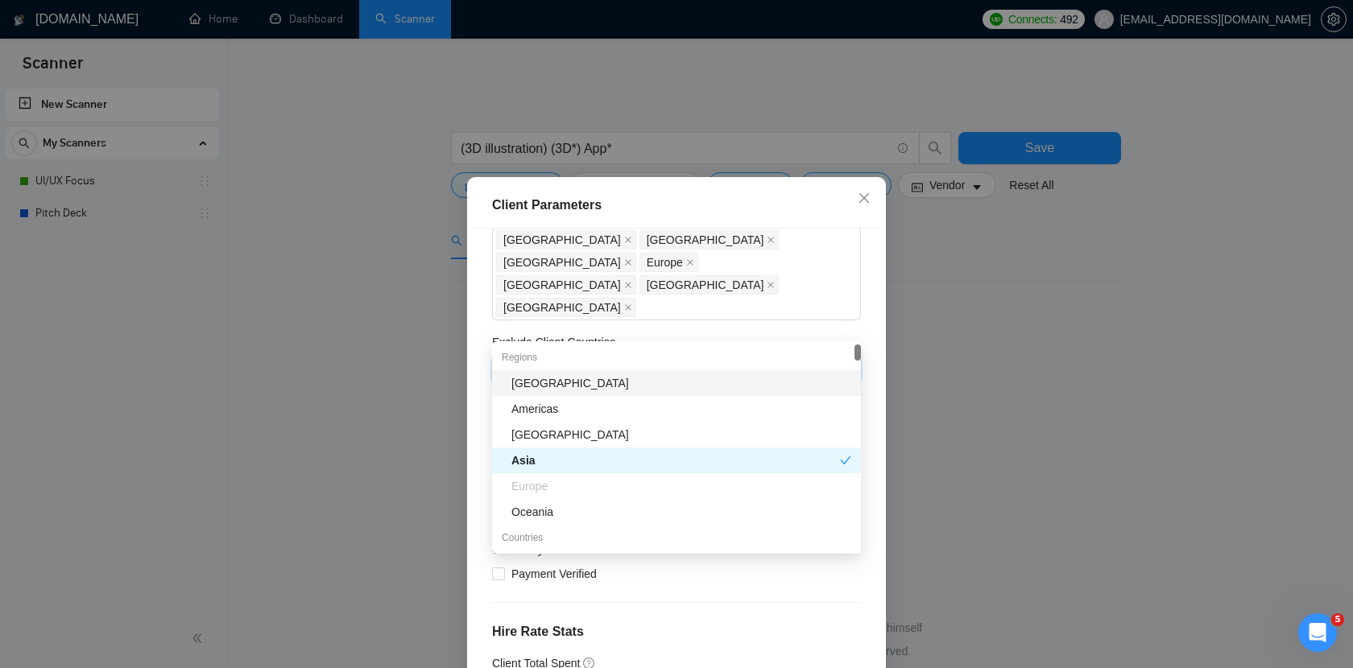
click at [681, 333] on div "Exclude Client Countries" at bounding box center [676, 345] width 369 height 24
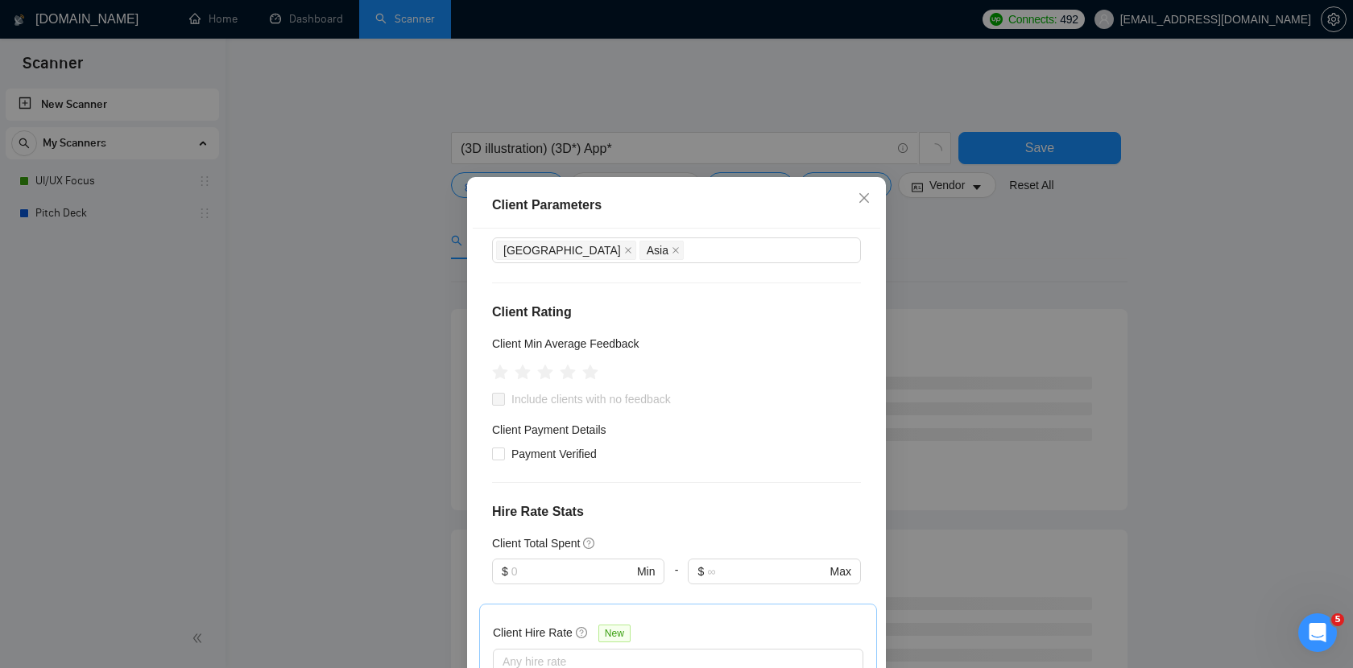
scroll to position [201, 0]
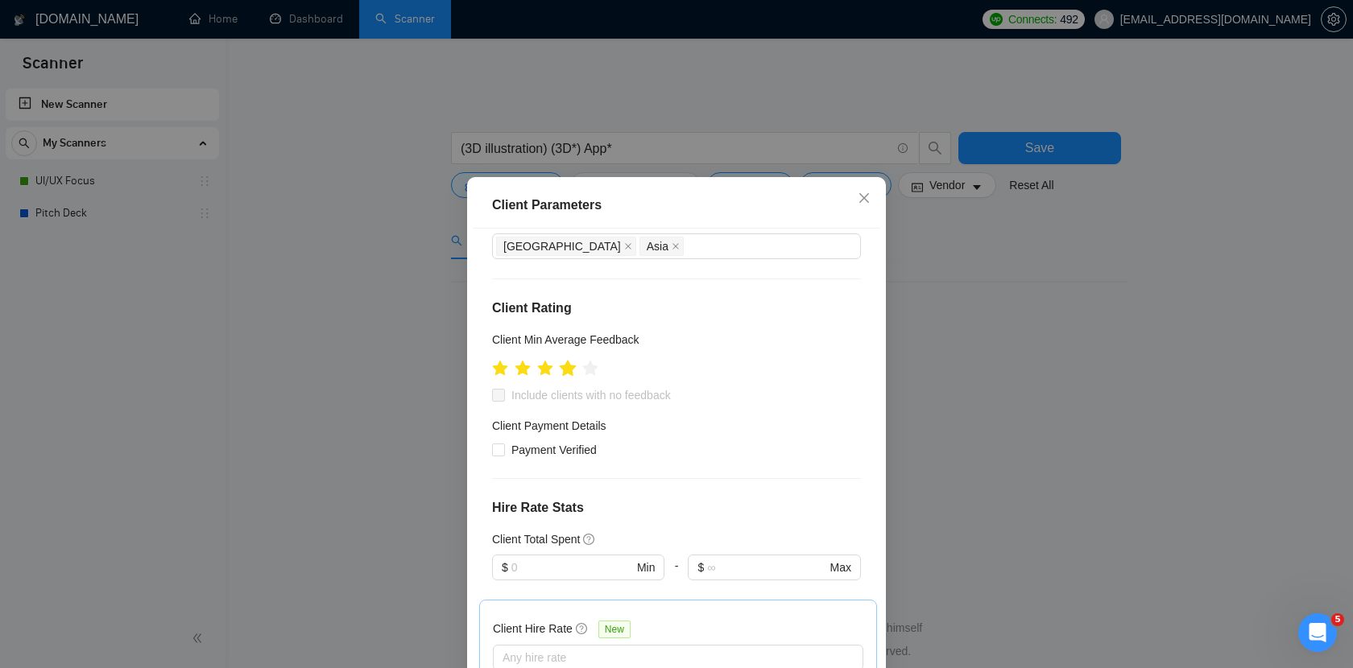
click at [575, 360] on icon "star" at bounding box center [568, 368] width 17 height 16
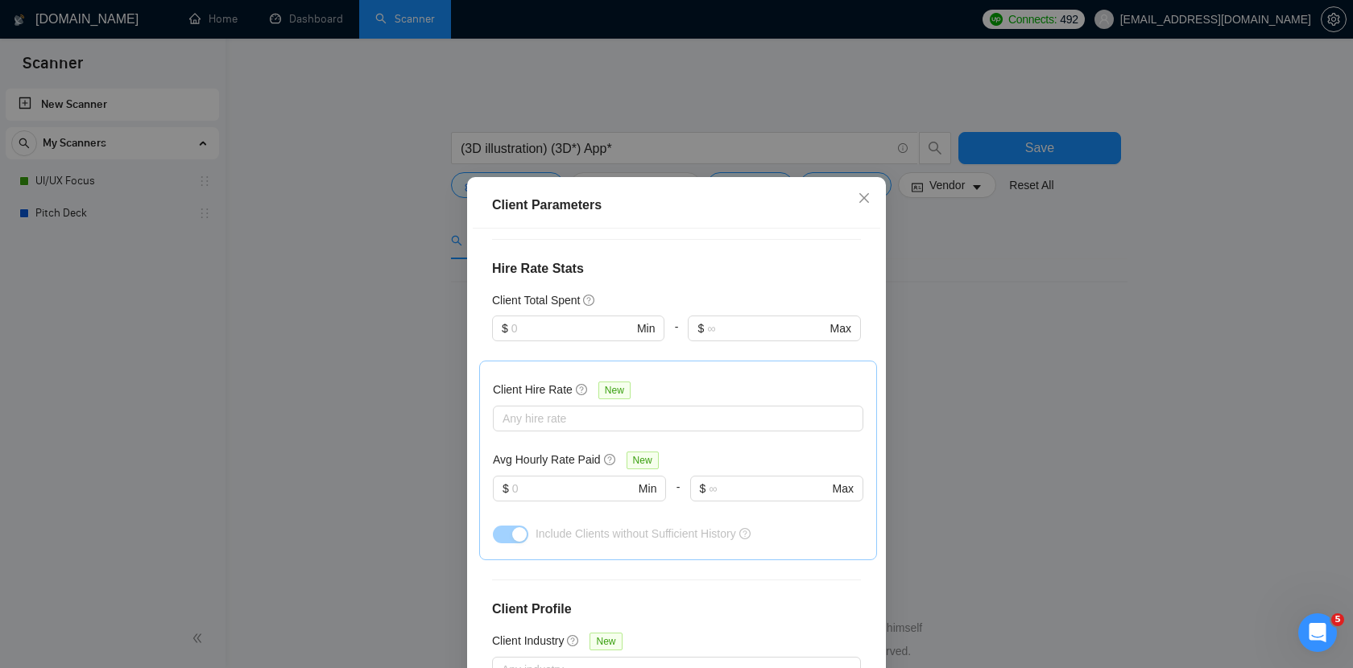
scroll to position [463, 0]
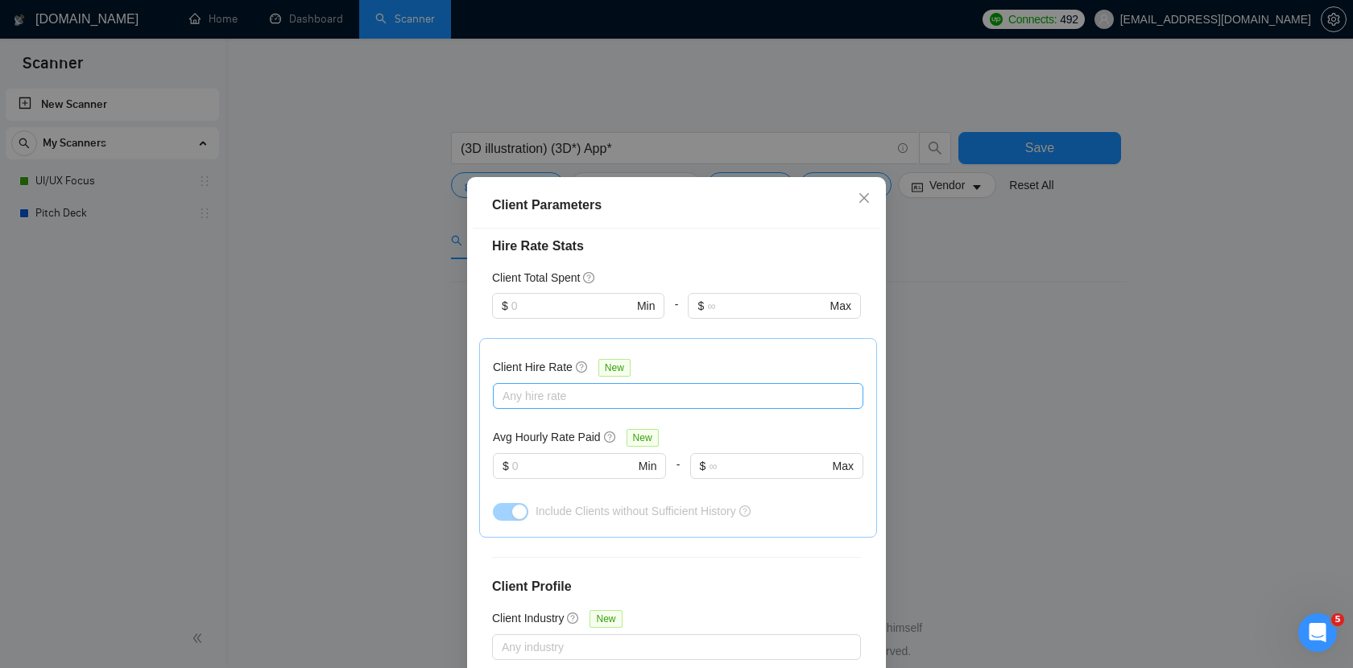
click at [561, 386] on div at bounding box center [670, 395] width 346 height 19
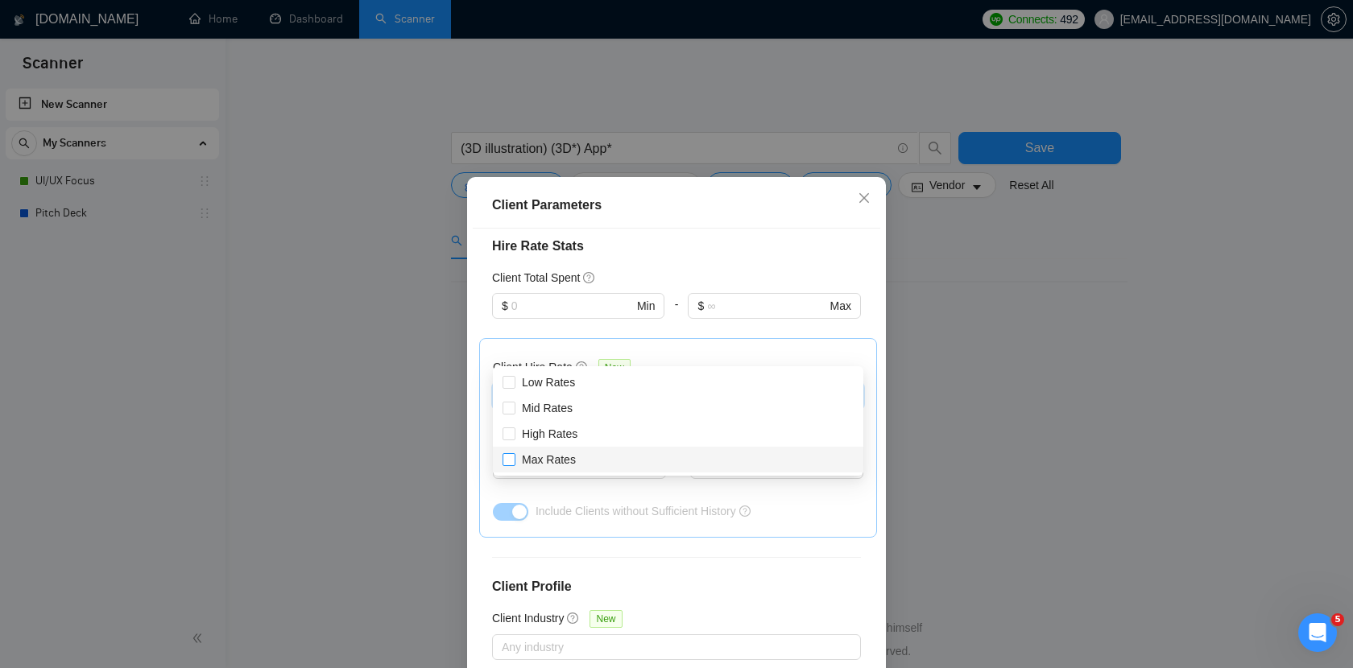
click at [518, 461] on span "Max Rates" at bounding box center [548, 460] width 67 height 18
click at [514, 461] on input "Max Rates" at bounding box center [507, 458] width 11 height 11
checkbox input "false"
click at [523, 439] on span "High Rates" at bounding box center [550, 434] width 56 height 13
click at [514, 439] on input "High Rates" at bounding box center [507, 433] width 11 height 11
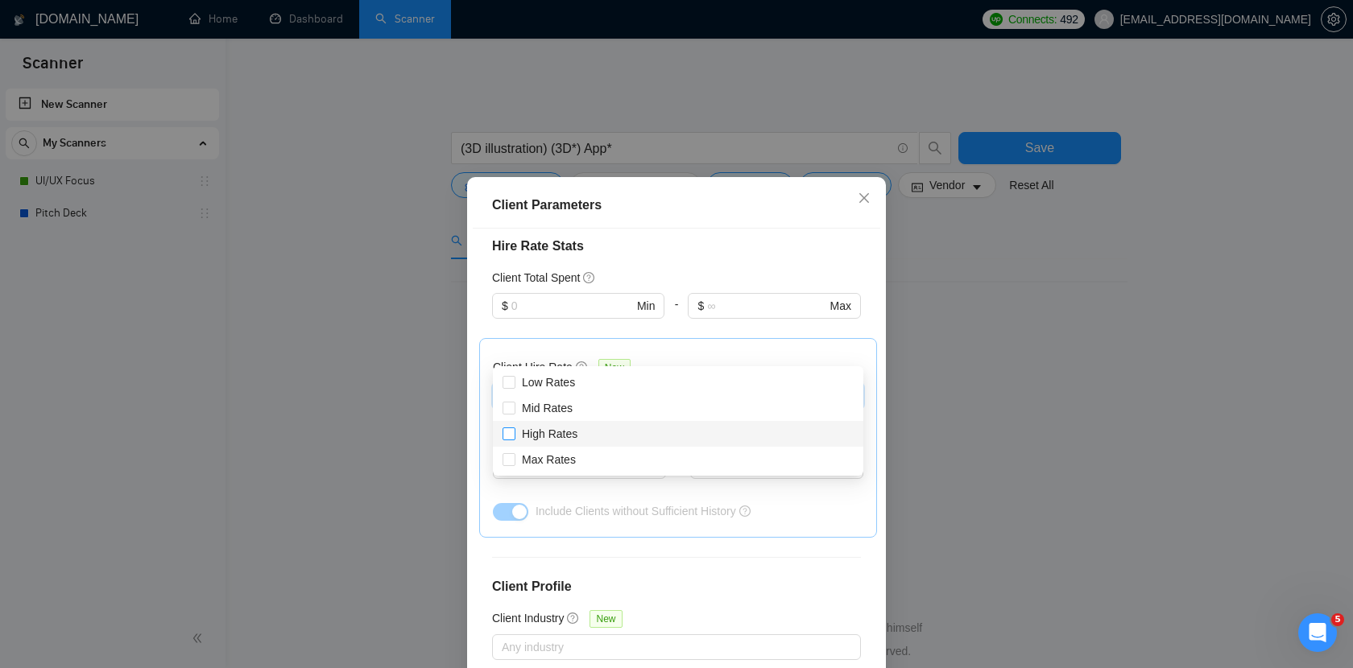
checkbox input "true"
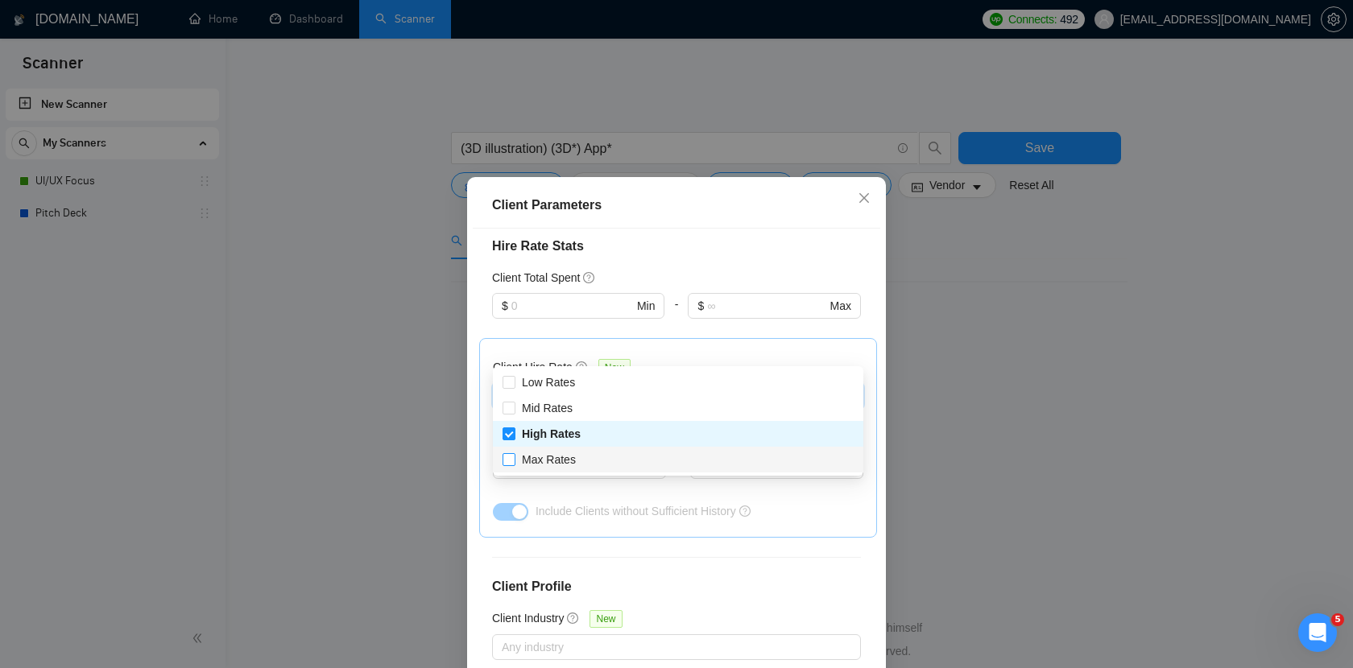
click at [508, 456] on input "Max Rates" at bounding box center [507, 458] width 11 height 11
checkbox input "true"
click at [692, 358] on div "Client Hire Rate New" at bounding box center [678, 370] width 370 height 25
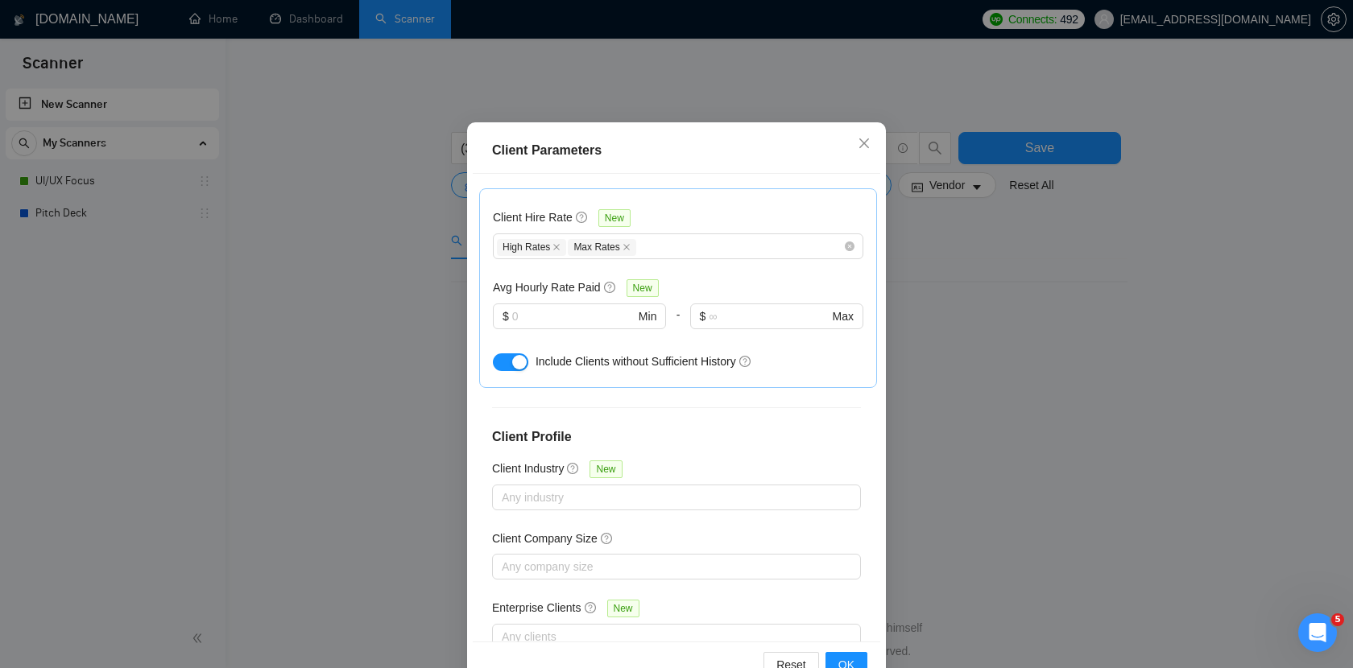
scroll to position [99, 0]
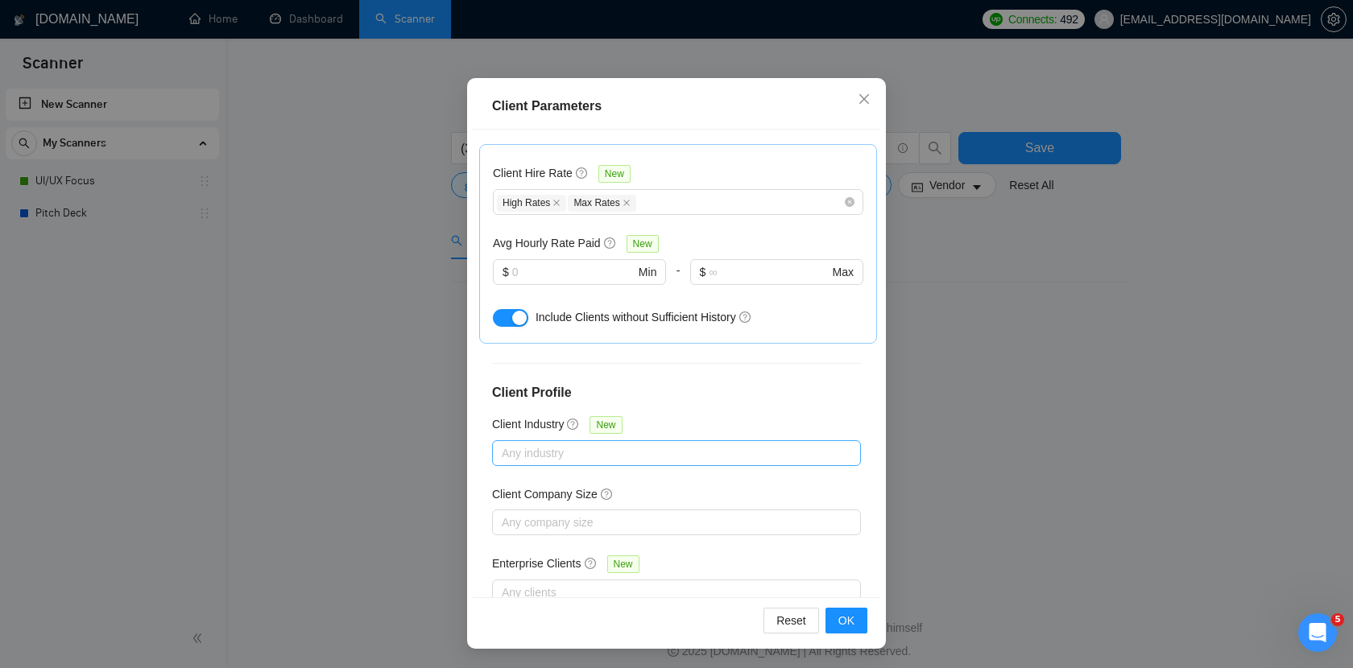
click at [556, 444] on div at bounding box center [668, 453] width 345 height 19
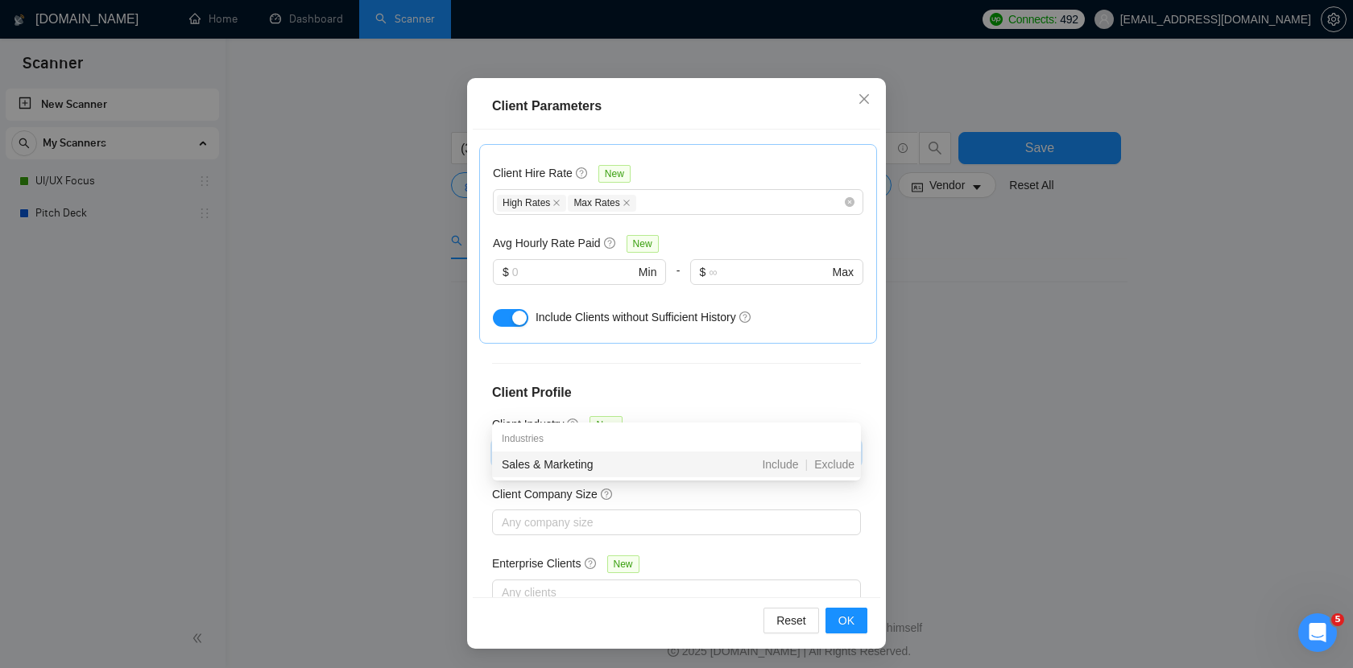
type input "s"
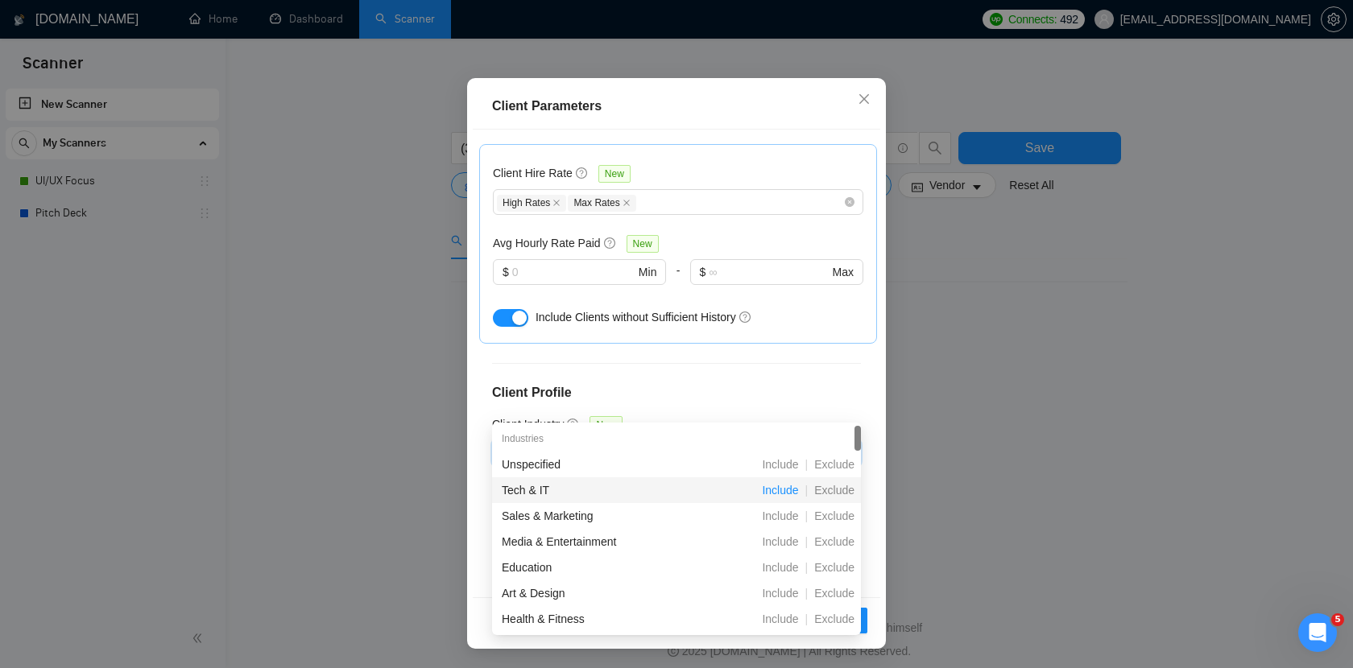
click at [781, 493] on span "Include" at bounding box center [779, 490] width 49 height 13
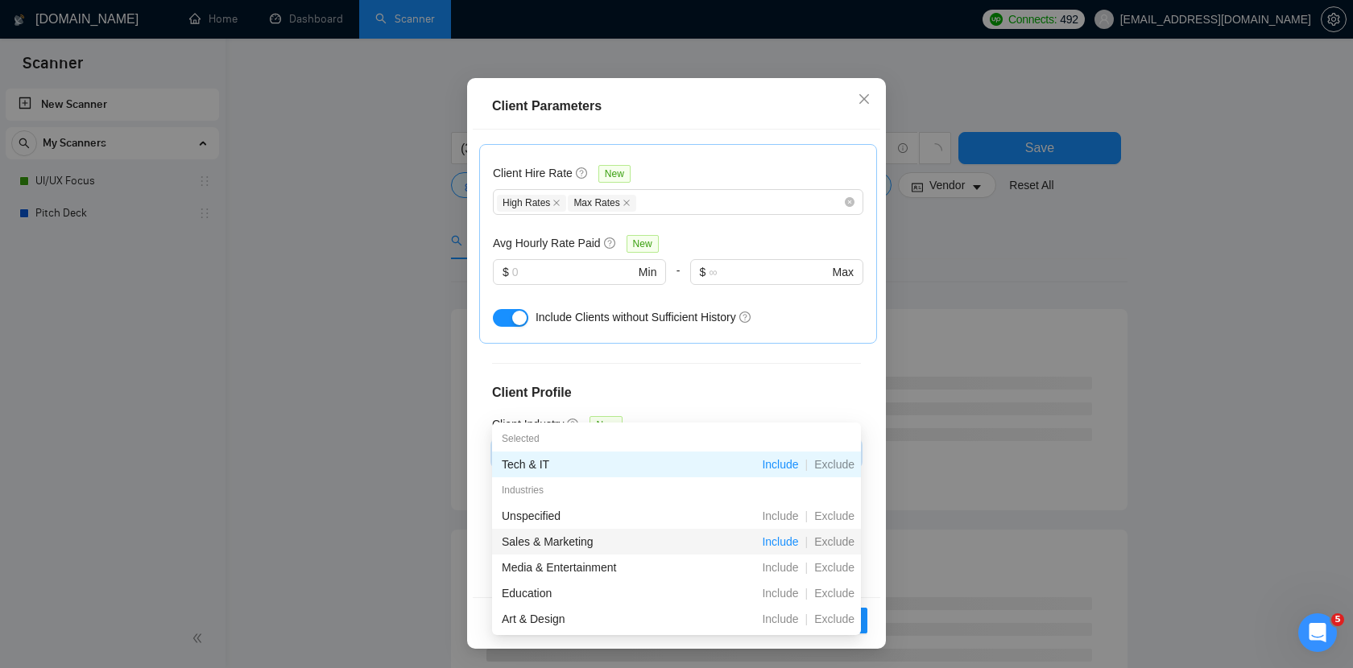
click at [786, 541] on span "Include" at bounding box center [779, 541] width 49 height 13
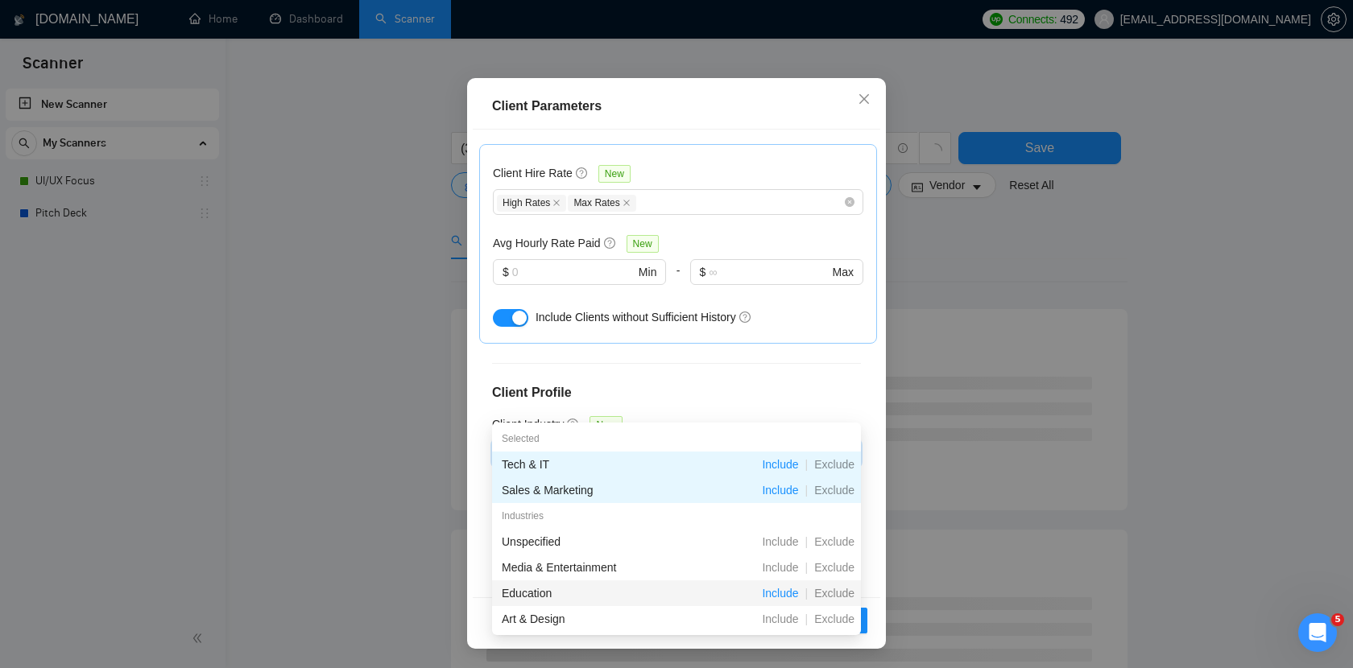
click at [783, 595] on span "Include" at bounding box center [779, 593] width 49 height 13
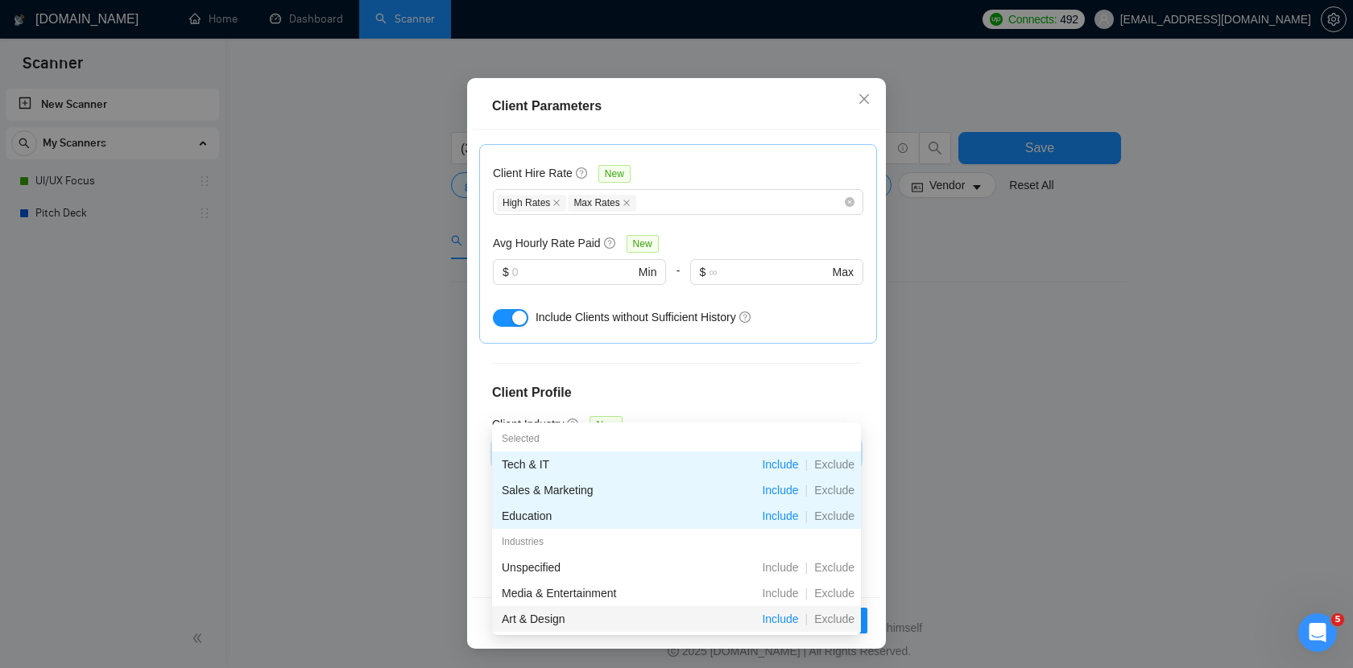
click at [784, 613] on span "Include" at bounding box center [779, 619] width 49 height 13
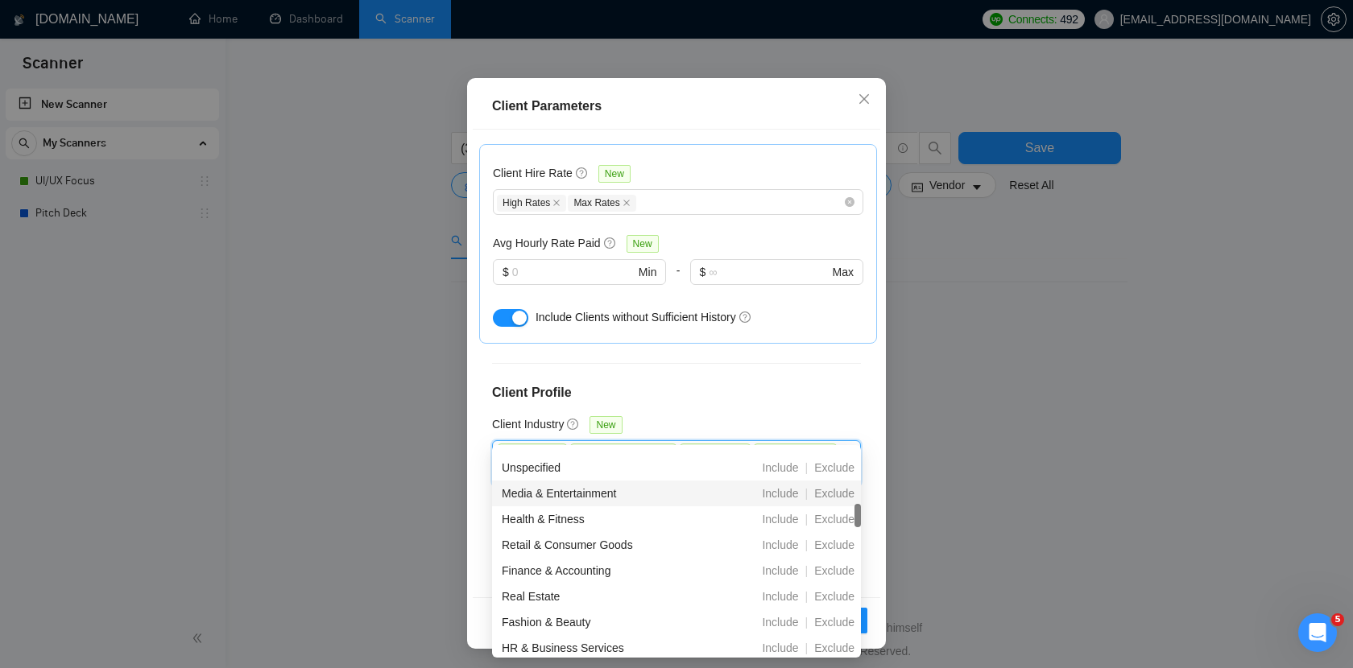
scroll to position [149, 0]
click at [784, 517] on span "Include" at bounding box center [779, 518] width 49 height 13
click at [782, 581] on div "Finance & Accounting Include | Exclude" at bounding box center [676, 570] width 369 height 26
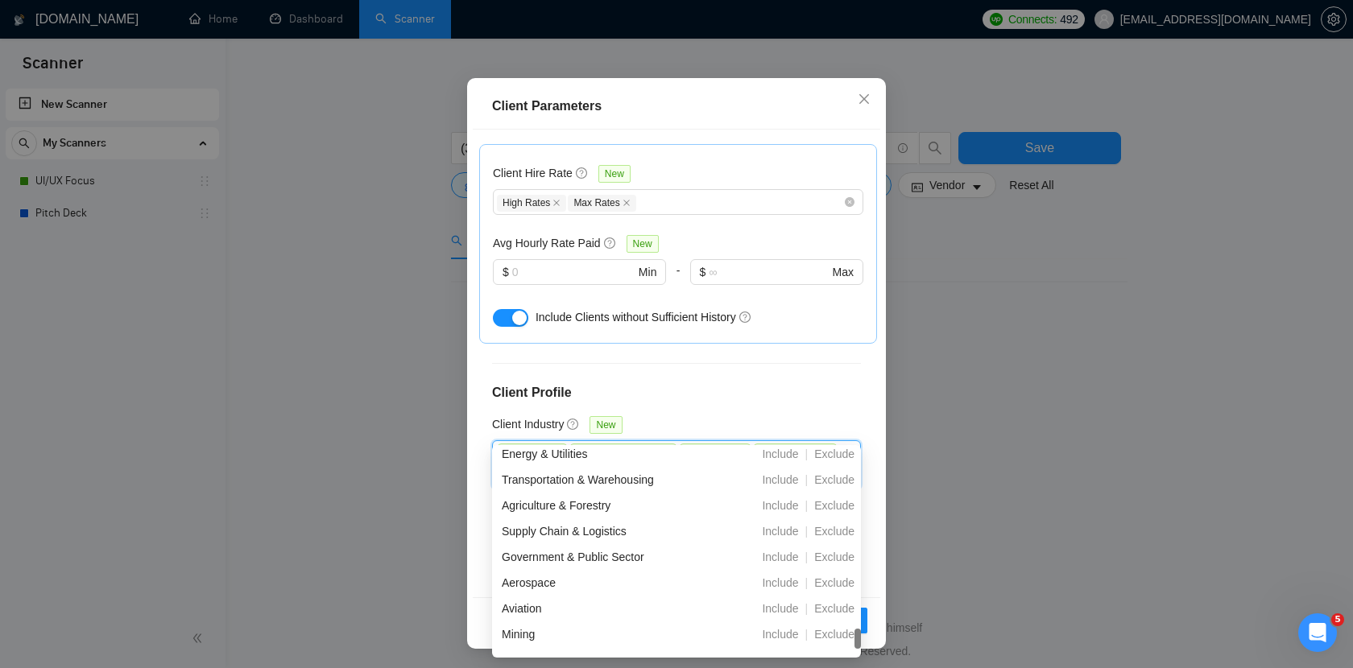
scroll to position [593, 0]
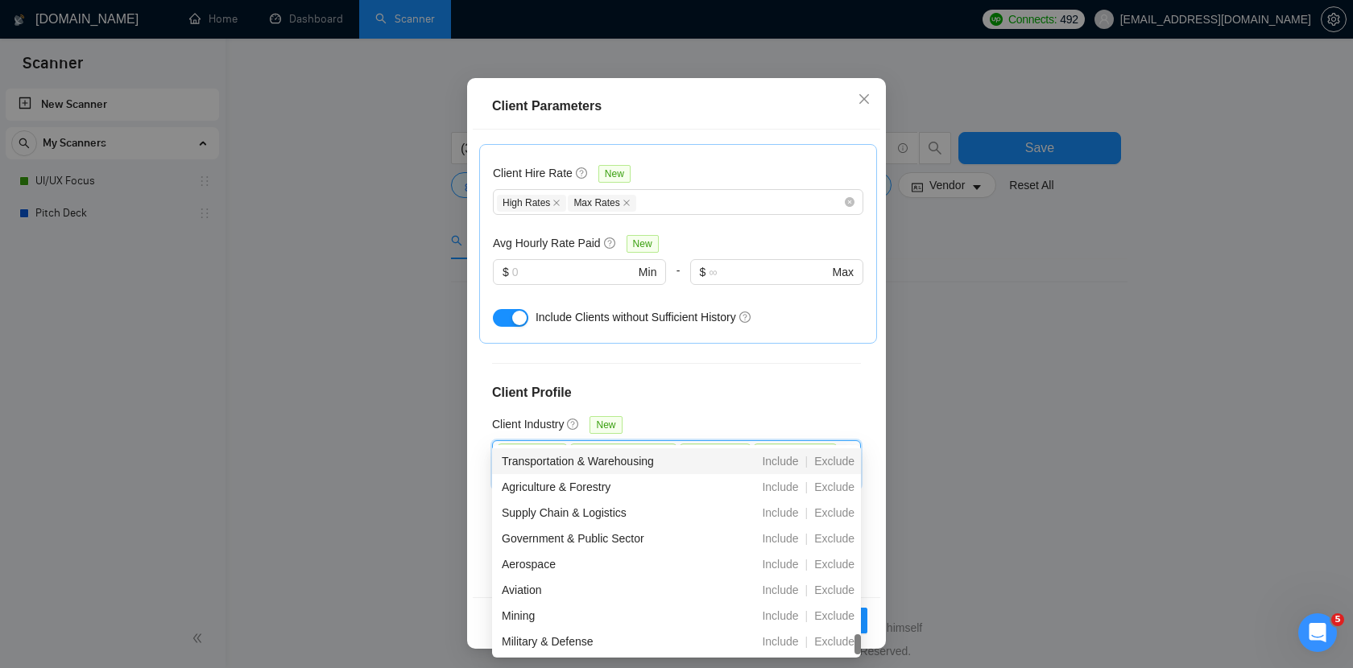
click at [824, 383] on h4 "Client Profile" at bounding box center [676, 392] width 369 height 19
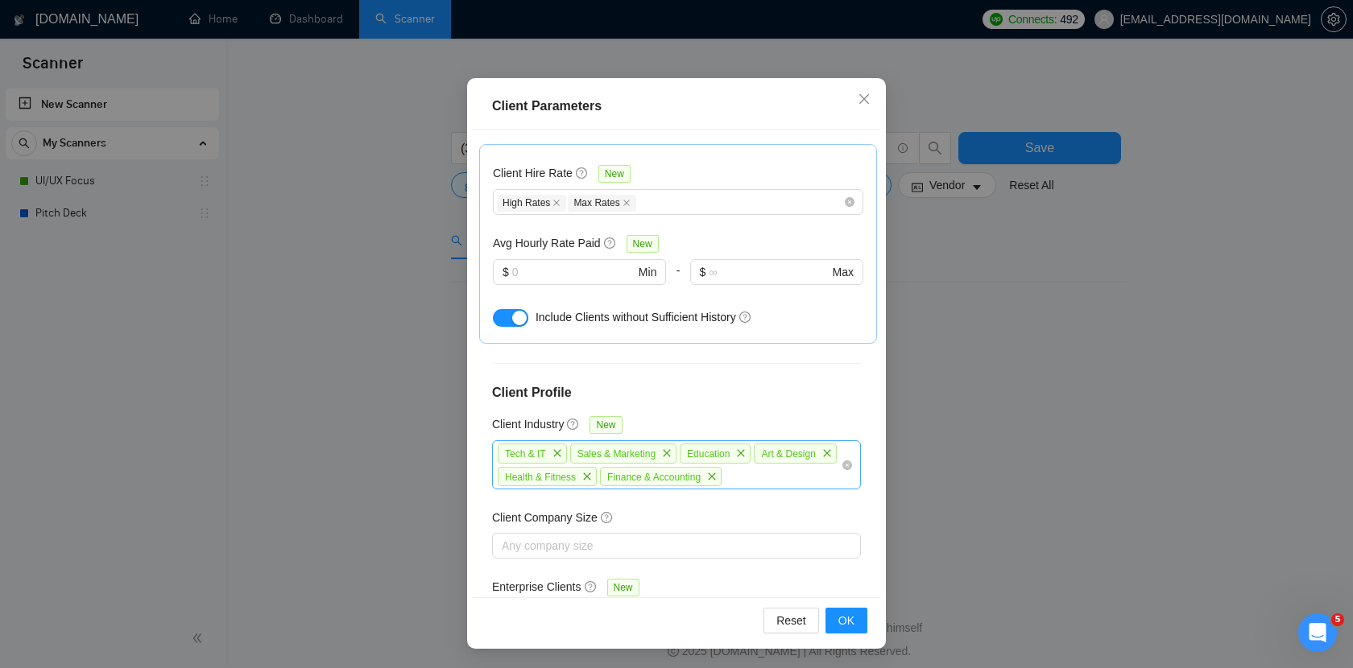
scroll to position [581, 0]
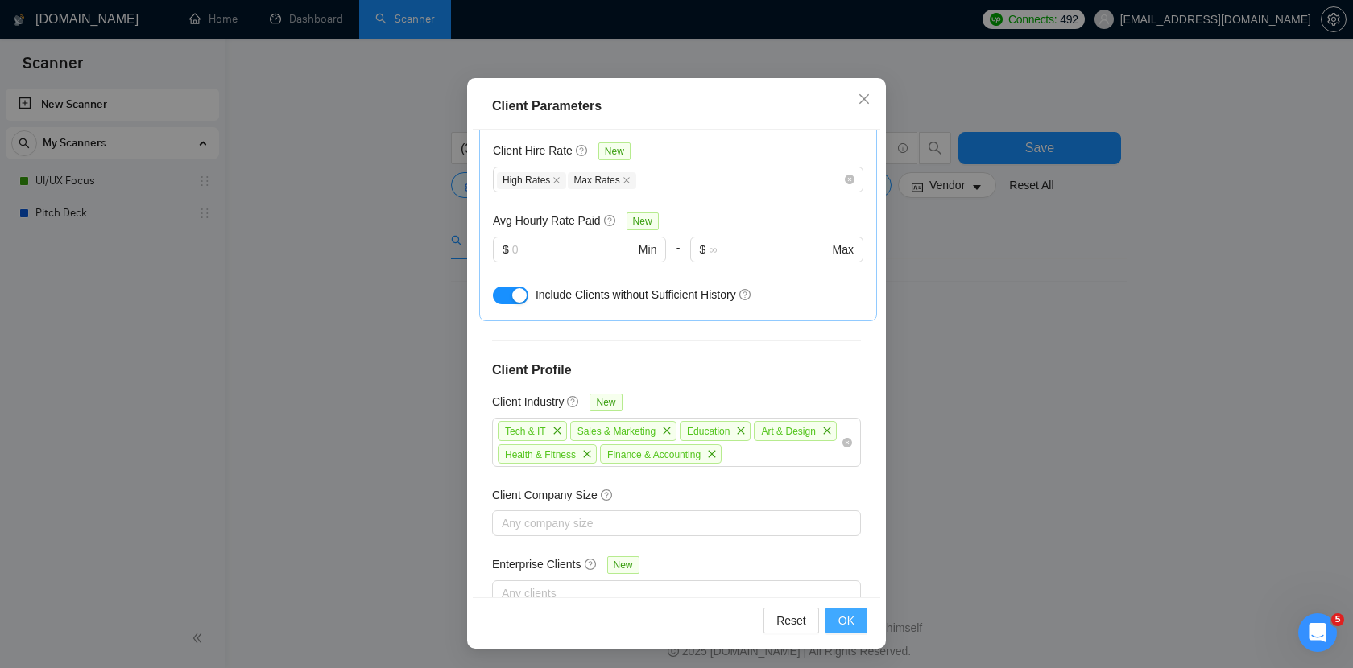
click at [857, 615] on button "OK" at bounding box center [846, 621] width 42 height 26
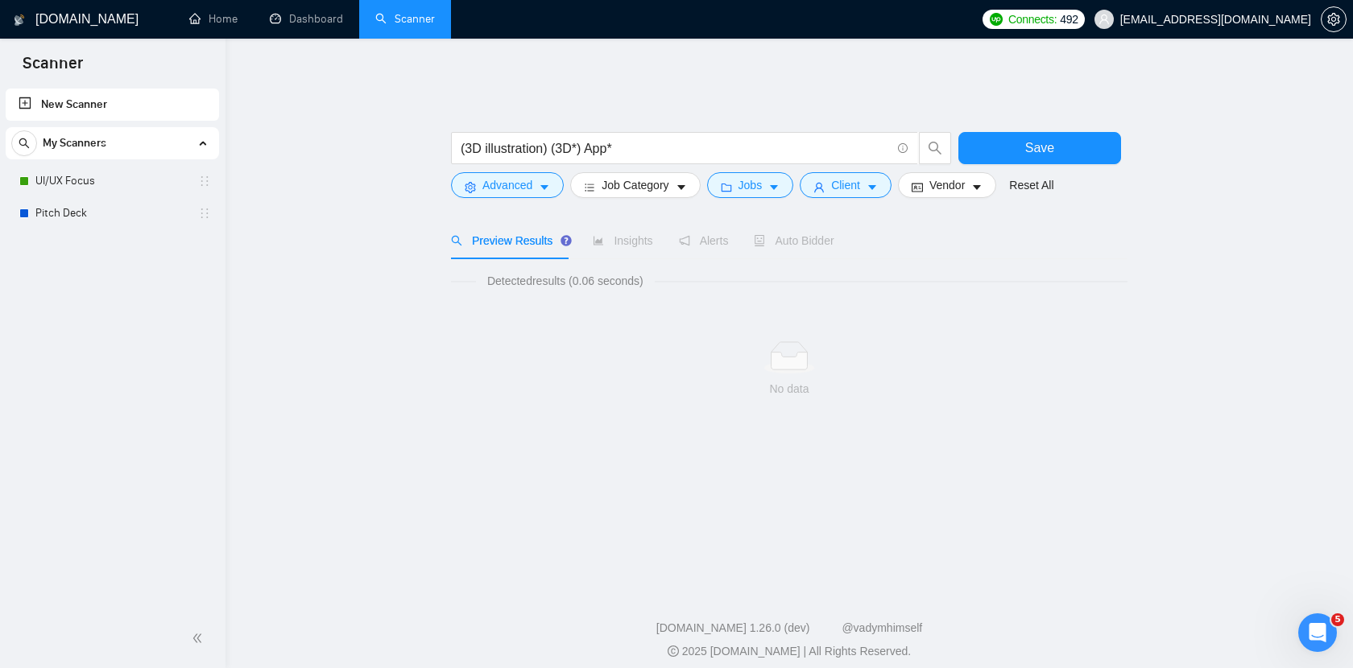
scroll to position [19, 0]
click at [871, 320] on div "No data" at bounding box center [789, 370] width 676 height 134
click at [858, 176] on span "Client" at bounding box center [845, 185] width 29 height 18
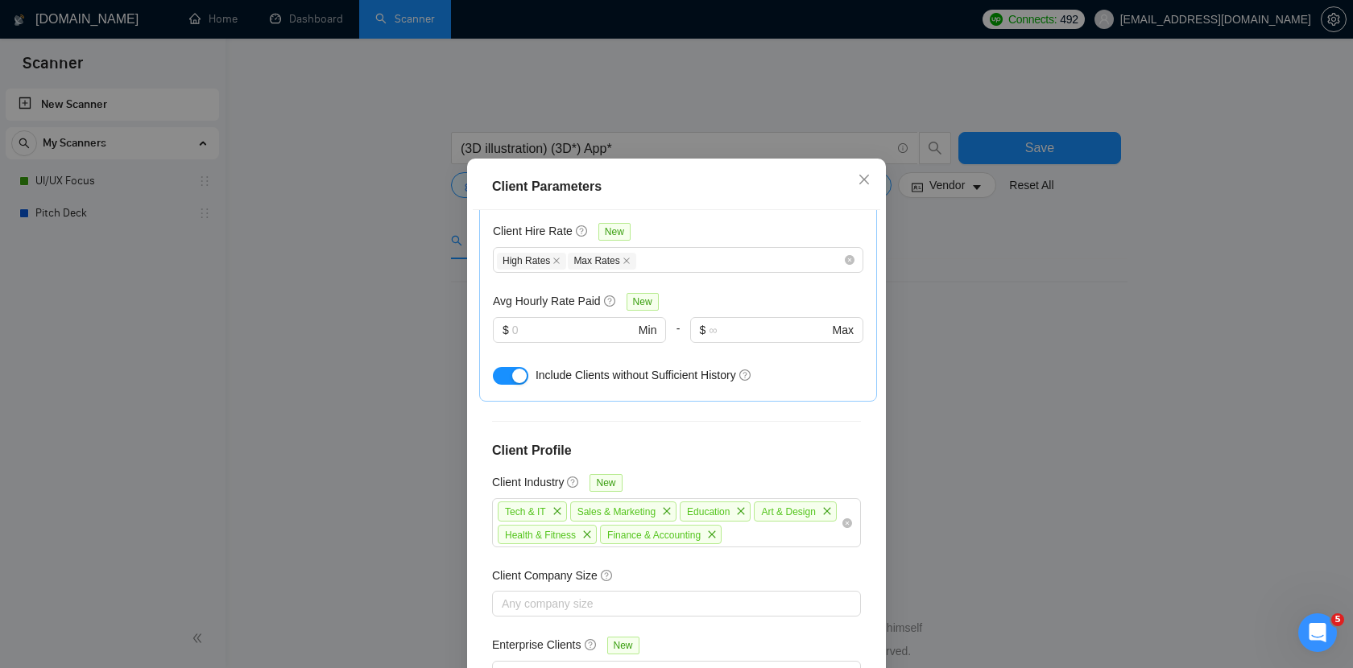
scroll to position [0, 0]
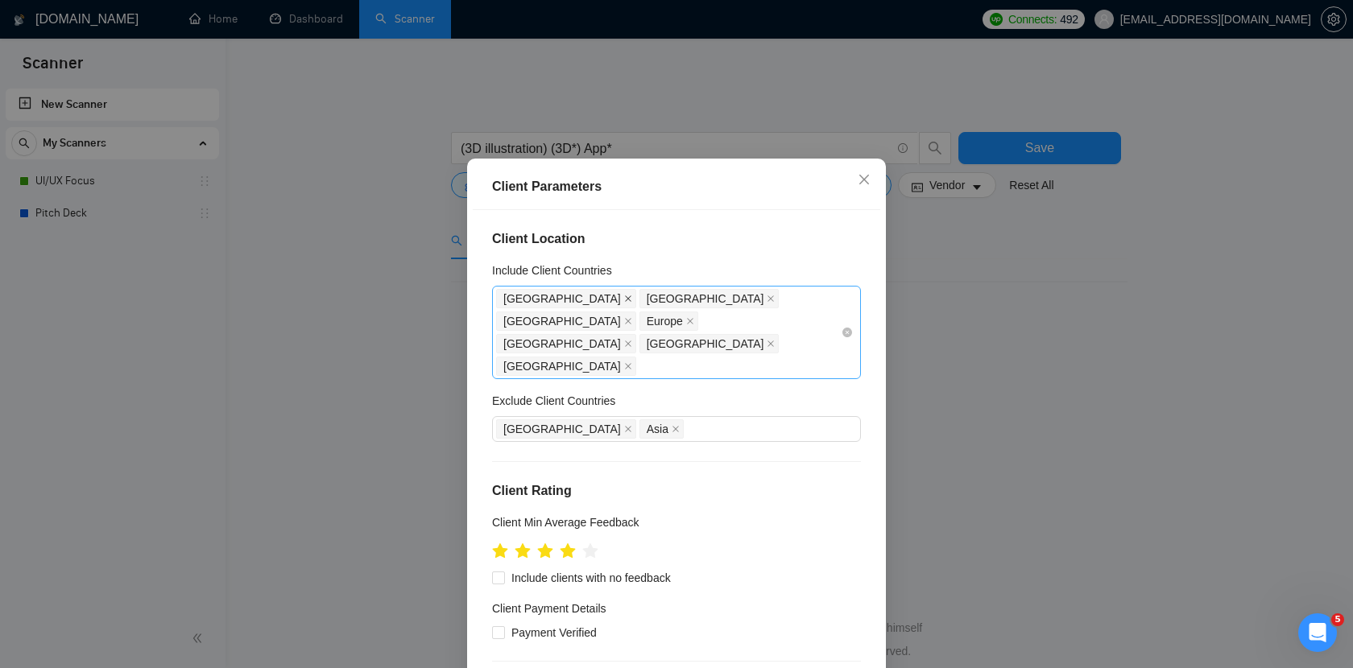
click at [624, 303] on icon "close" at bounding box center [628, 299] width 8 height 8
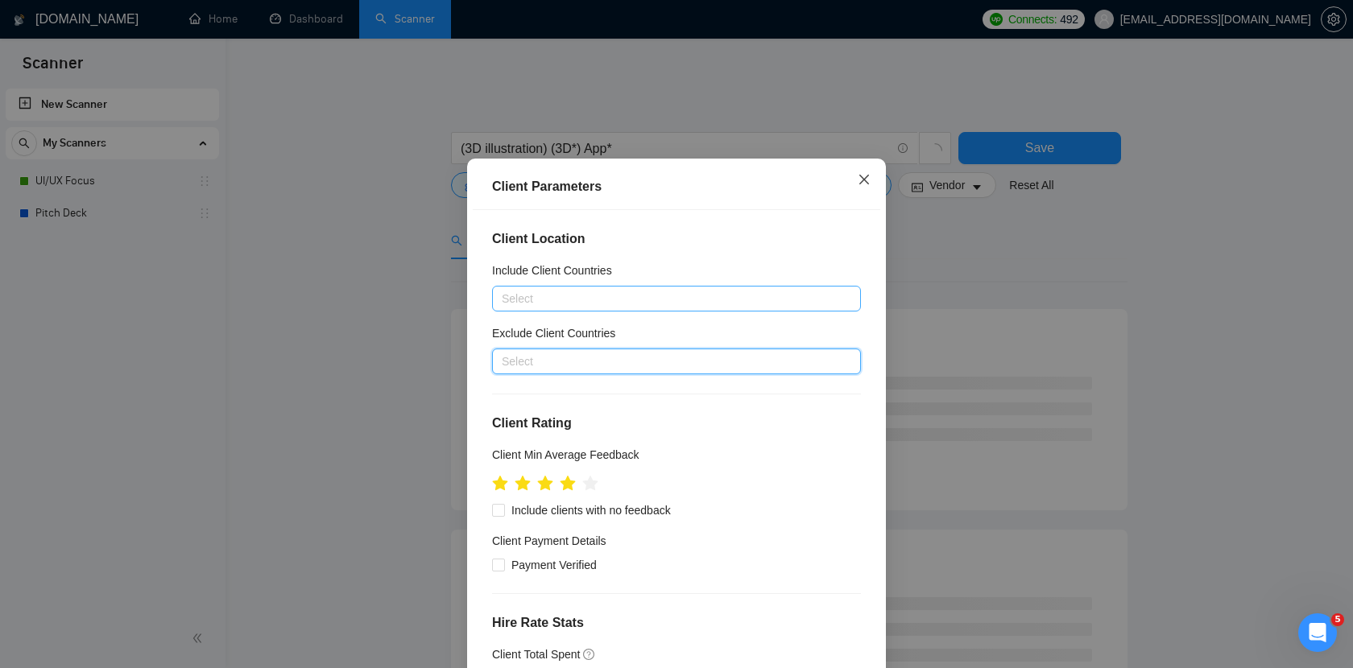
click at [865, 186] on icon "close" at bounding box center [863, 179] width 13 height 13
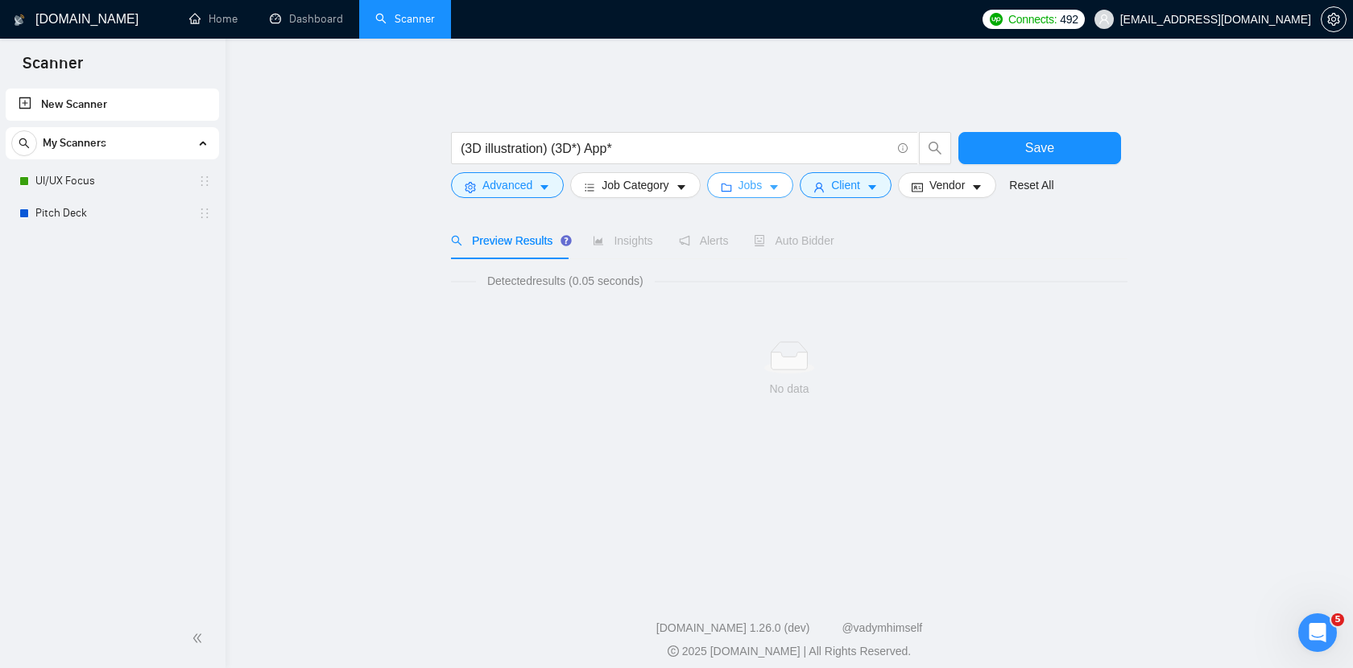
click at [778, 182] on icon "caret-down" at bounding box center [773, 187] width 11 height 11
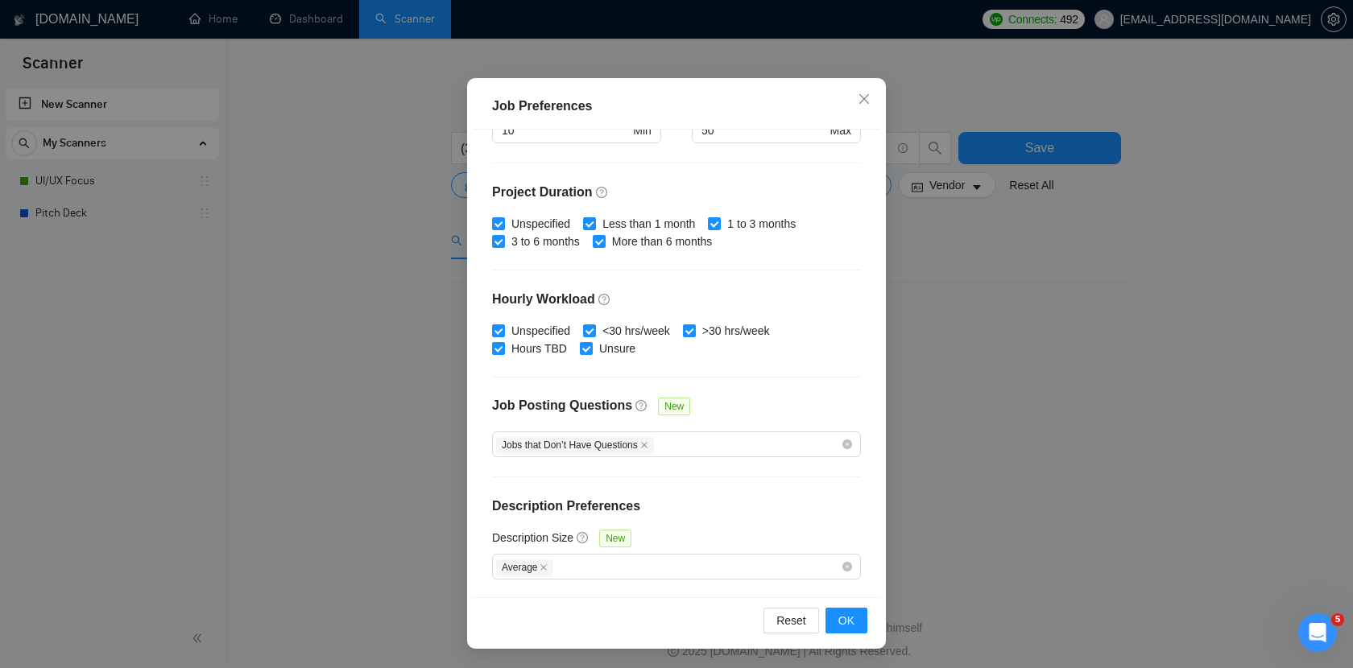
scroll to position [436, 0]
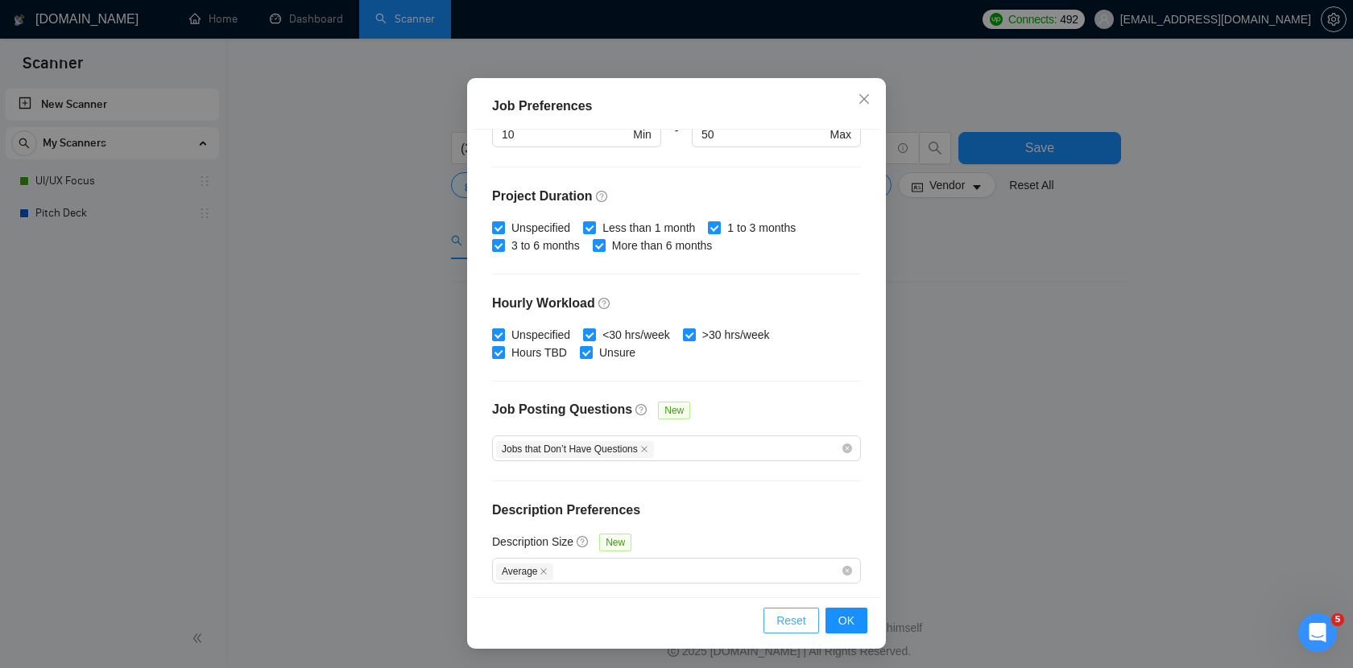
click at [800, 620] on span "Reset" at bounding box center [791, 621] width 30 height 18
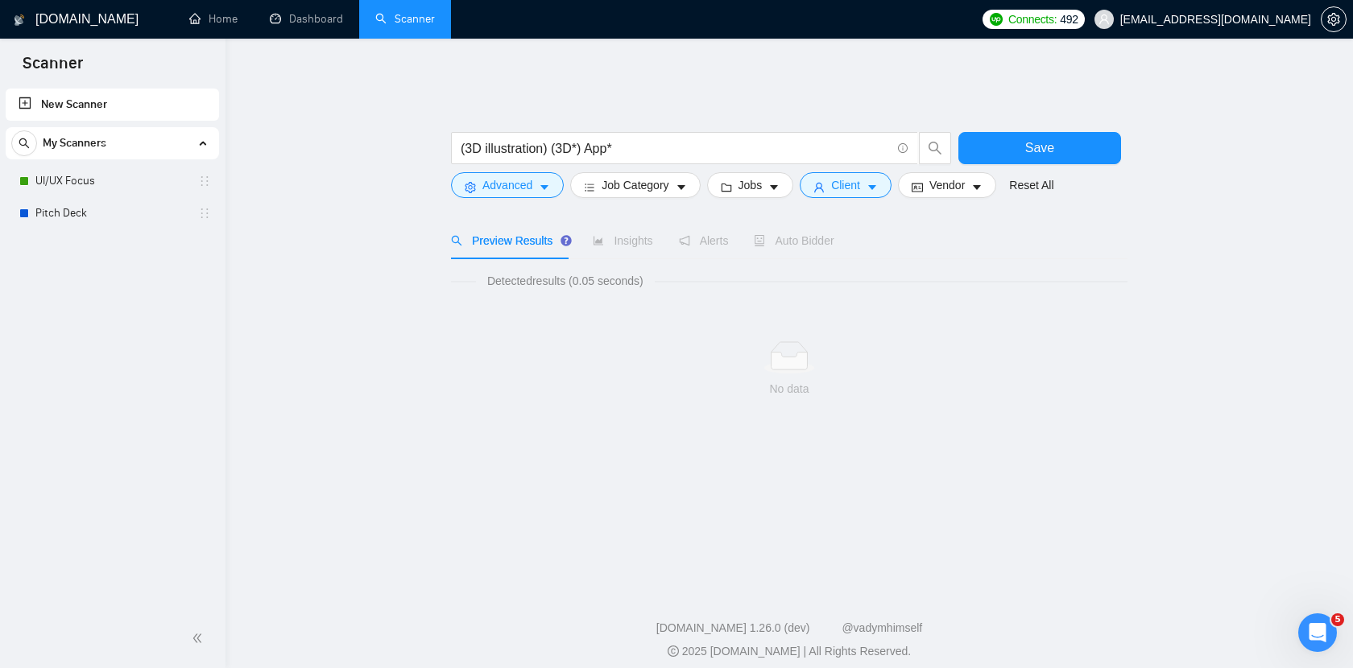
scroll to position [19, 0]
click at [859, 177] on span "Client" at bounding box center [845, 185] width 29 height 18
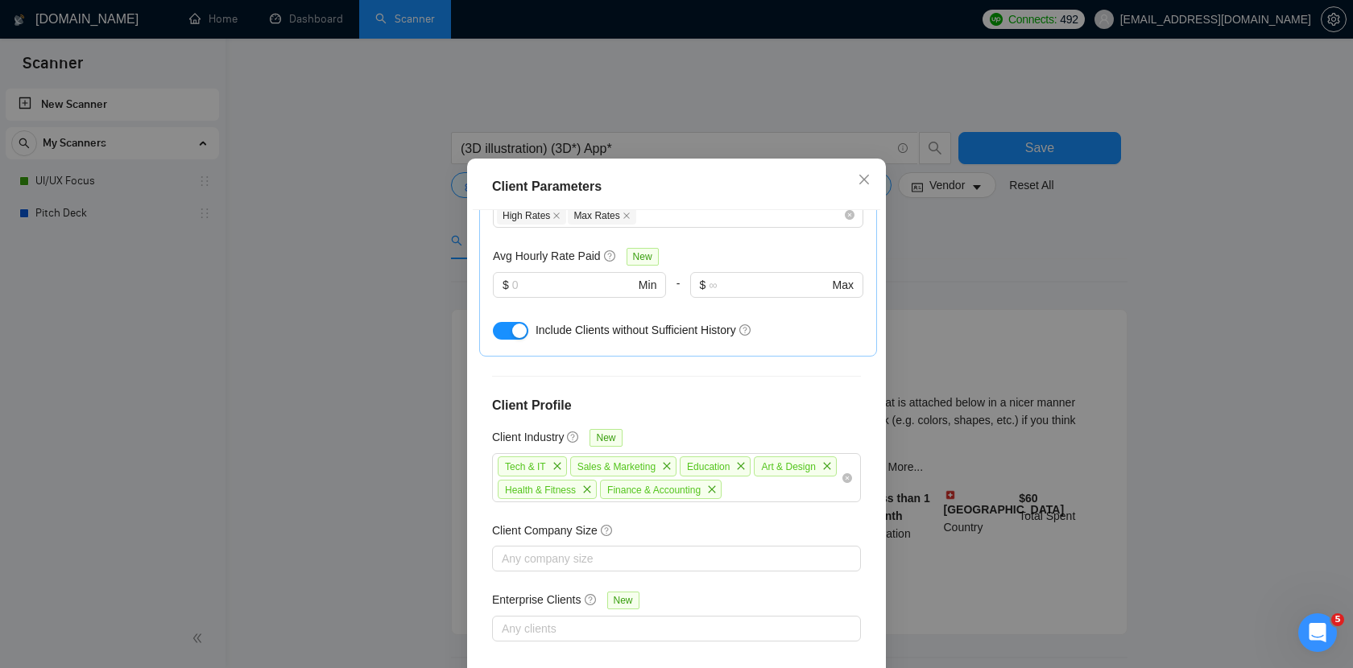
scroll to position [99, 0]
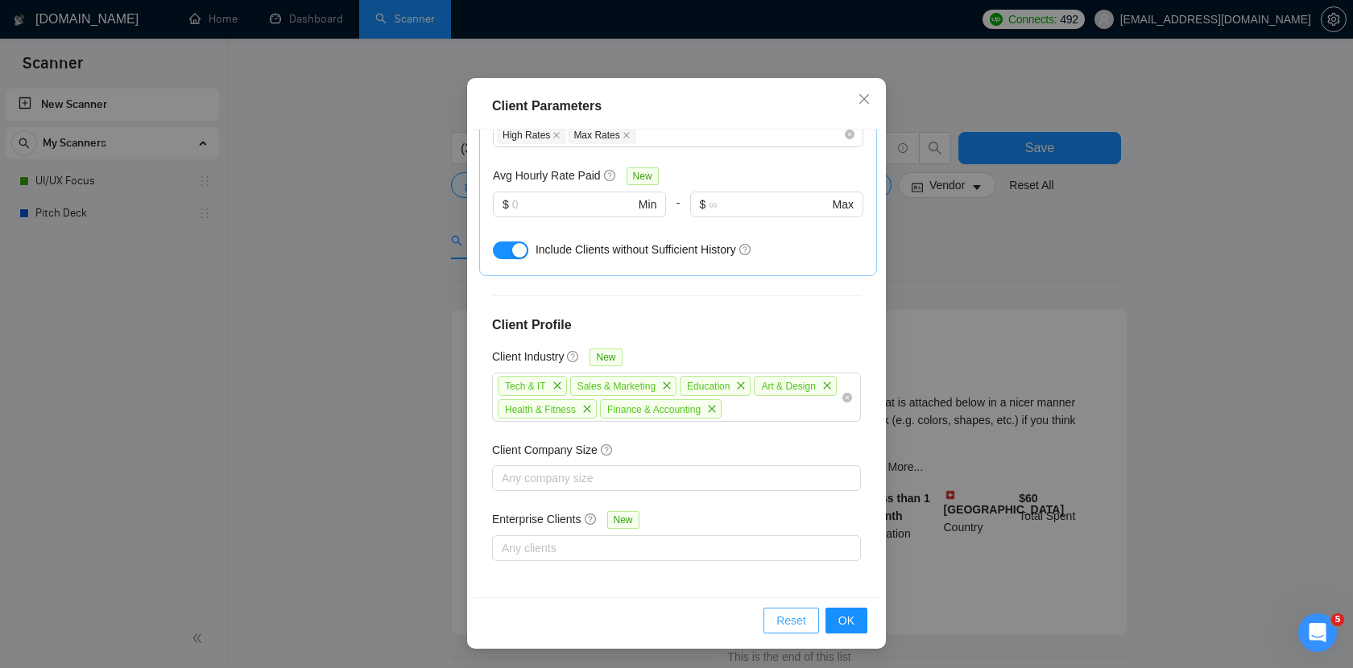
click at [788, 628] on span "Reset" at bounding box center [791, 621] width 30 height 18
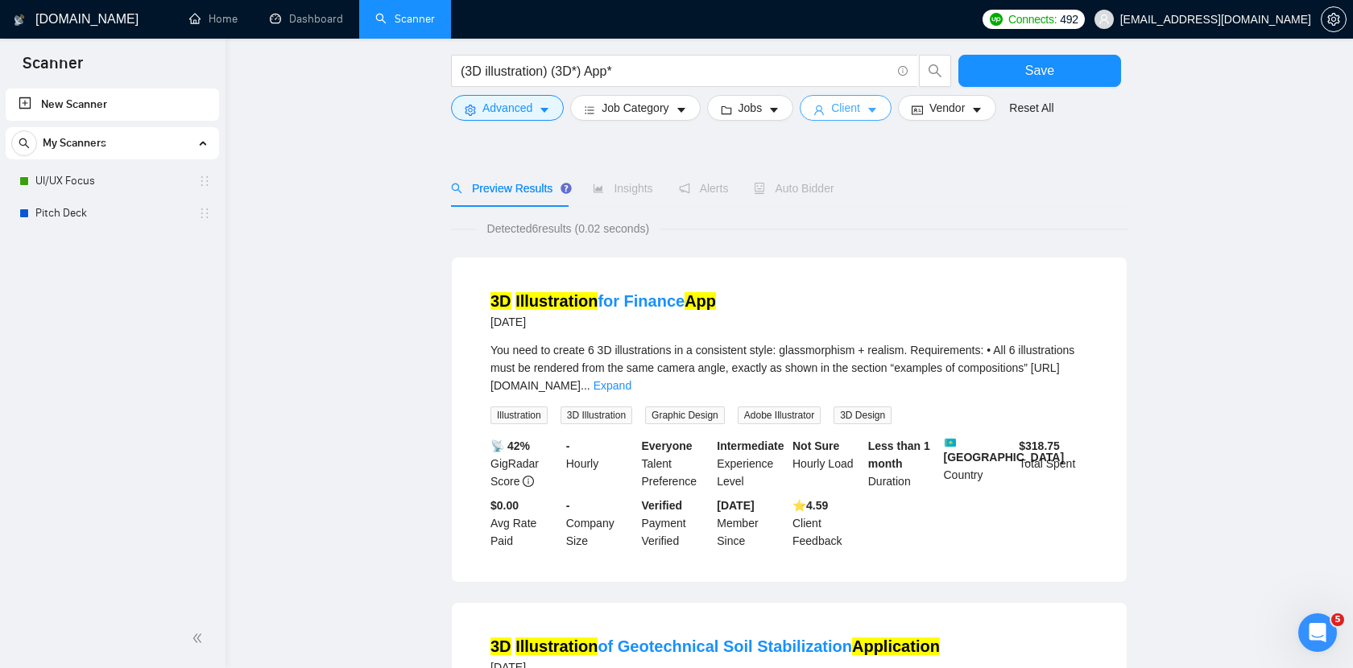
scroll to position [0, 0]
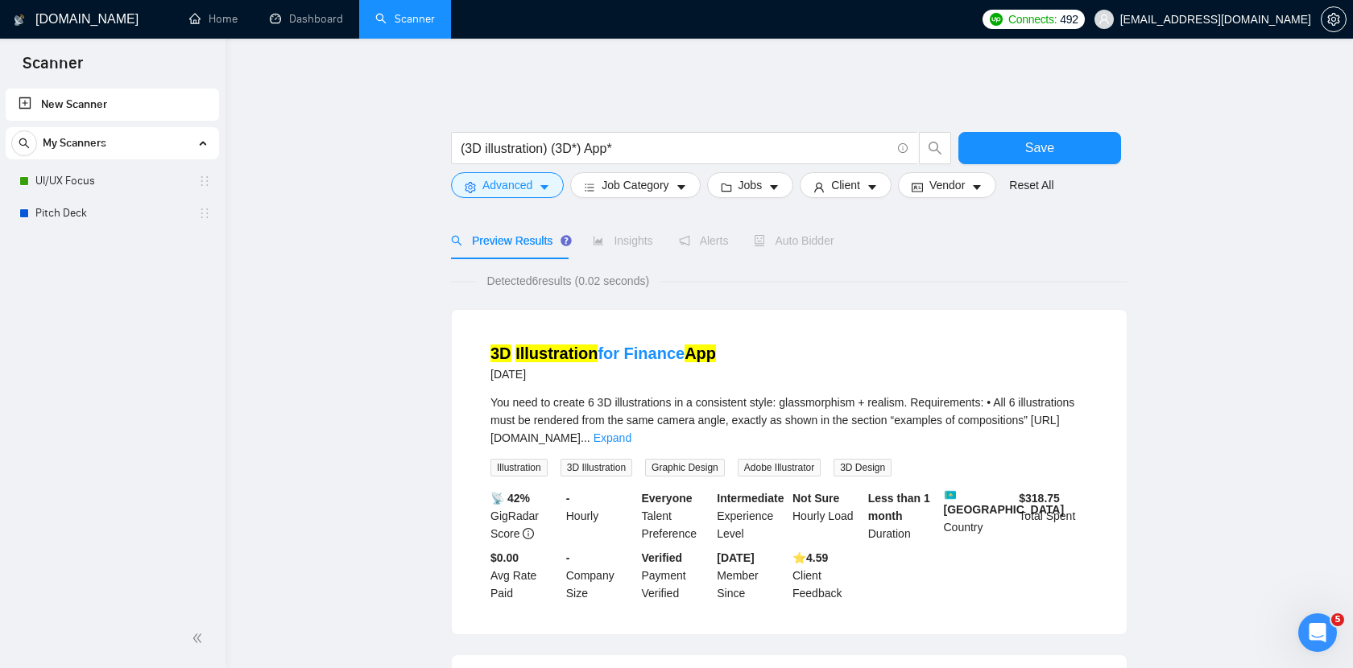
click at [1031, 246] on div "Preview Results Insights Alerts Auto Bidder" at bounding box center [789, 240] width 676 height 37
click at [980, 182] on icon "caret-down" at bounding box center [976, 187] width 11 height 11
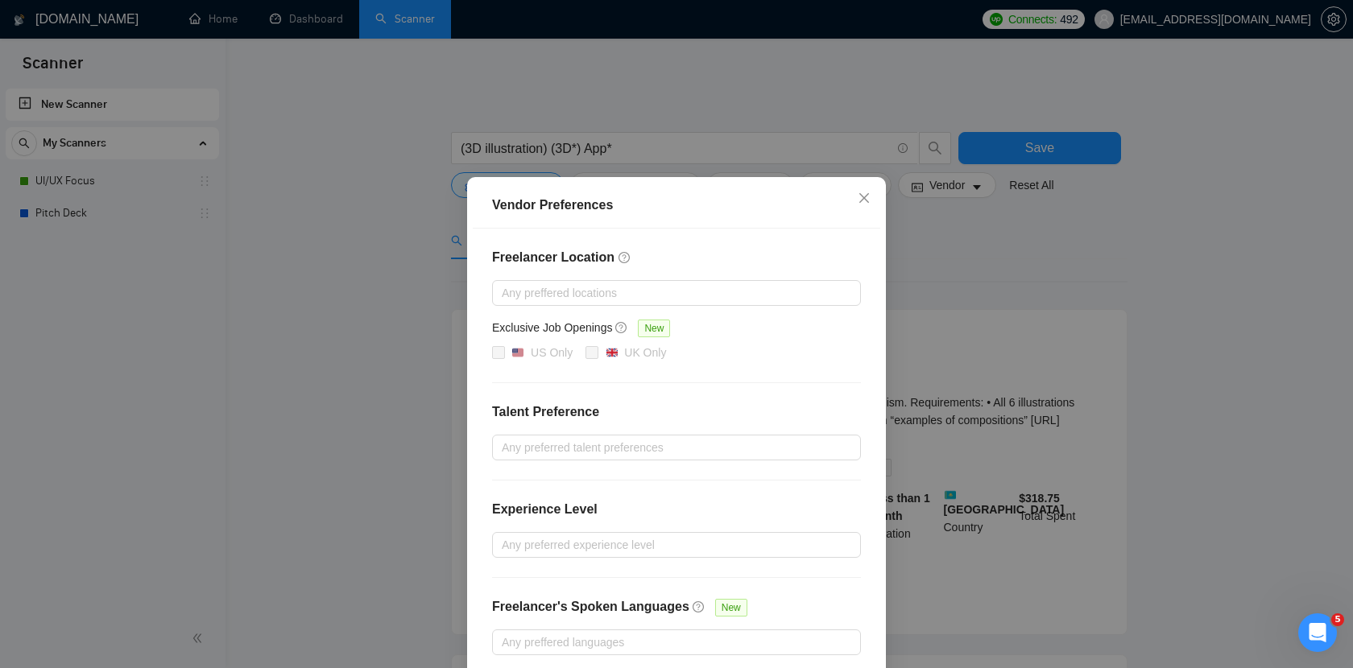
click at [1022, 226] on div "Vendor Preferences Freelancer Location Any preffered locations Exclusive Job Op…" at bounding box center [676, 334] width 1353 height 668
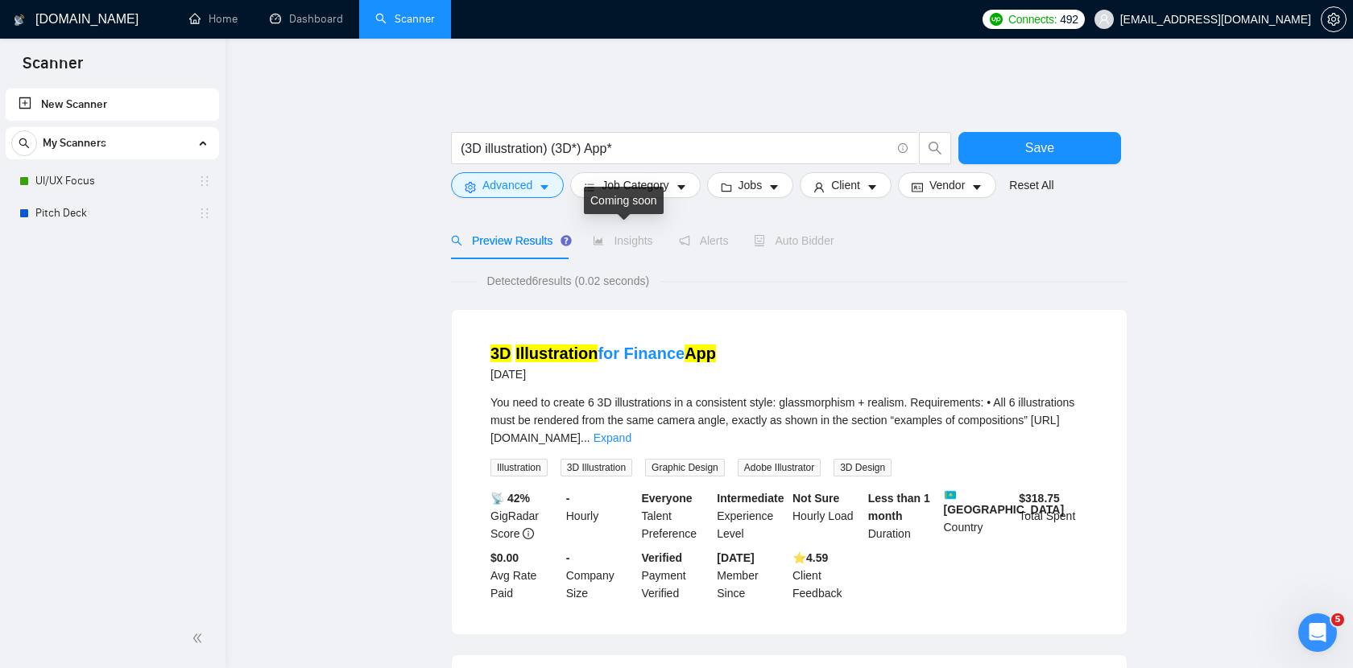
click at [715, 234] on span "Alerts" at bounding box center [704, 240] width 50 height 13
click at [701, 234] on span "Alerts" at bounding box center [704, 240] width 50 height 13
click at [1049, 134] on div "Reset all filters" at bounding box center [1038, 143] width 87 height 27
click at [1035, 158] on div "Save" at bounding box center [1039, 152] width 169 height 40
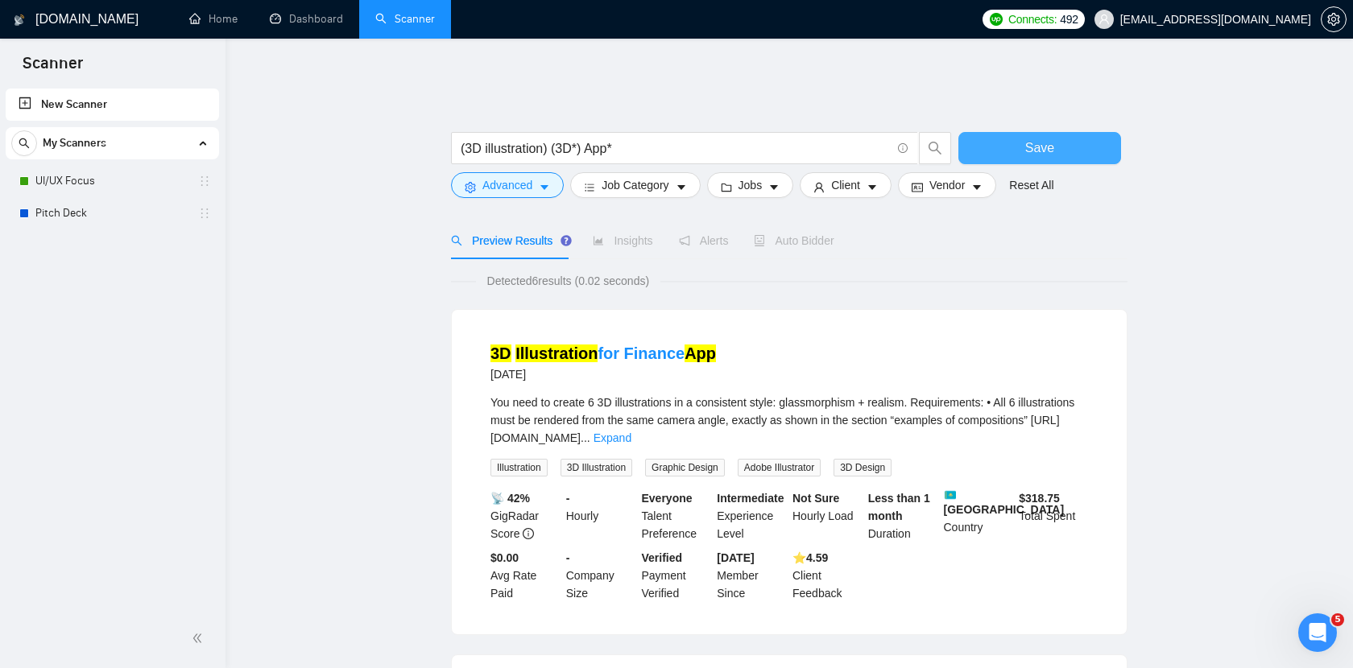
click at [1035, 139] on span "Save" at bounding box center [1039, 148] width 29 height 20
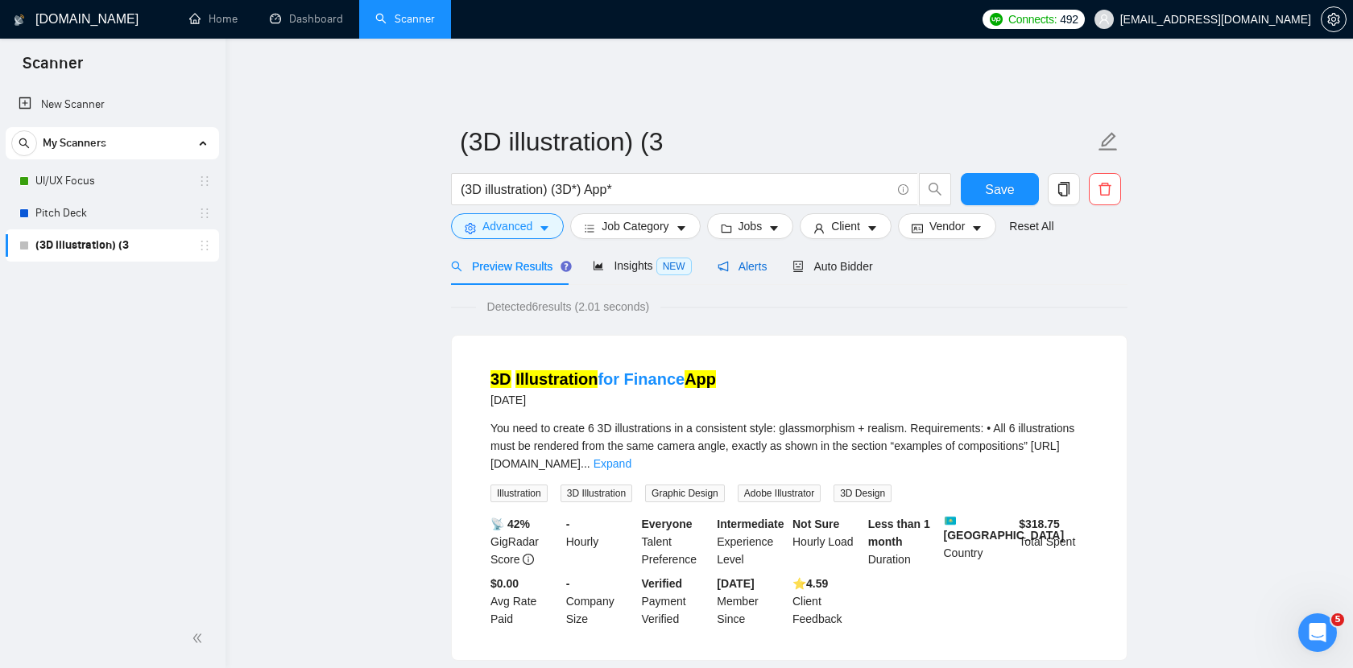
click at [764, 260] on span "Alerts" at bounding box center [742, 266] width 50 height 13
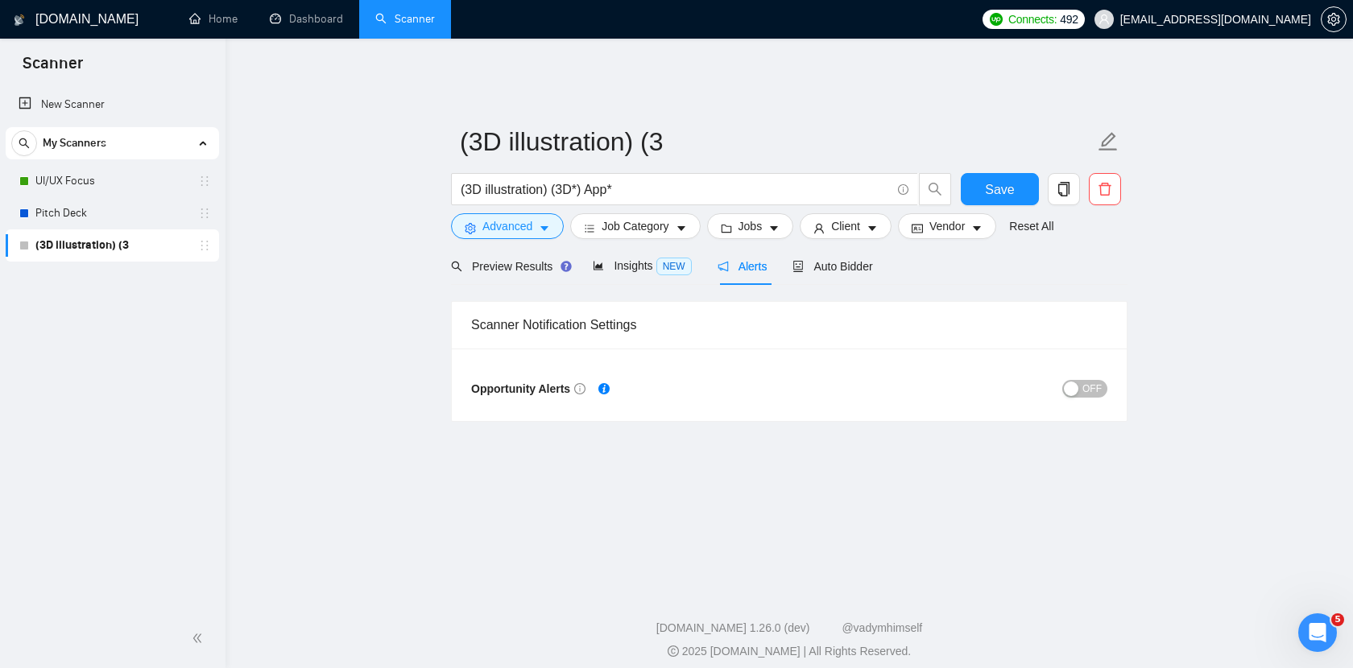
click at [1085, 382] on span "OFF" at bounding box center [1091, 389] width 19 height 18
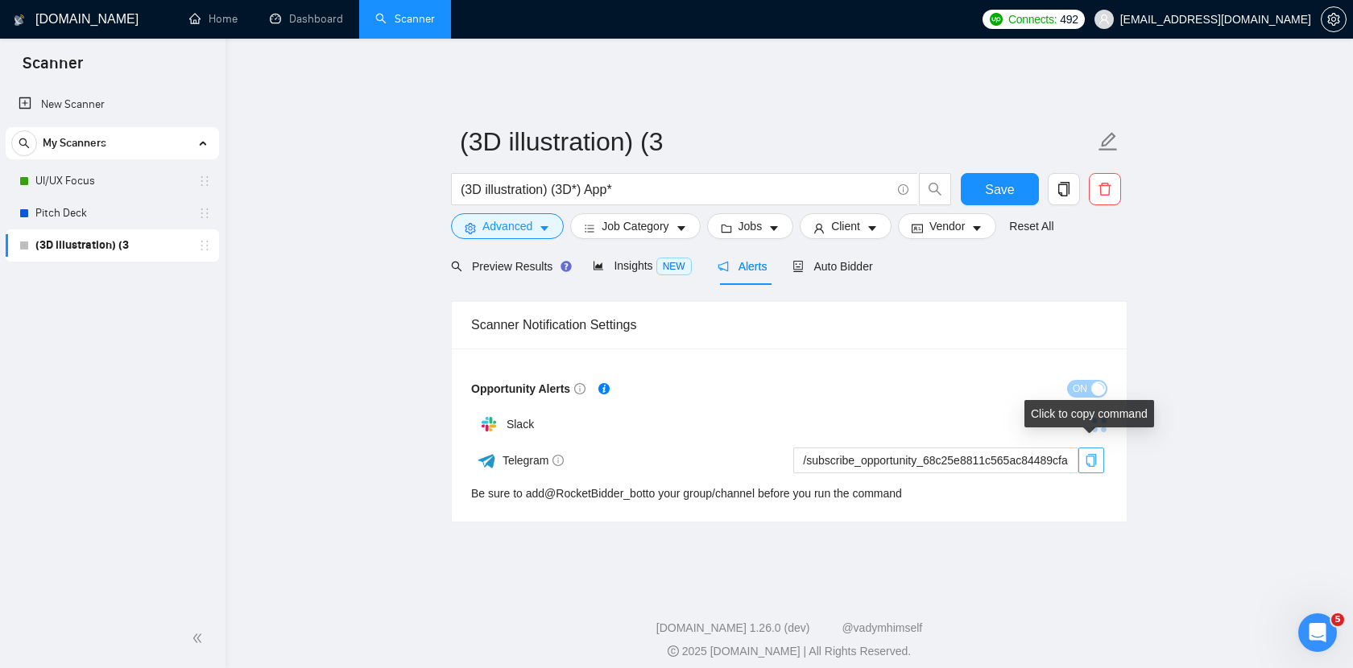
click at [1091, 454] on icon "copy" at bounding box center [1091, 460] width 13 height 13
click at [664, 258] on span "NEW" at bounding box center [673, 267] width 35 height 18
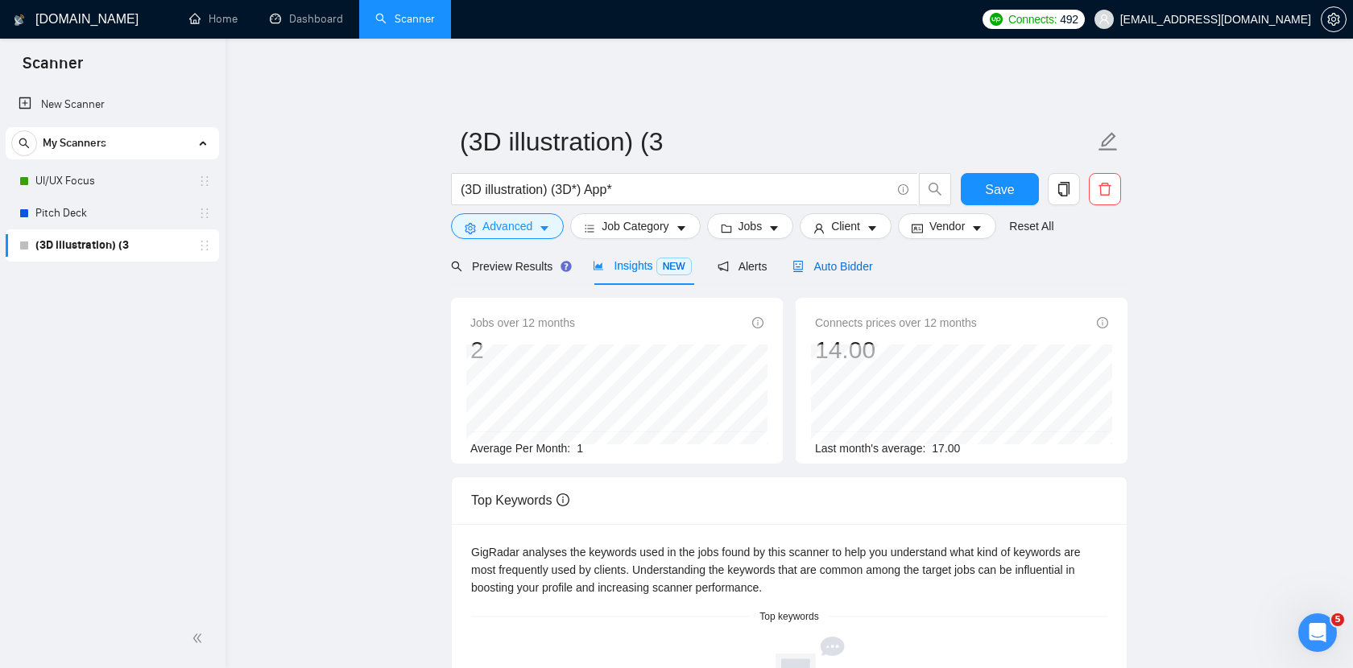
click at [844, 260] on span "Auto Bidder" at bounding box center [832, 266] width 80 height 13
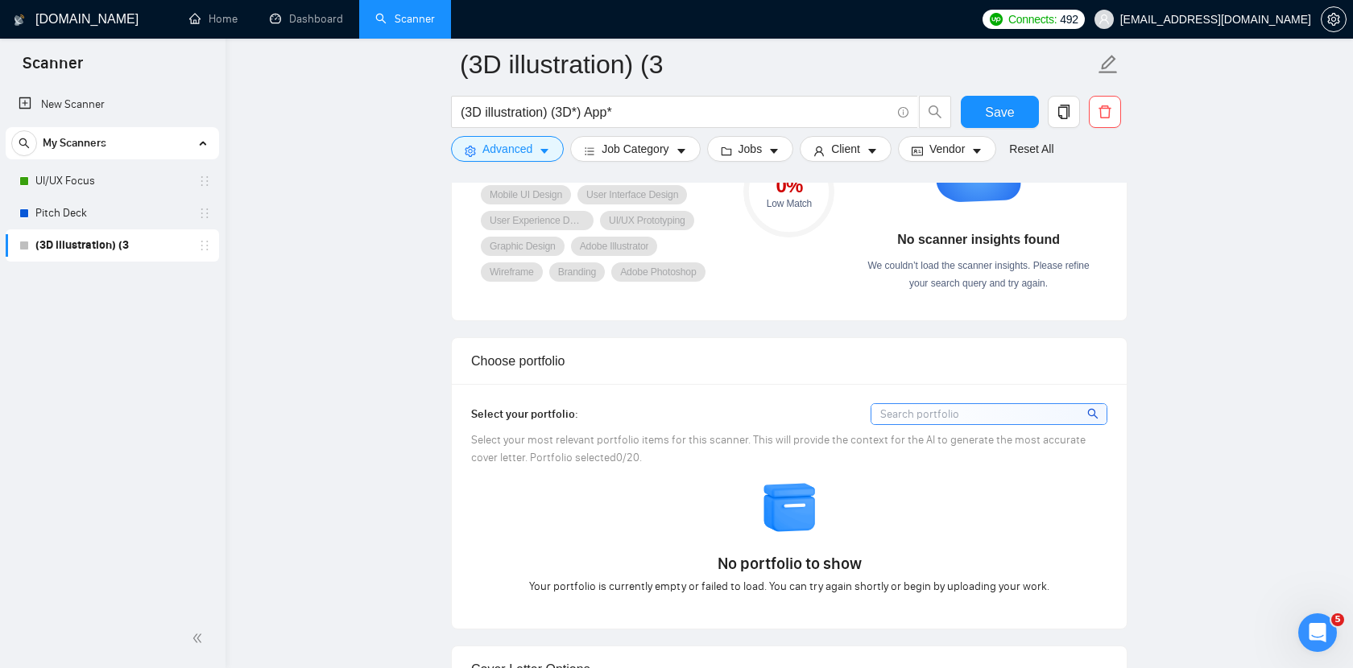
scroll to position [1219, 0]
click at [945, 400] on div at bounding box center [988, 411] width 237 height 22
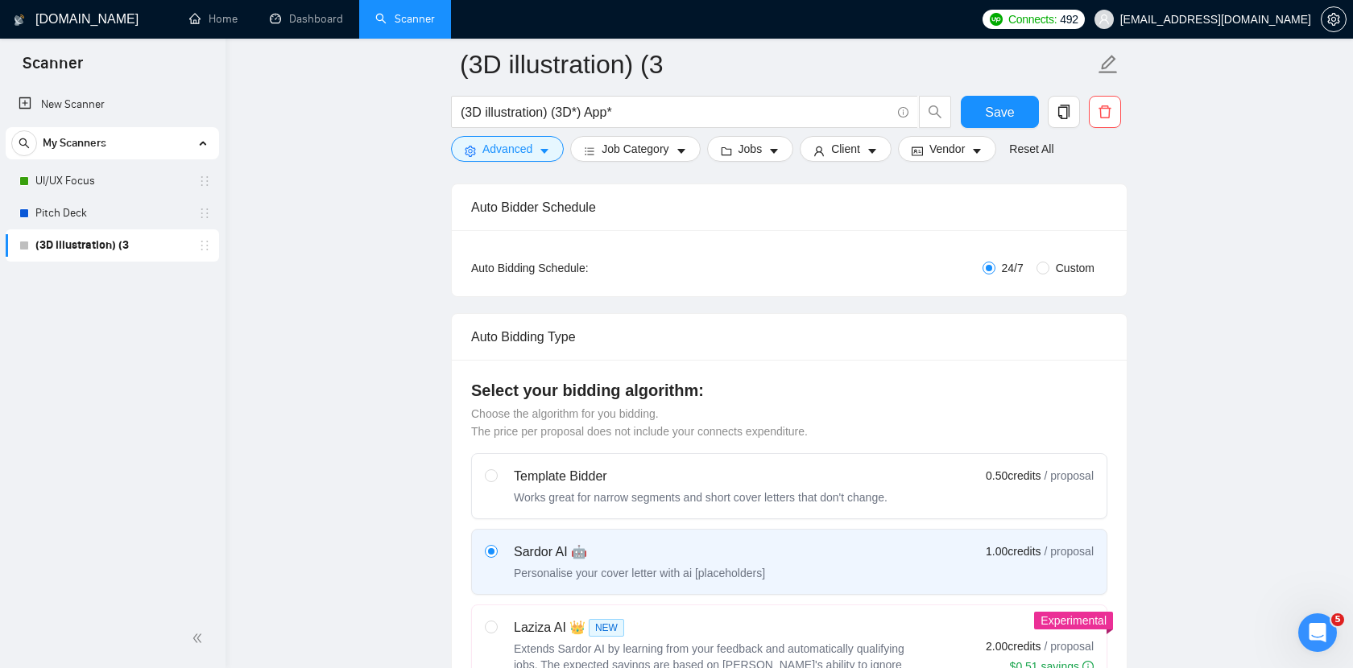
scroll to position [178, 0]
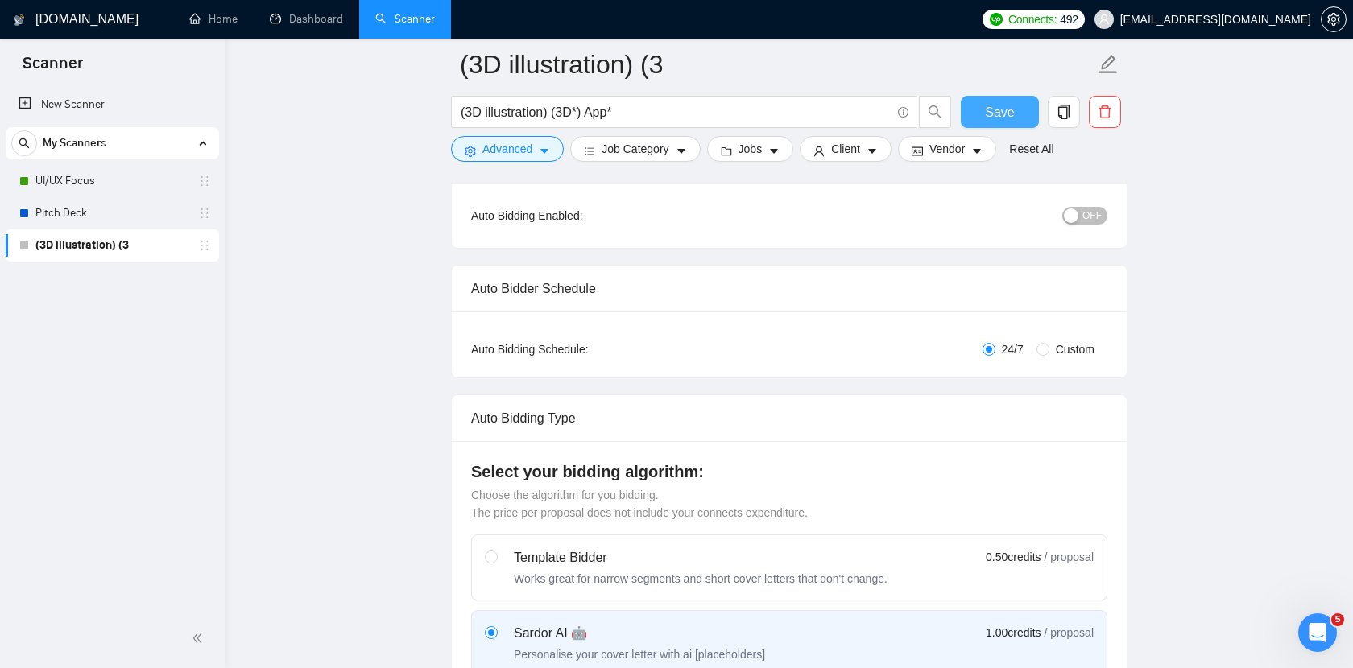
click at [1005, 113] on span "Save" at bounding box center [999, 112] width 29 height 20
